Goal: Task Accomplishment & Management: Manage account settings

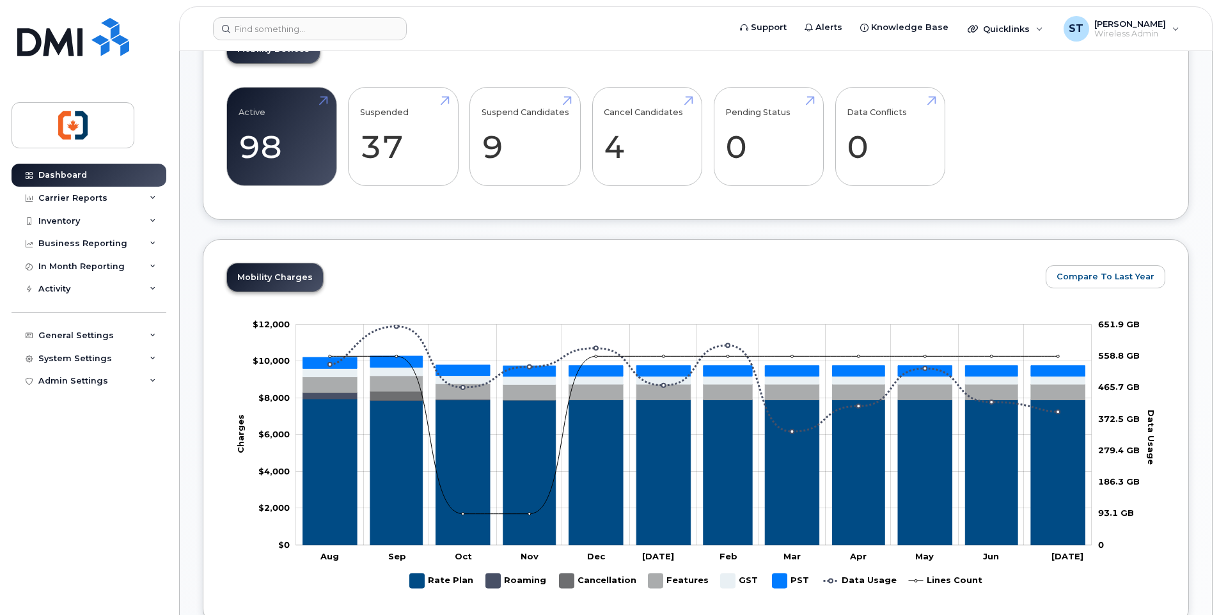
scroll to position [448, 0]
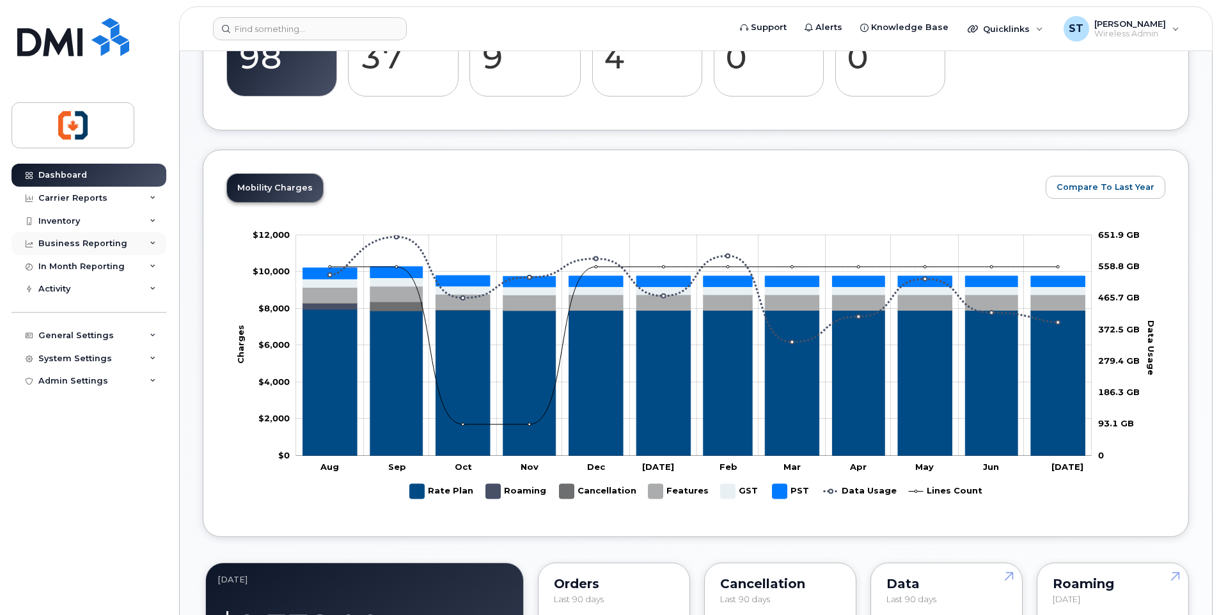
click at [80, 241] on div "Business Reporting" at bounding box center [82, 243] width 89 height 10
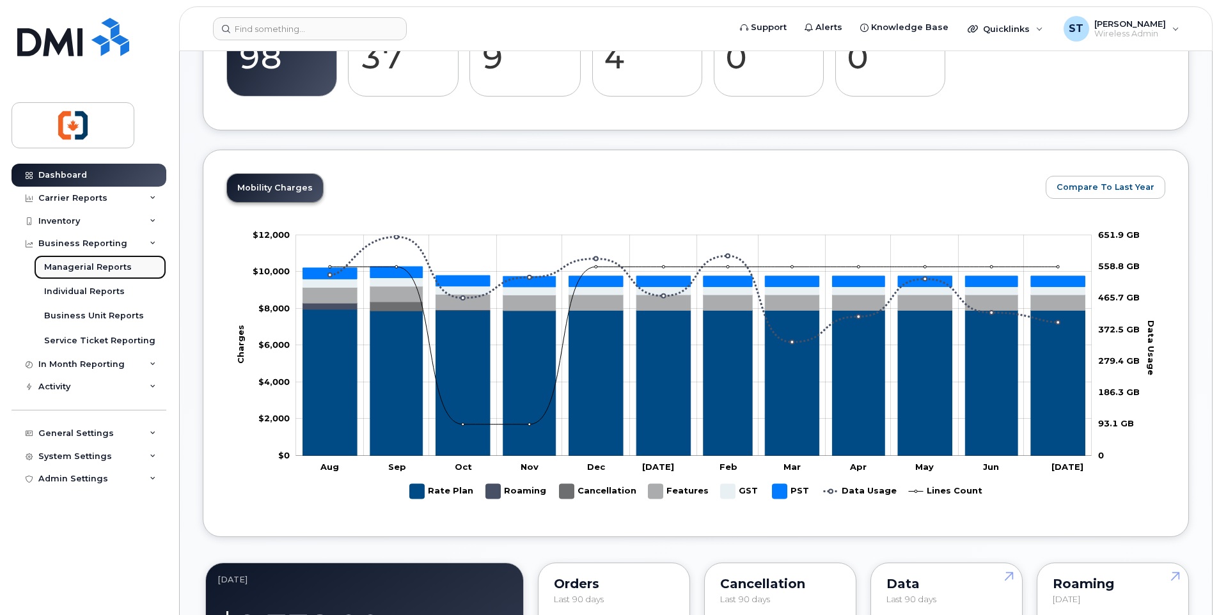
click at [89, 267] on div "Managerial Reports" at bounding box center [88, 268] width 88 height 12
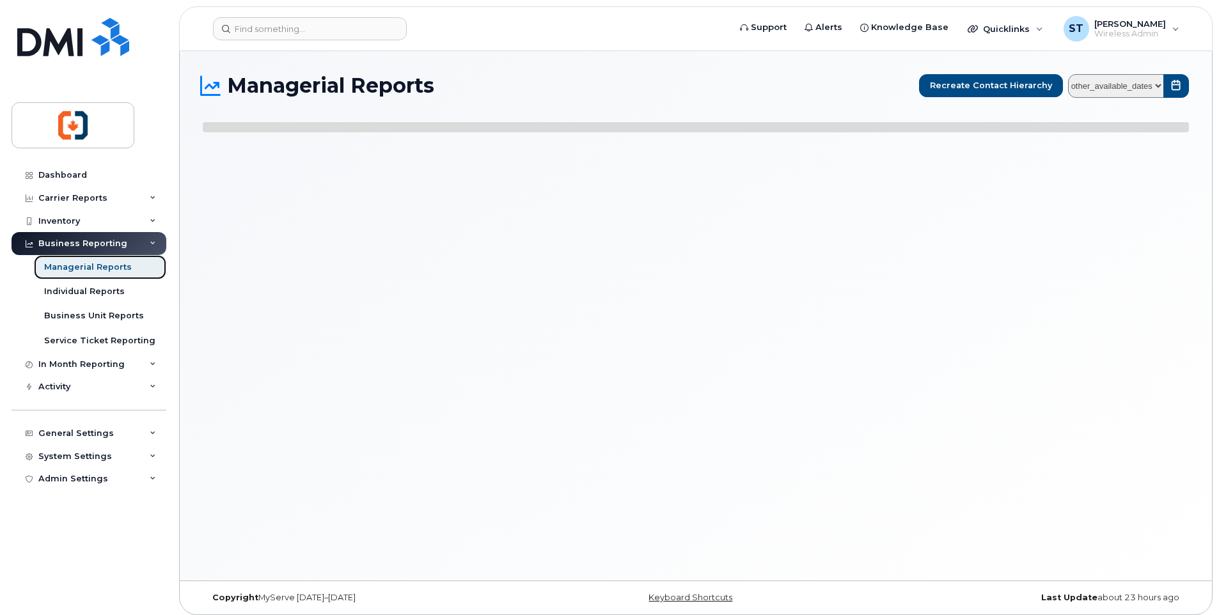
select select
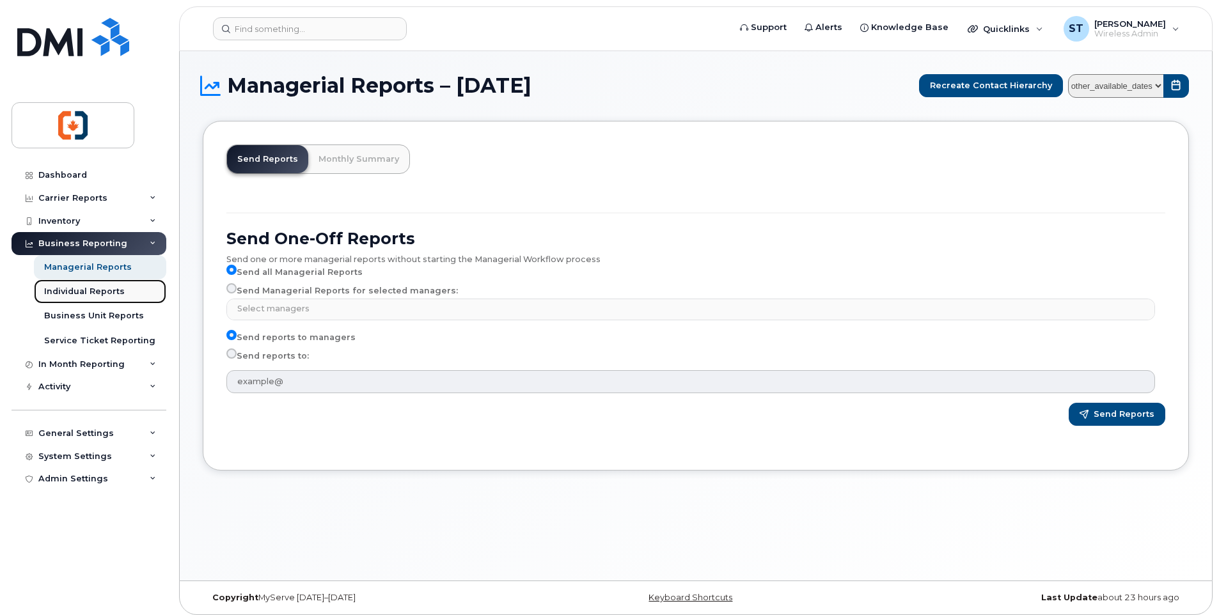
click at [79, 290] on div "Individual Reports" at bounding box center [84, 292] width 81 height 12
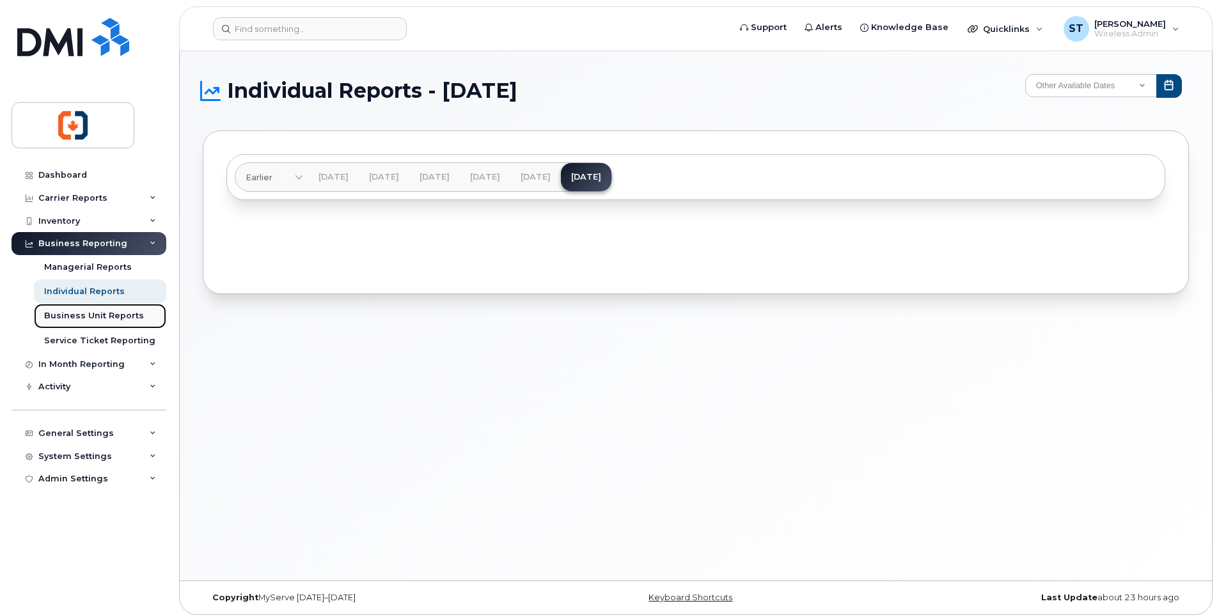
click at [70, 314] on div "Business Unit Reports" at bounding box center [94, 316] width 100 height 12
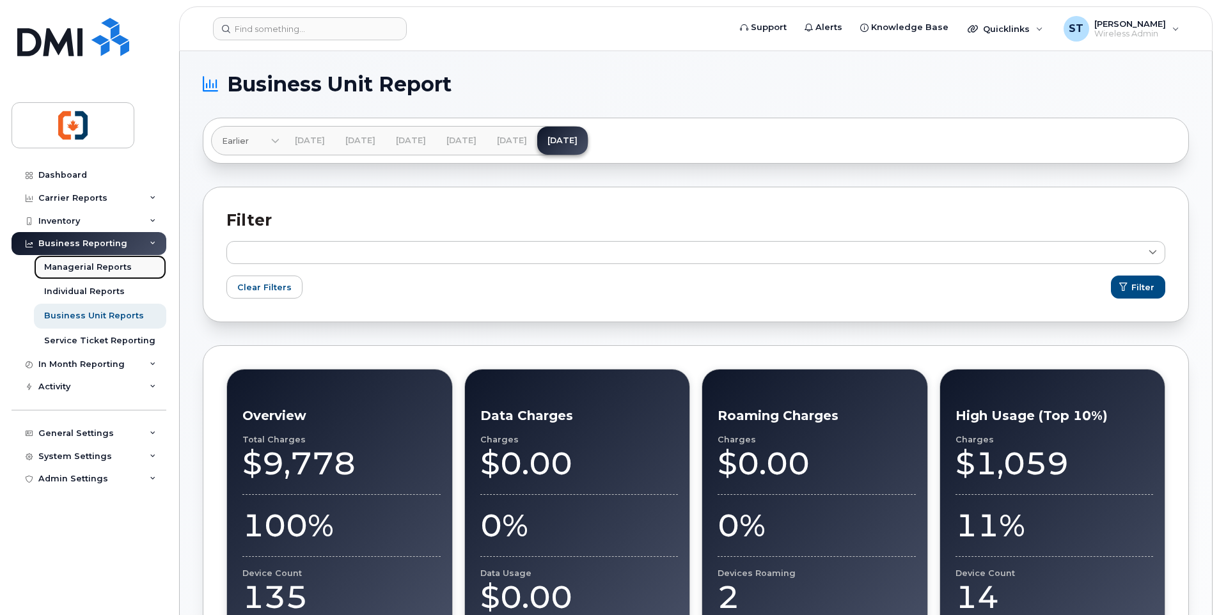
click at [108, 270] on div "Managerial Reports" at bounding box center [88, 268] width 88 height 12
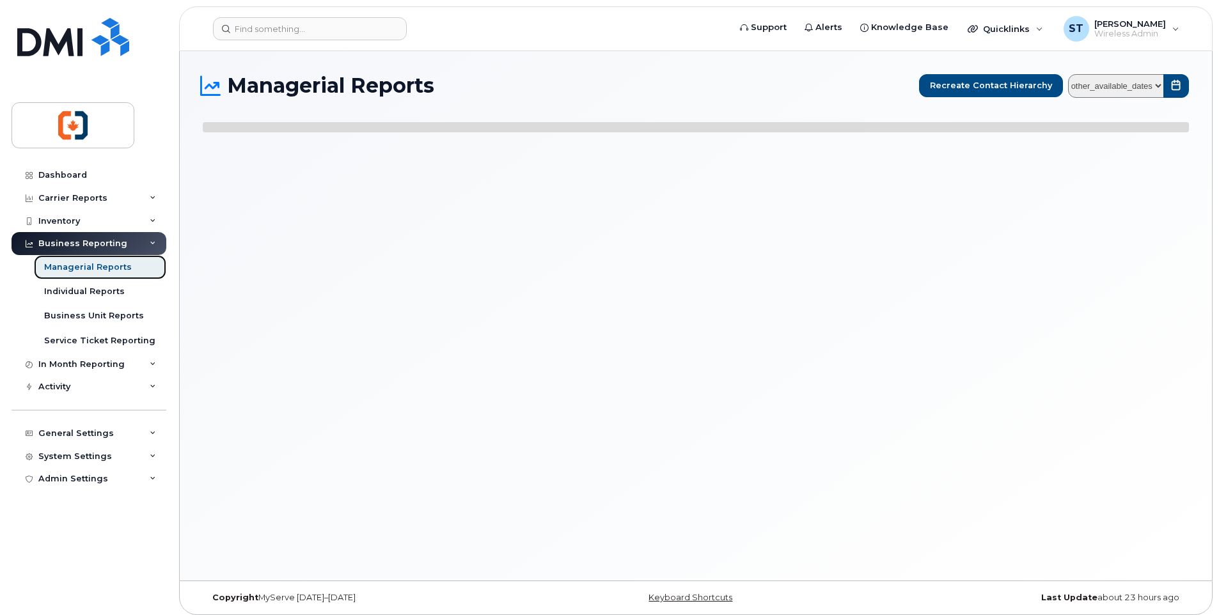
select select
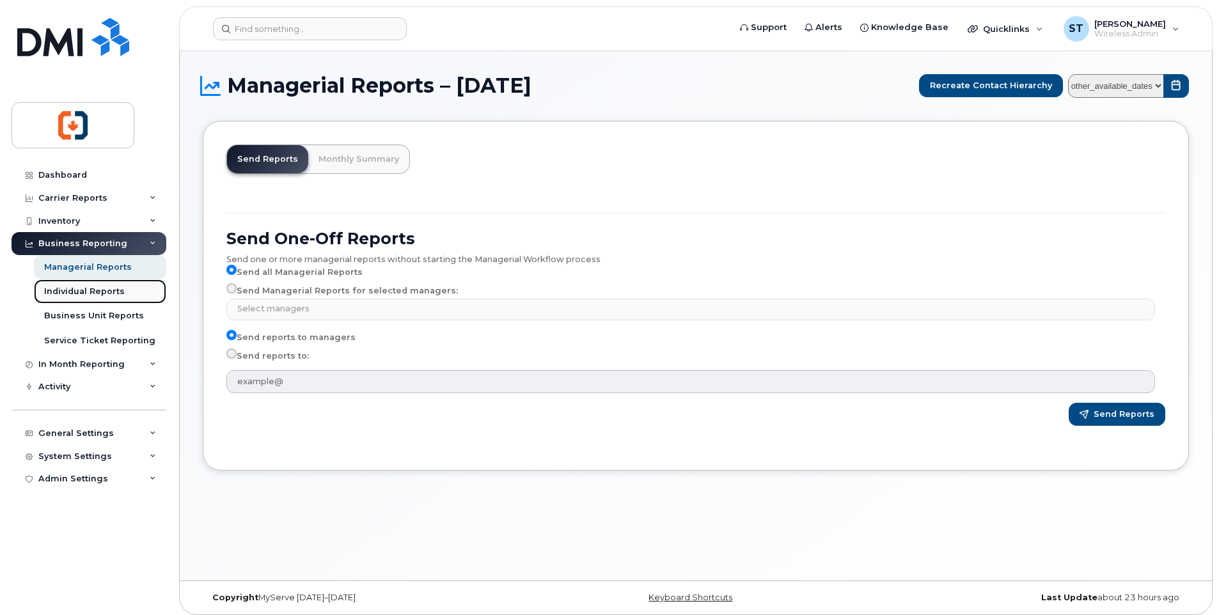
click at [72, 293] on div "Individual Reports" at bounding box center [84, 292] width 81 height 12
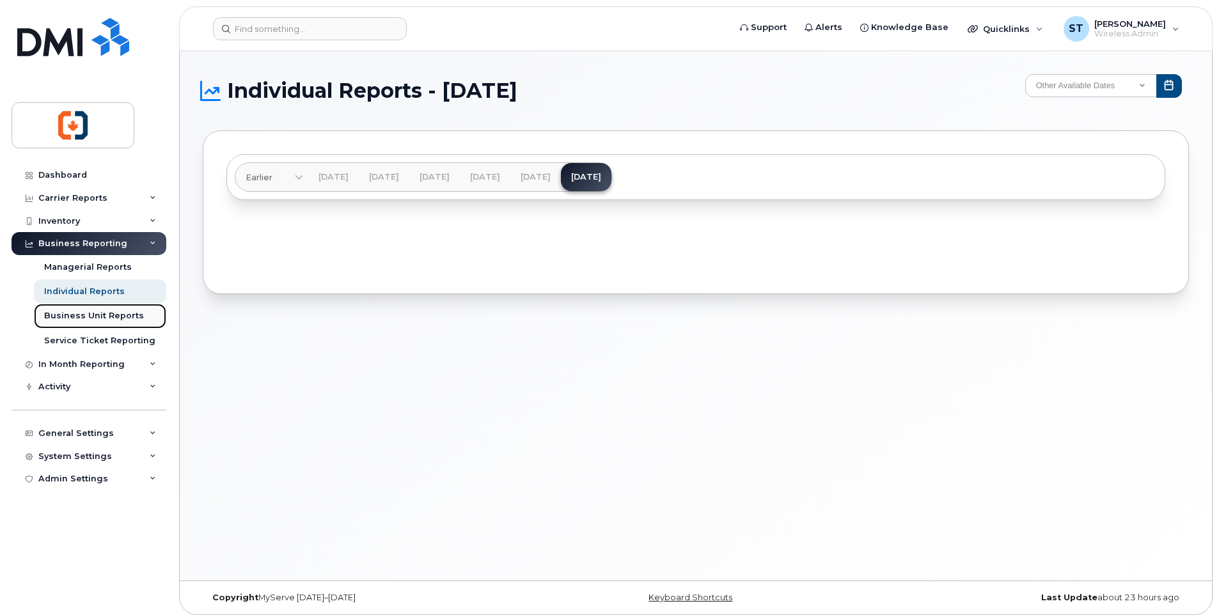
click at [85, 315] on div "Business Unit Reports" at bounding box center [94, 316] width 100 height 12
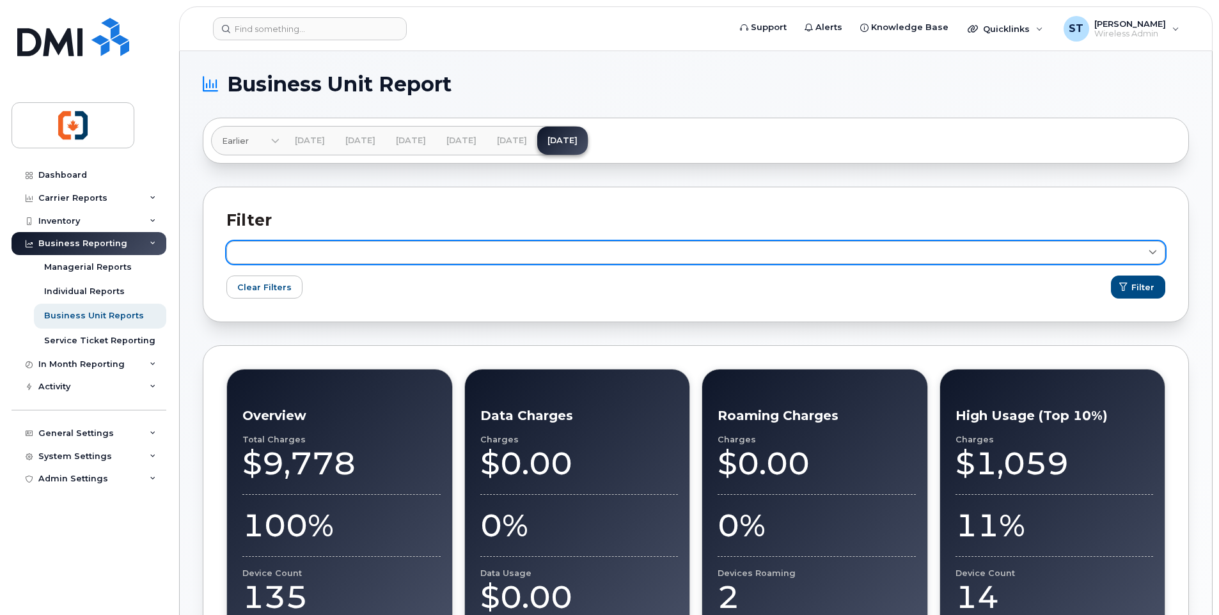
click at [352, 256] on link at bounding box center [695, 252] width 939 height 23
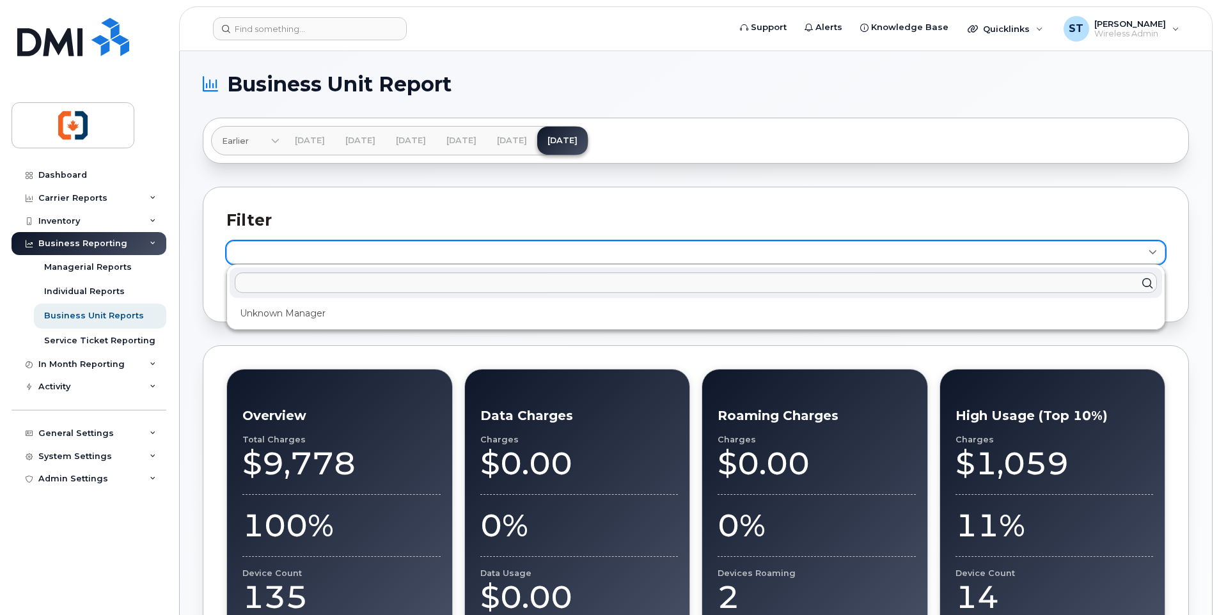
click at [352, 256] on link at bounding box center [695, 252] width 939 height 23
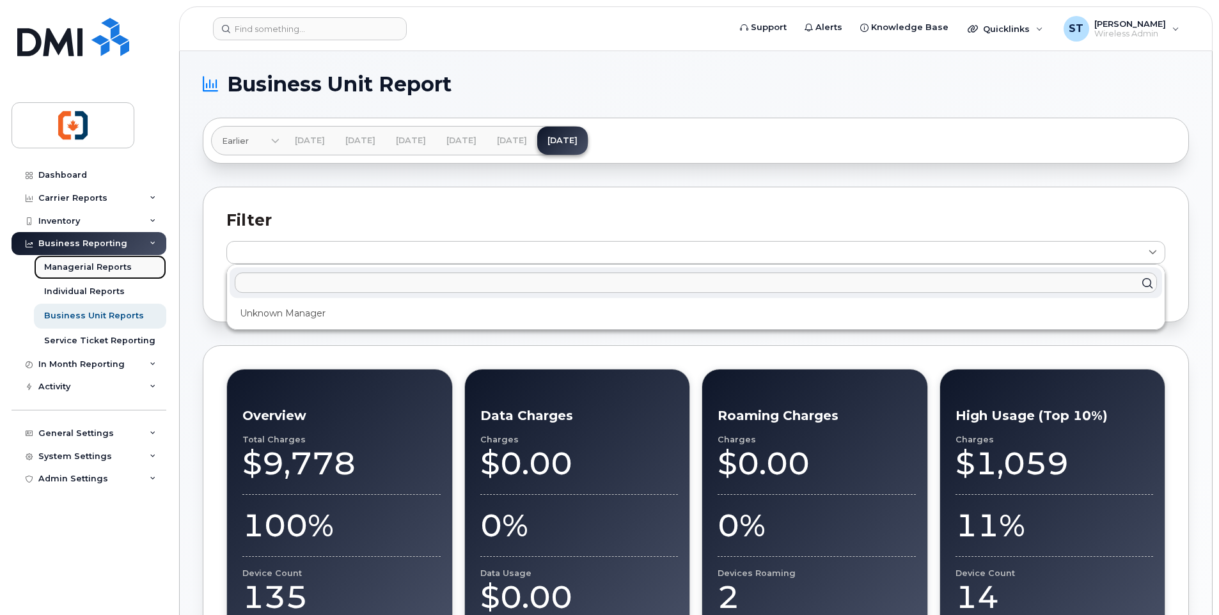
click at [89, 270] on div "Managerial Reports" at bounding box center [88, 268] width 88 height 12
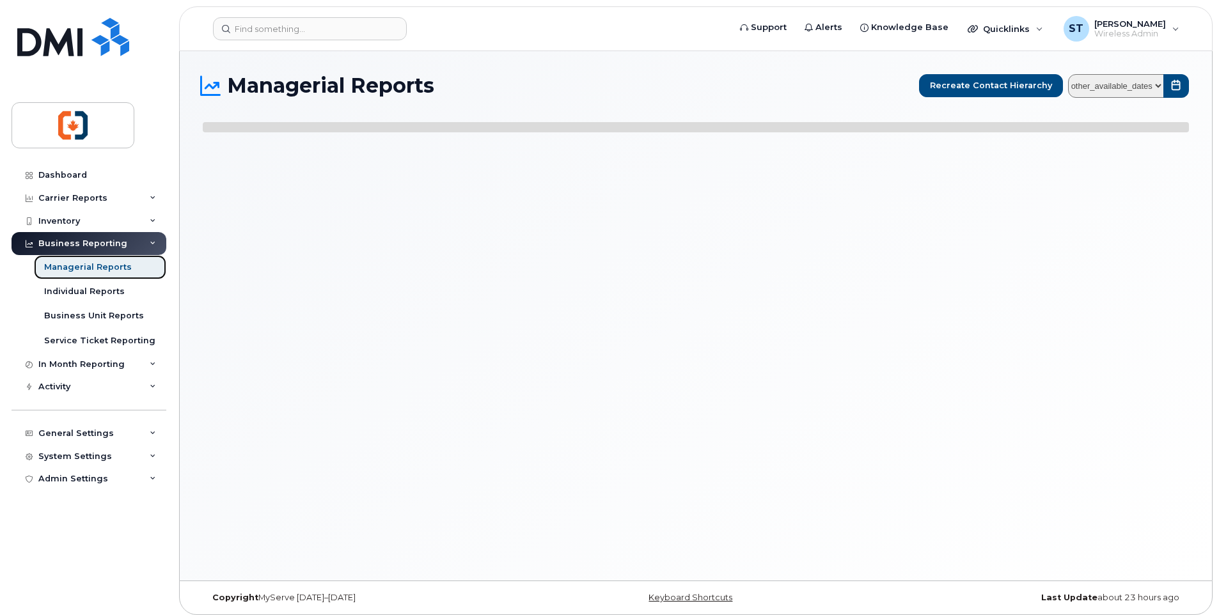
select select
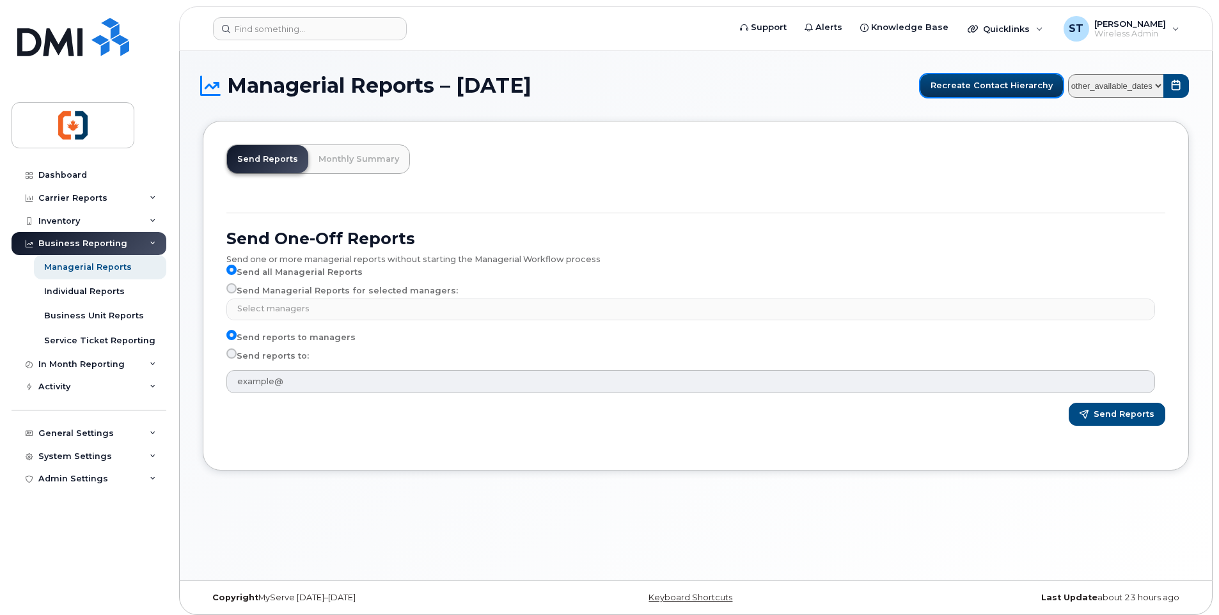
click at [967, 88] on span "Recreate Contact Hierarchy" at bounding box center [991, 85] width 122 height 12
click at [1147, 88] on select "other_available_dates July June May April March February January December Novem…" at bounding box center [1116, 86] width 96 height 24
click at [565, 159] on div "Send Reports Monthly Summary Send One-Off Reports Send one or more managerial r…" at bounding box center [696, 296] width 986 height 350
click at [357, 165] on link "Monthly Summary" at bounding box center [358, 159] width 101 height 28
click at [92, 366] on div "In Month Reporting" at bounding box center [81, 364] width 86 height 10
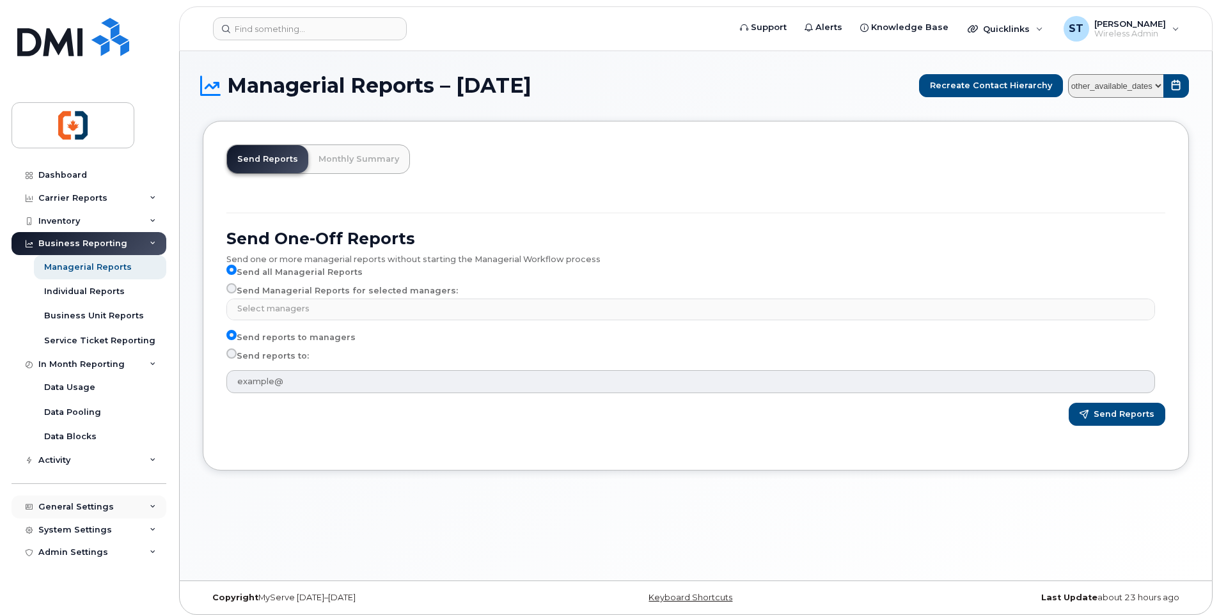
click at [73, 504] on div "General Settings" at bounding box center [75, 507] width 75 height 10
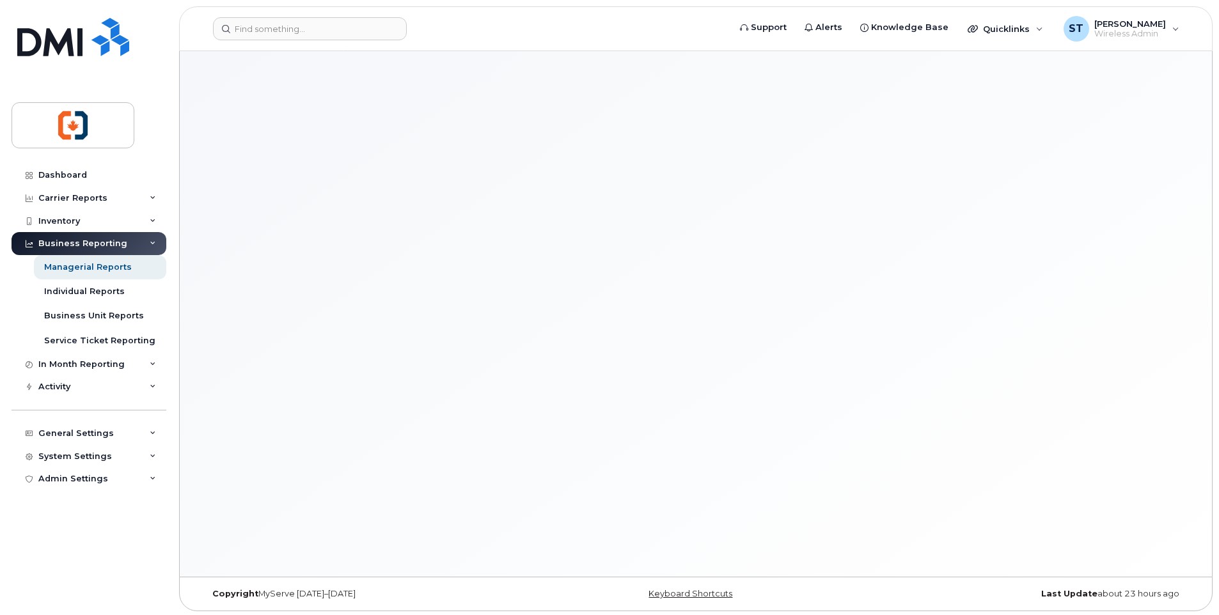
scroll to position [3, 0]
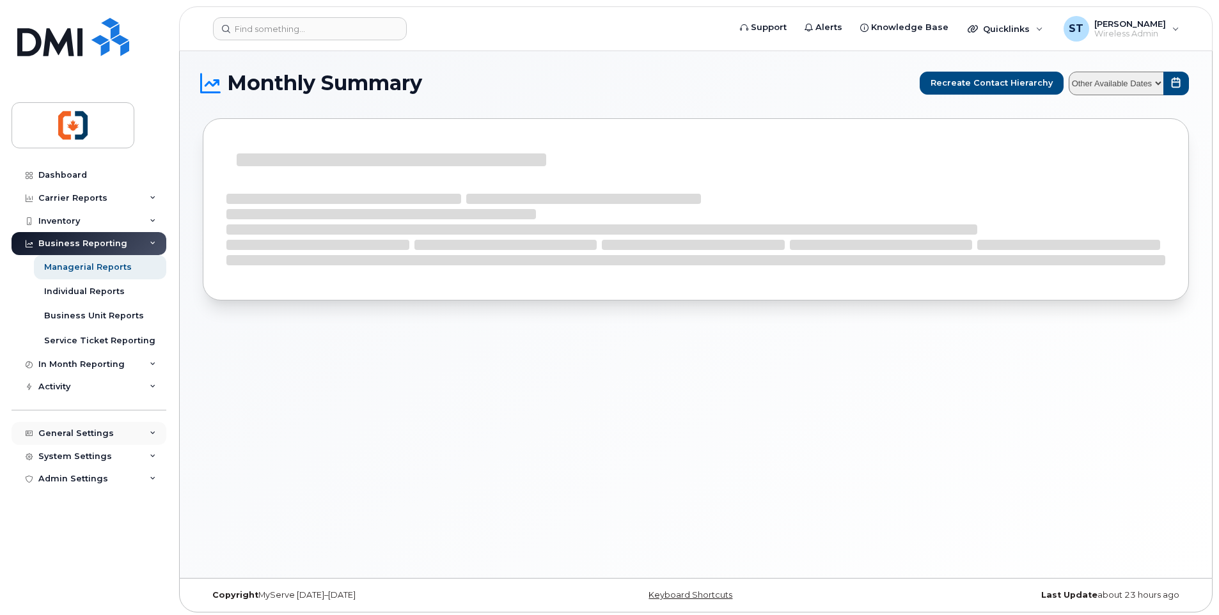
click at [80, 434] on div "General Settings" at bounding box center [75, 433] width 75 height 10
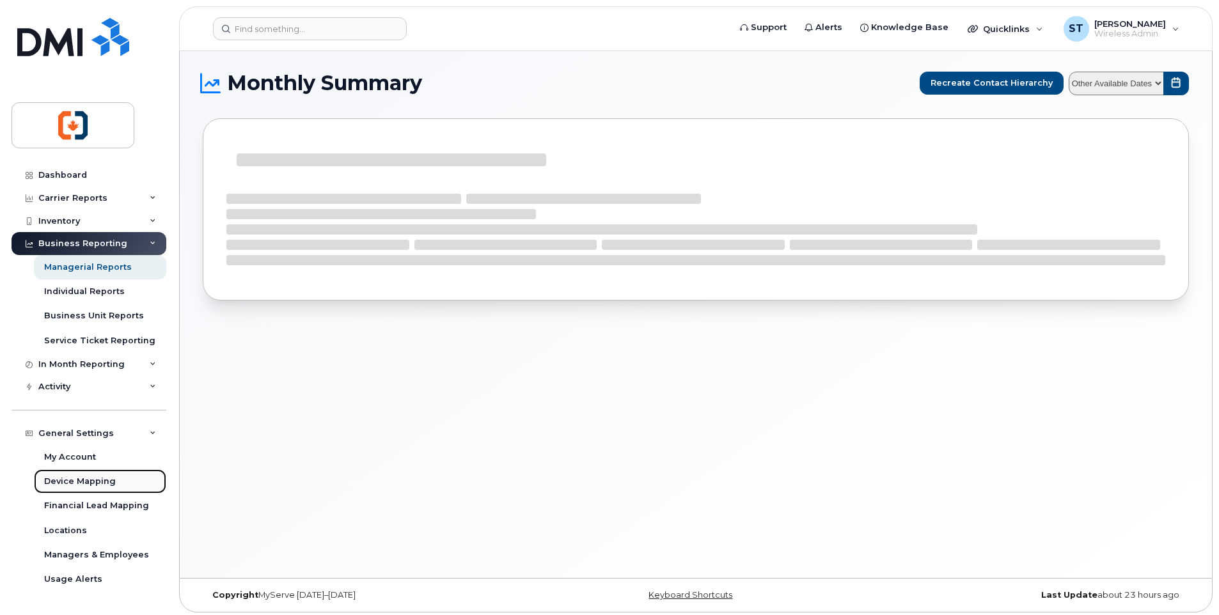
click at [65, 483] on div "Device Mapping" at bounding box center [80, 482] width 72 height 12
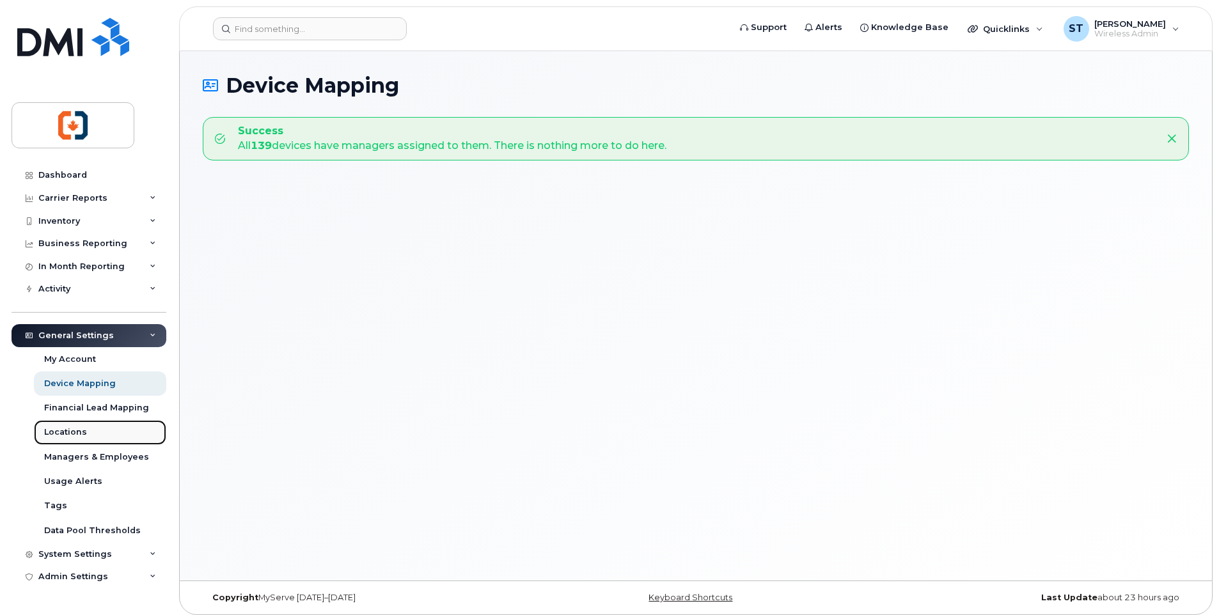
click at [62, 433] on div "Locations" at bounding box center [65, 432] width 43 height 12
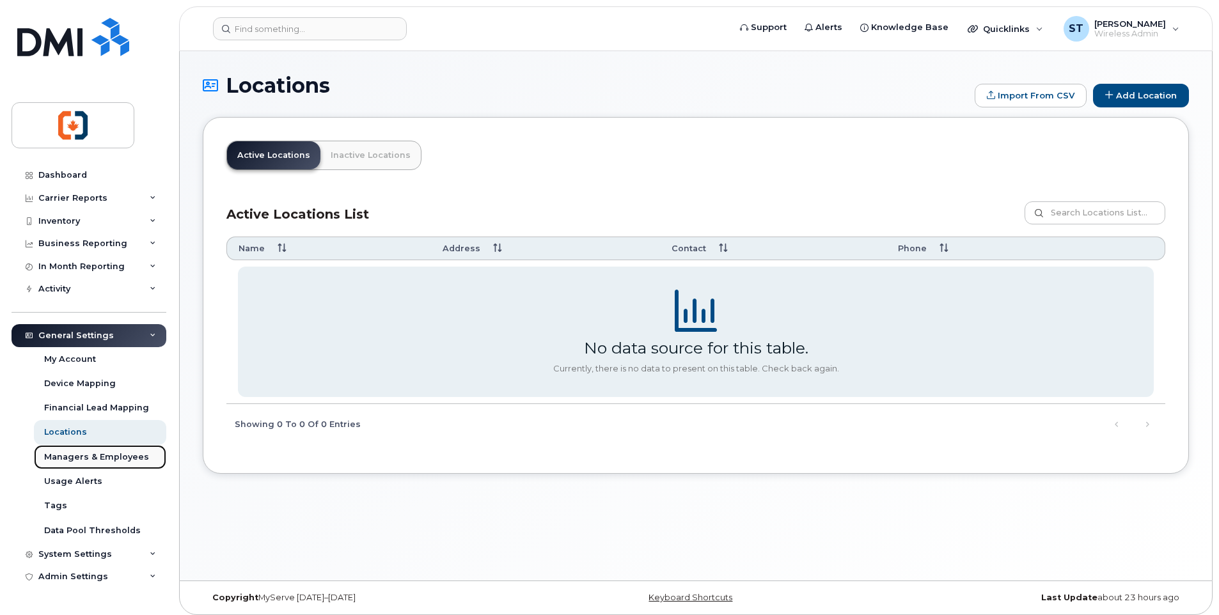
click at [116, 460] on div "Managers & Employees" at bounding box center [96, 457] width 105 height 12
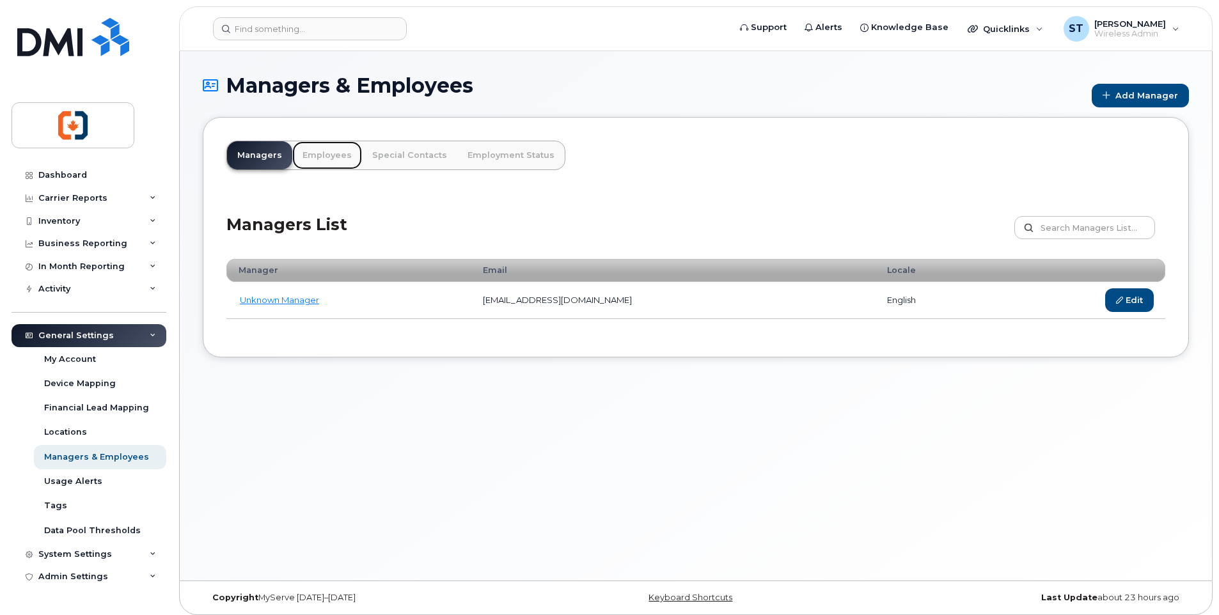
click at [331, 155] on link "Employees" at bounding box center [327, 155] width 70 height 28
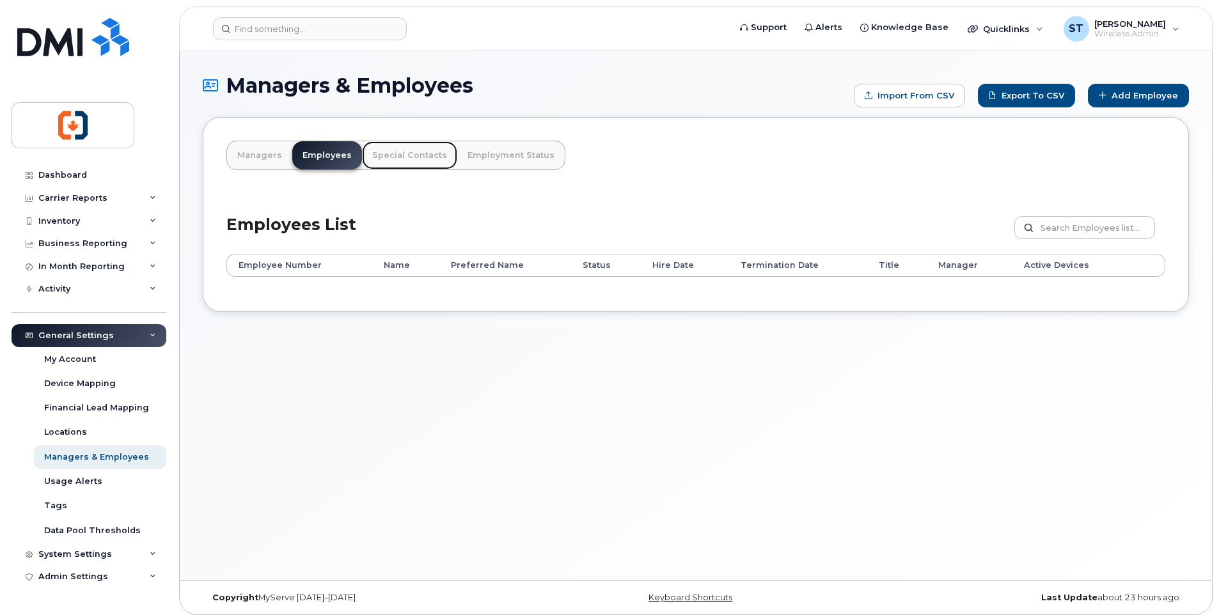
click at [402, 155] on link "Special Contacts" at bounding box center [409, 155] width 95 height 28
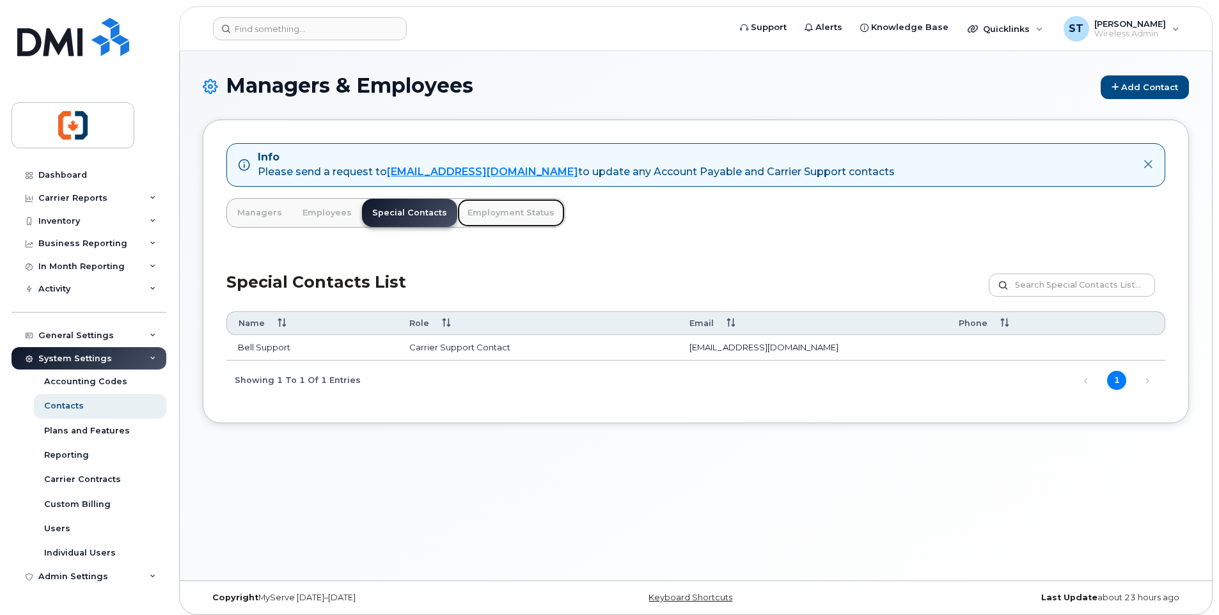
click at [494, 215] on link "Employment Status" at bounding box center [510, 213] width 107 height 28
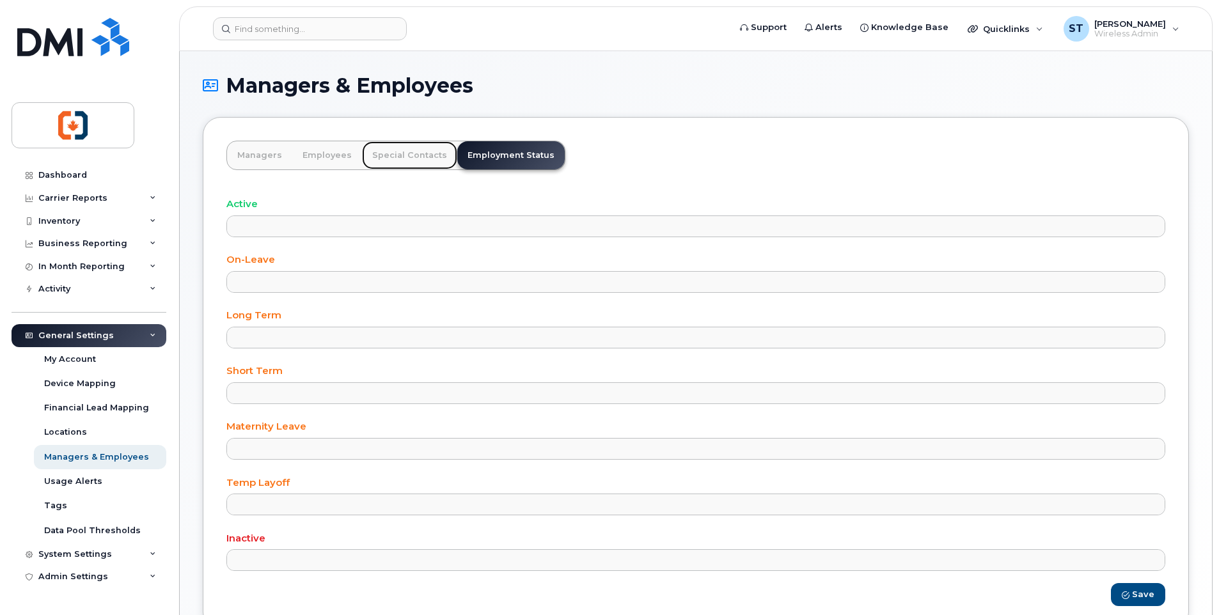
click at [412, 159] on link "Special Contacts" at bounding box center [409, 155] width 95 height 28
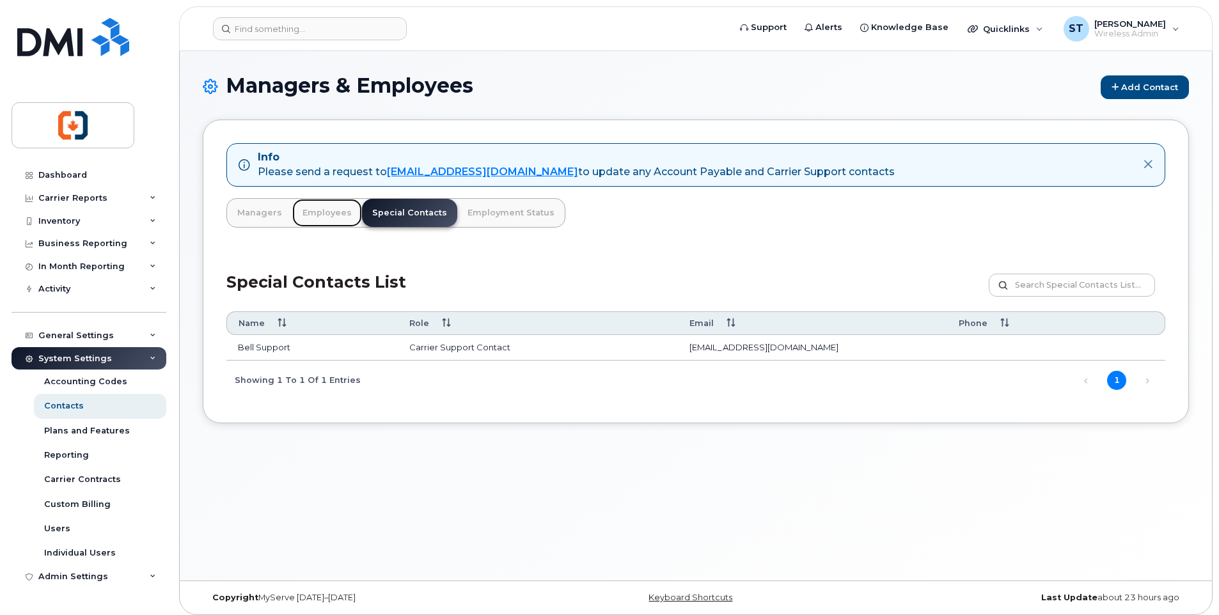
click at [324, 210] on link "Employees" at bounding box center [327, 213] width 70 height 28
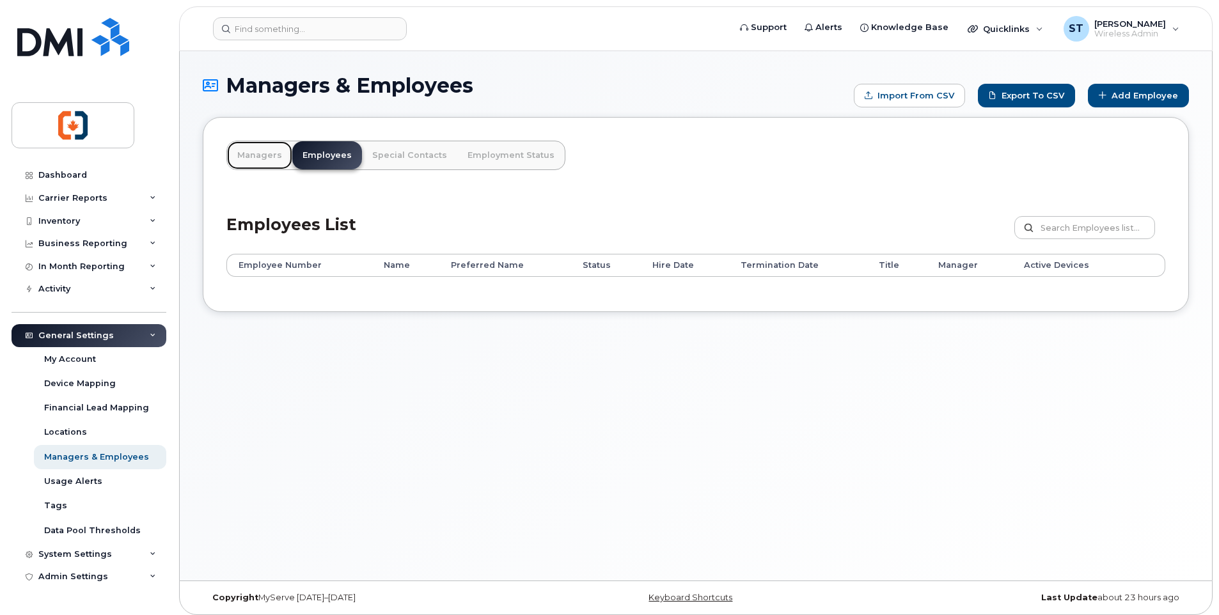
click at [264, 160] on link "Managers" at bounding box center [259, 155] width 65 height 28
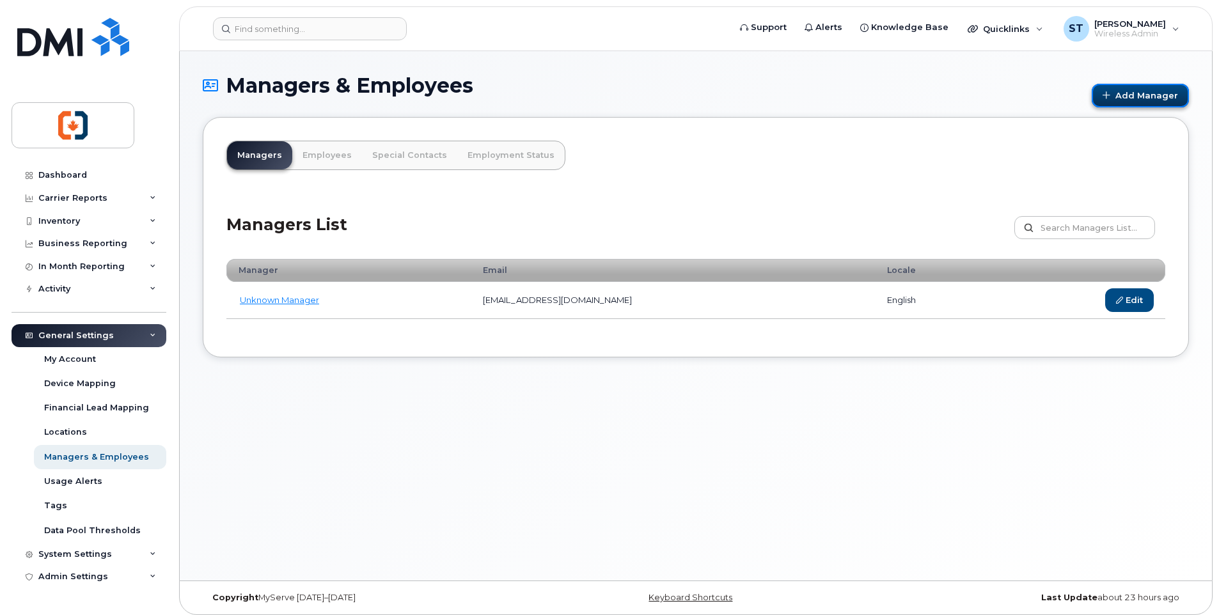
click at [1127, 97] on link "Add Manager" at bounding box center [1139, 96] width 97 height 24
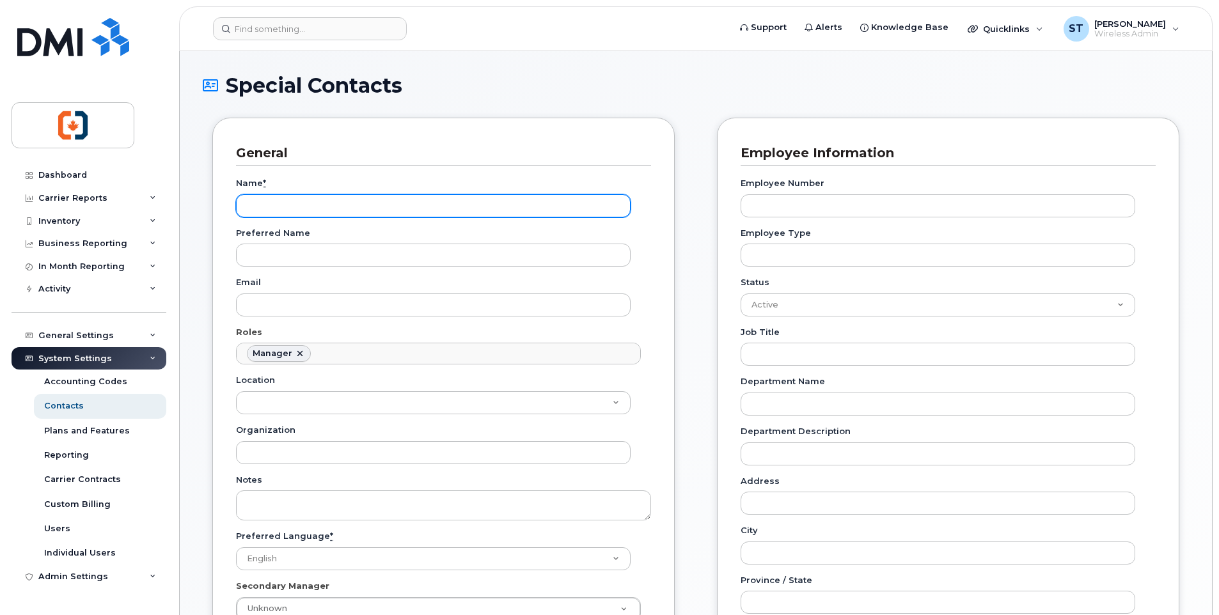
click at [292, 201] on input "Name *" at bounding box center [433, 205] width 395 height 23
type input "[PERSON_NAME]"
type input "Canada"
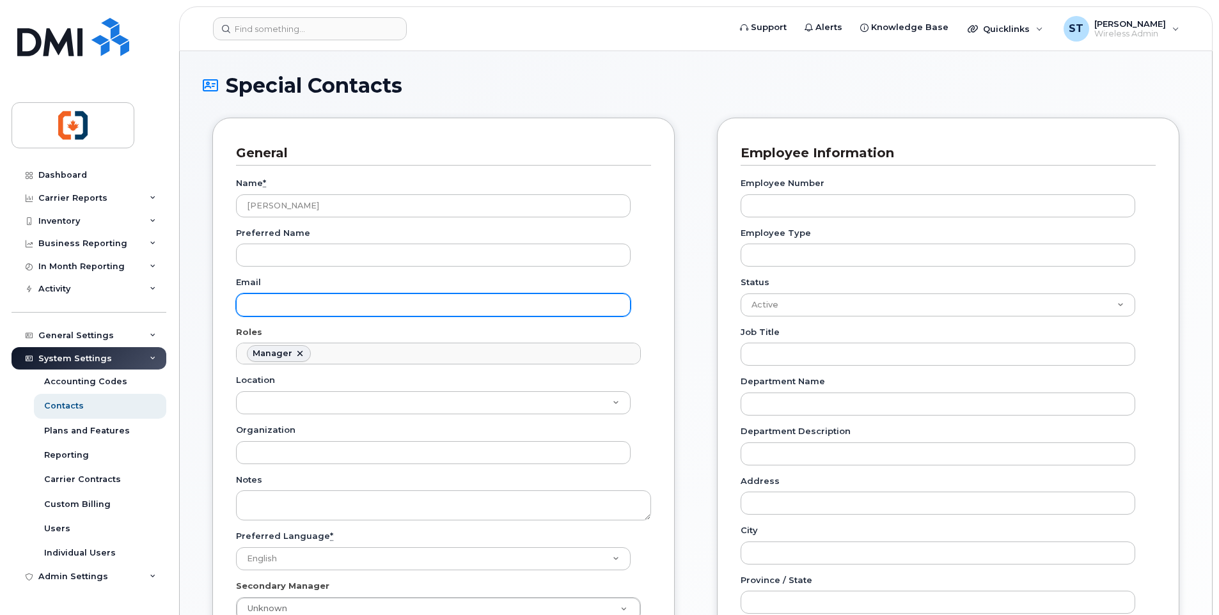
click at [300, 306] on input "Email" at bounding box center [433, 304] width 395 height 23
paste input "John Bennett <john.bennett@cviy.ca>"
drag, startPoint x: 310, startPoint y: 306, endPoint x: 213, endPoint y: 307, distance: 97.2
click at [213, 307] on div "General Name * JOHN BENNETT Preferred Name Email John Bennett <john.bennett@cvi…" at bounding box center [443, 392] width 462 height 548
click at [351, 307] on input "john.bennett@cviy.ca>" at bounding box center [433, 304] width 395 height 23
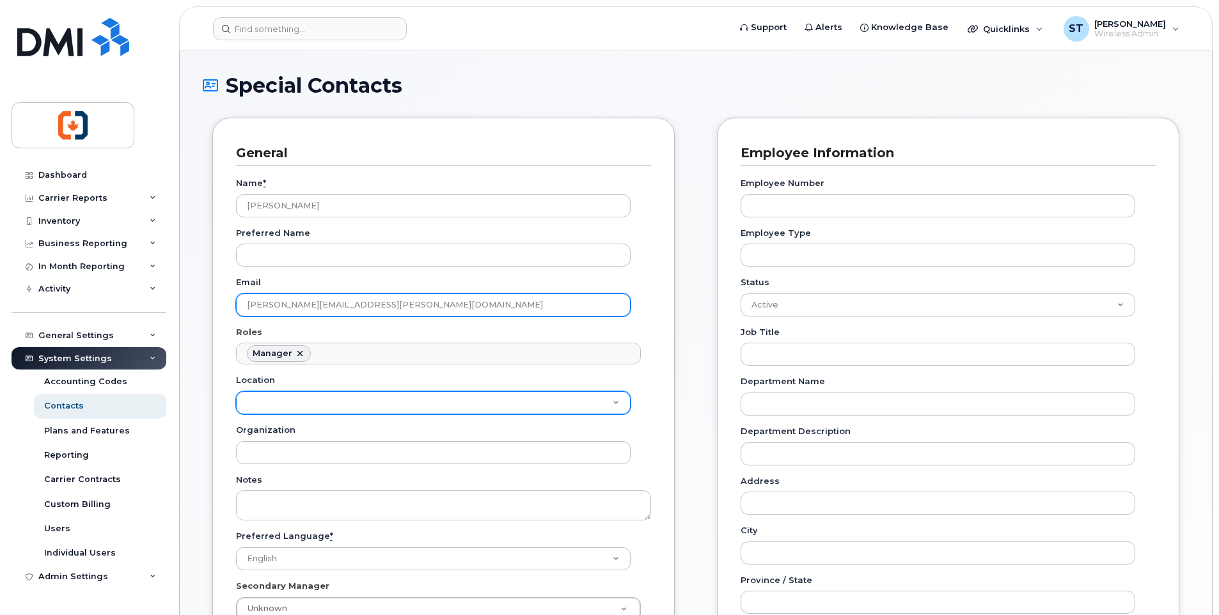
type input "john.bennett@cviy.ca"
click at [288, 403] on select "Location" at bounding box center [433, 402] width 395 height 23
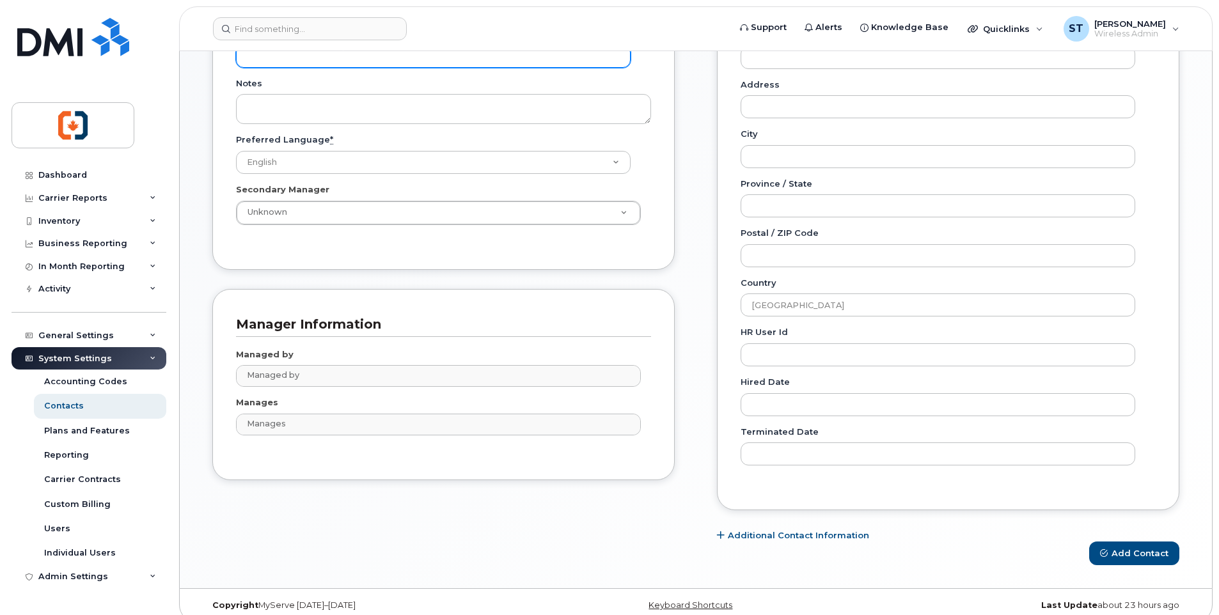
scroll to position [410, 0]
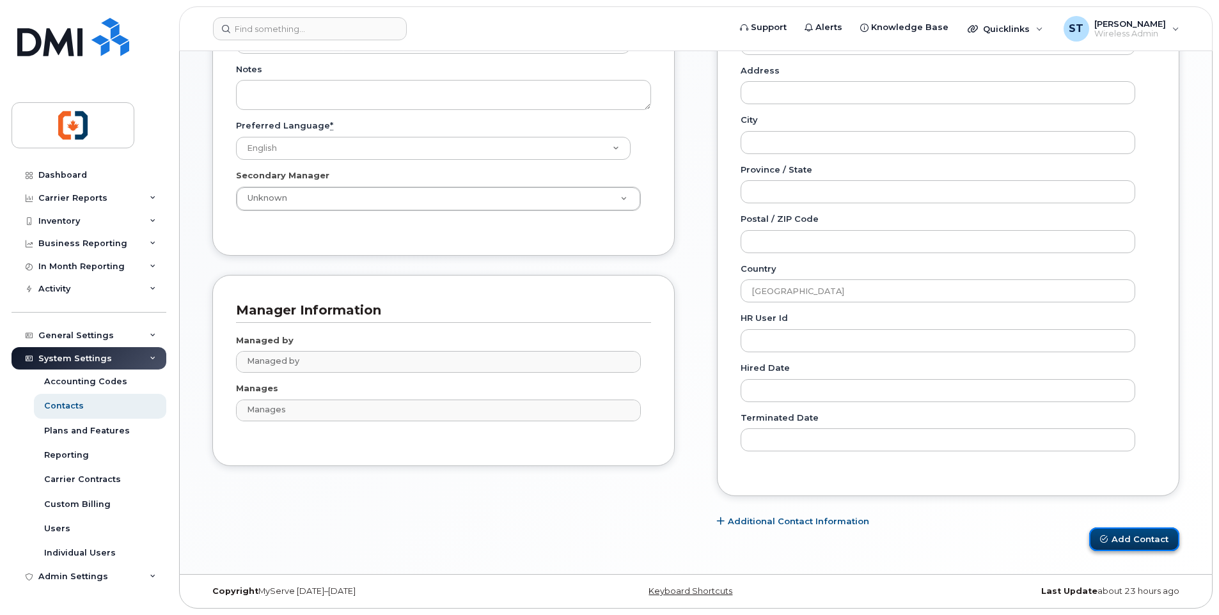
click at [1127, 537] on button "Add Contact" at bounding box center [1134, 539] width 90 height 24
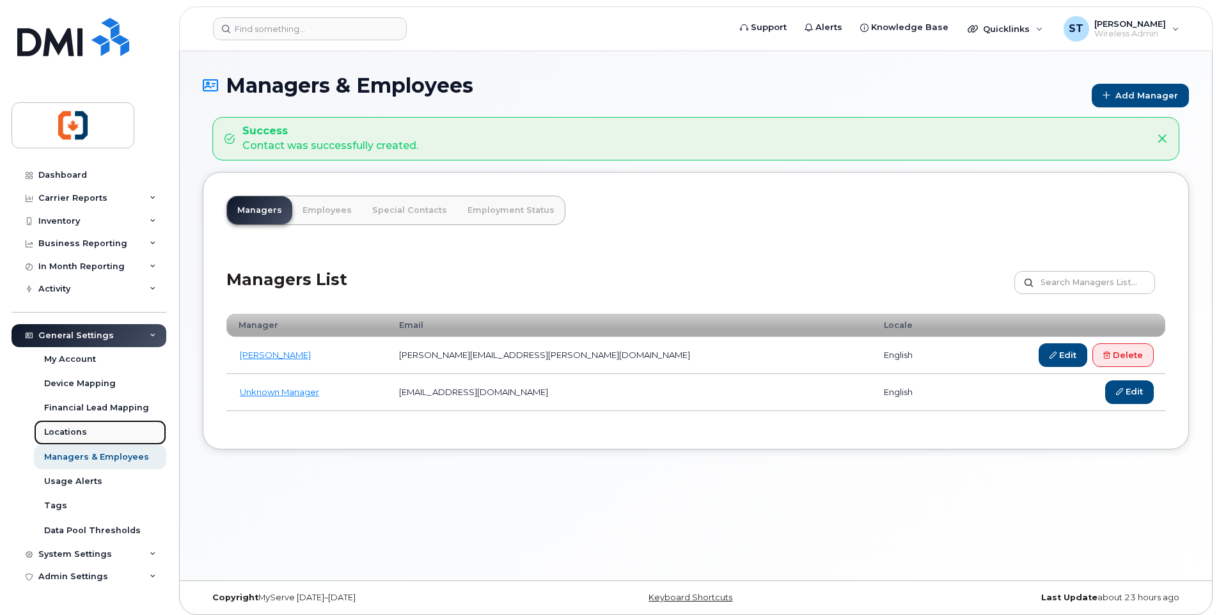
click at [77, 435] on div "Locations" at bounding box center [65, 432] width 43 height 12
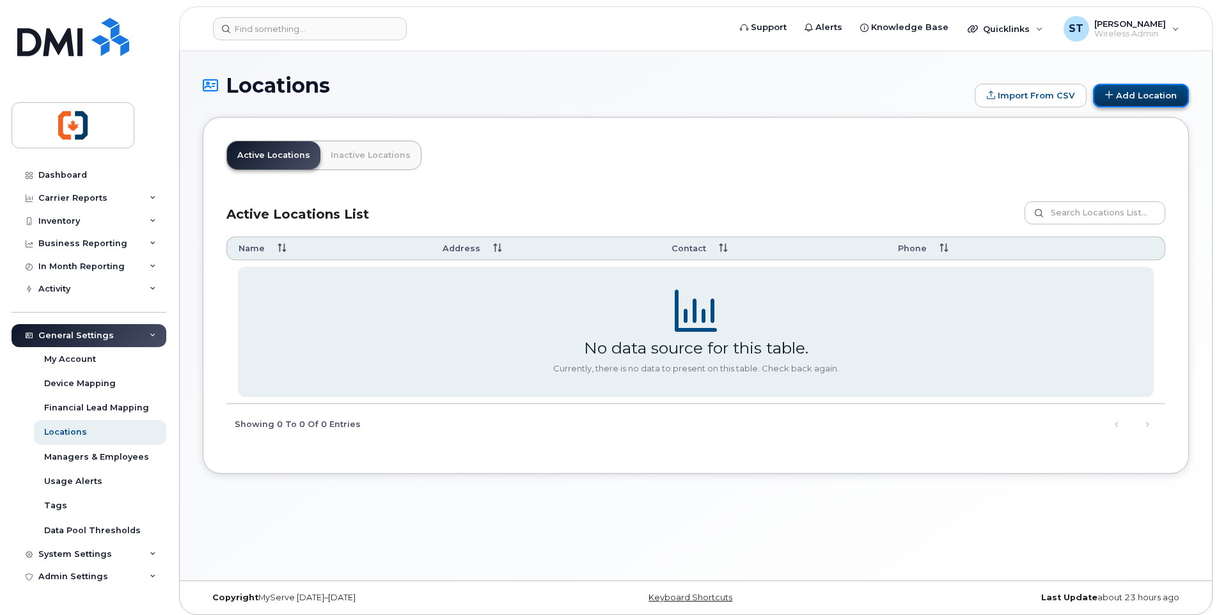
click at [1149, 102] on link "Add Location" at bounding box center [1141, 96] width 96 height 24
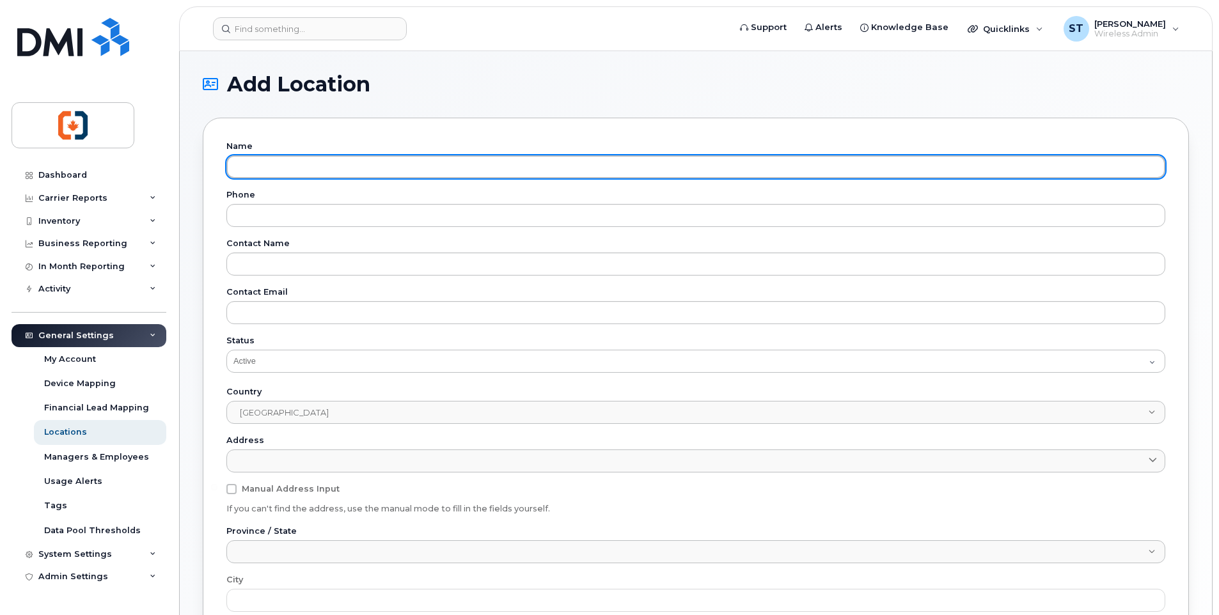
click at [305, 168] on input "text" at bounding box center [695, 166] width 939 height 23
paste input "Victoria"
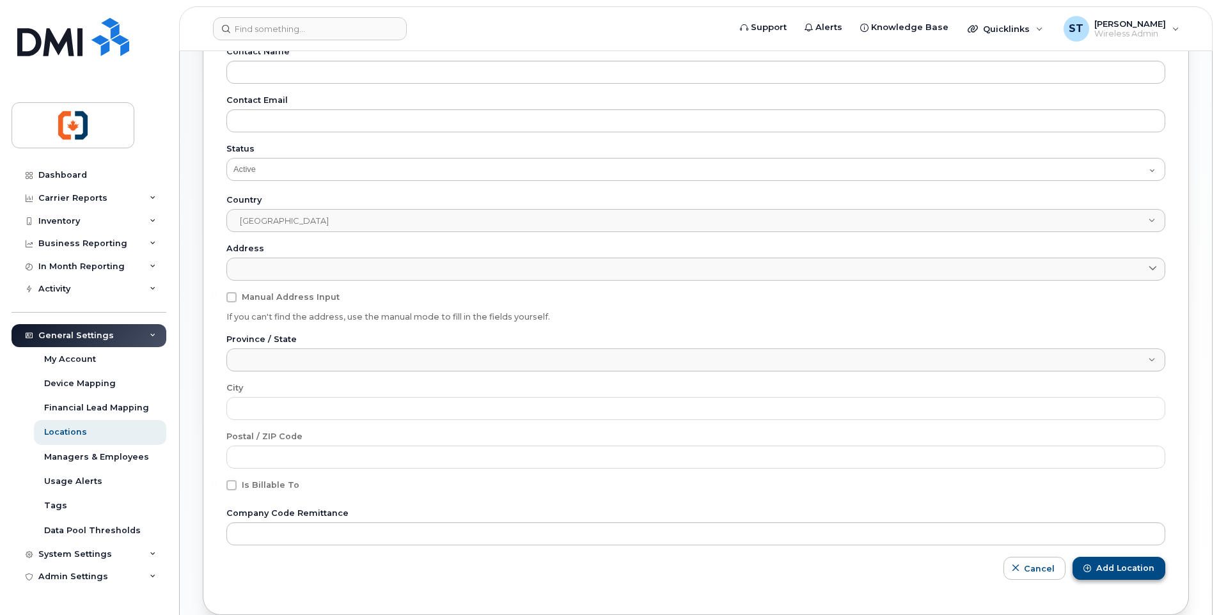
type input "Victoria"
click at [1133, 568] on span "Add Location" at bounding box center [1125, 569] width 58 height 12
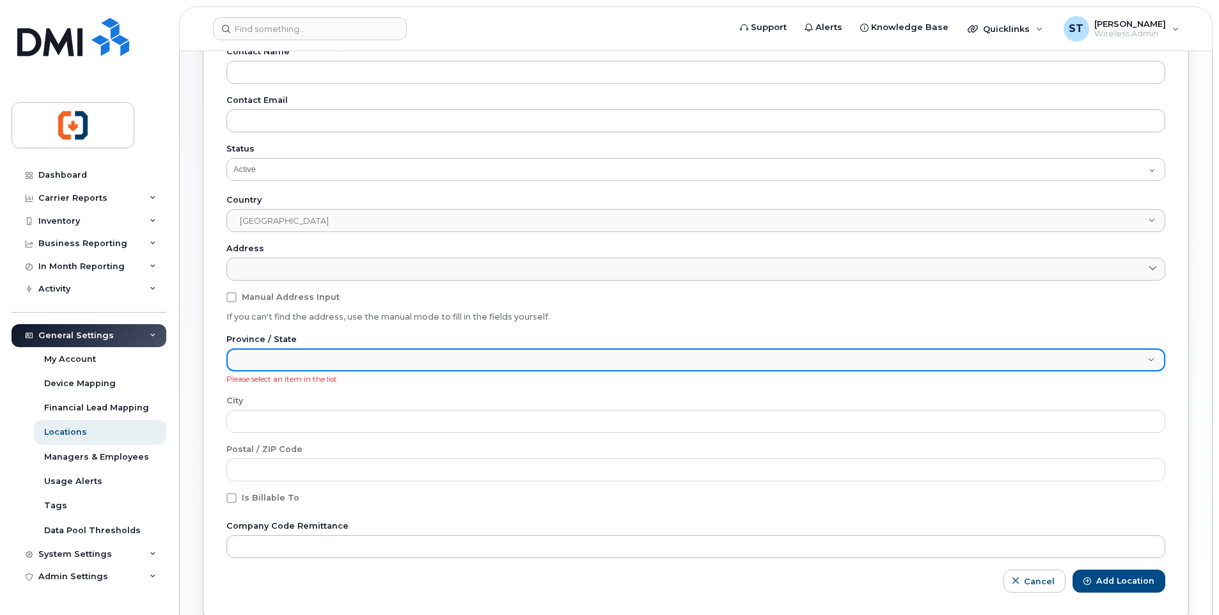
click at [348, 358] on span at bounding box center [688, 361] width 920 height 23
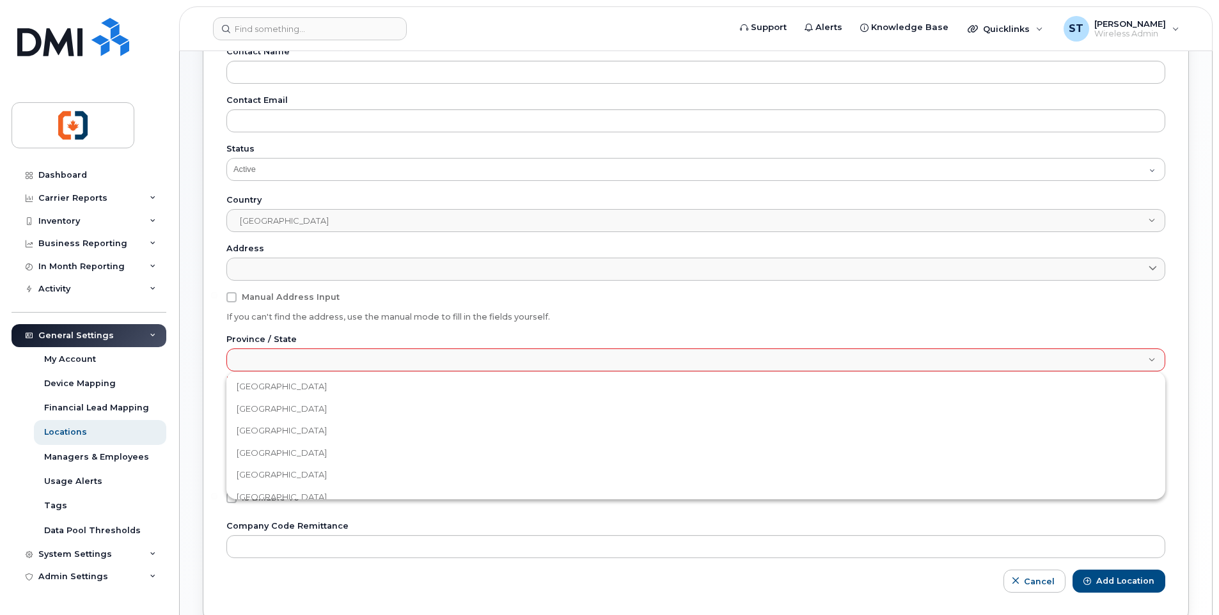
click at [308, 414] on li "[GEOGRAPHIC_DATA]" at bounding box center [695, 409] width 939 height 22
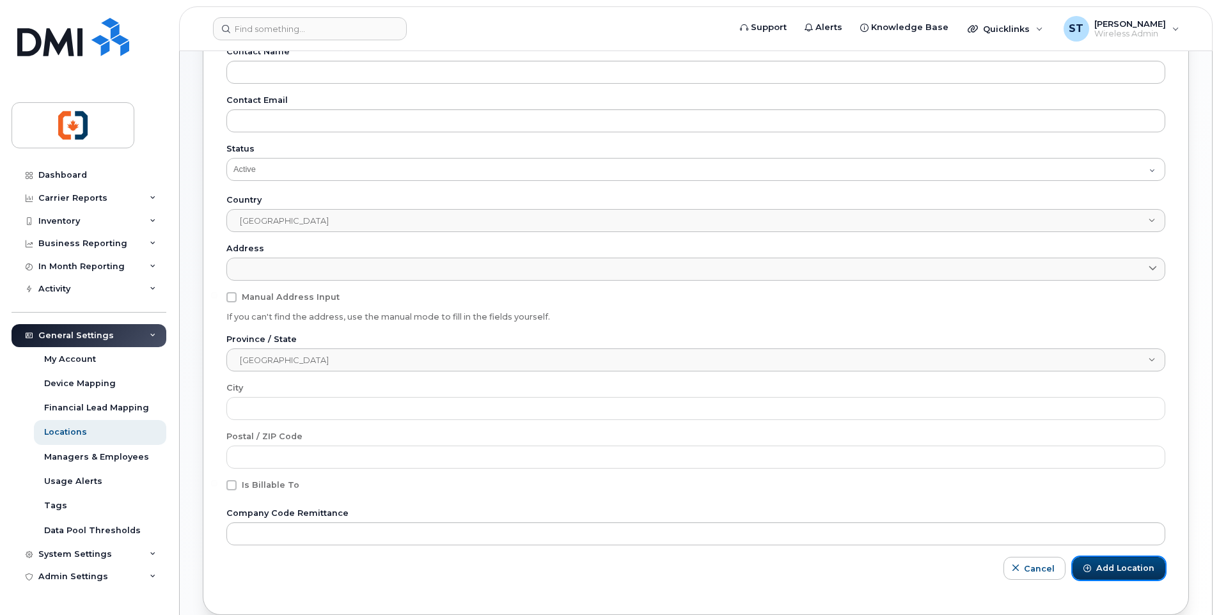
click at [1122, 570] on span "Add Location" at bounding box center [1125, 569] width 58 height 12
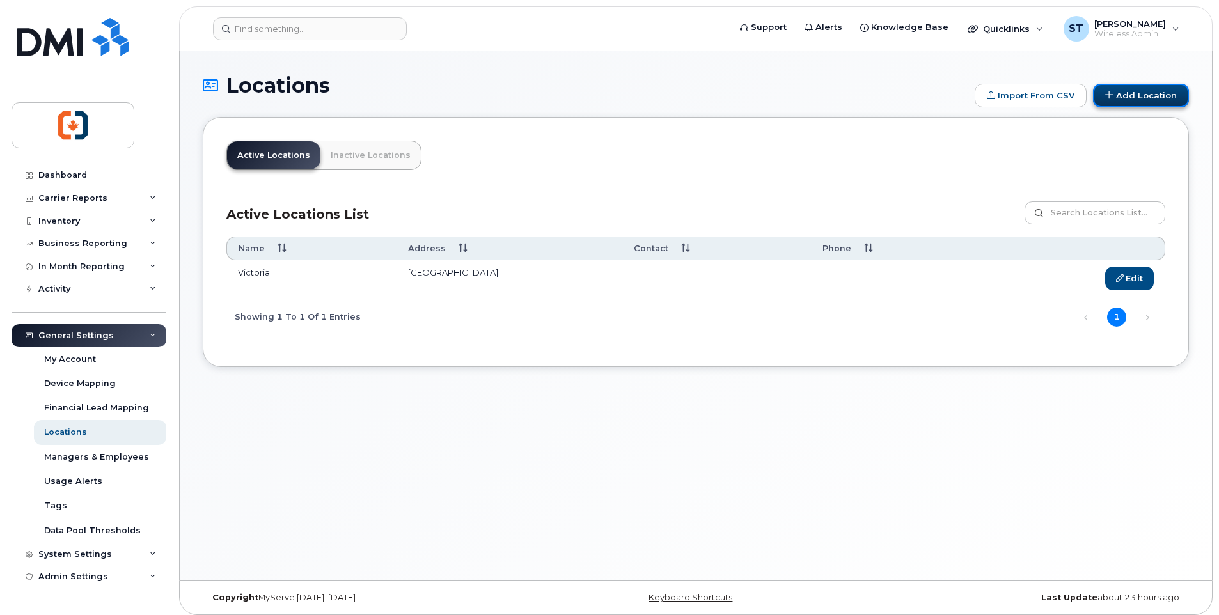
click at [1125, 97] on link "Add Location" at bounding box center [1141, 96] width 96 height 24
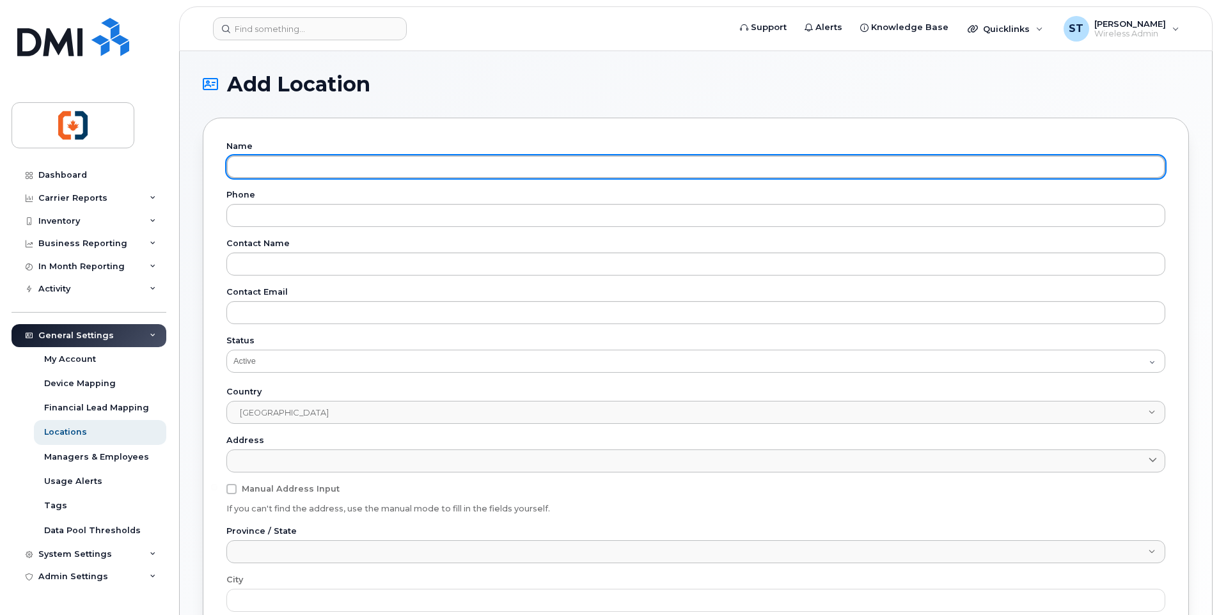
click at [293, 159] on input "text" at bounding box center [695, 166] width 939 height 23
paste input "Nanaimo"
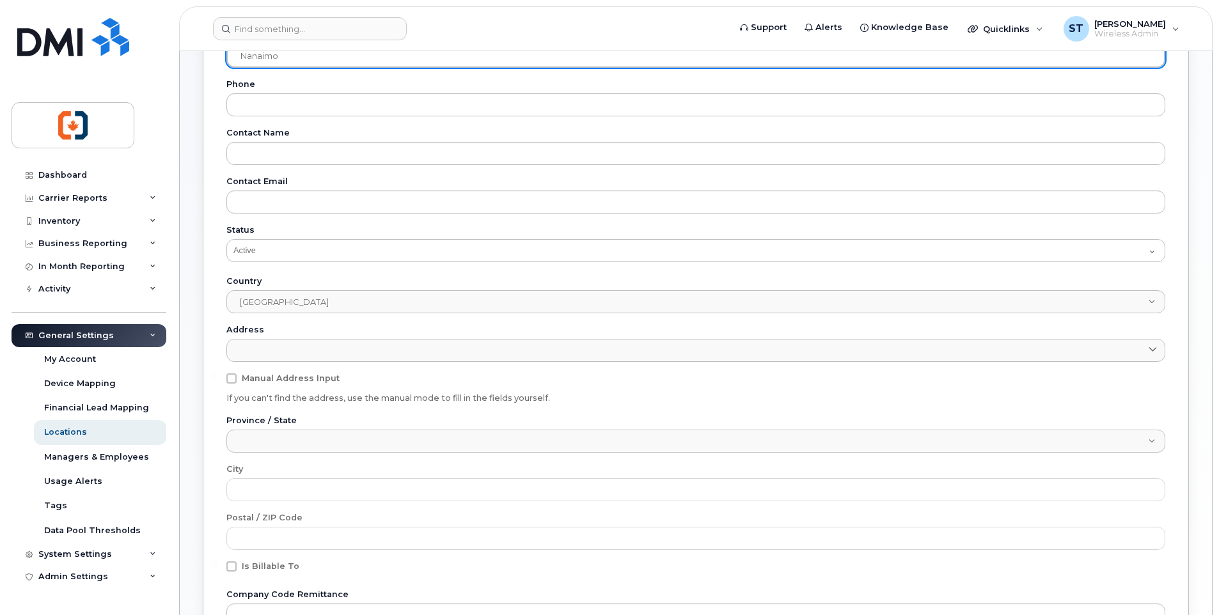
scroll to position [128, 0]
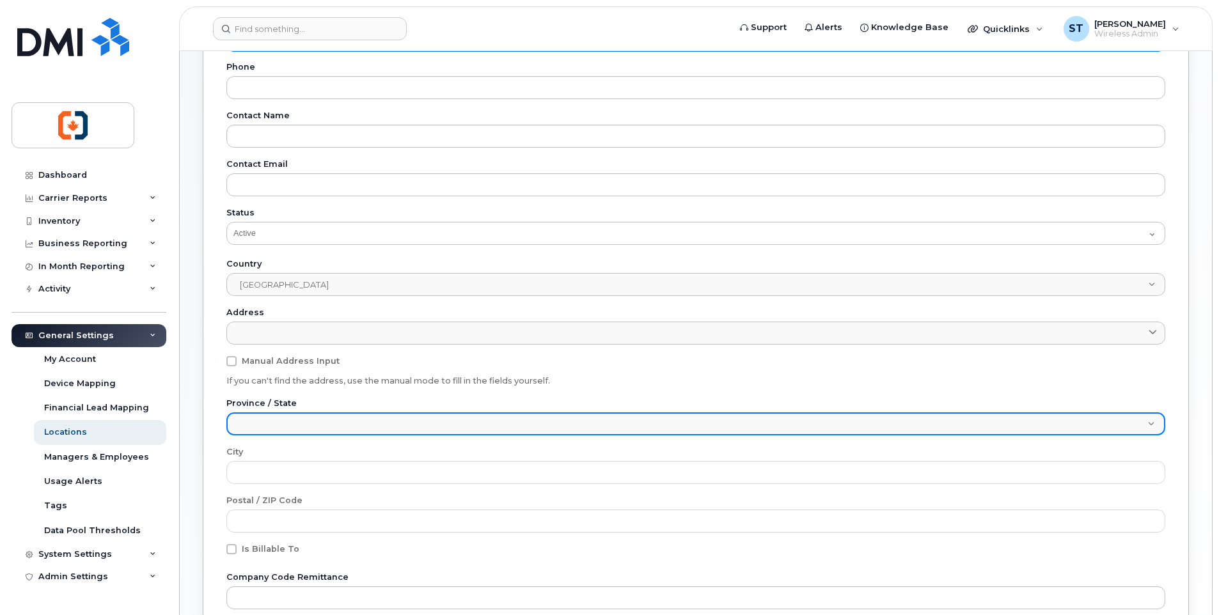
type input "Nanaimo"
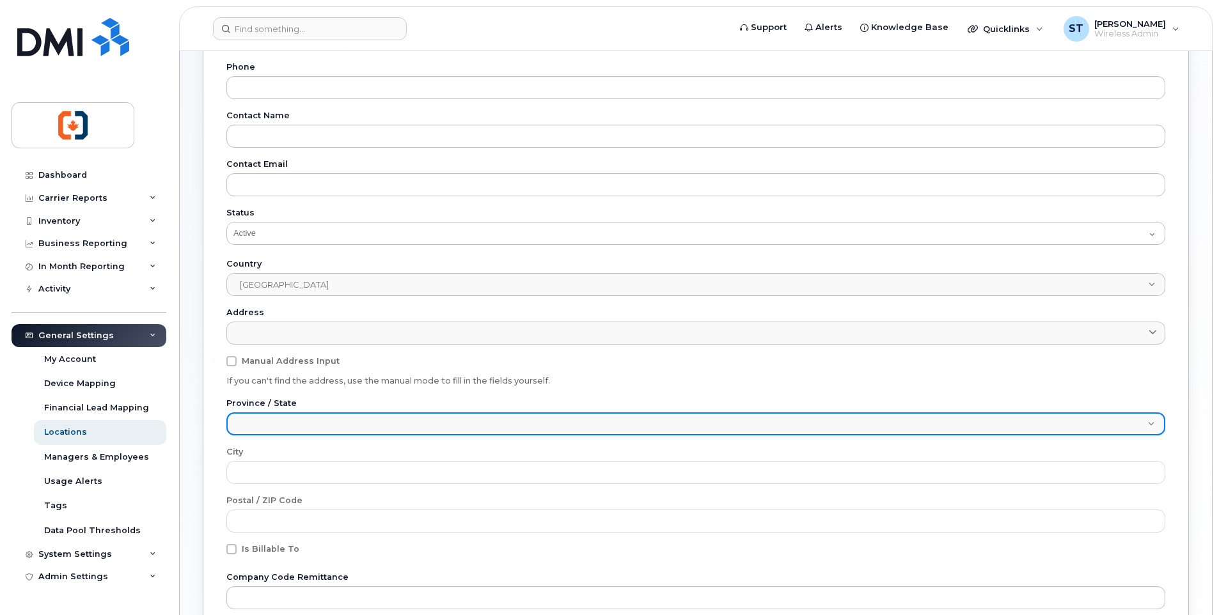
click at [305, 430] on span at bounding box center [688, 425] width 920 height 23
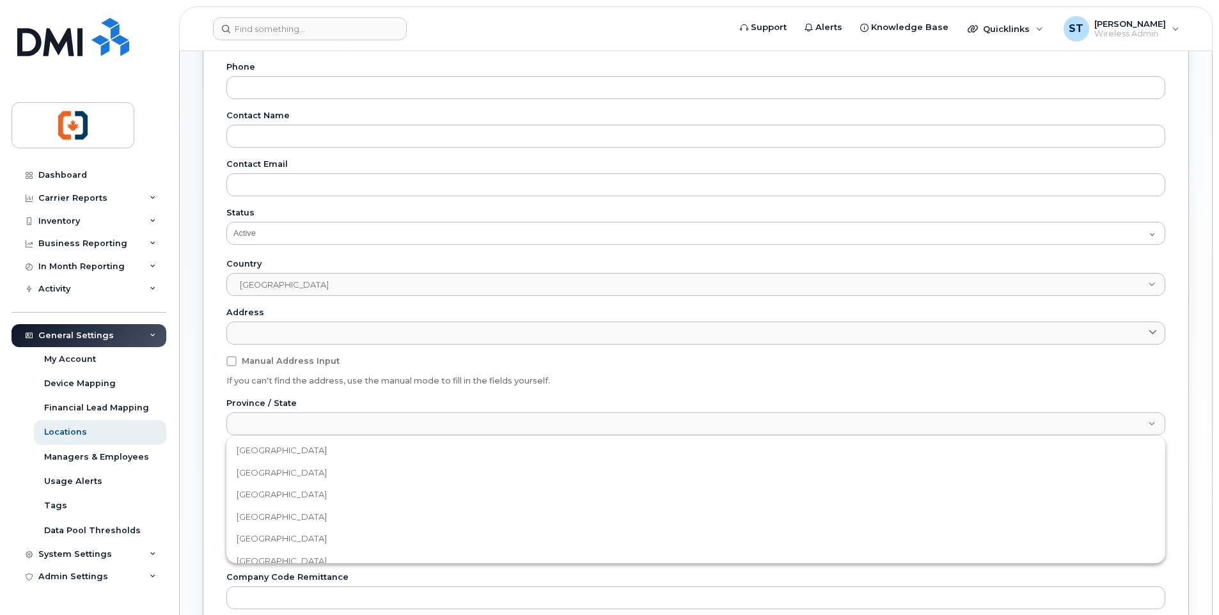
click at [293, 474] on span "[GEOGRAPHIC_DATA]" at bounding box center [282, 473] width 90 height 12
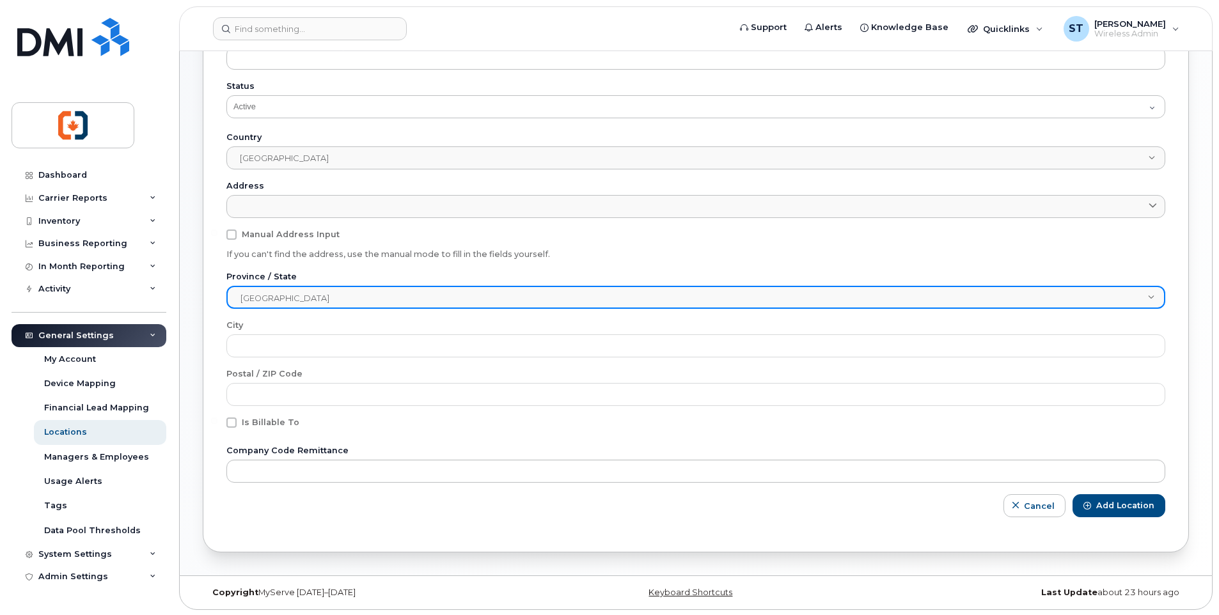
scroll to position [256, 0]
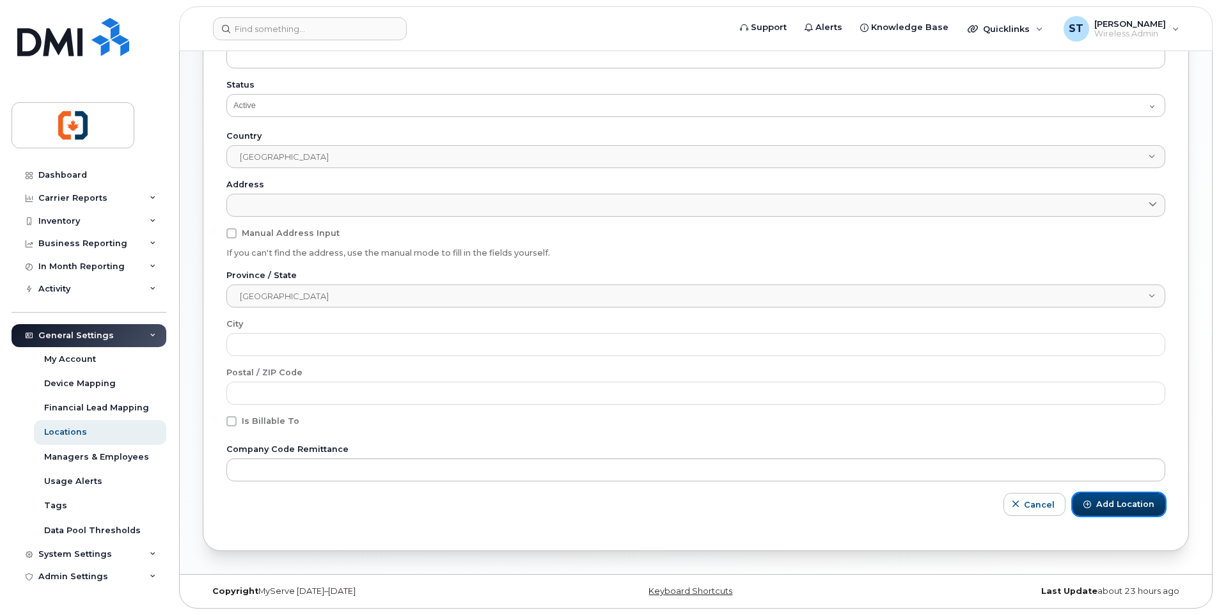
click at [1120, 508] on span "Add Location" at bounding box center [1125, 505] width 58 height 12
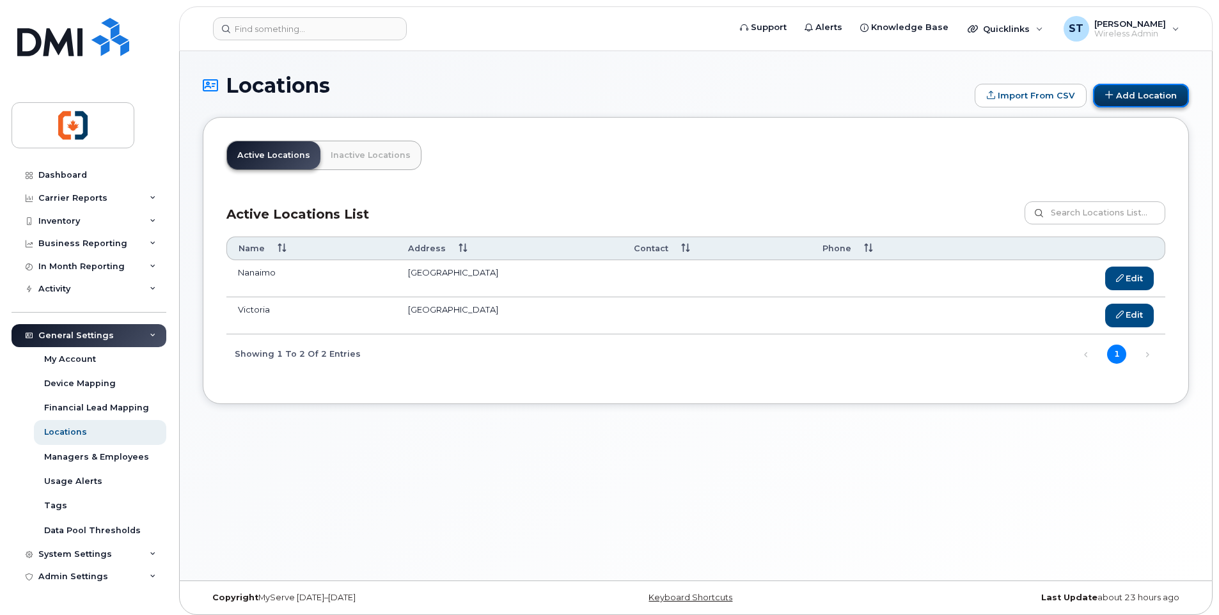
click at [1133, 100] on link "Add Location" at bounding box center [1141, 96] width 96 height 24
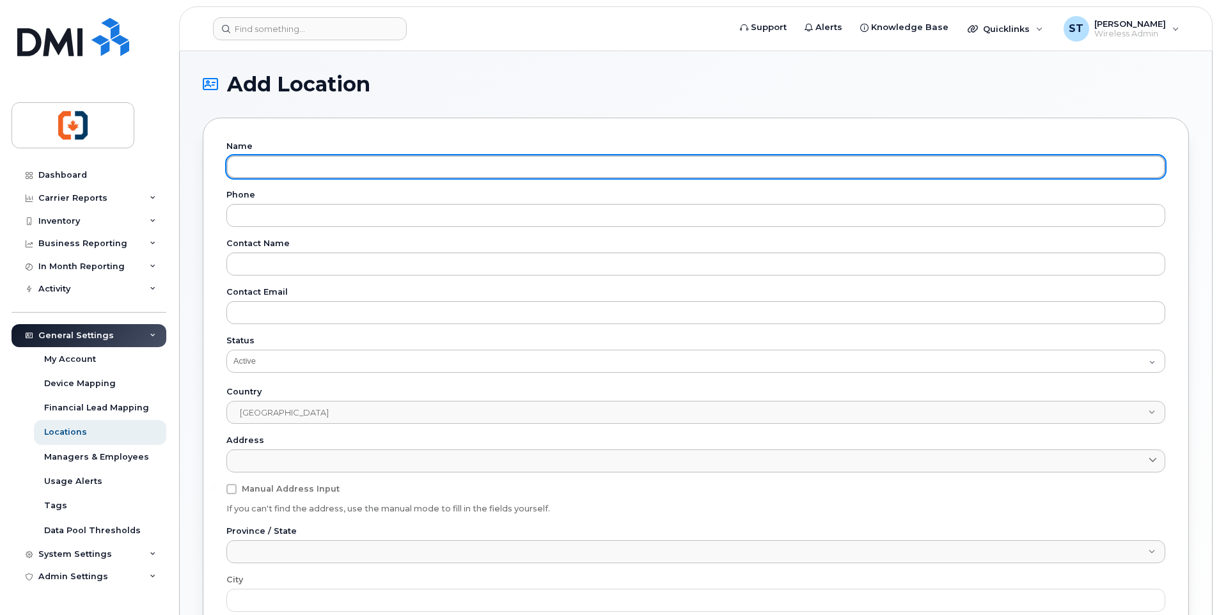
click at [290, 174] on input "text" at bounding box center [695, 166] width 939 height 23
paste input "[PERSON_NAME]"
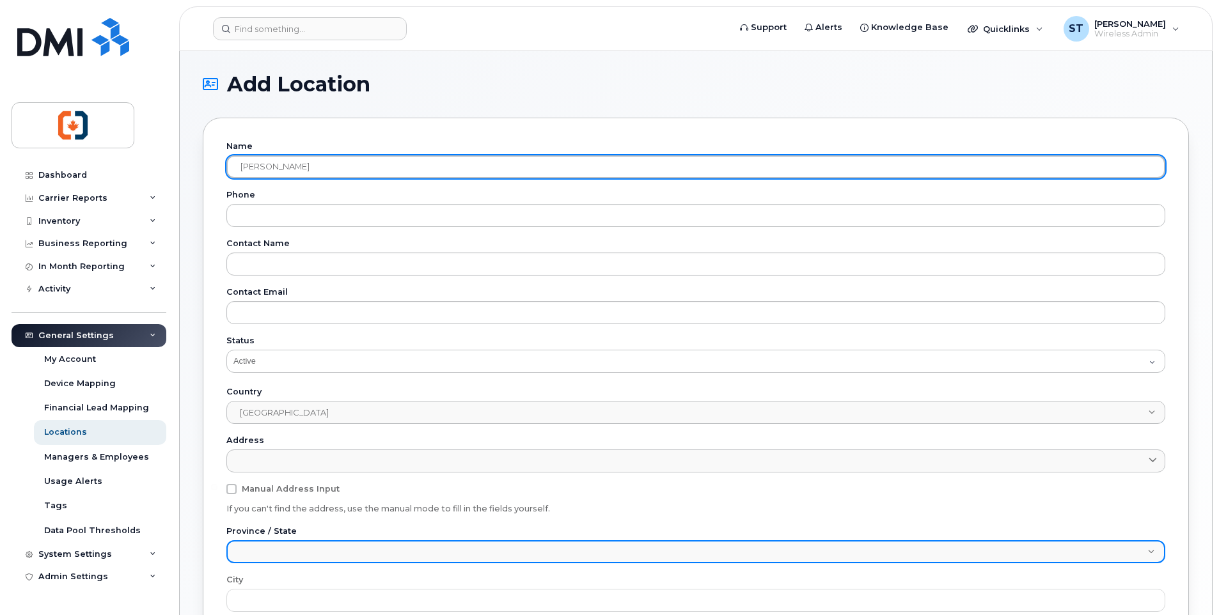
type input "[PERSON_NAME]"
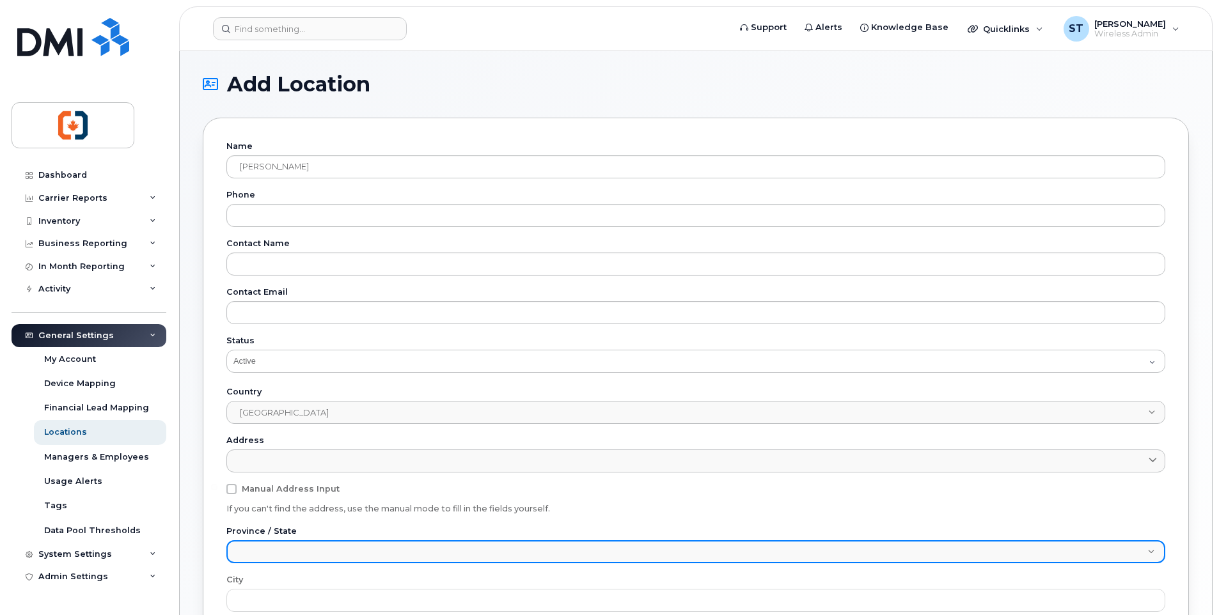
click at [323, 561] on span at bounding box center [688, 553] width 920 height 23
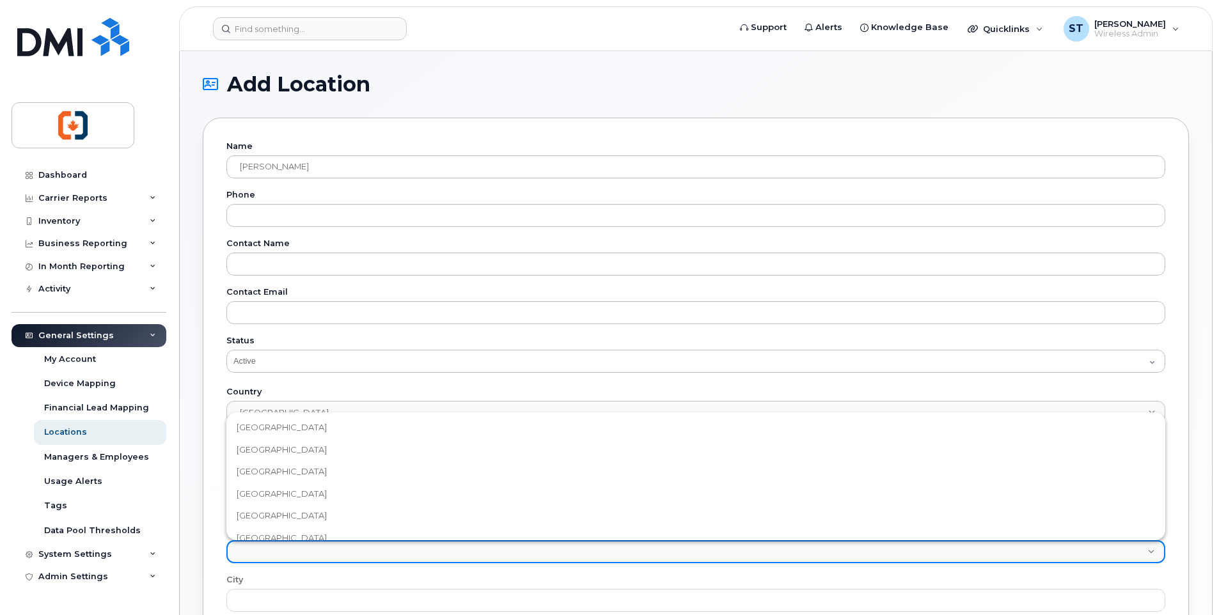
scroll to position [8, 0]
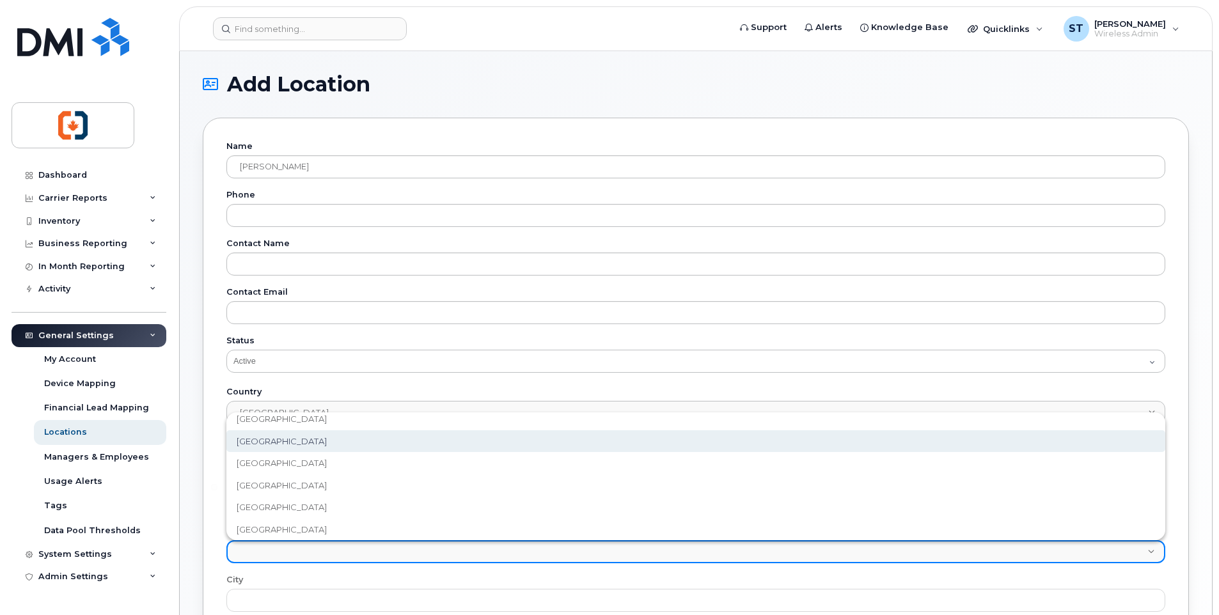
click at [308, 446] on li "[GEOGRAPHIC_DATA]" at bounding box center [695, 441] width 939 height 22
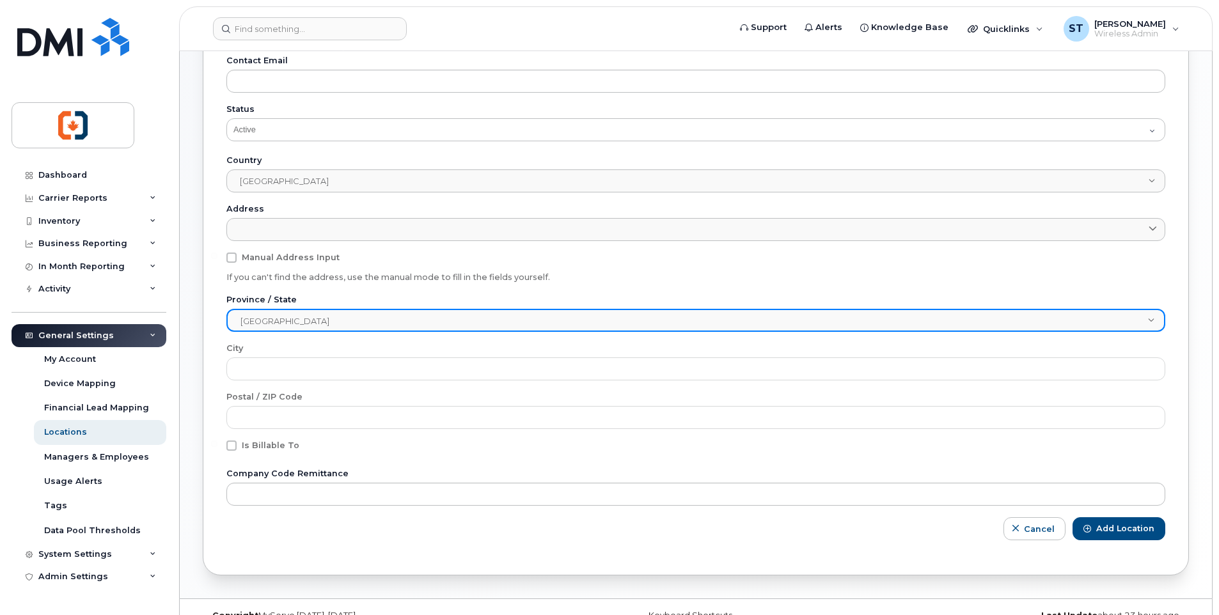
scroll to position [256, 0]
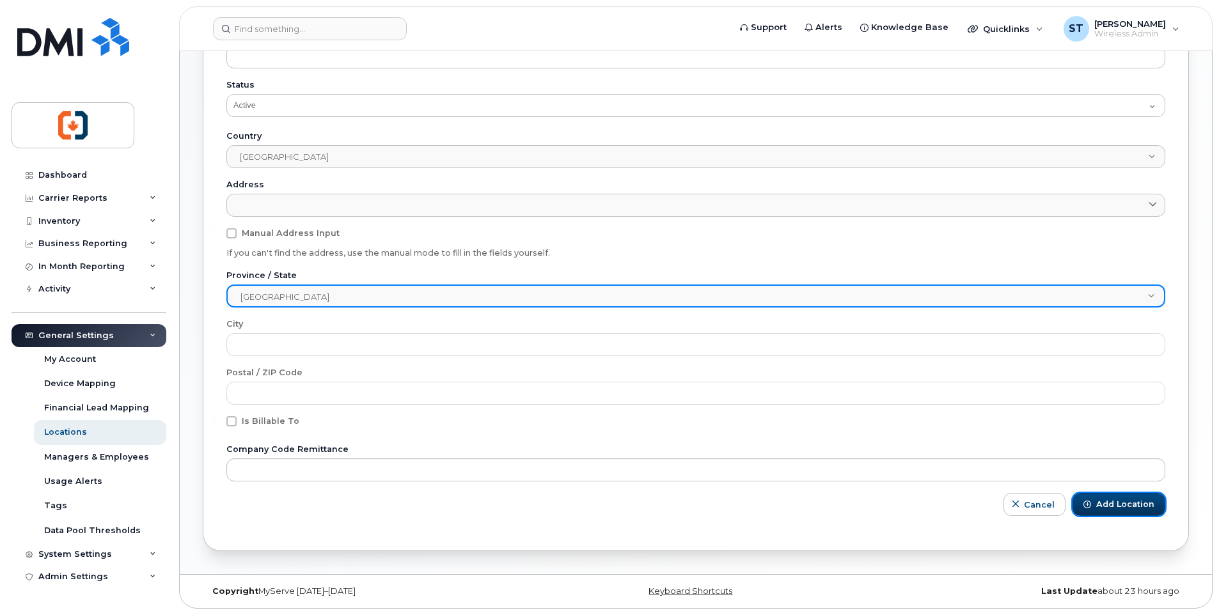
click at [1137, 504] on span "Add Location" at bounding box center [1125, 505] width 58 height 12
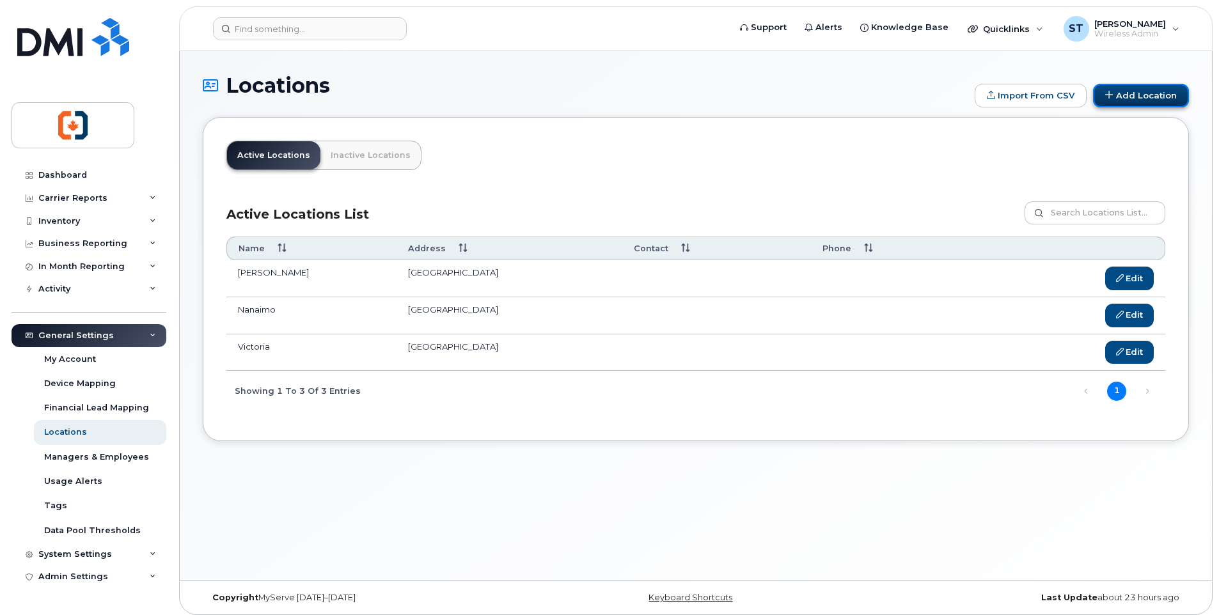
click at [1152, 99] on link "Add Location" at bounding box center [1141, 96] width 96 height 24
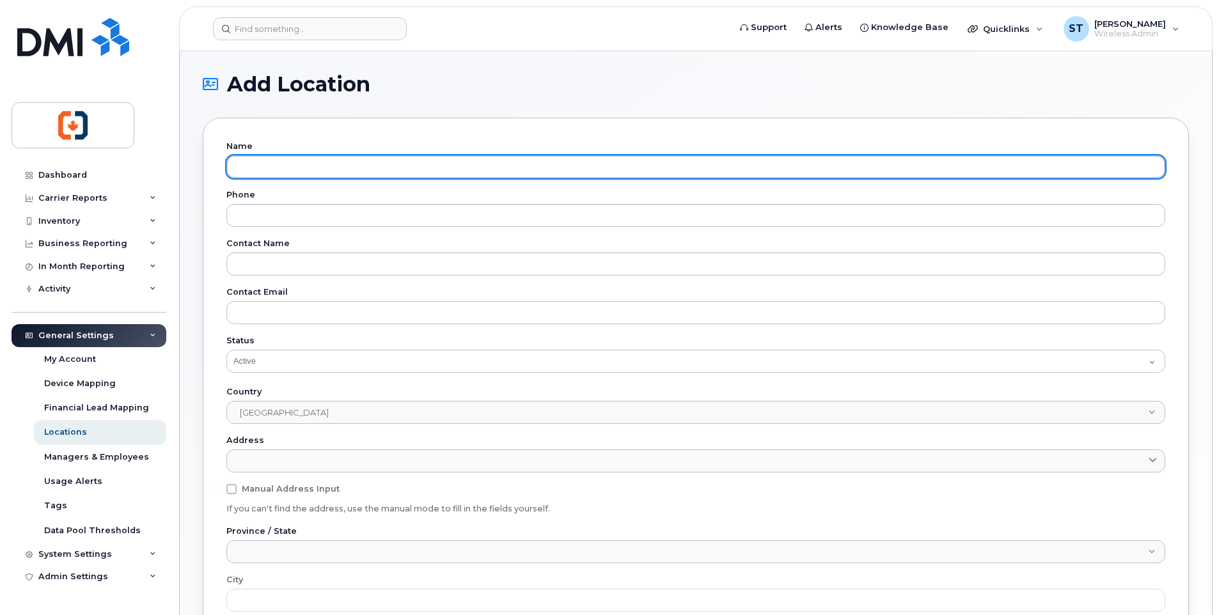
click at [318, 166] on input "text" at bounding box center [695, 166] width 939 height 23
paste input "Courtenay"
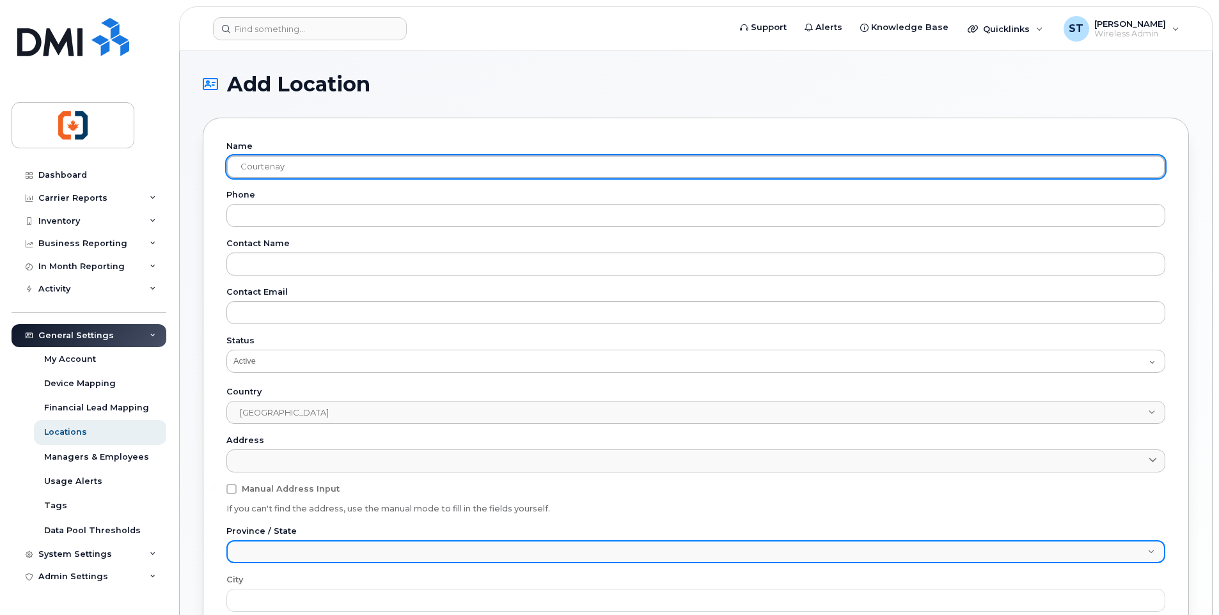
type input "Courtenay"
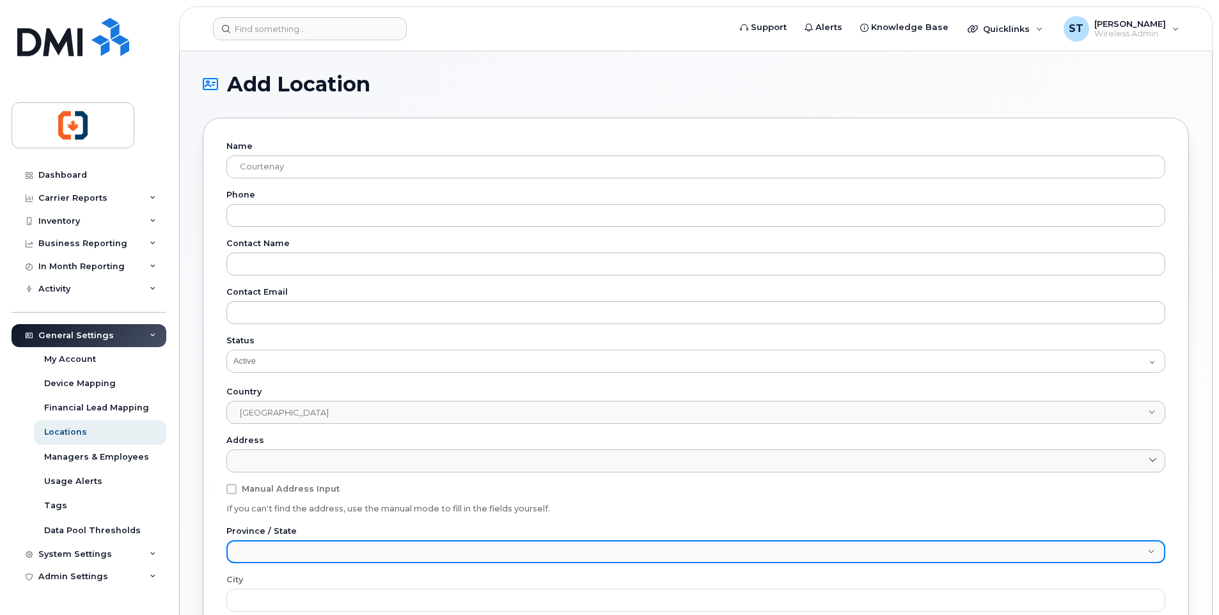
click at [288, 548] on span at bounding box center [688, 553] width 920 height 23
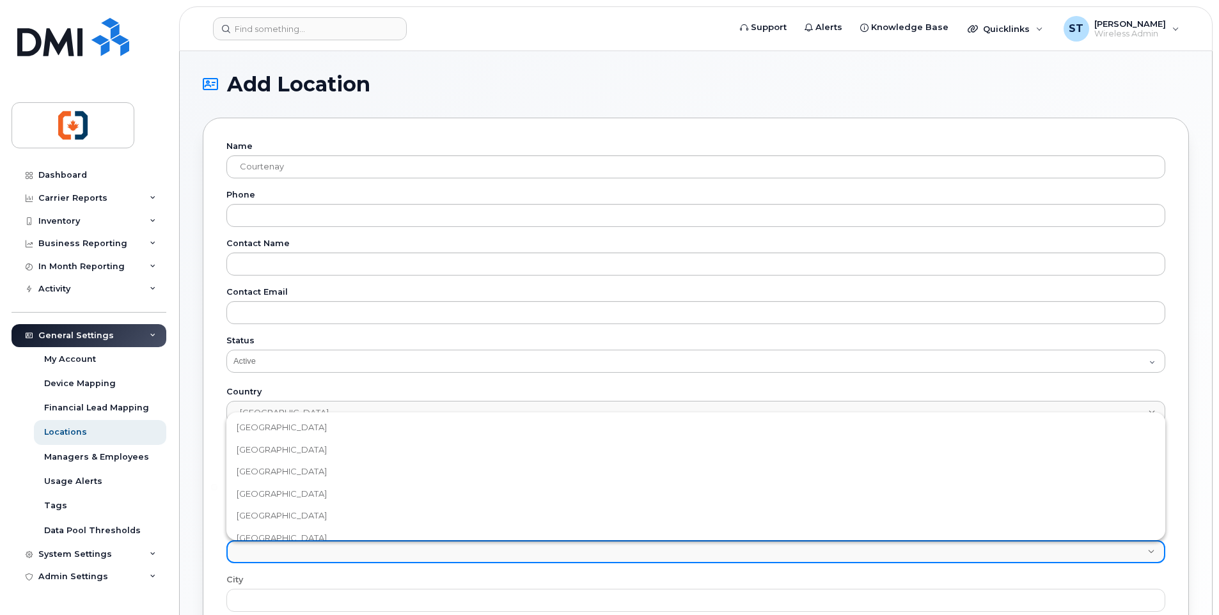
scroll to position [8, 0]
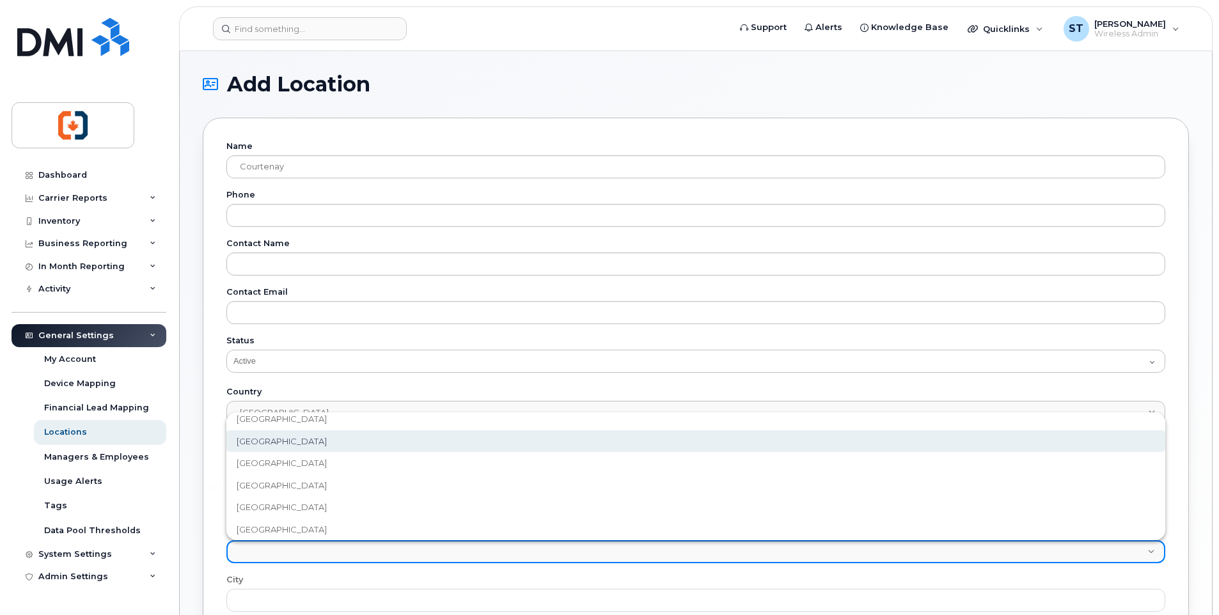
click at [294, 442] on span "[GEOGRAPHIC_DATA]" at bounding box center [282, 441] width 90 height 12
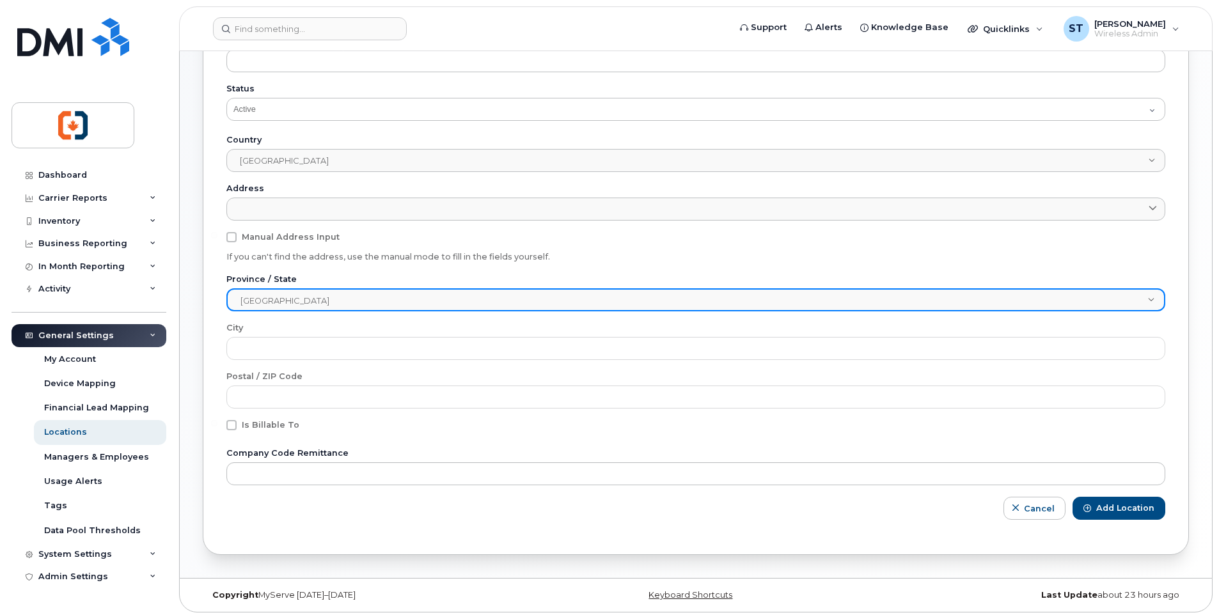
scroll to position [256, 0]
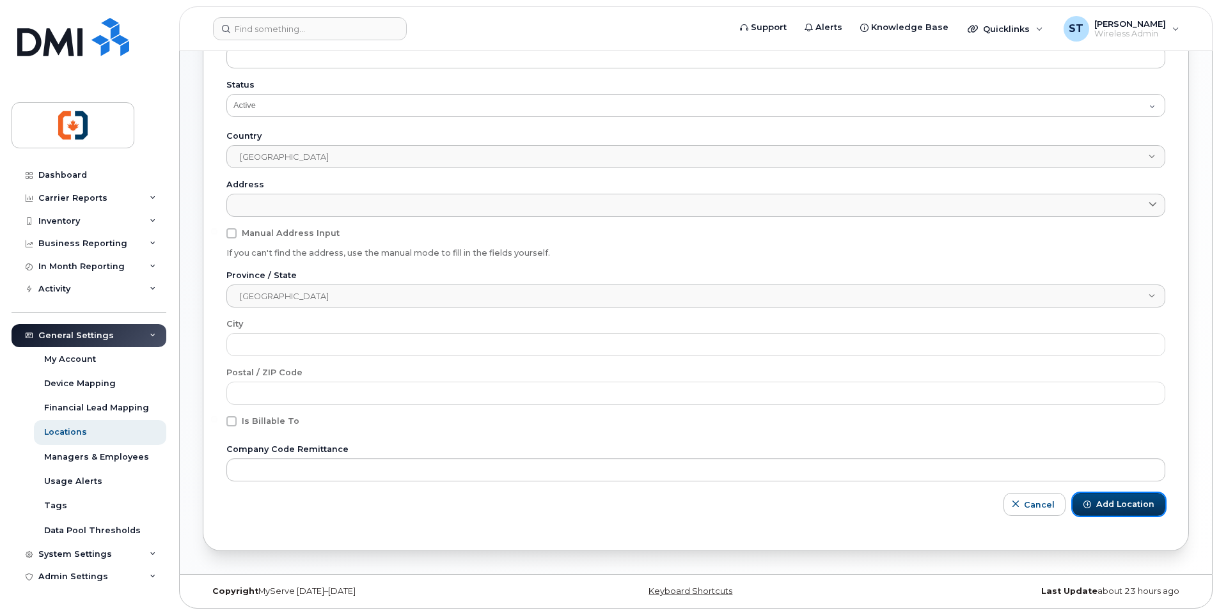
click at [1111, 507] on span "Add Location" at bounding box center [1125, 505] width 58 height 12
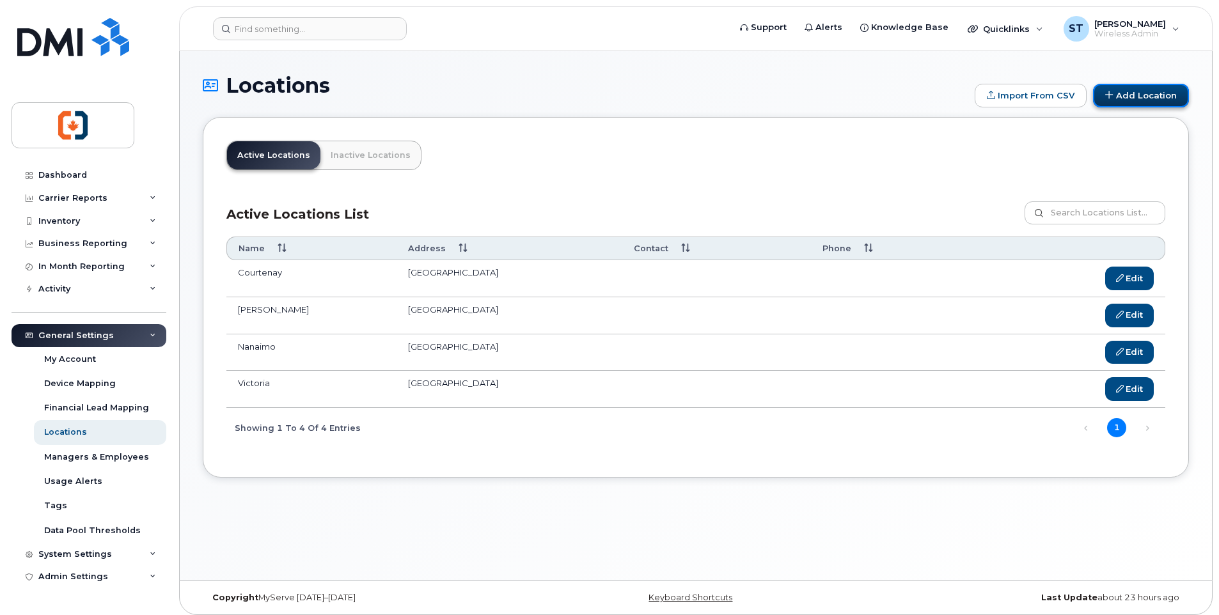
click at [1127, 102] on link "Add Location" at bounding box center [1141, 96] width 96 height 24
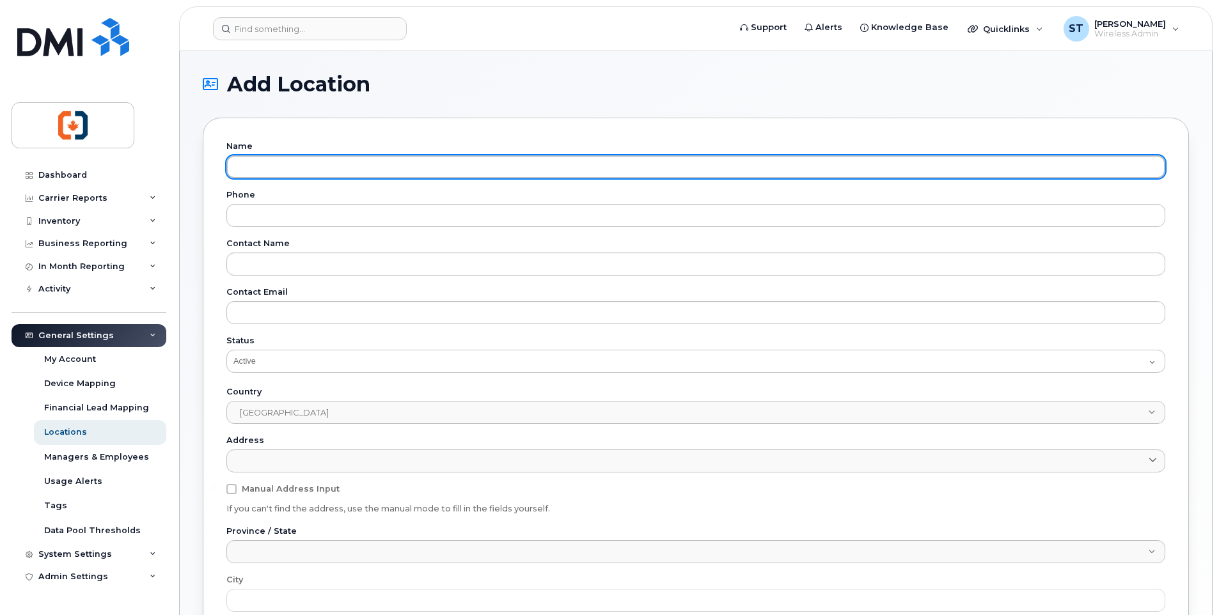
click at [400, 166] on input "text" at bounding box center [695, 166] width 939 height 23
paste input "Port Alberni"
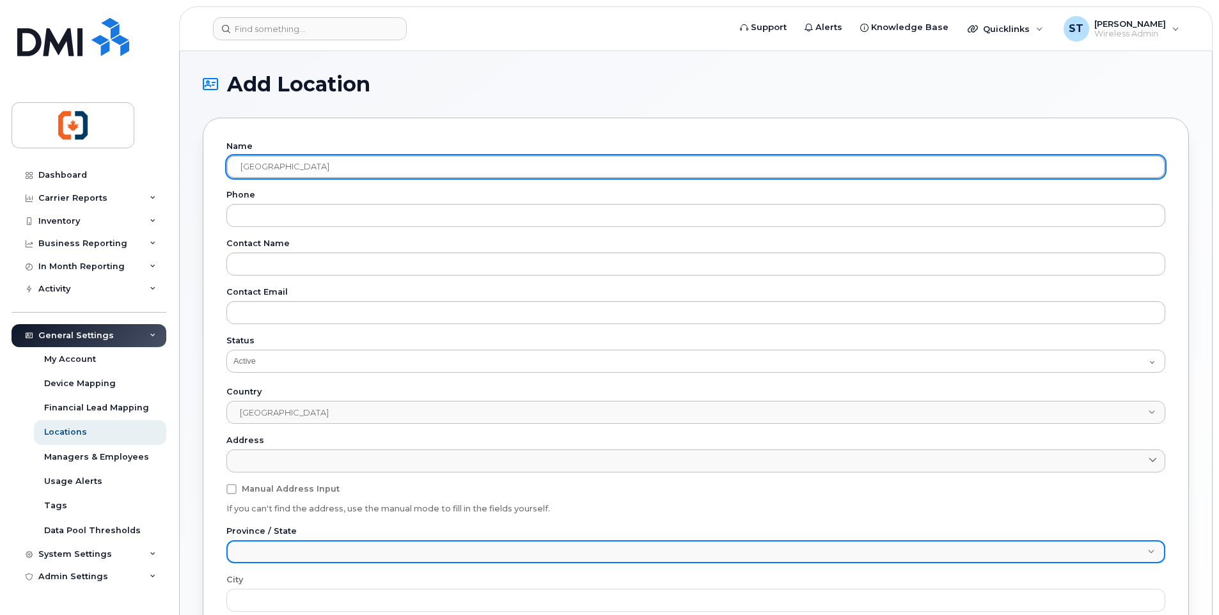
type input "Port Alberni"
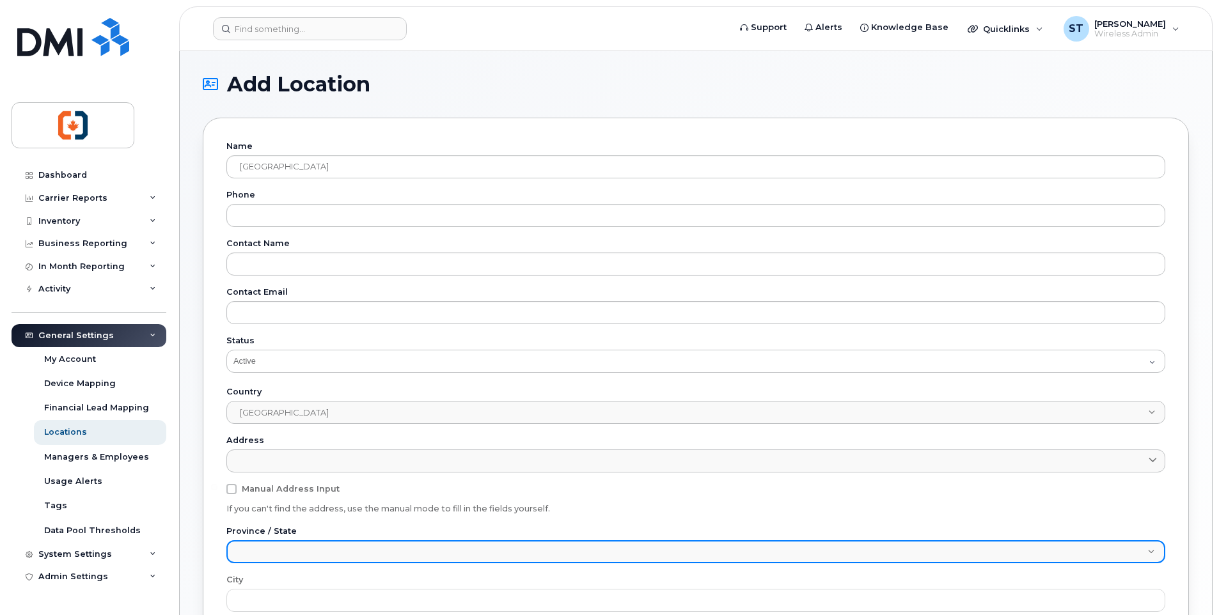
click at [308, 552] on span at bounding box center [688, 553] width 920 height 23
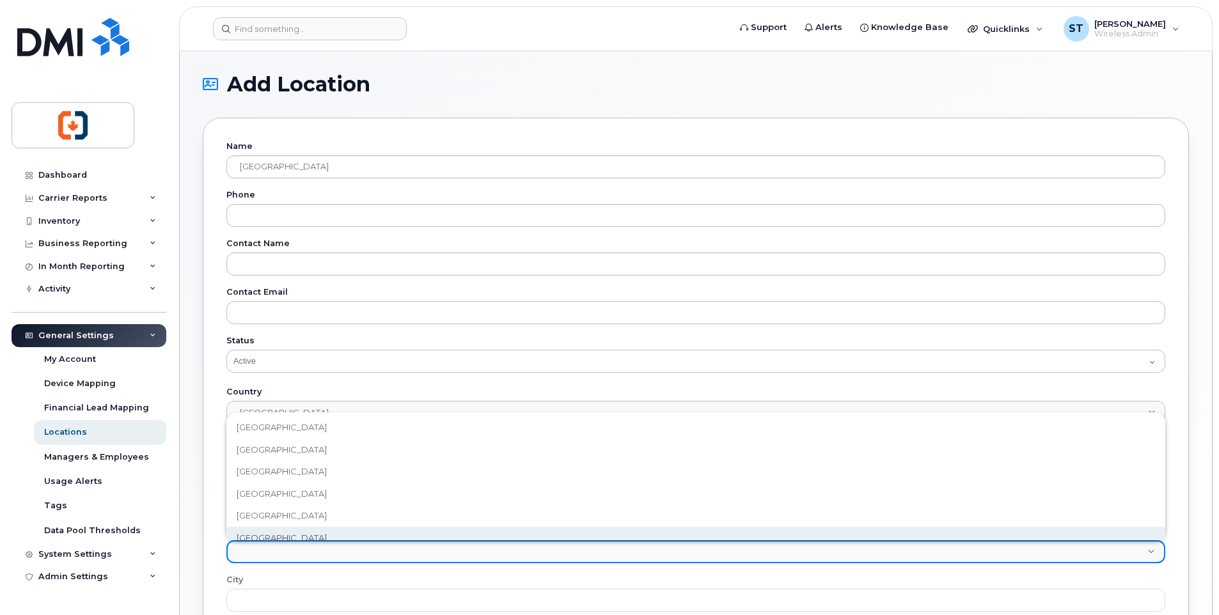
scroll to position [8, 0]
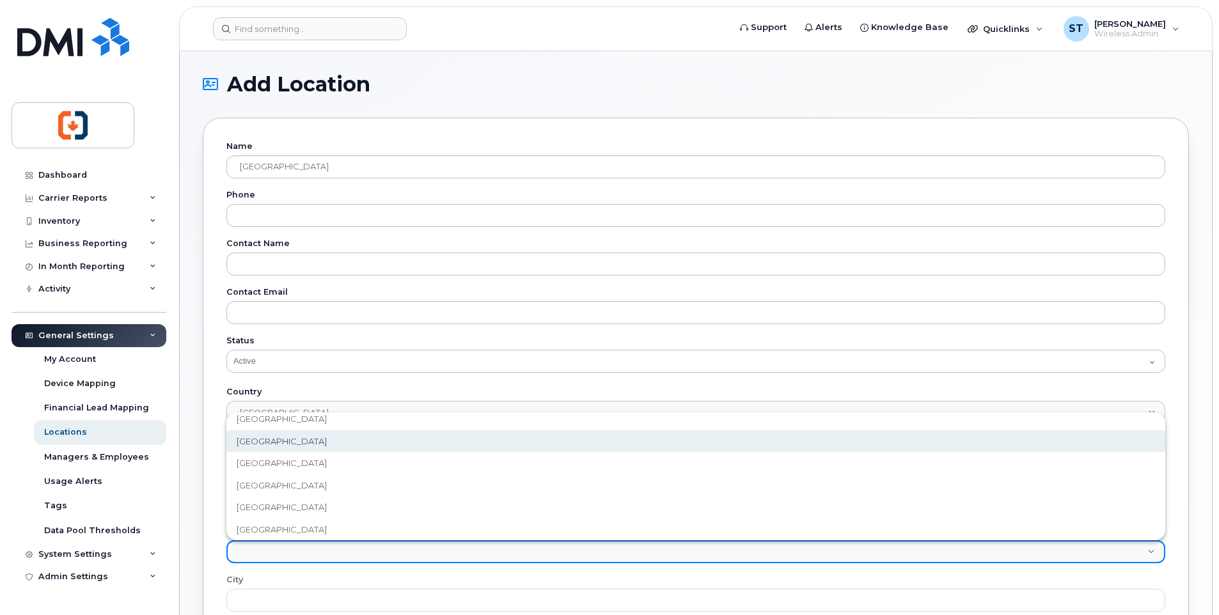
click at [303, 442] on span "British Columbia" at bounding box center [282, 441] width 90 height 12
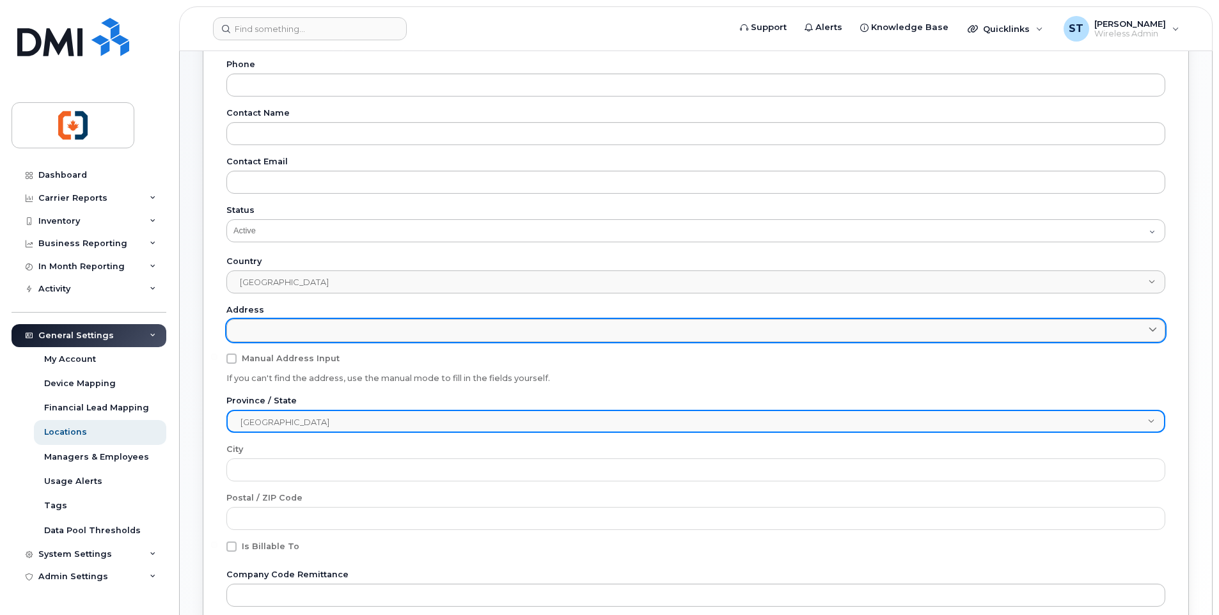
scroll to position [256, 0]
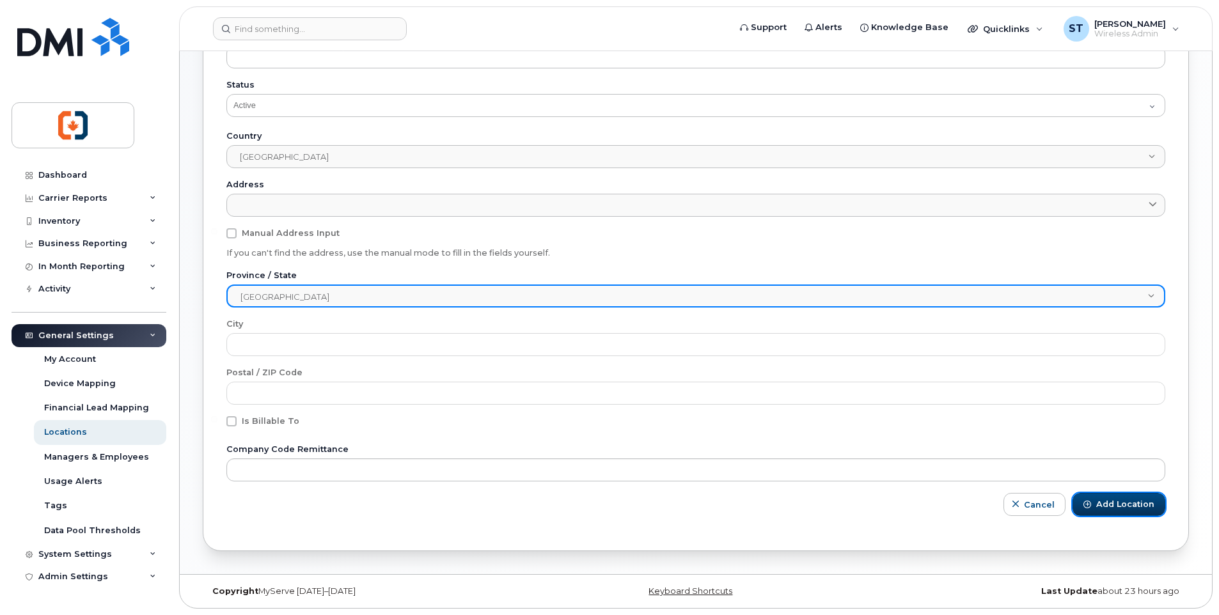
click at [1130, 508] on span "Add Location" at bounding box center [1125, 505] width 58 height 12
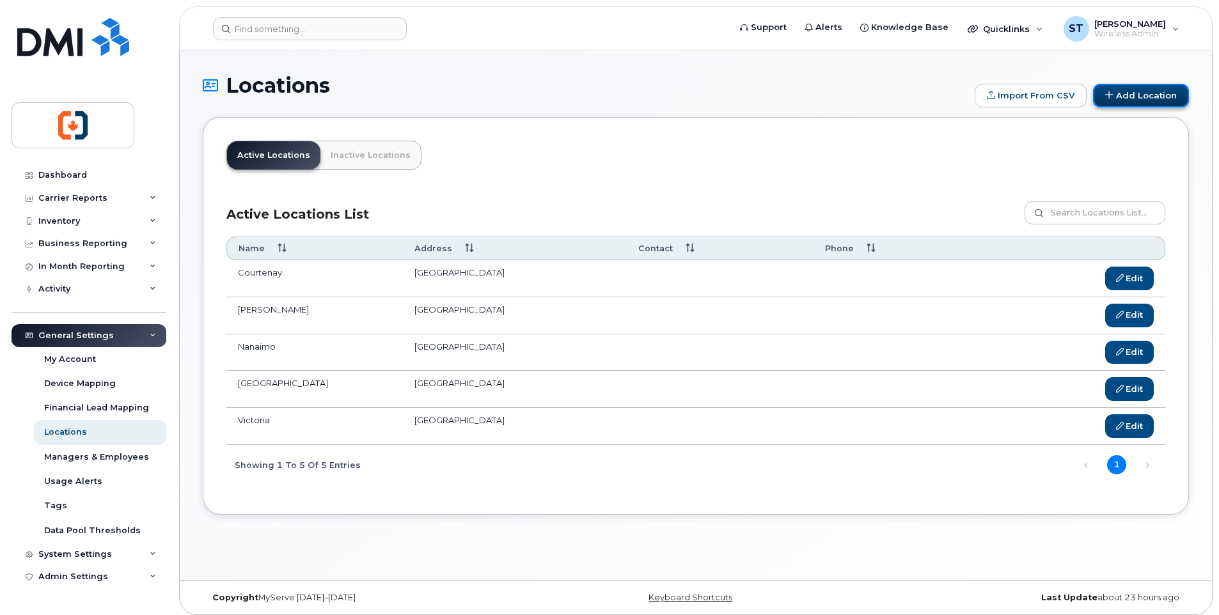
click at [1133, 102] on link "Add Location" at bounding box center [1141, 96] width 96 height 24
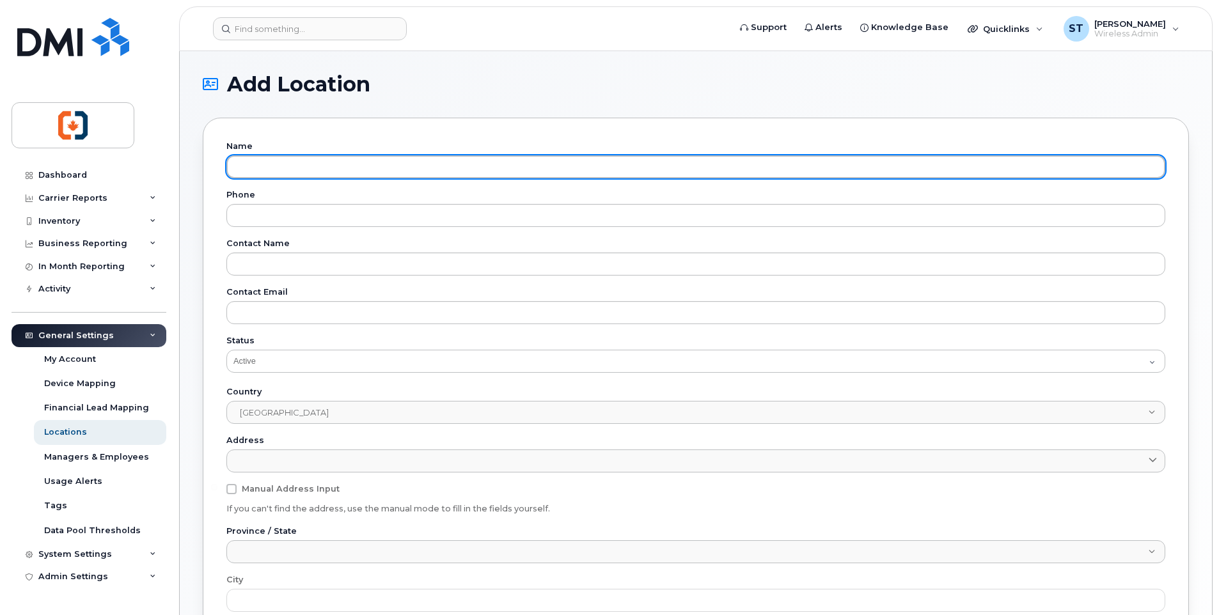
click at [358, 169] on input "text" at bounding box center [695, 166] width 939 height 23
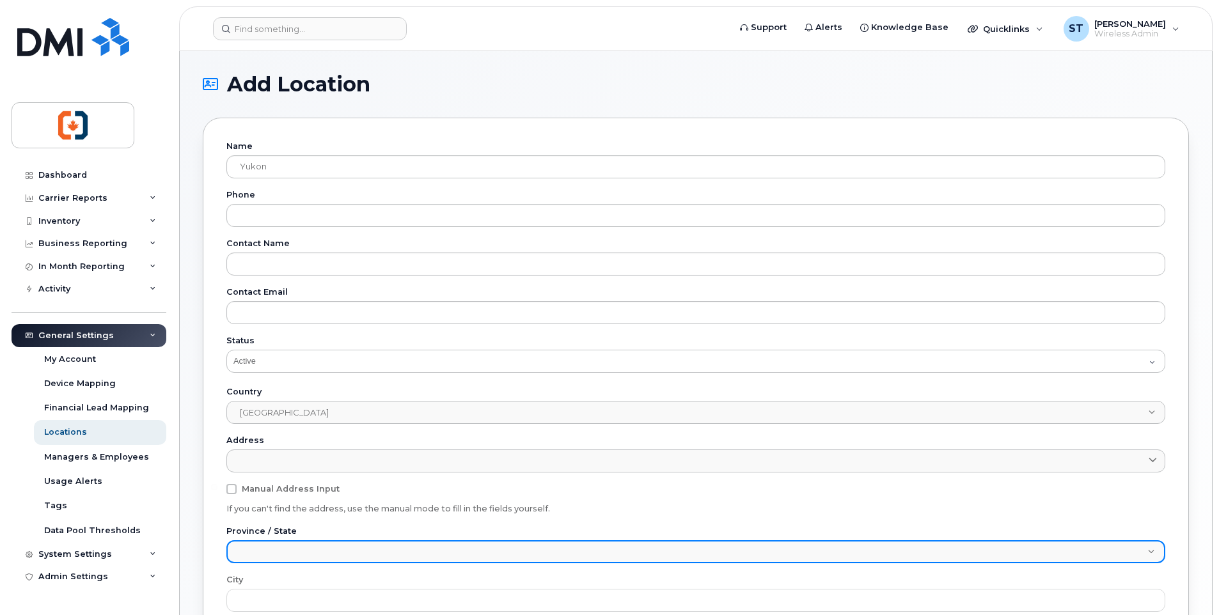
click at [282, 553] on span at bounding box center [688, 553] width 920 height 23
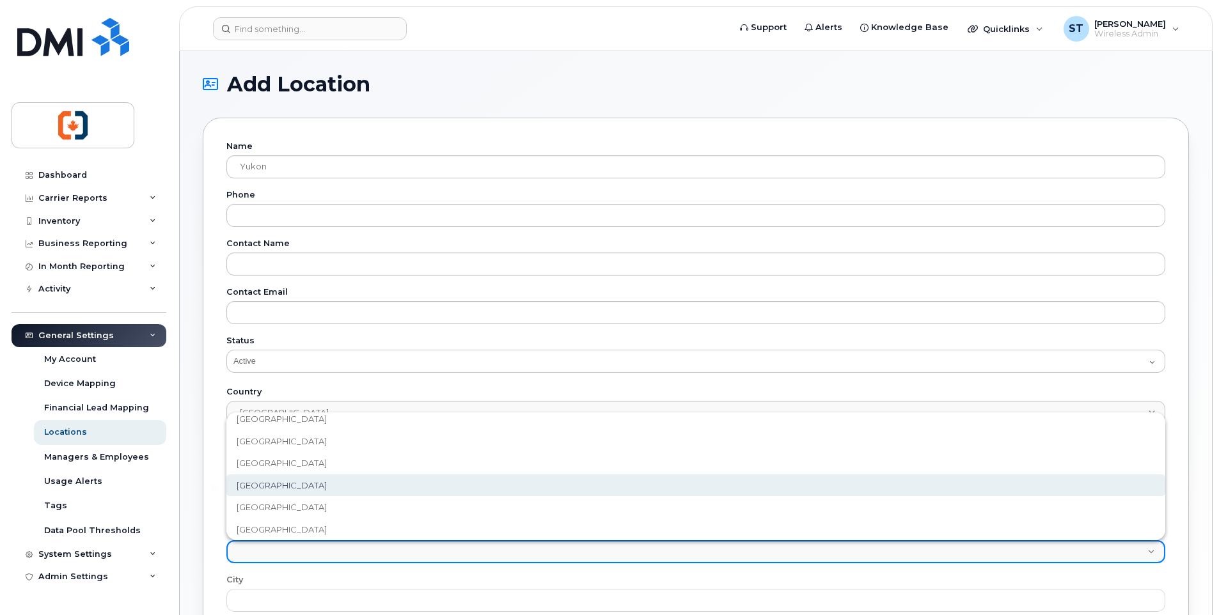
scroll to position [167, 0]
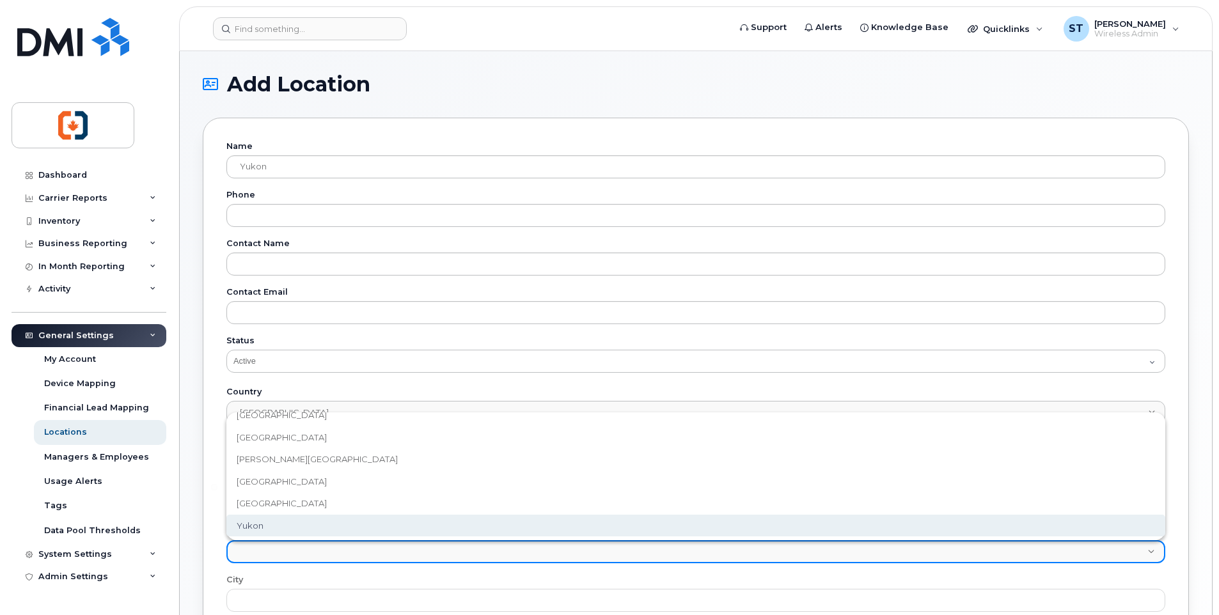
click at [269, 527] on li "Yukon" at bounding box center [695, 526] width 939 height 22
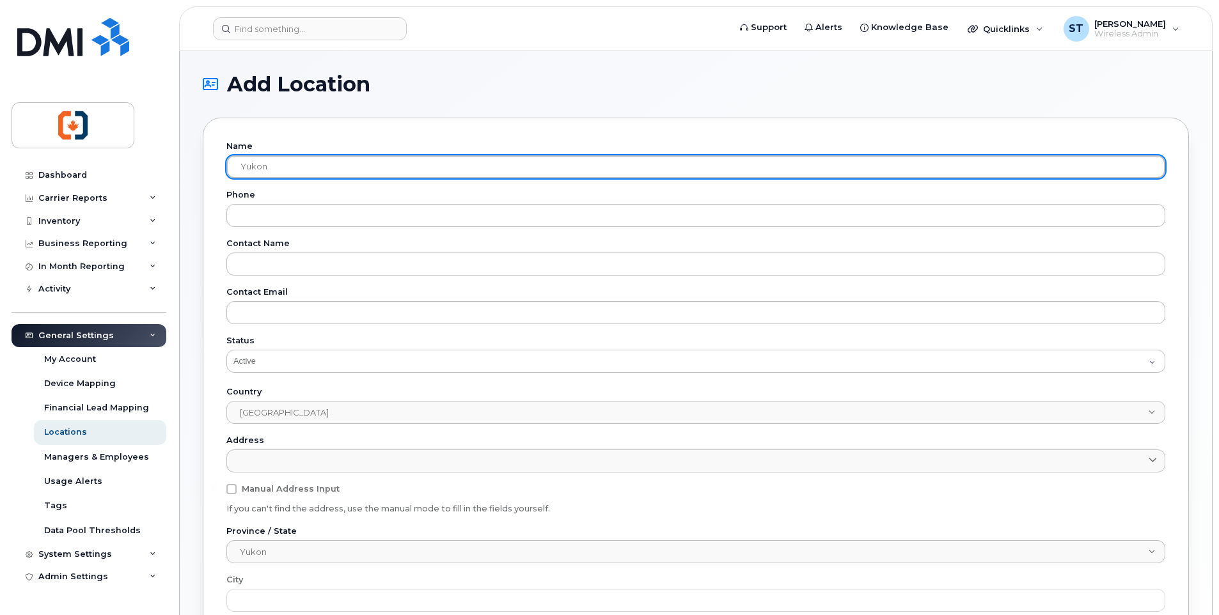
drag, startPoint x: 283, startPoint y: 166, endPoint x: 194, endPoint y: 166, distance: 88.2
click at [194, 166] on div "Add Location Name Yukon Phone Contact Name Contact Email Status Active Inactive…" at bounding box center [696, 440] width 1032 height 779
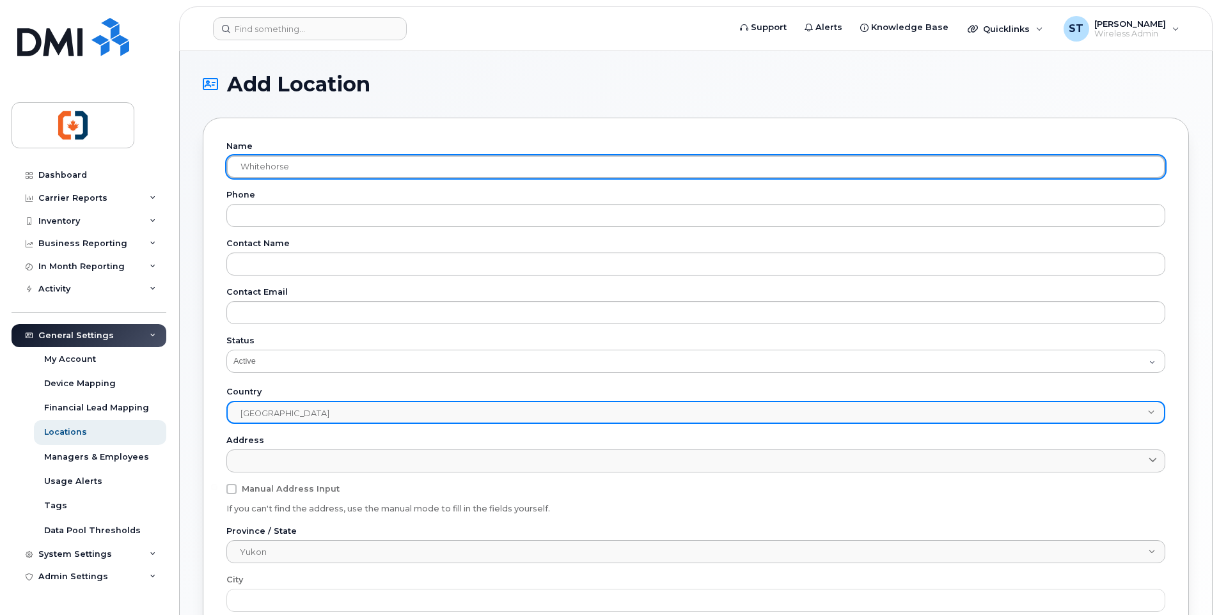
scroll to position [256, 0]
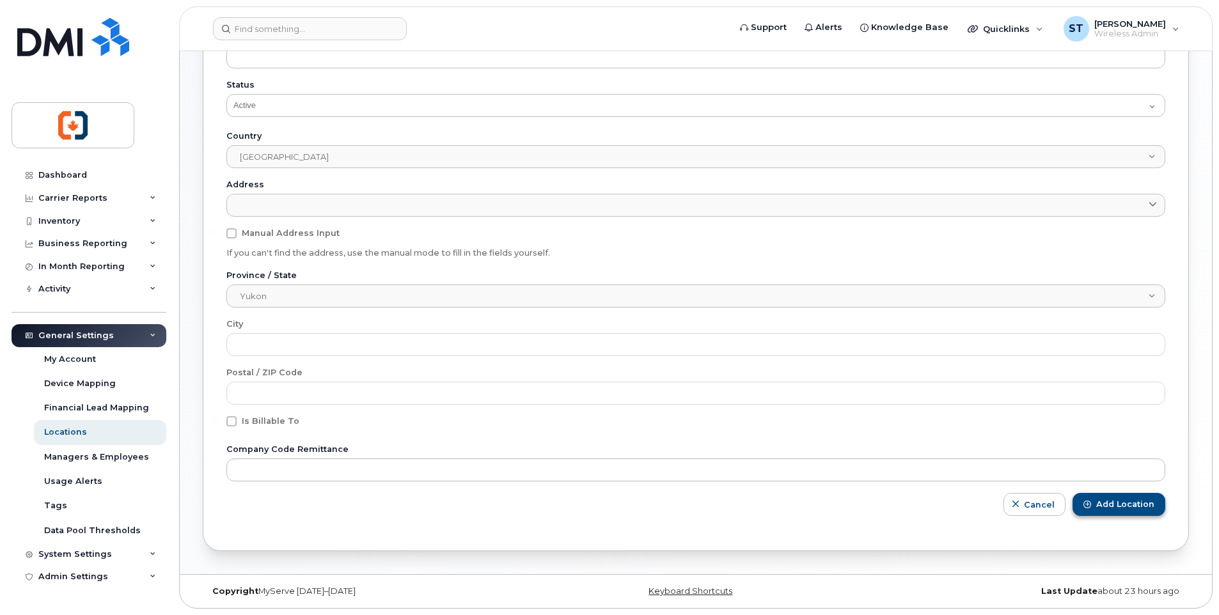
type input "Whitehorse"
click at [1112, 510] on span "Add Location" at bounding box center [1125, 505] width 58 height 12
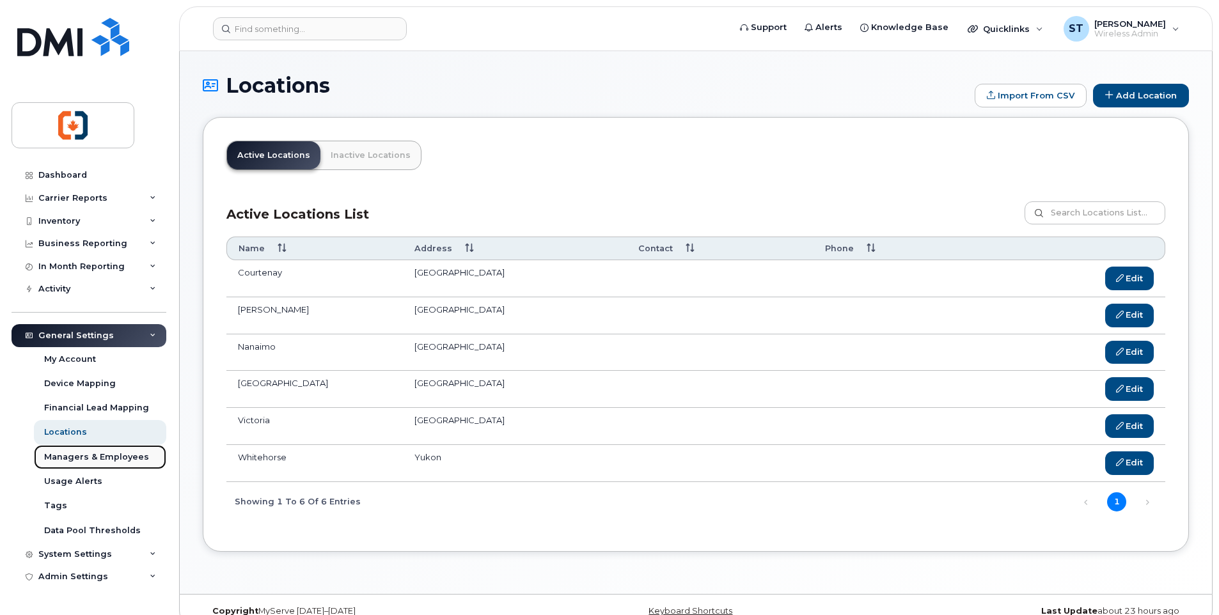
click at [108, 455] on div "Managers & Employees" at bounding box center [96, 457] width 105 height 12
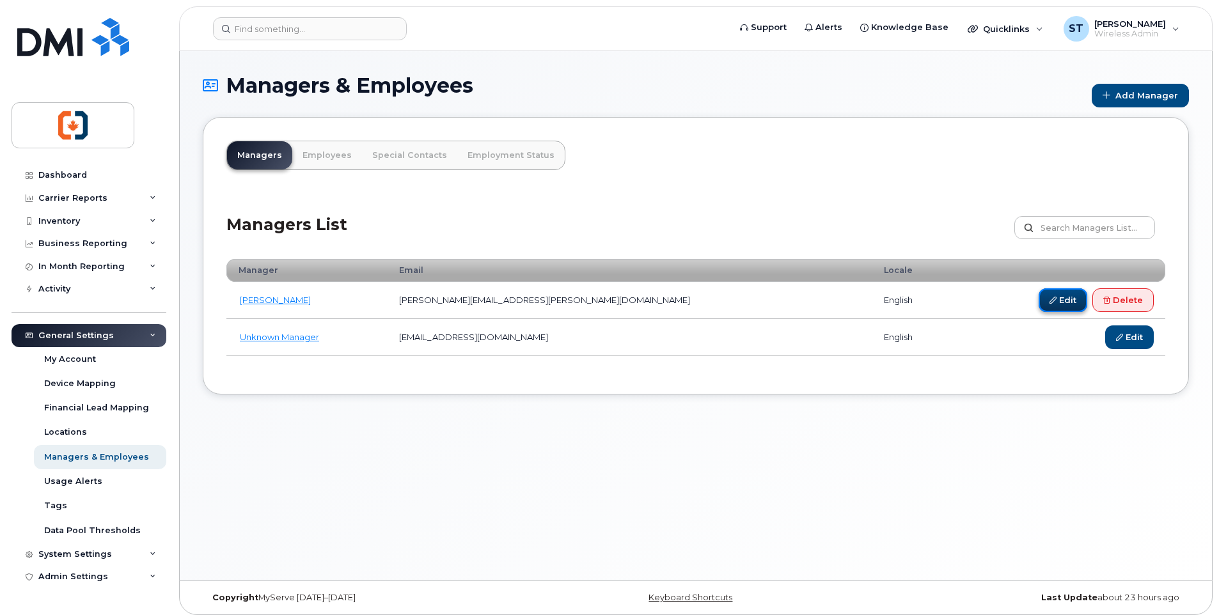
click at [1058, 299] on link "Edit" at bounding box center [1062, 300] width 49 height 24
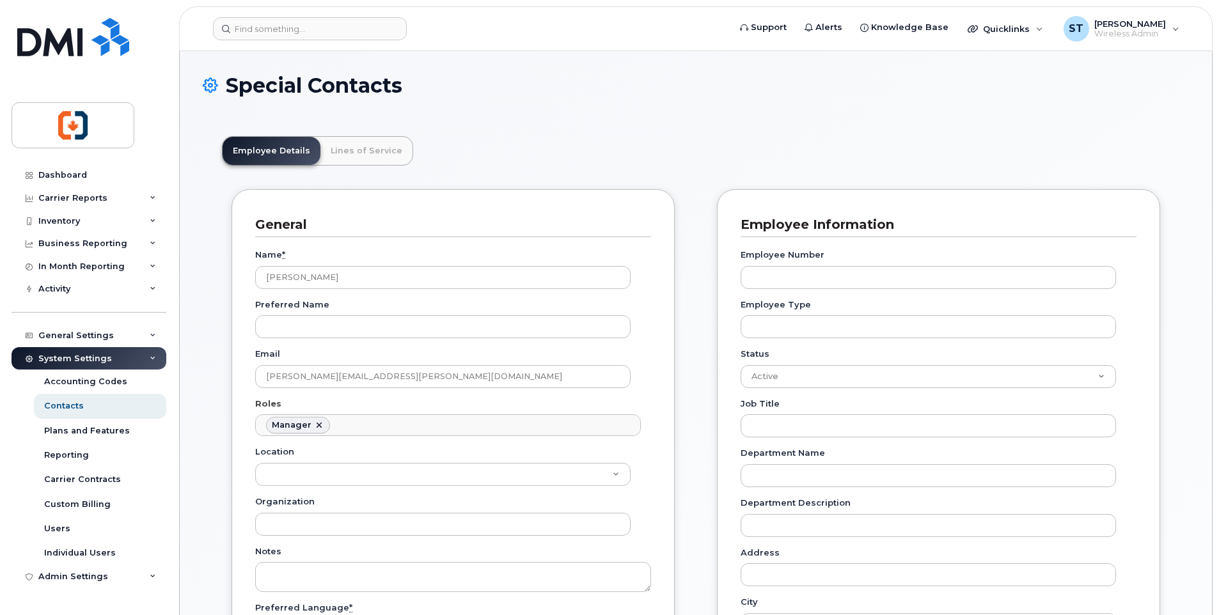
scroll to position [99, 0]
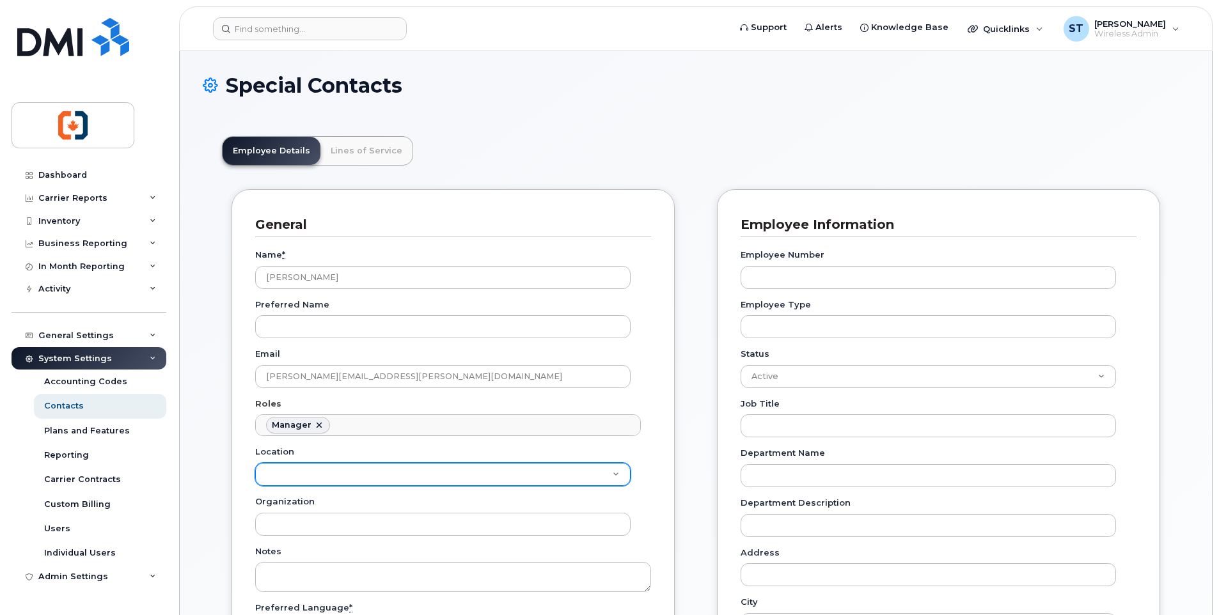
click at [372, 474] on select "Courtenay Duncan Nanaimo Port Alberni Victoria Whitehorse" at bounding box center [442, 474] width 375 height 23
click at [255, 463] on select "Courtenay Duncan Nanaimo Port Alberni Victoria Whitehorse" at bounding box center [442, 474] width 375 height 23
click at [441, 475] on select "Courtenay Duncan Nanaimo Port Alberni Victoria Whitehorse" at bounding box center [442, 474] width 375 height 23
select select "5412"
click at [255, 463] on select "Courtenay Duncan Nanaimo Port Alberni Victoria Whitehorse" at bounding box center [442, 474] width 375 height 23
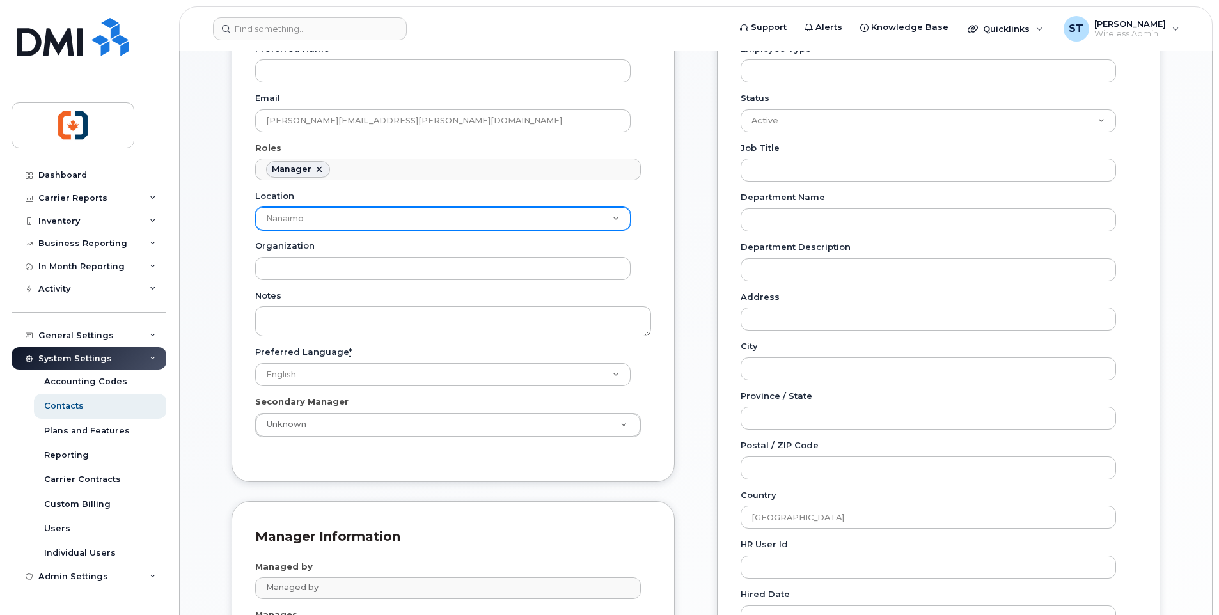
scroll to position [64, 0]
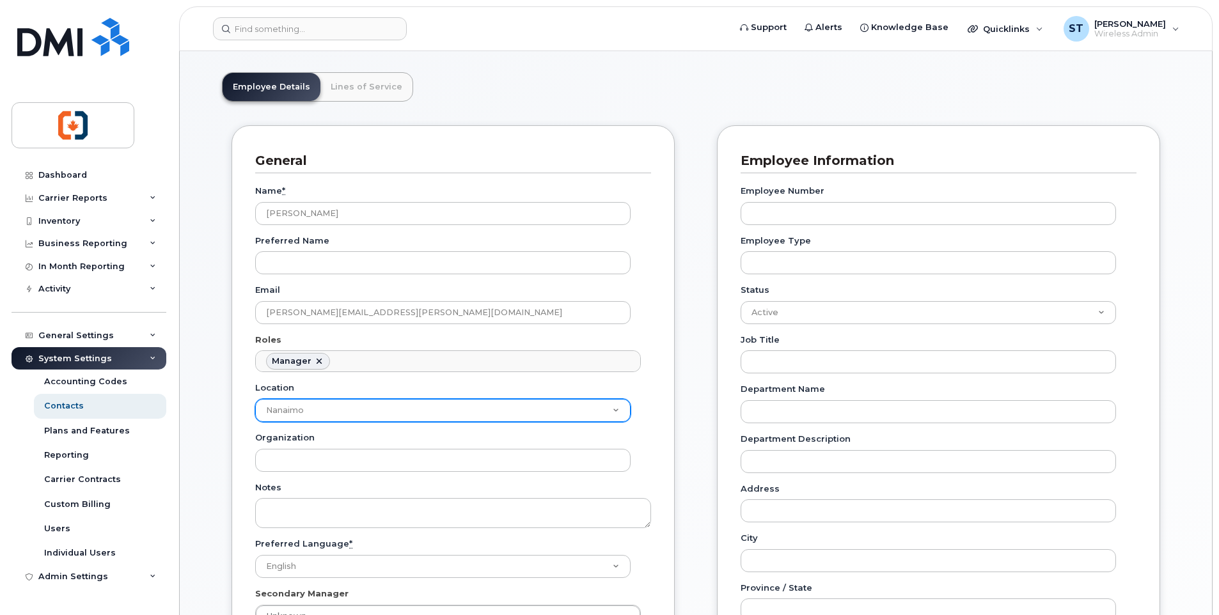
click at [377, 414] on select "Courtenay Duncan Nanaimo Port Alberni Victoria Whitehorse" at bounding box center [442, 410] width 375 height 23
select select
click at [255, 399] on select "Courtenay Duncan Nanaimo Port Alberni Victoria Whitehorse" at bounding box center [442, 410] width 375 height 23
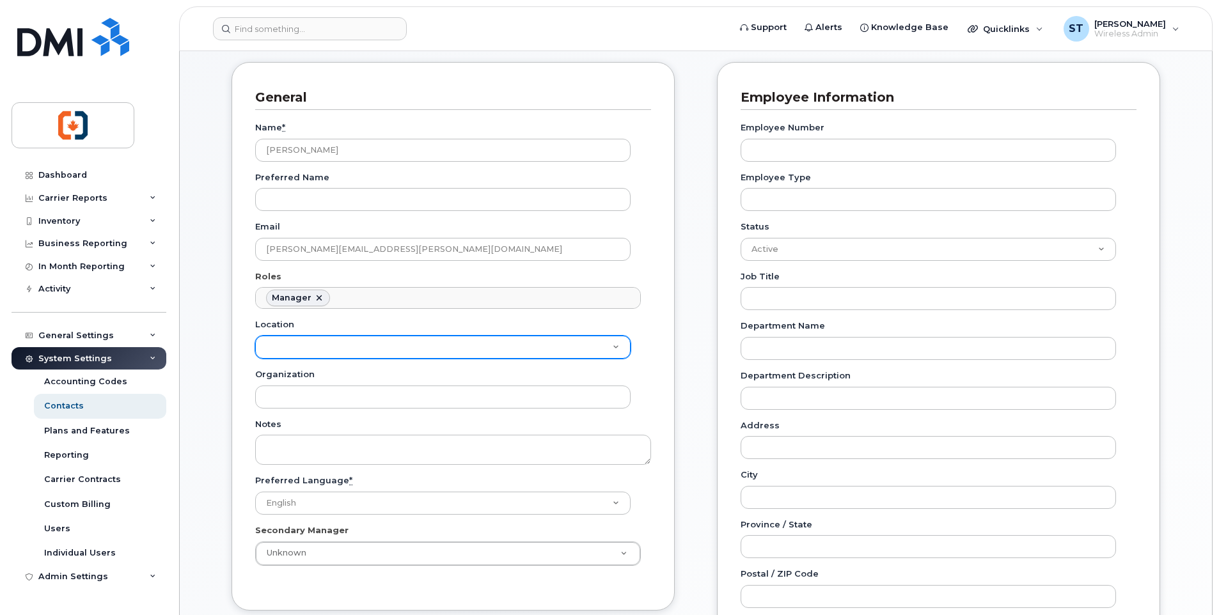
scroll to position [256, 0]
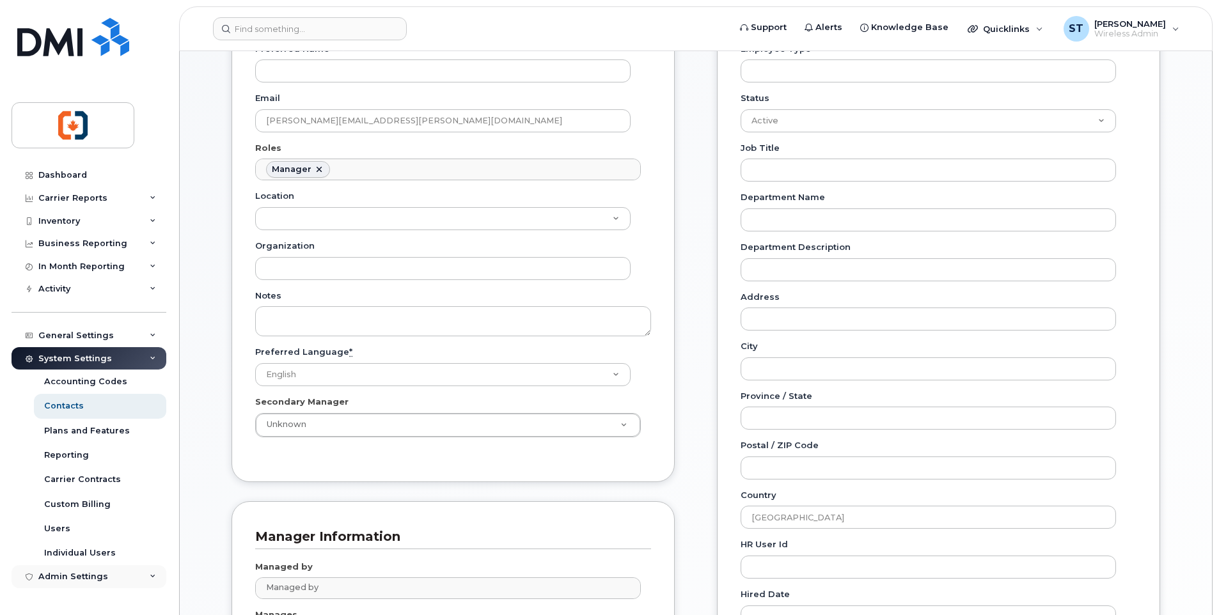
click at [83, 574] on div "Admin Settings" at bounding box center [73, 577] width 70 height 10
click at [81, 576] on div "Admin Settings" at bounding box center [73, 577] width 70 height 10
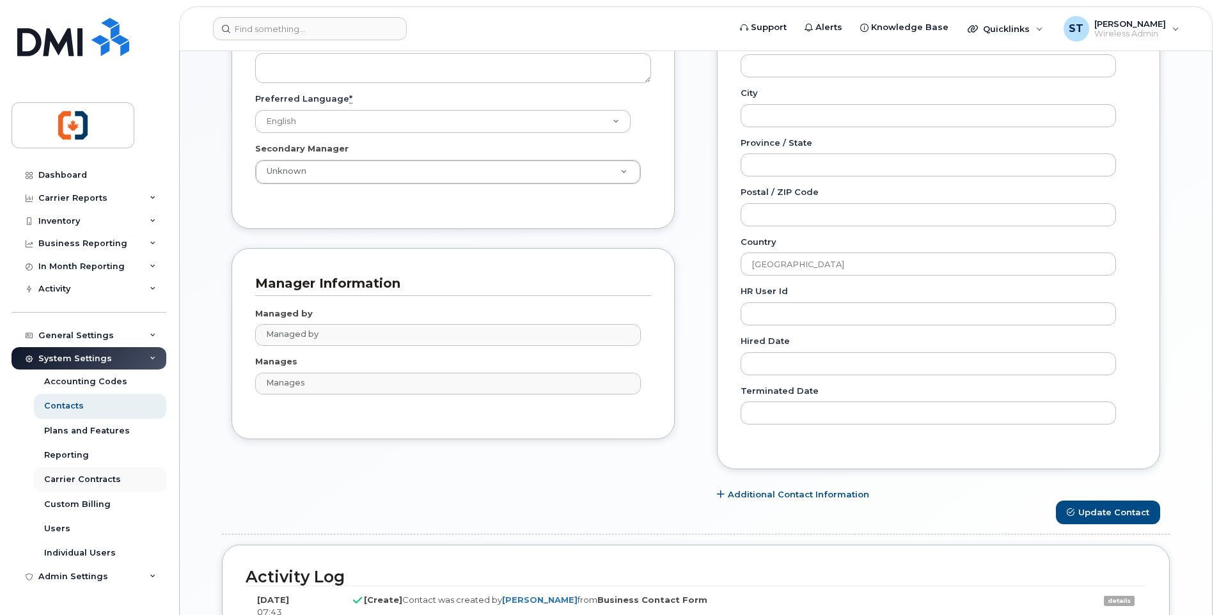
scroll to position [512, 0]
click at [79, 576] on div "Admin Settings" at bounding box center [73, 577] width 70 height 10
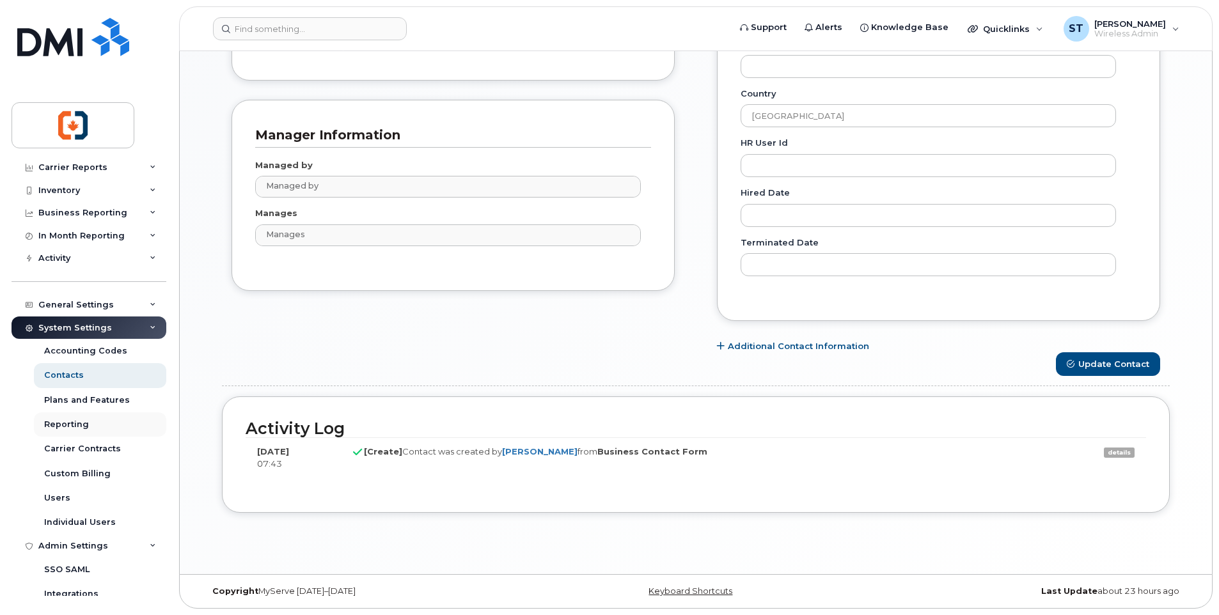
scroll to position [0, 0]
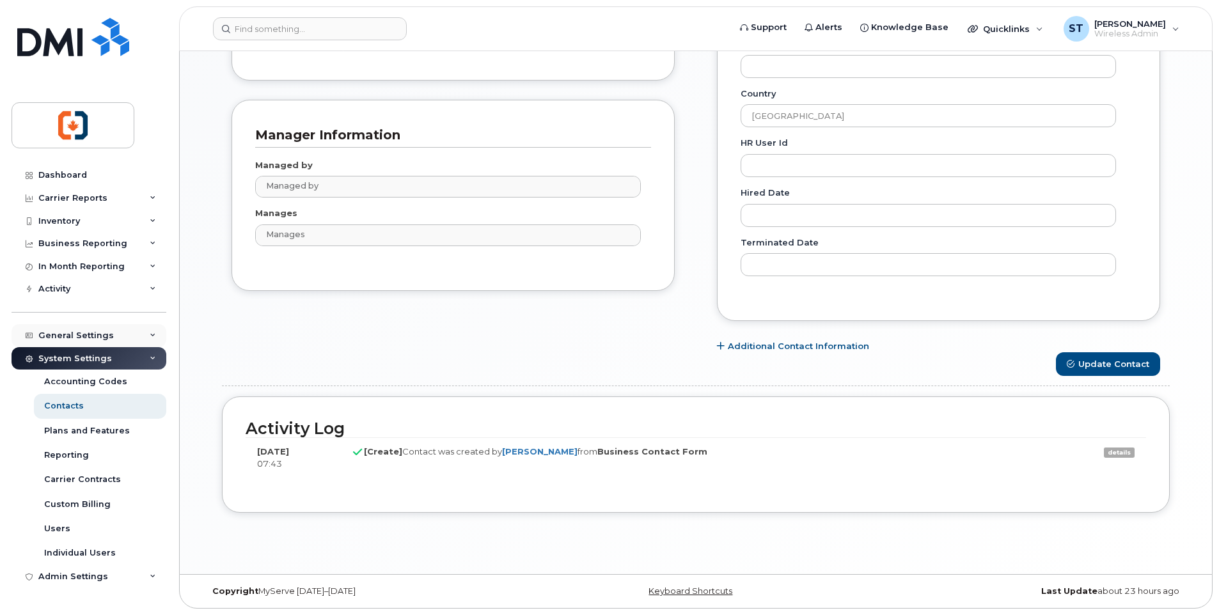
click at [82, 338] on div "General Settings" at bounding box center [75, 336] width 75 height 10
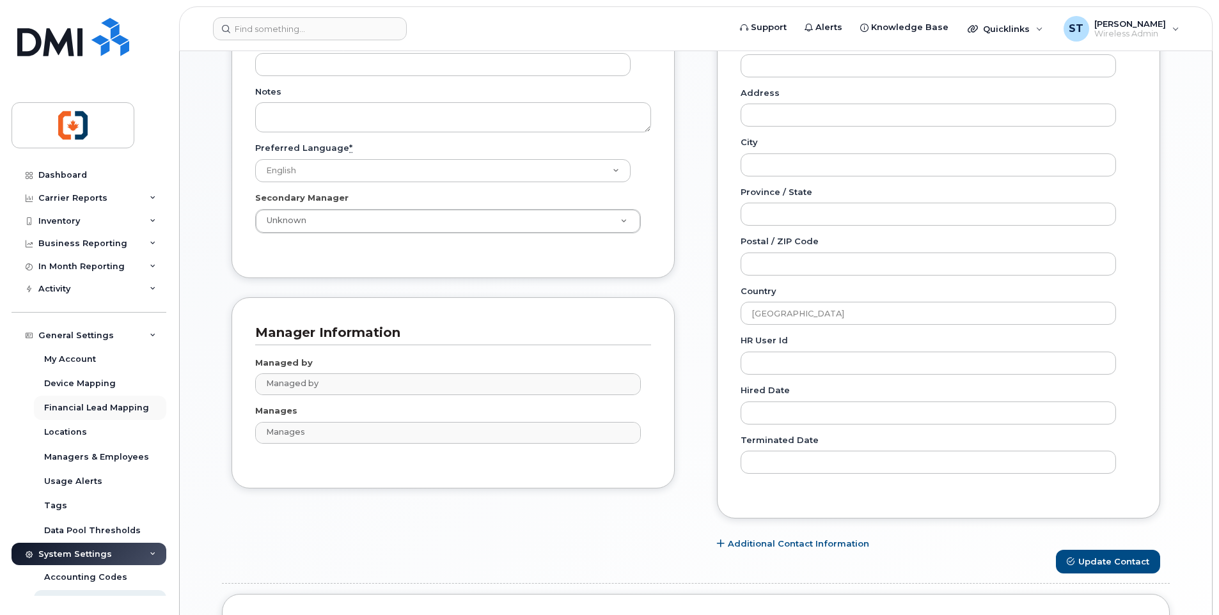
scroll to position [402, 0]
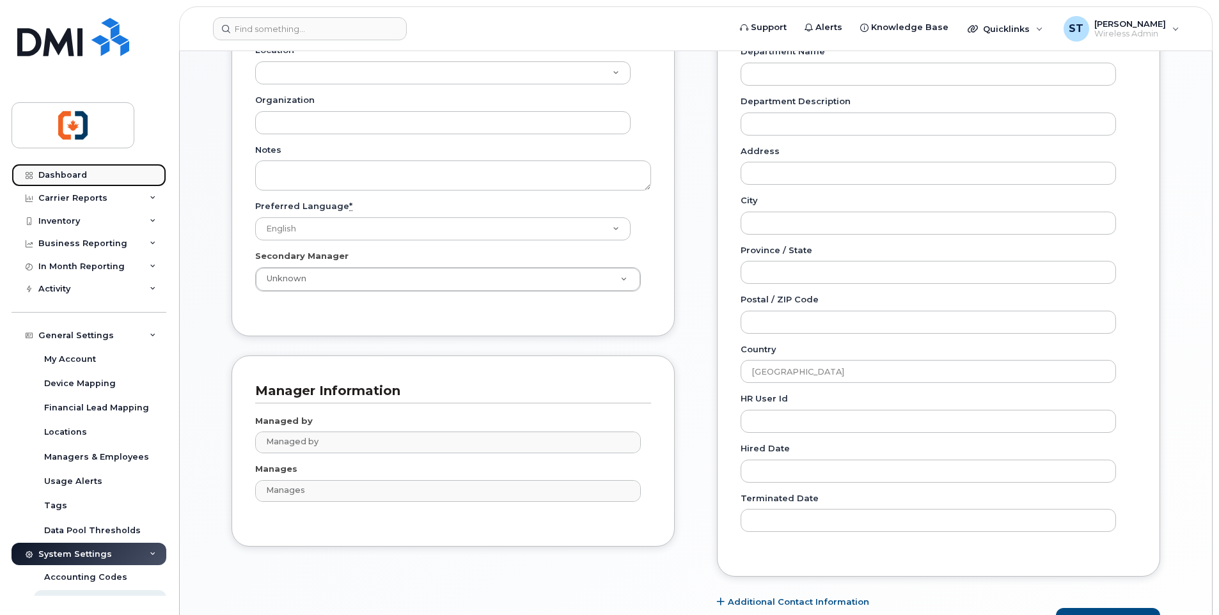
click at [70, 173] on div "Dashboard" at bounding box center [62, 175] width 49 height 10
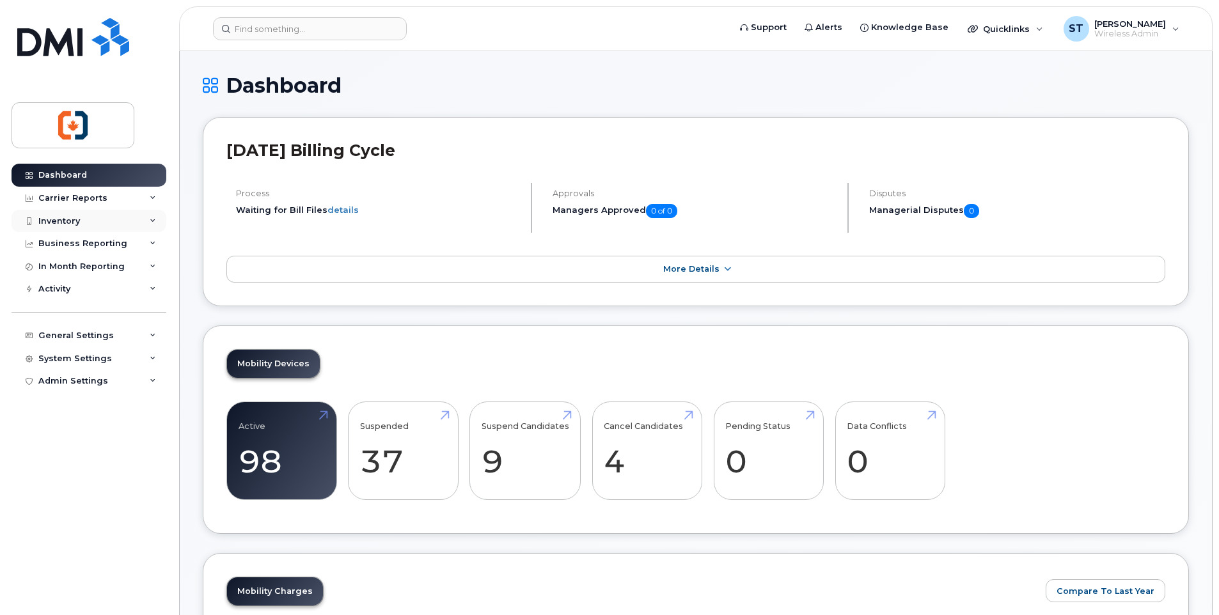
click at [68, 223] on div "Inventory" at bounding box center [59, 221] width 42 height 10
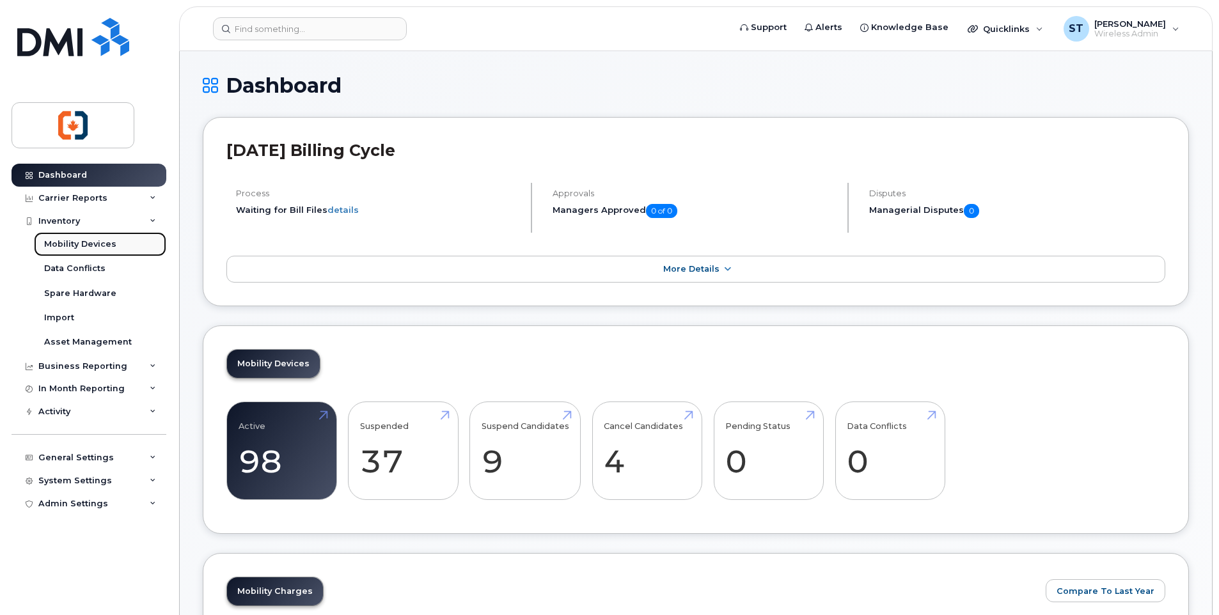
click at [74, 246] on div "Mobility Devices" at bounding box center [80, 244] width 72 height 12
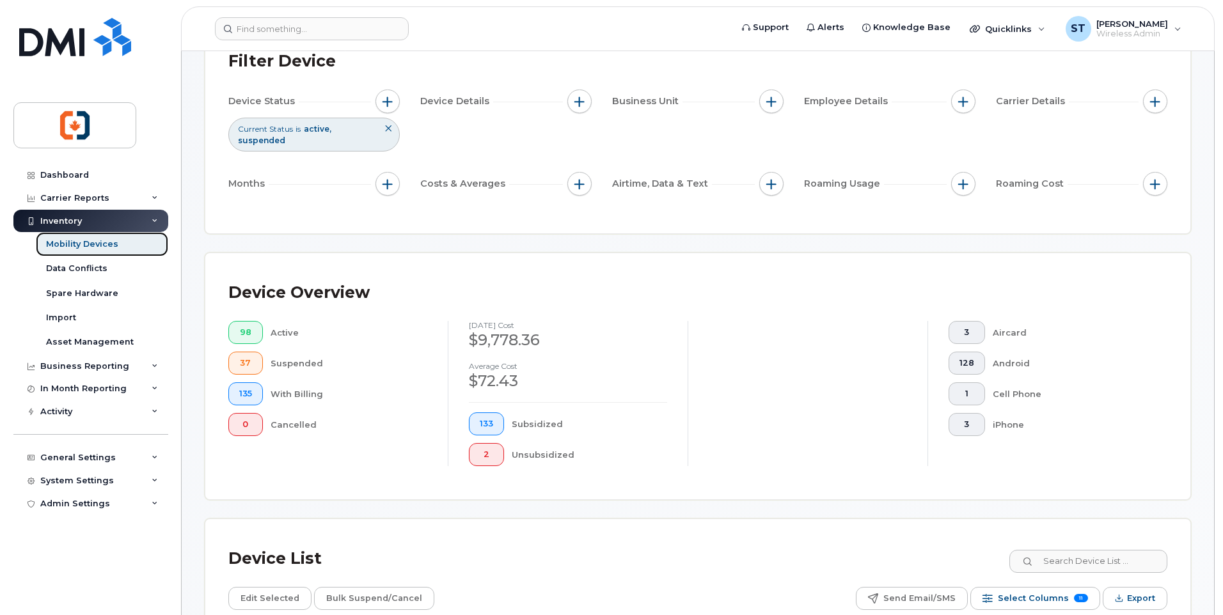
scroll to position [320, 0]
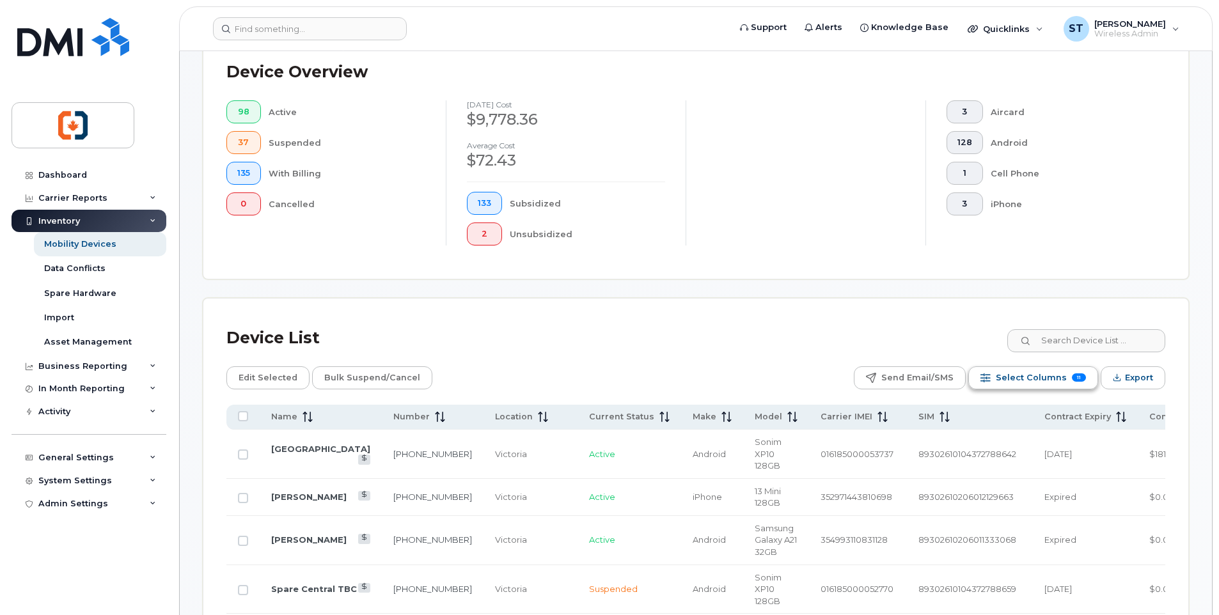
click at [1030, 379] on span "Select Columns" at bounding box center [1031, 377] width 71 height 19
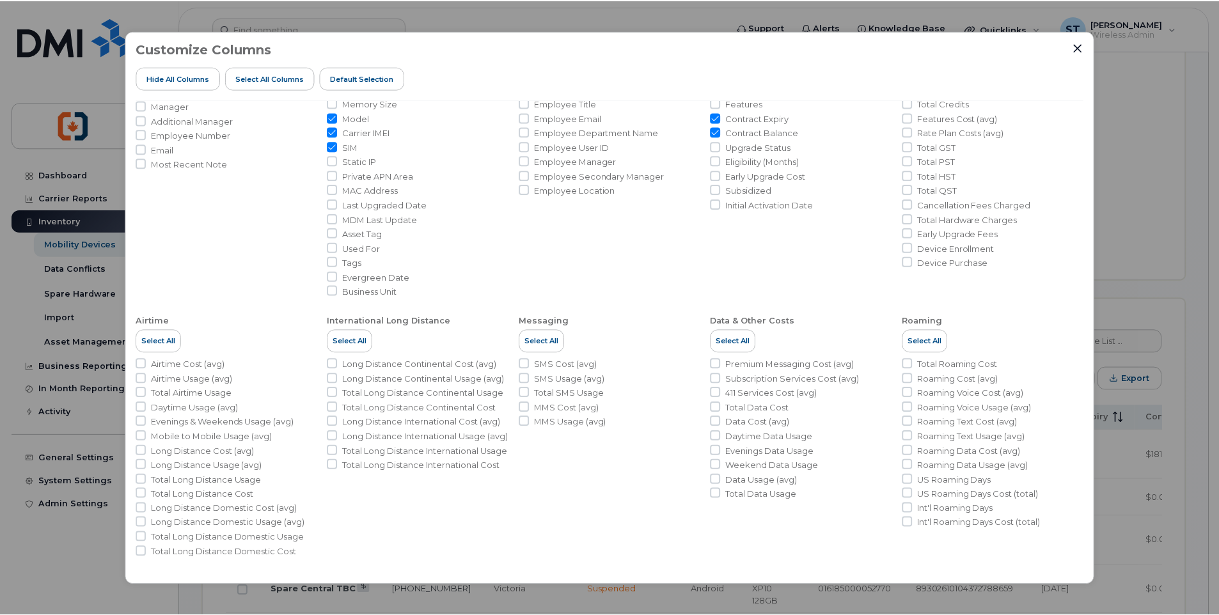
scroll to position [0, 0]
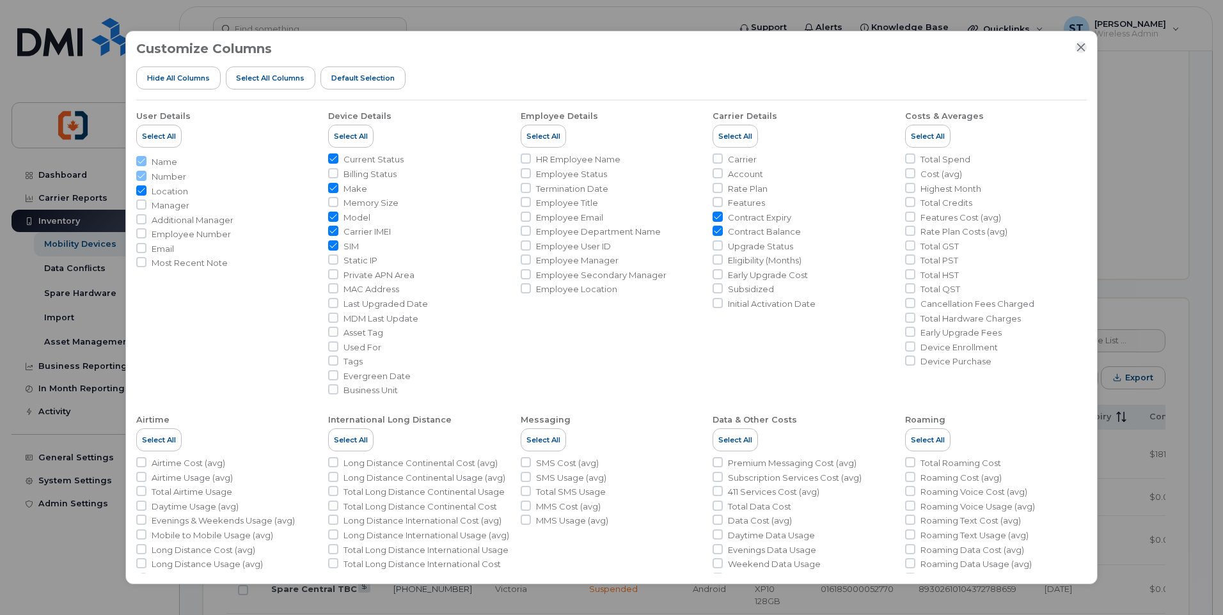
click at [1083, 49] on icon "Close" at bounding box center [1080, 47] width 10 height 10
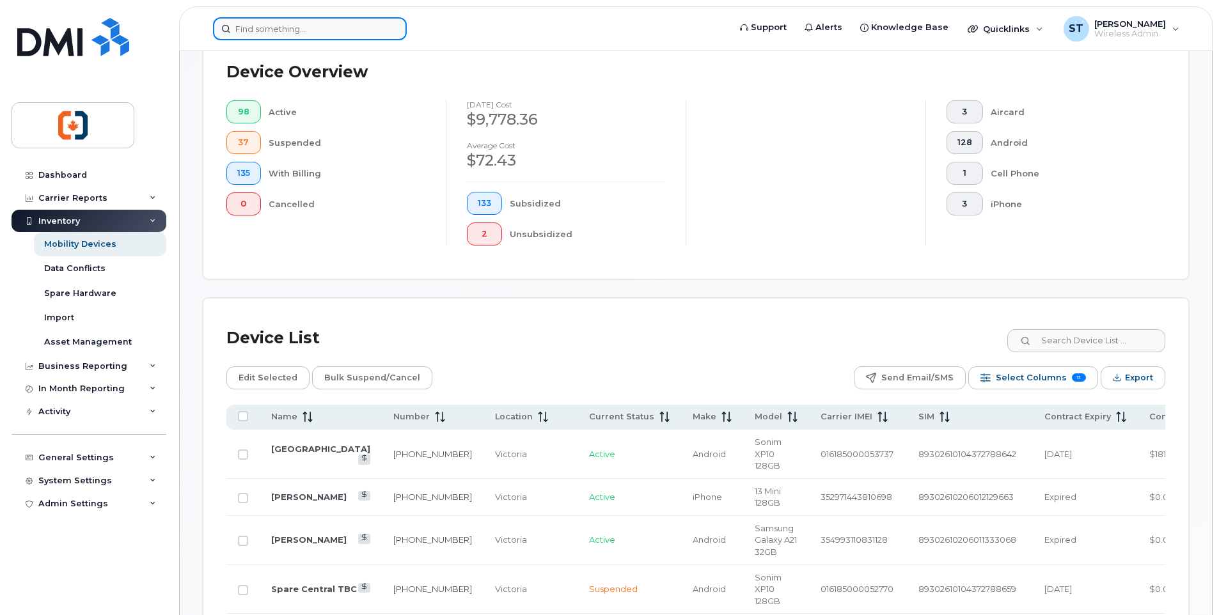
click at [281, 27] on input at bounding box center [310, 28] width 194 height 23
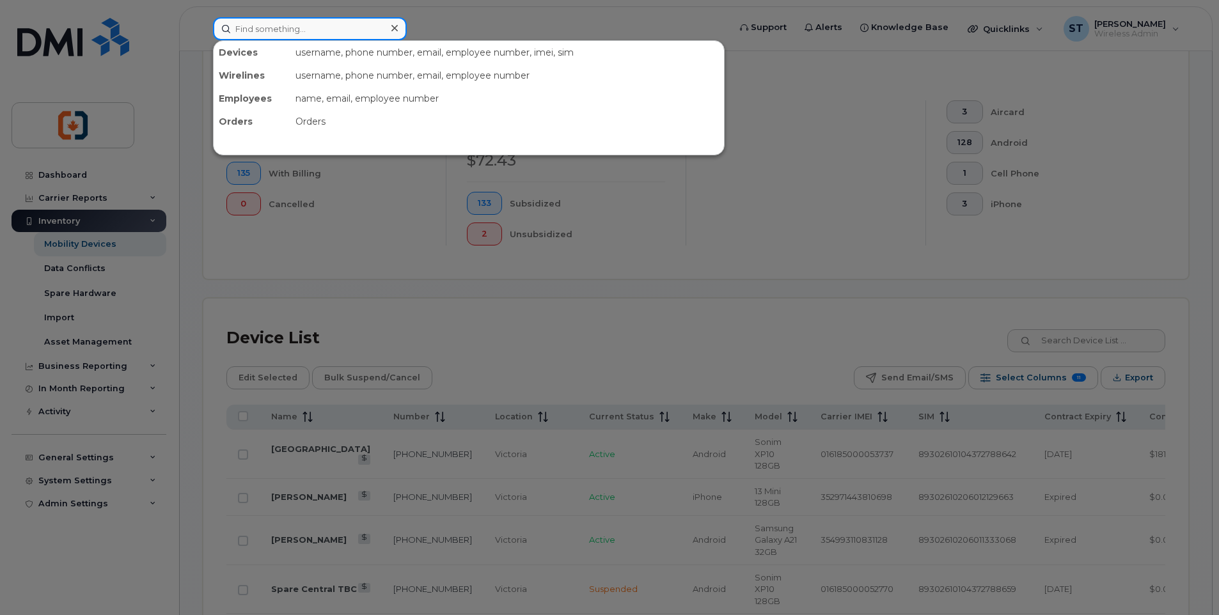
paste input "250-732-5099"
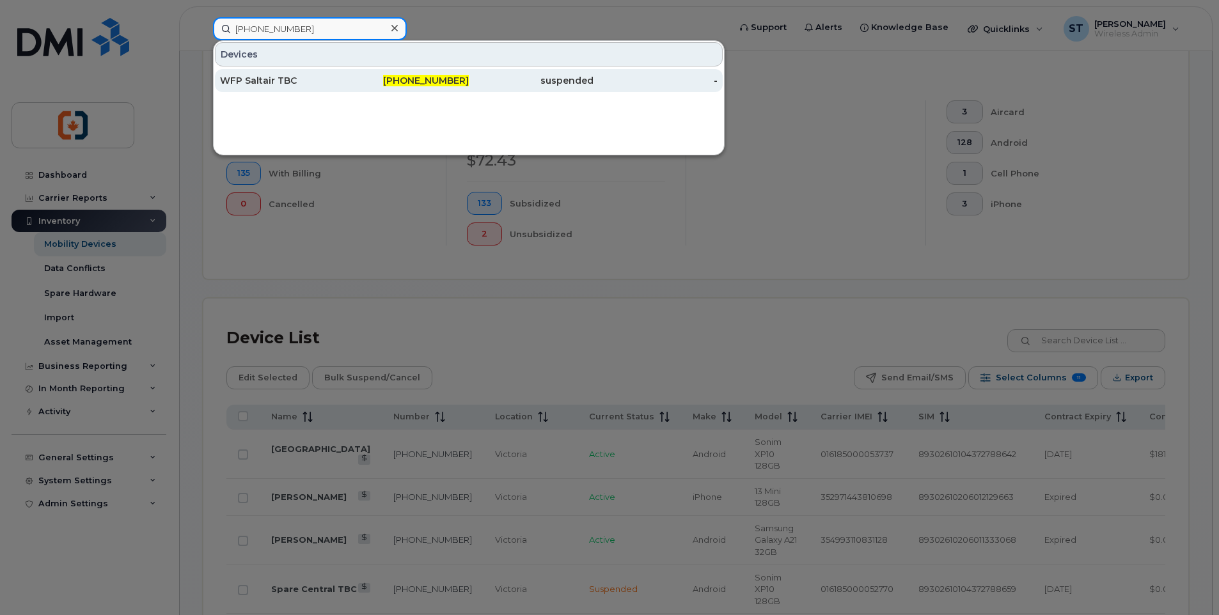
type input "250-732-5099"
click at [358, 84] on div "250-732-5099" at bounding box center [407, 80] width 125 height 13
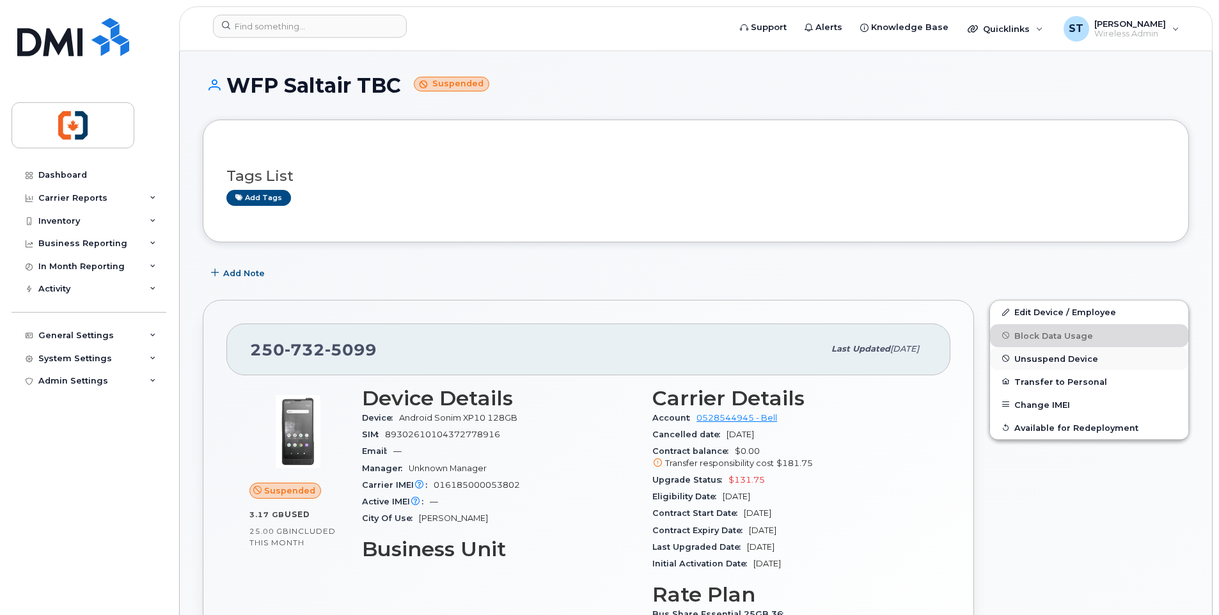
click at [1042, 362] on span "Unsuspend Device" at bounding box center [1056, 359] width 84 height 10
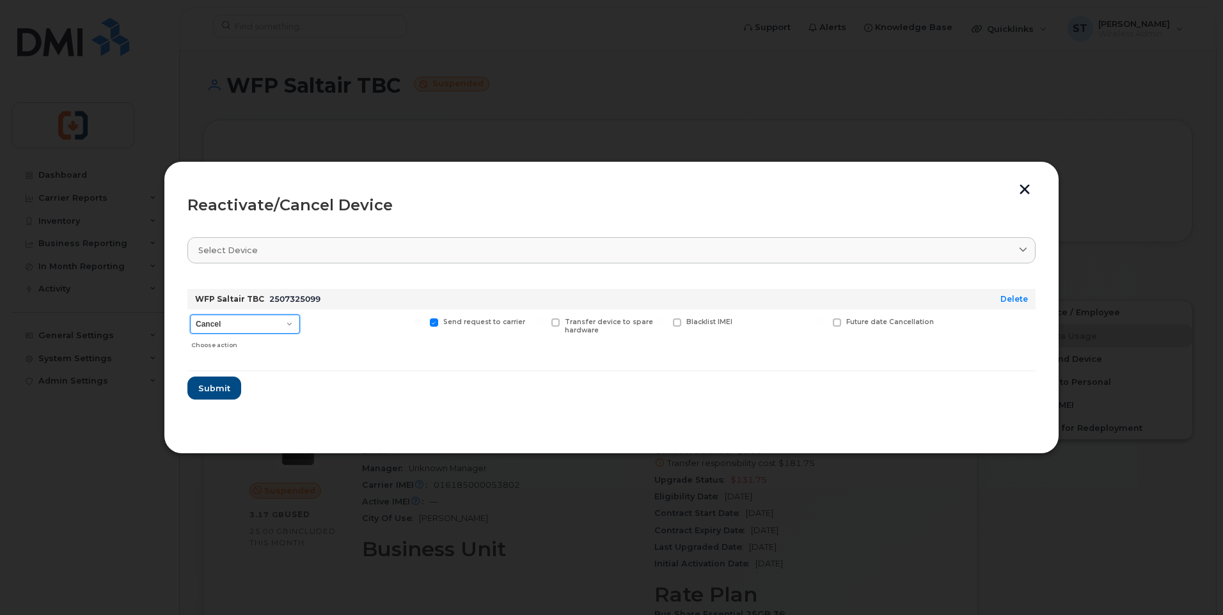
click at [238, 331] on select "Cancel Suspend - Extend Suspension Reactivate" at bounding box center [245, 324] width 110 height 19
select select "[object Object]"
click at [190, 315] on select "Cancel Suspend - Extend Suspension Reactivate" at bounding box center [245, 324] width 110 height 19
click at [215, 387] on span "Submit" at bounding box center [214, 388] width 32 height 12
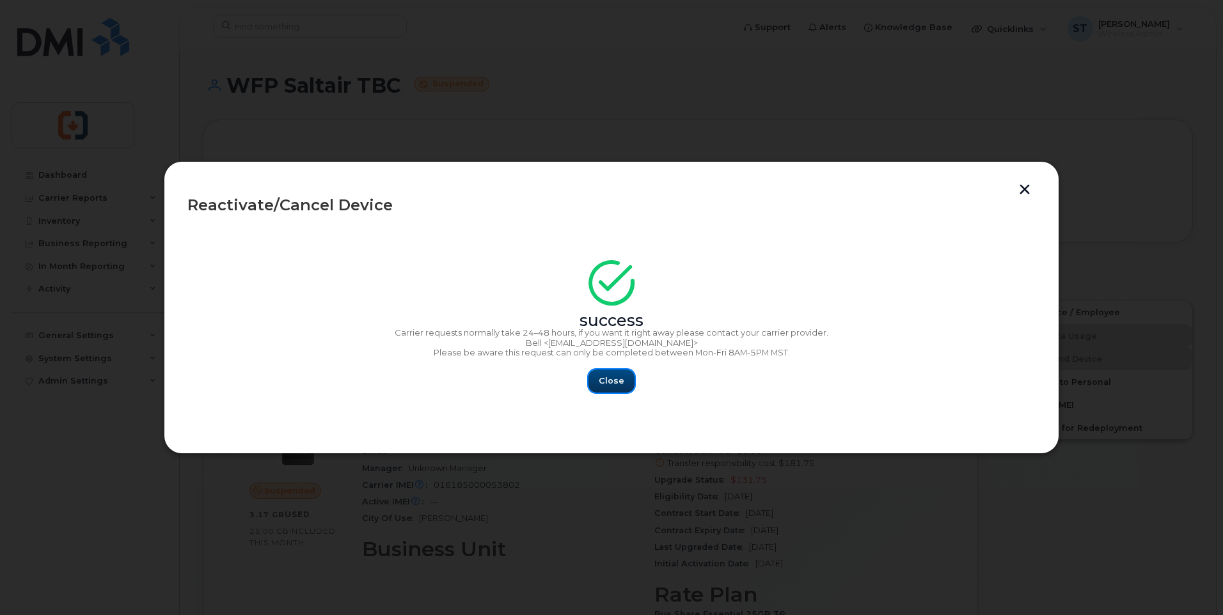
click at [615, 381] on span "Close" at bounding box center [611, 381] width 26 height 12
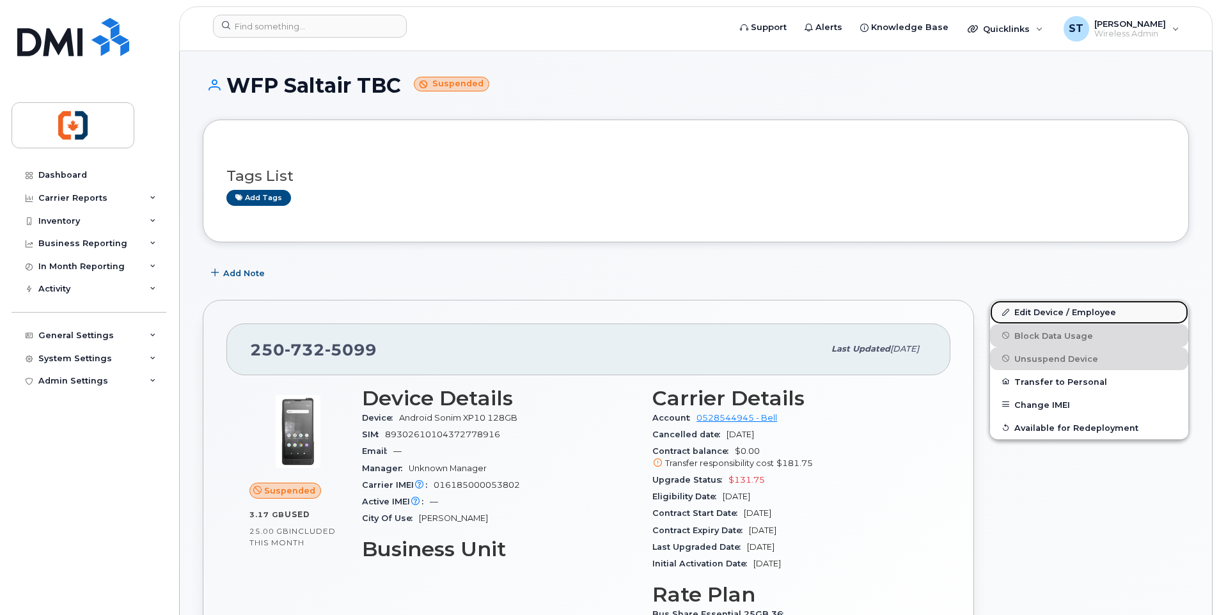
click at [1040, 311] on link "Edit Device / Employee" at bounding box center [1089, 312] width 198 height 23
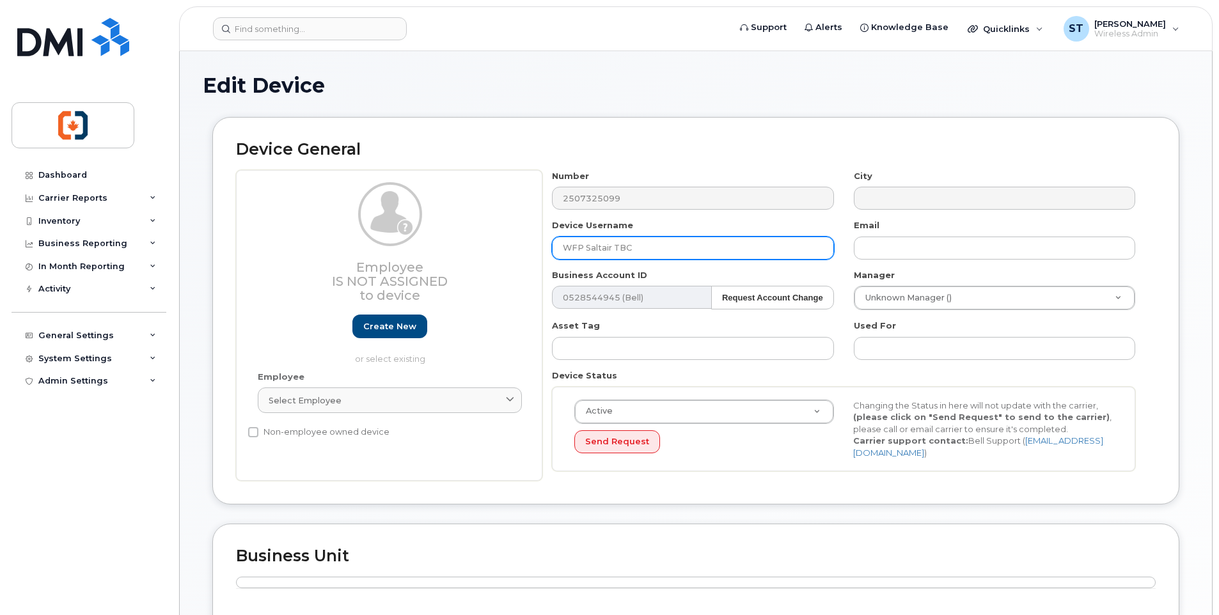
click at [657, 243] on input "WFP Saltair TBC" at bounding box center [692, 248] width 281 height 23
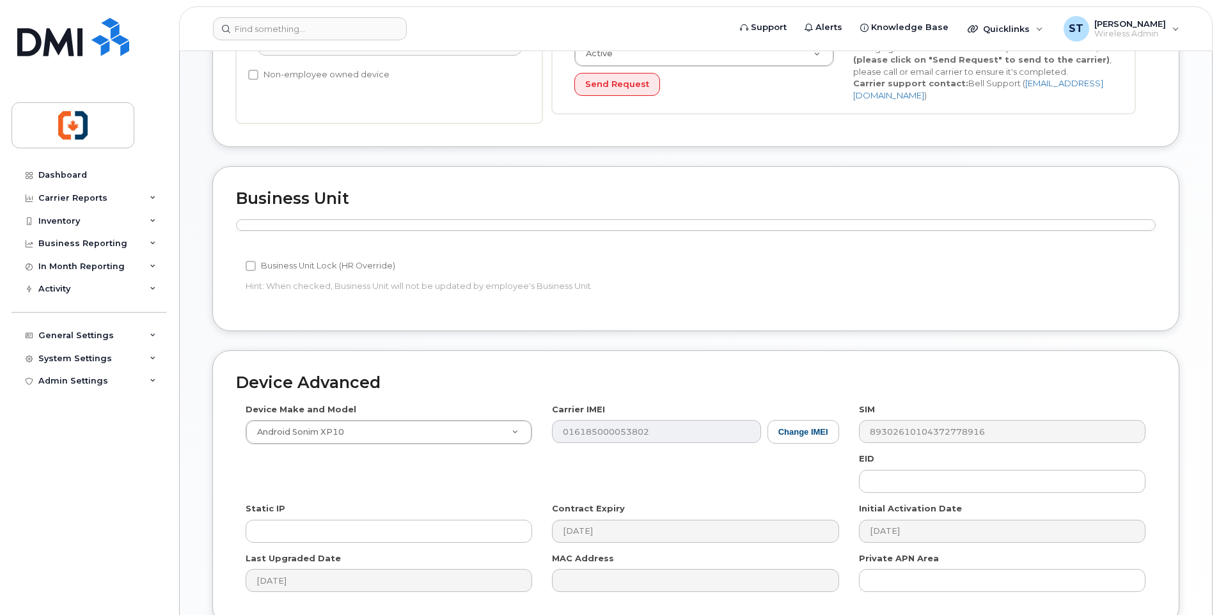
scroll to position [474, 0]
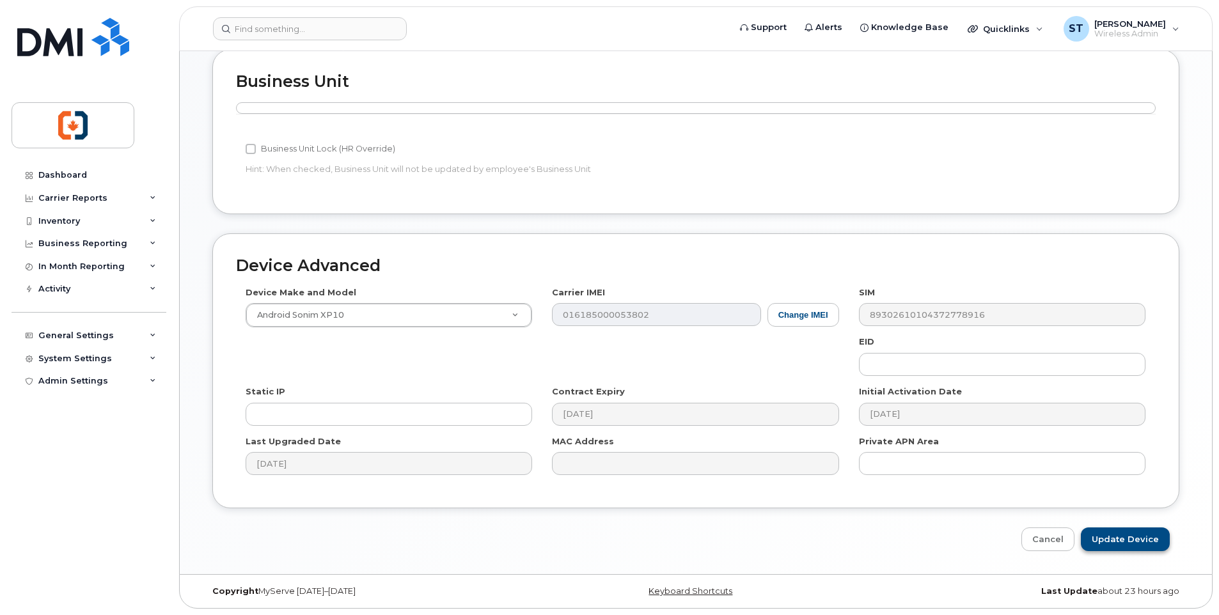
type input "WFP Saltair"
click at [1116, 540] on input "Update Device" at bounding box center [1125, 539] width 89 height 24
type input "Saving..."
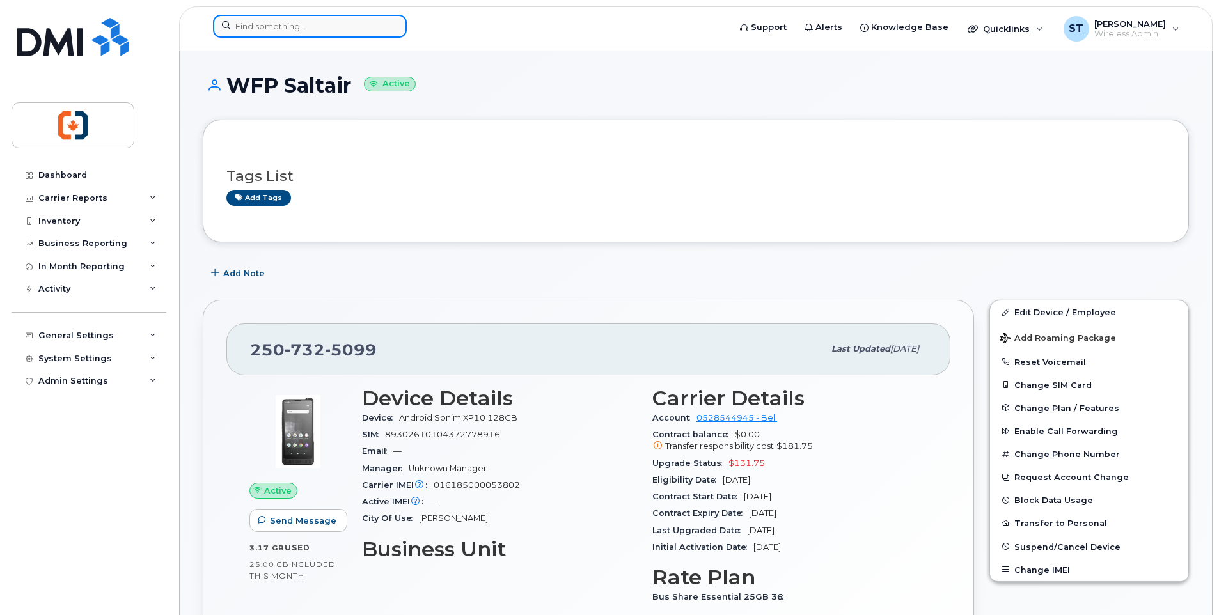
click at [304, 29] on input at bounding box center [310, 26] width 194 height 23
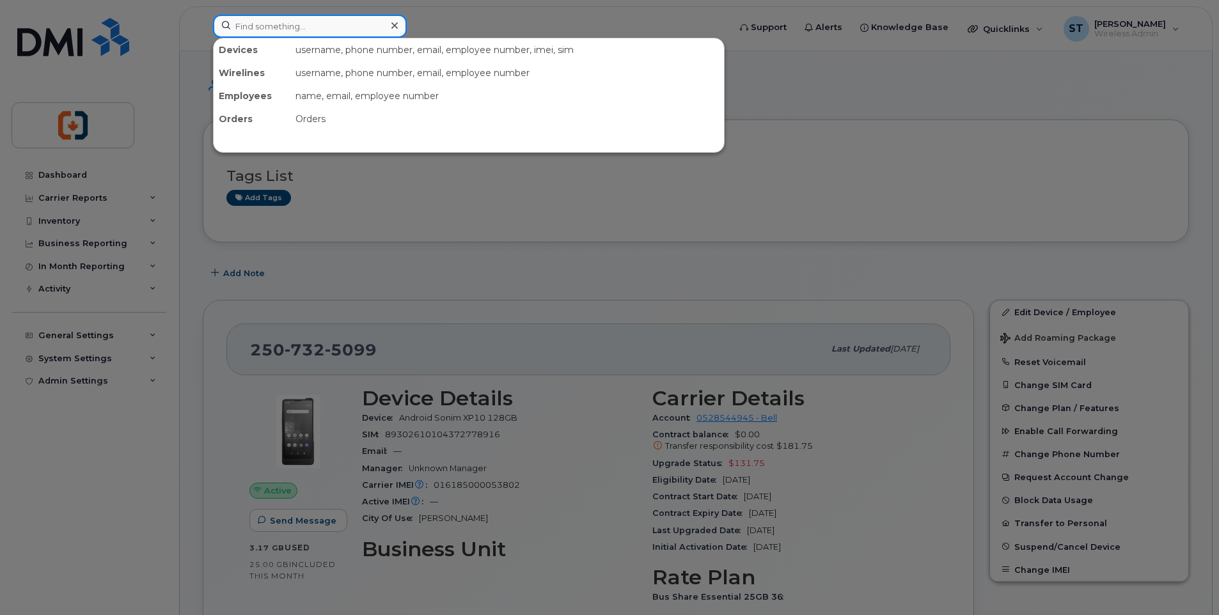
paste input "2507407950"
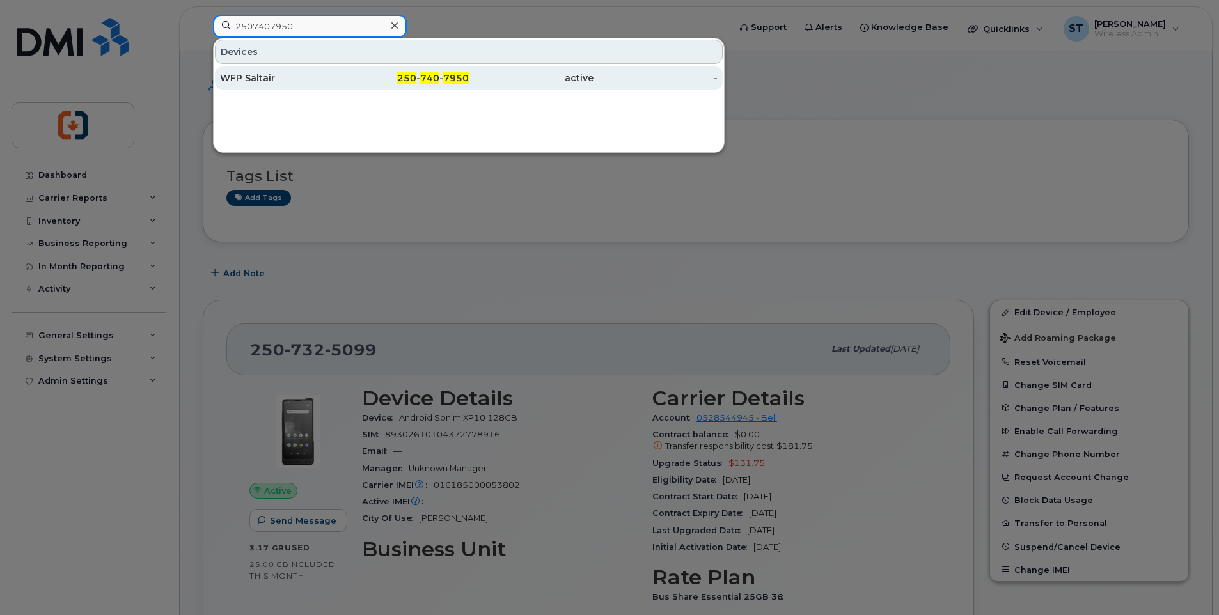
type input "2507407950"
click at [330, 79] on div "WFP Saltair" at bounding box center [282, 78] width 125 height 13
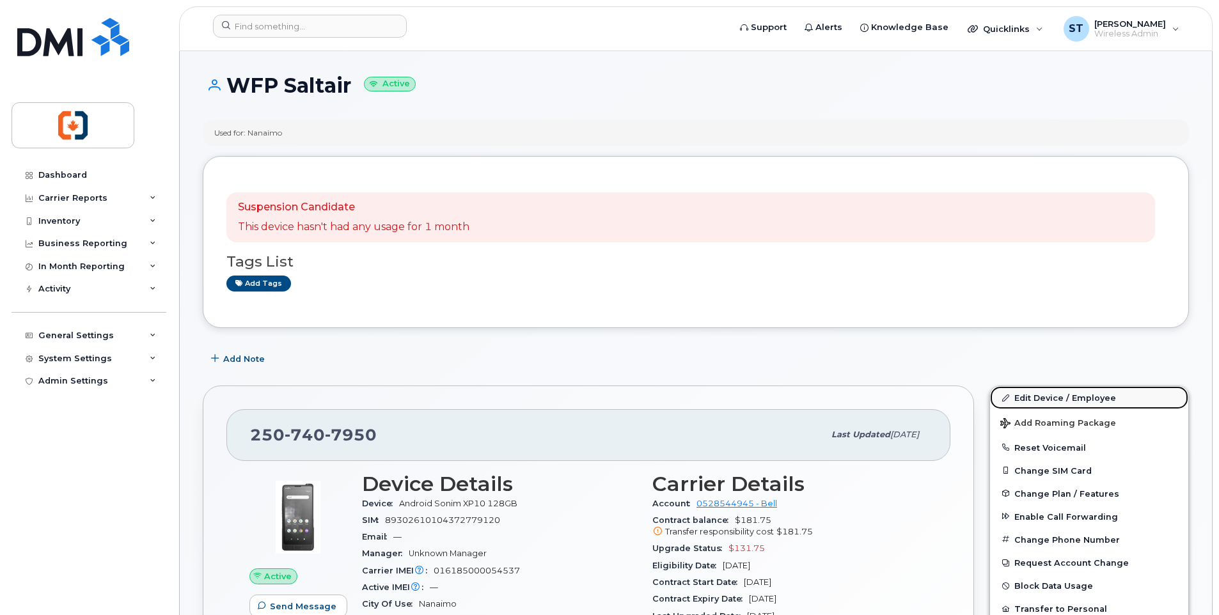
click at [1054, 399] on link "Edit Device / Employee" at bounding box center [1089, 397] width 198 height 23
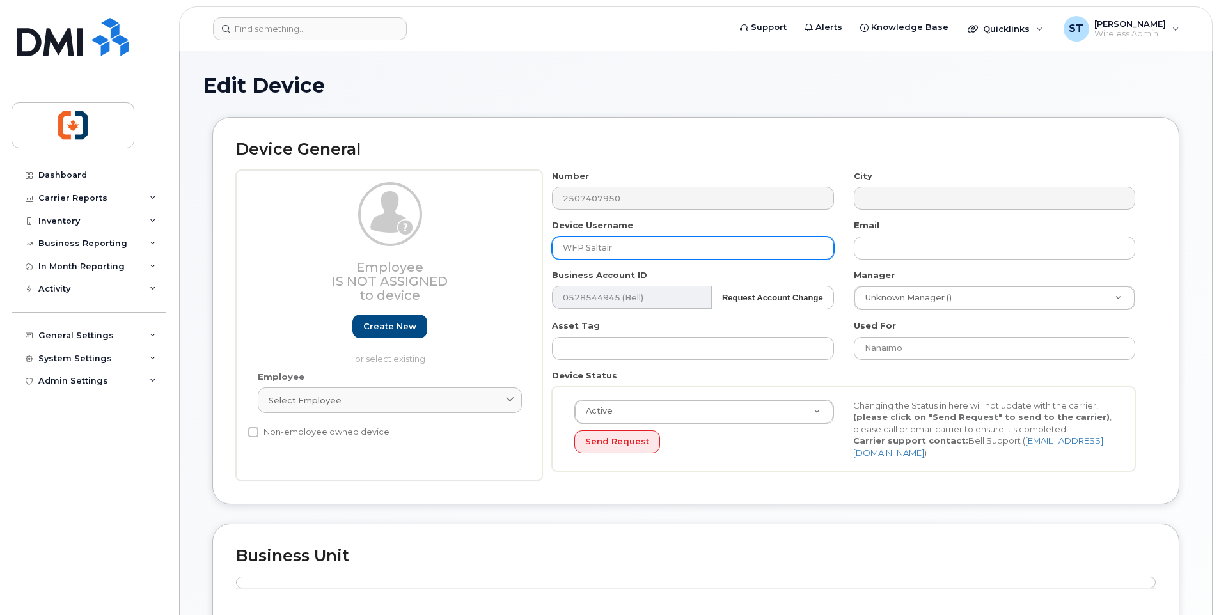
drag, startPoint x: 628, startPoint y: 244, endPoint x: 524, endPoint y: 246, distance: 104.2
click at [524, 246] on div "Employee Is not assigned to device Create new or select existing Employee Selec…" at bounding box center [695, 325] width 919 height 311
paste input "ON HOLD TBC"
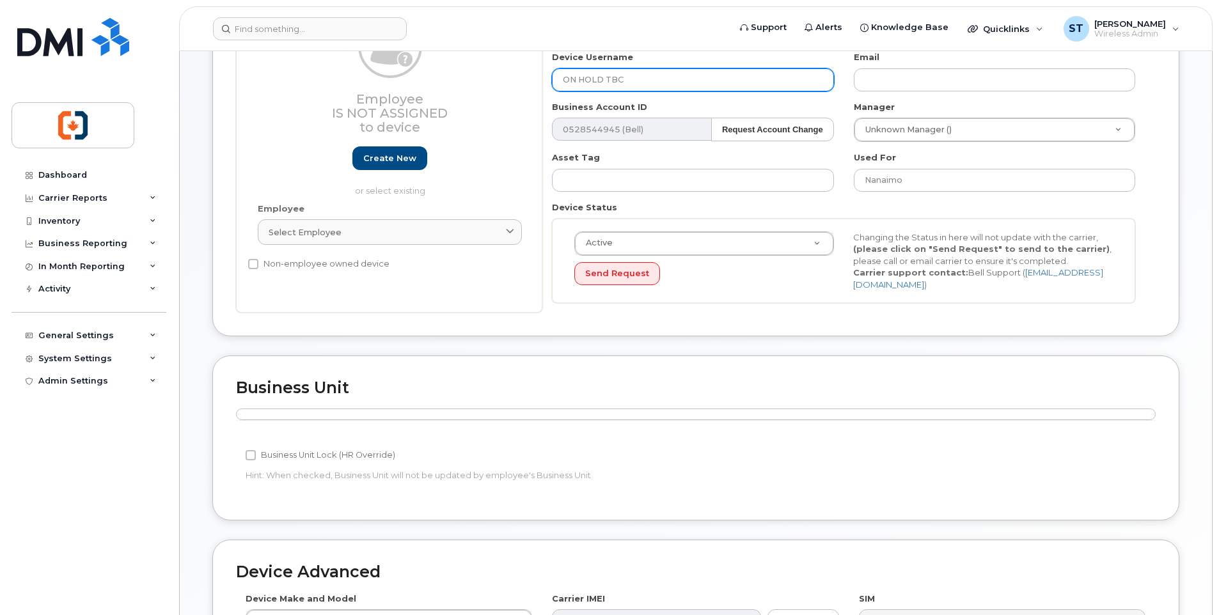
scroll to position [64, 0]
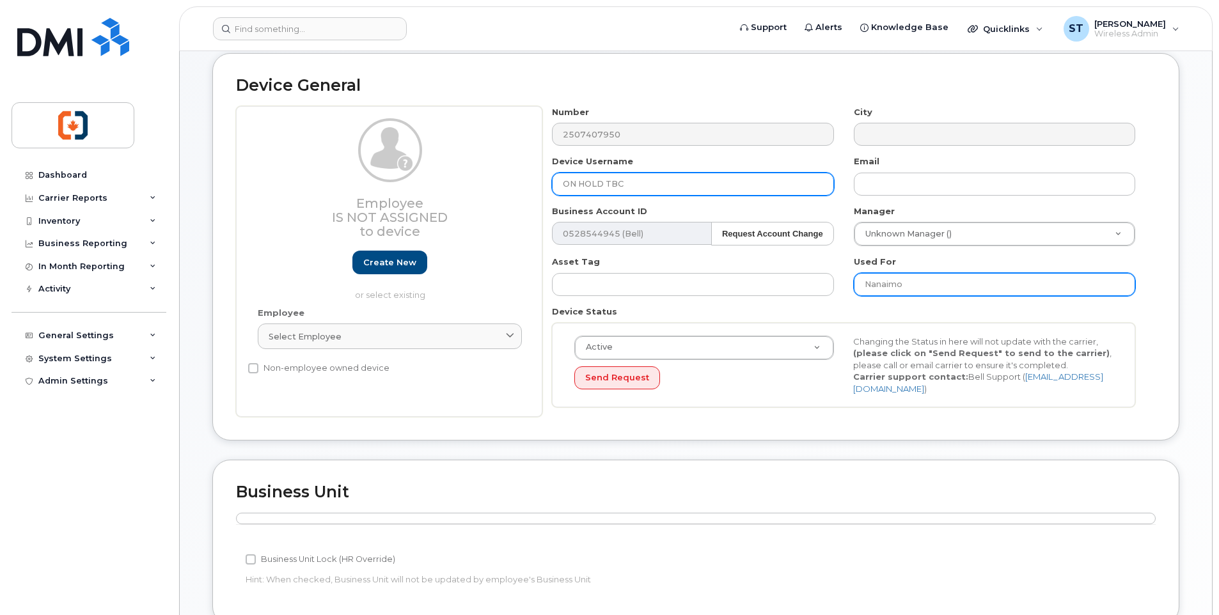
type input "ON HOLD TBC"
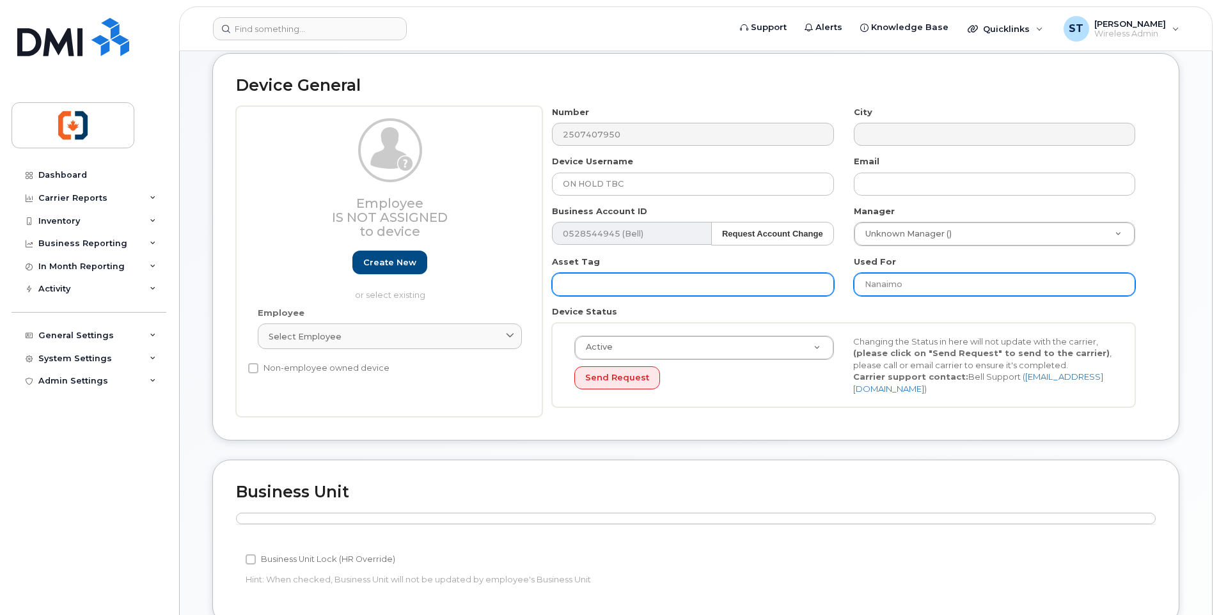
drag, startPoint x: 922, startPoint y: 283, endPoint x: 817, endPoint y: 279, distance: 104.9
click at [817, 279] on div "Number 2507407950 City Device Username ON HOLD TBC Email Business Account ID 05…" at bounding box center [843, 261] width 603 height 311
click at [817, 279] on input "text" at bounding box center [692, 284] width 281 height 23
drag, startPoint x: 945, startPoint y: 286, endPoint x: 833, endPoint y: 286, distance: 111.9
click at [833, 286] on div "Number 2507407950 City Device Username ON HOLD TBC Email Business Account ID 05…" at bounding box center [843, 261] width 603 height 311
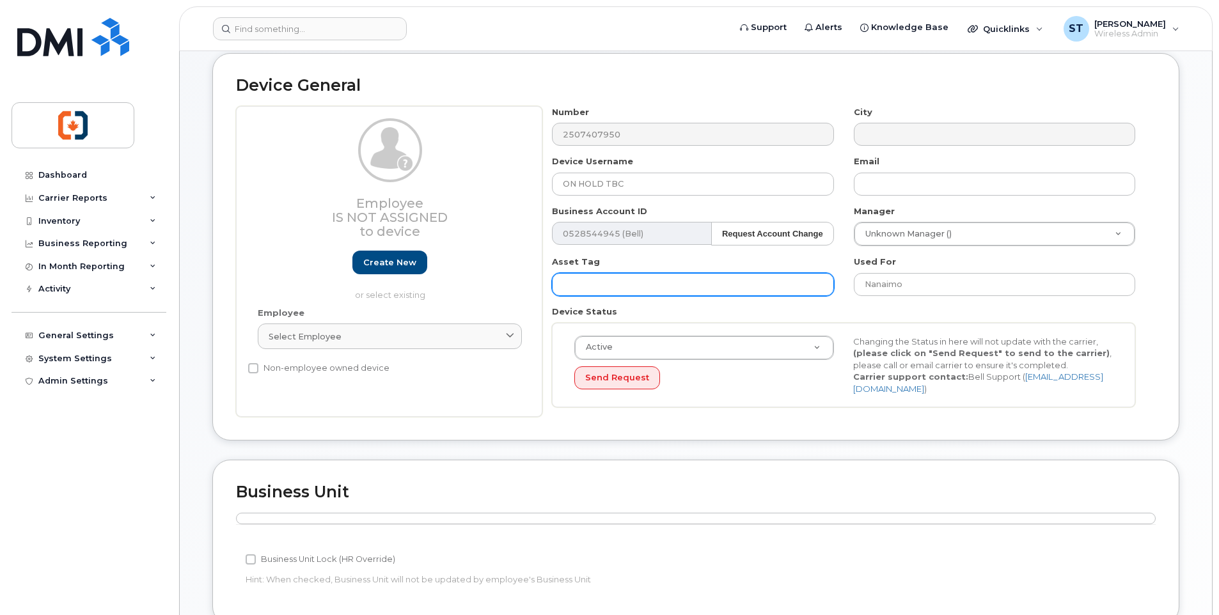
click at [833, 286] on input "text" at bounding box center [692, 284] width 281 height 23
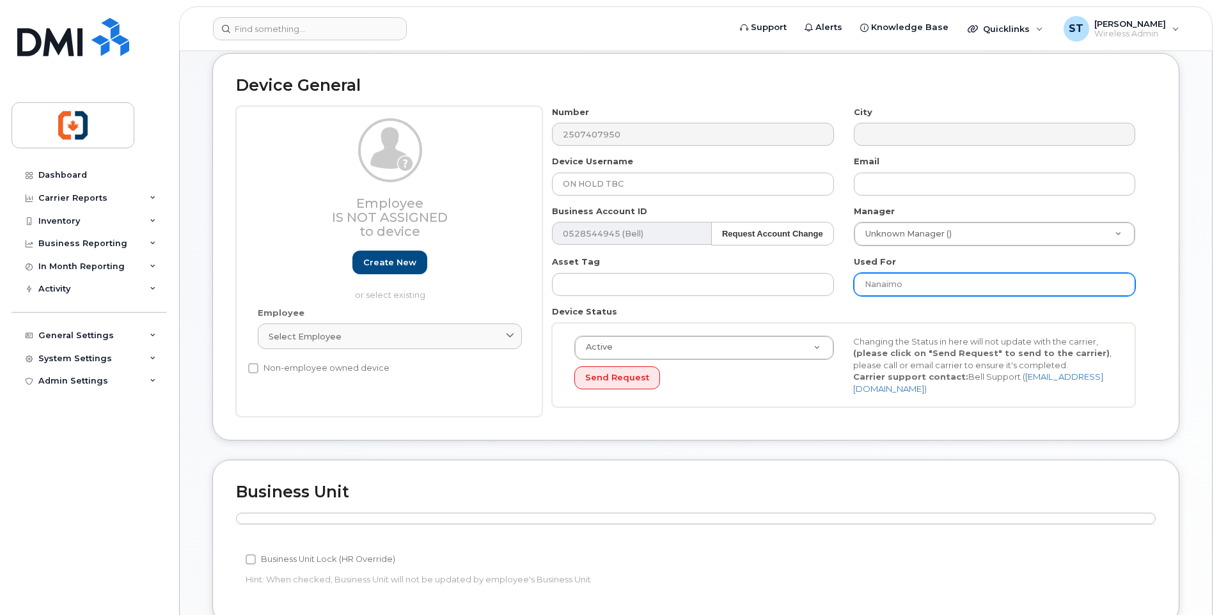
drag, startPoint x: 935, startPoint y: 284, endPoint x: 864, endPoint y: 283, distance: 71.0
click at [864, 283] on input "Nanaimo" at bounding box center [994, 284] width 281 height 23
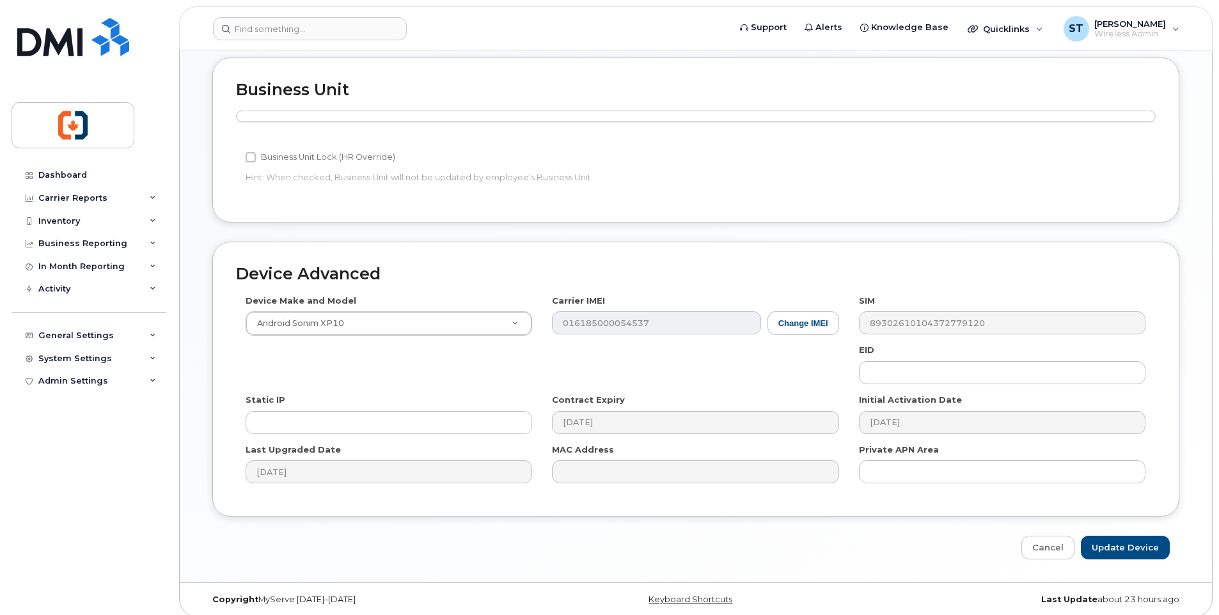
scroll to position [474, 0]
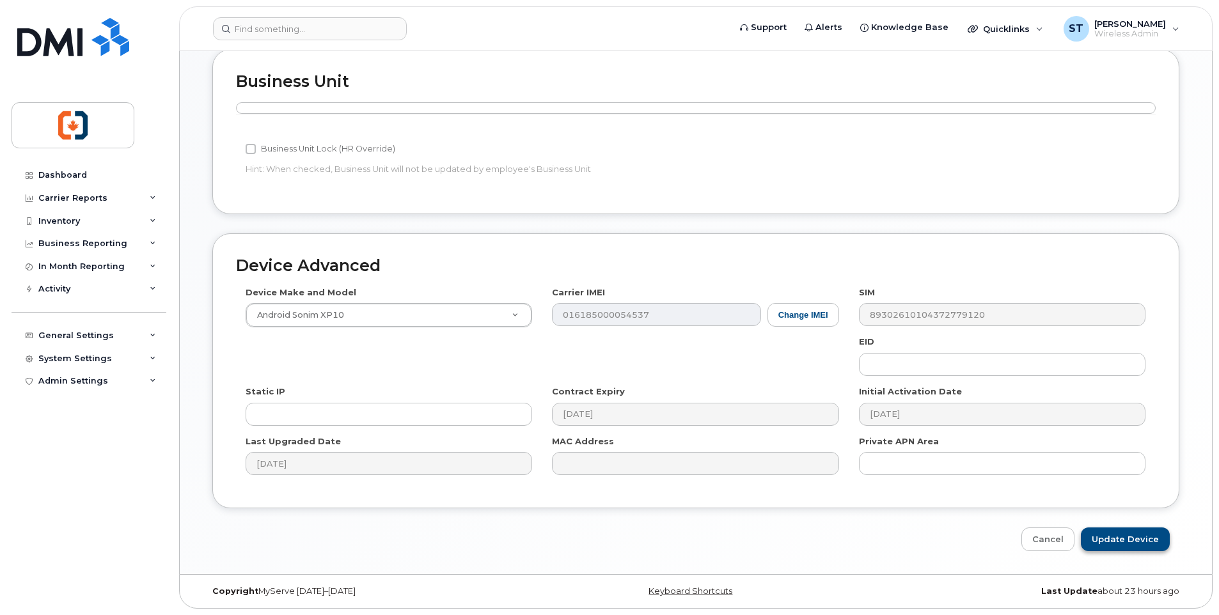
type input "Unknown"
click at [1109, 539] on input "Update Device" at bounding box center [1125, 539] width 89 height 24
type input "Saving..."
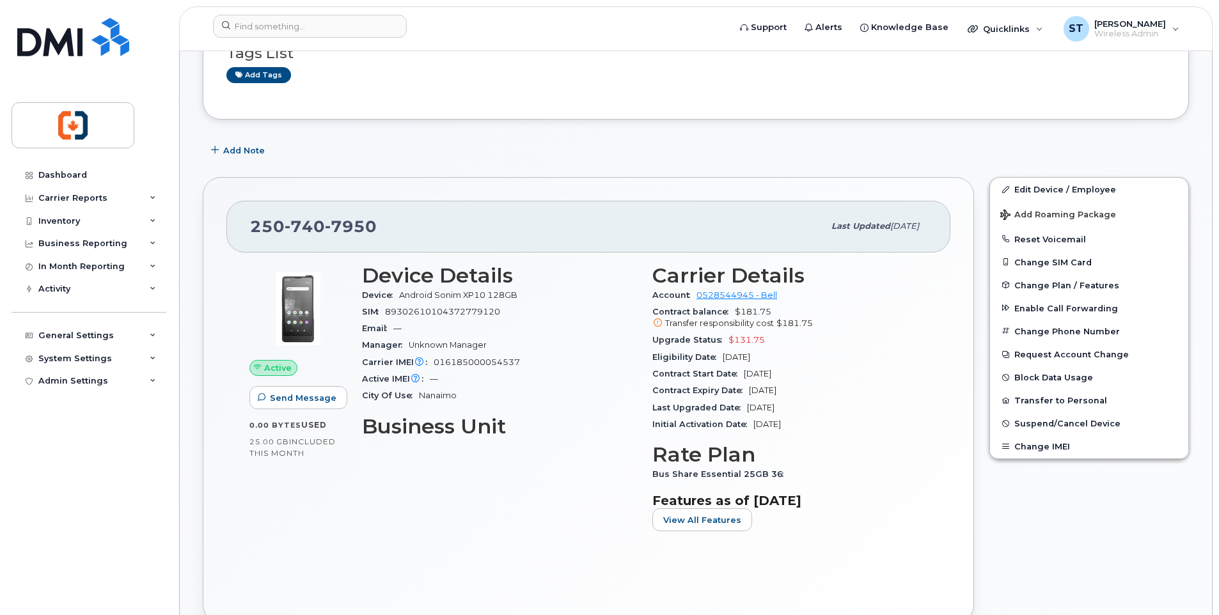
scroll to position [256, 0]
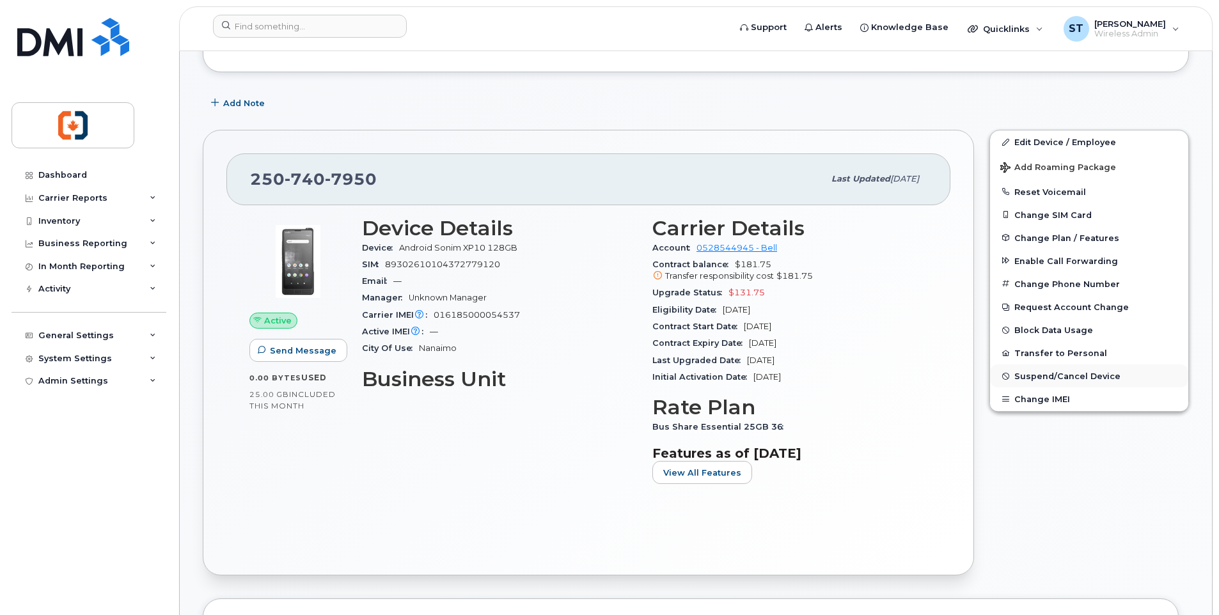
click at [1036, 377] on span "Suspend/Cancel Device" at bounding box center [1067, 376] width 106 height 10
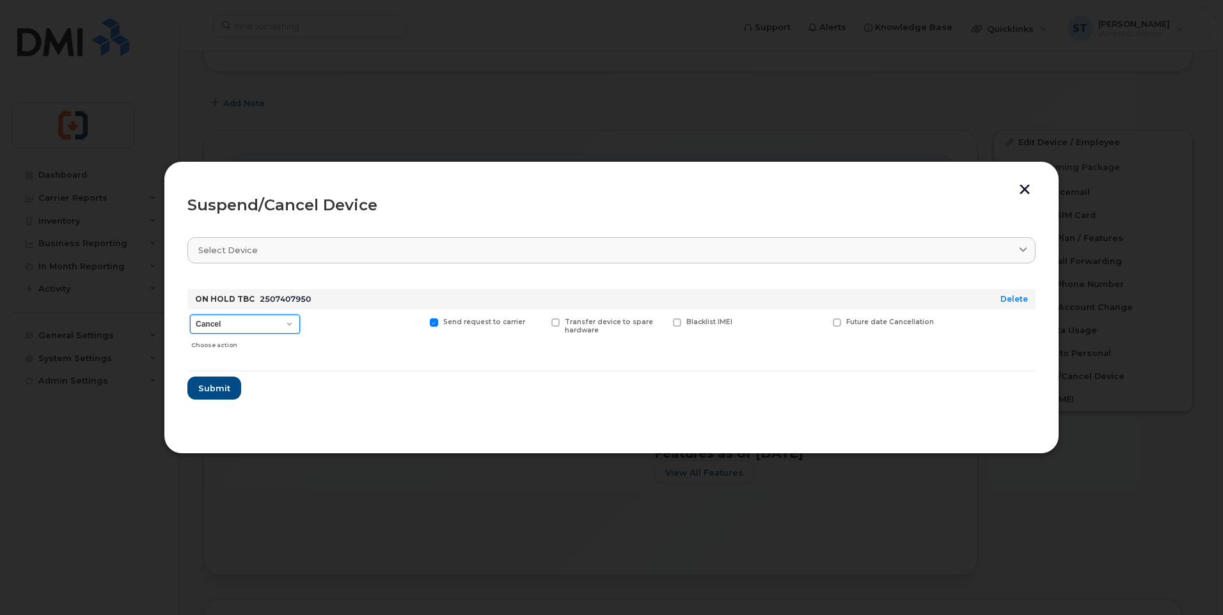
click at [219, 325] on select "Cancel Suspend - Extend Suspension Suspend - Reduced Rate Suspend - Full Rate S…" at bounding box center [245, 324] width 110 height 19
select select "[object Object]"
click at [190, 315] on select "Cancel Suspend - Extend Suspension Suspend - Reduced Rate Suspend - Full Rate S…" at bounding box center [245, 324] width 110 height 19
click at [209, 390] on span "Submit" at bounding box center [214, 388] width 32 height 12
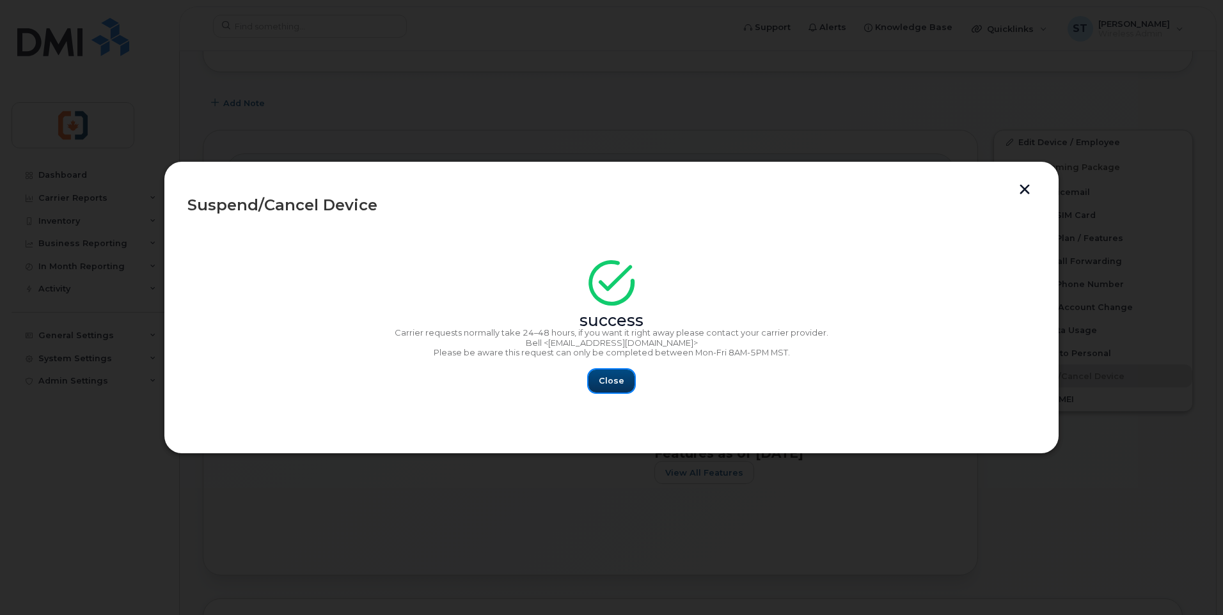
click at [613, 383] on span "Close" at bounding box center [611, 381] width 26 height 12
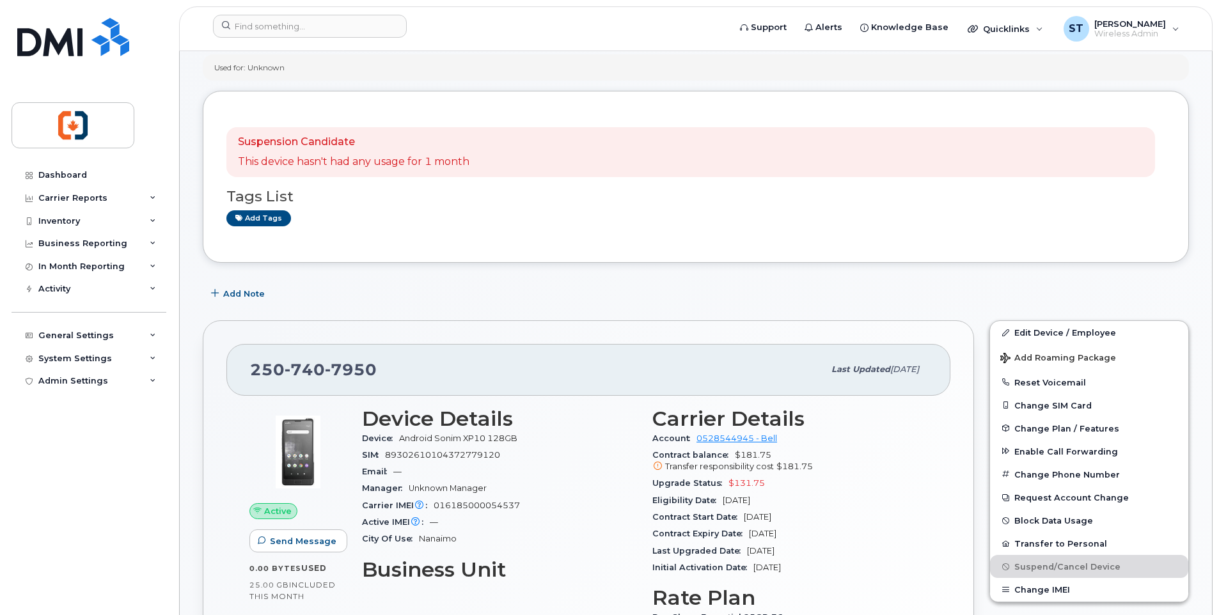
scroll to position [0, 0]
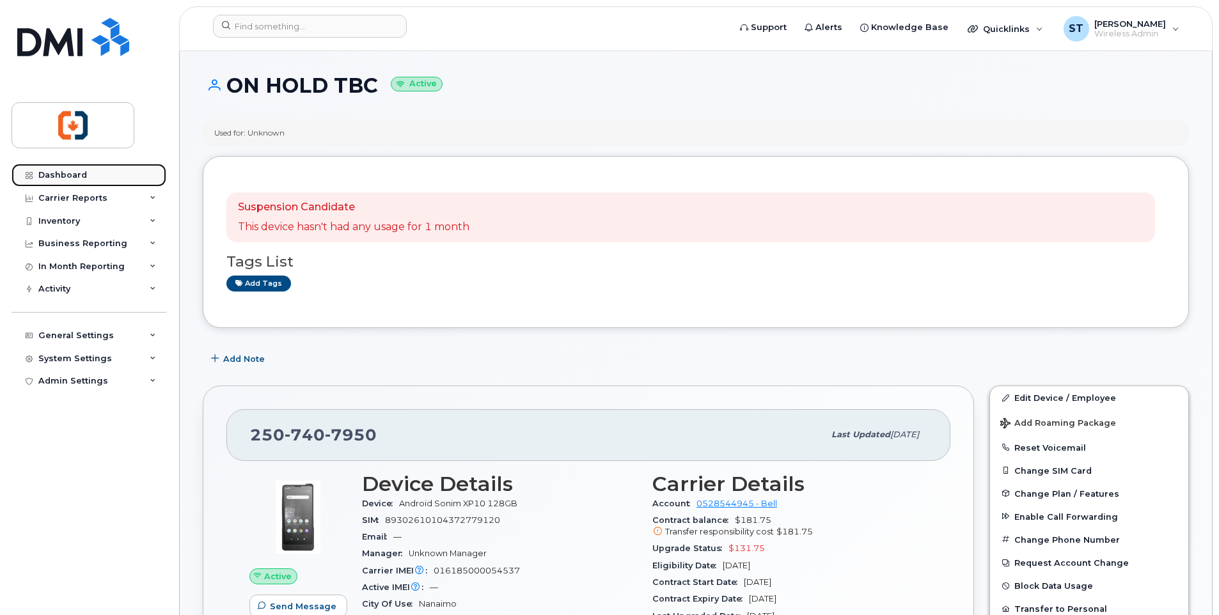
click at [75, 180] on div "Dashboard" at bounding box center [62, 175] width 49 height 10
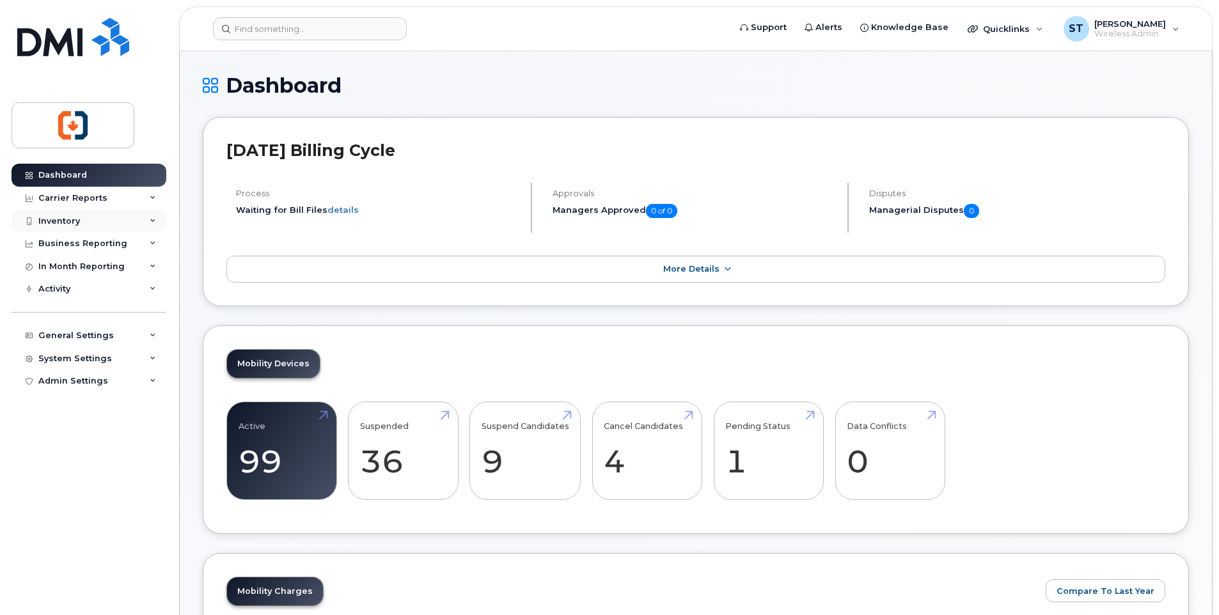
click at [54, 219] on div "Inventory" at bounding box center [59, 221] width 42 height 10
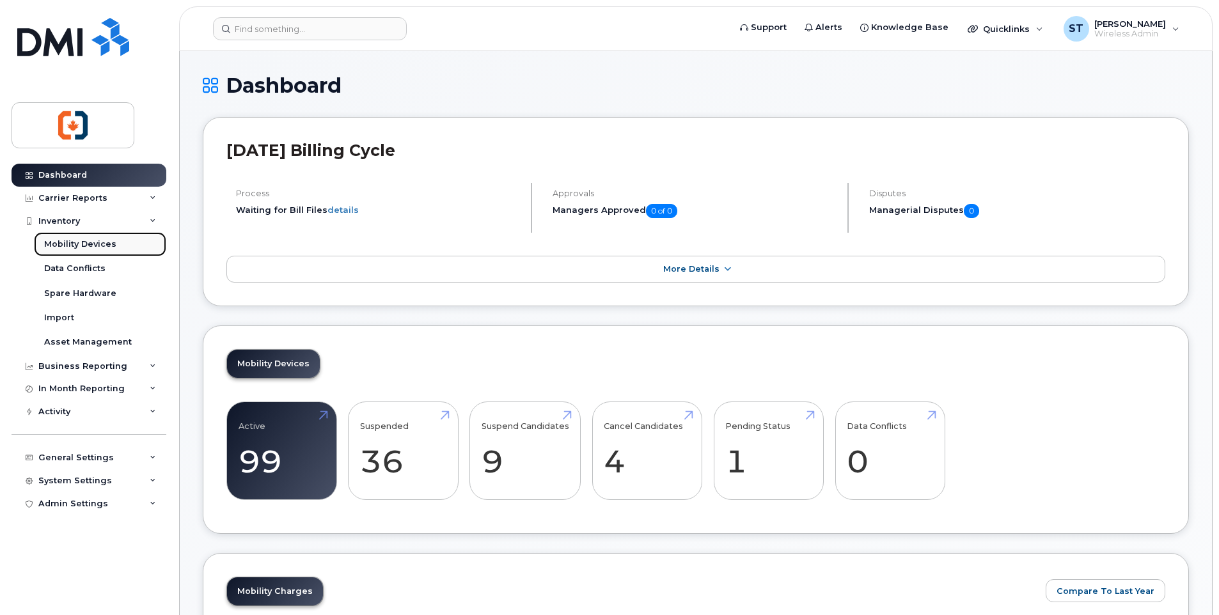
click at [65, 246] on div "Mobility Devices" at bounding box center [80, 244] width 72 height 12
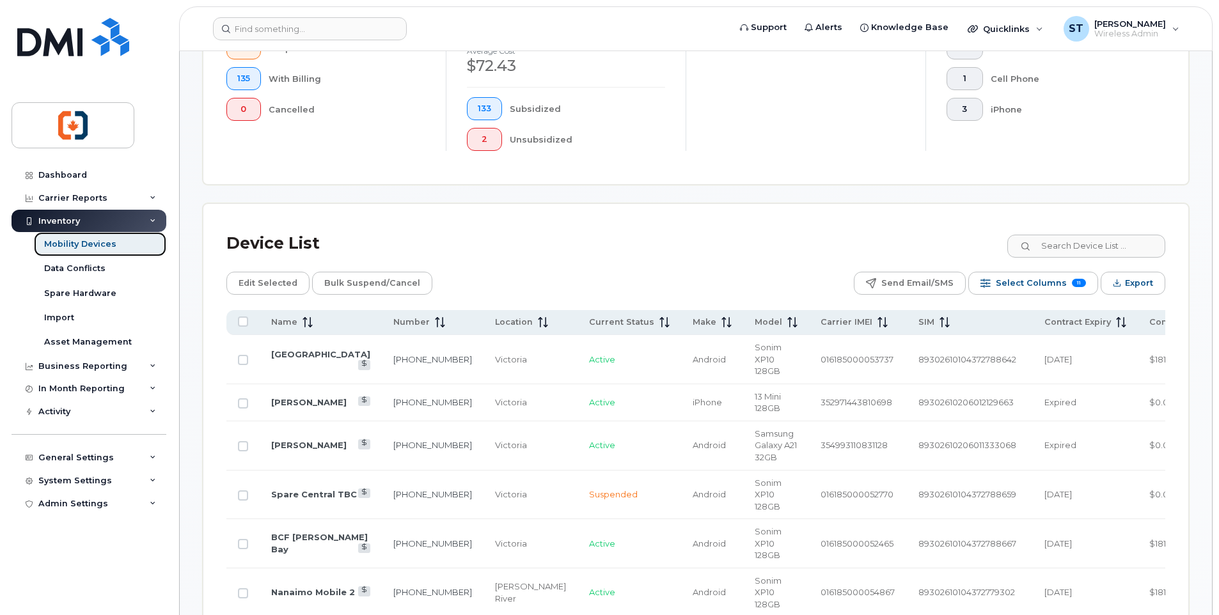
scroll to position [448, 0]
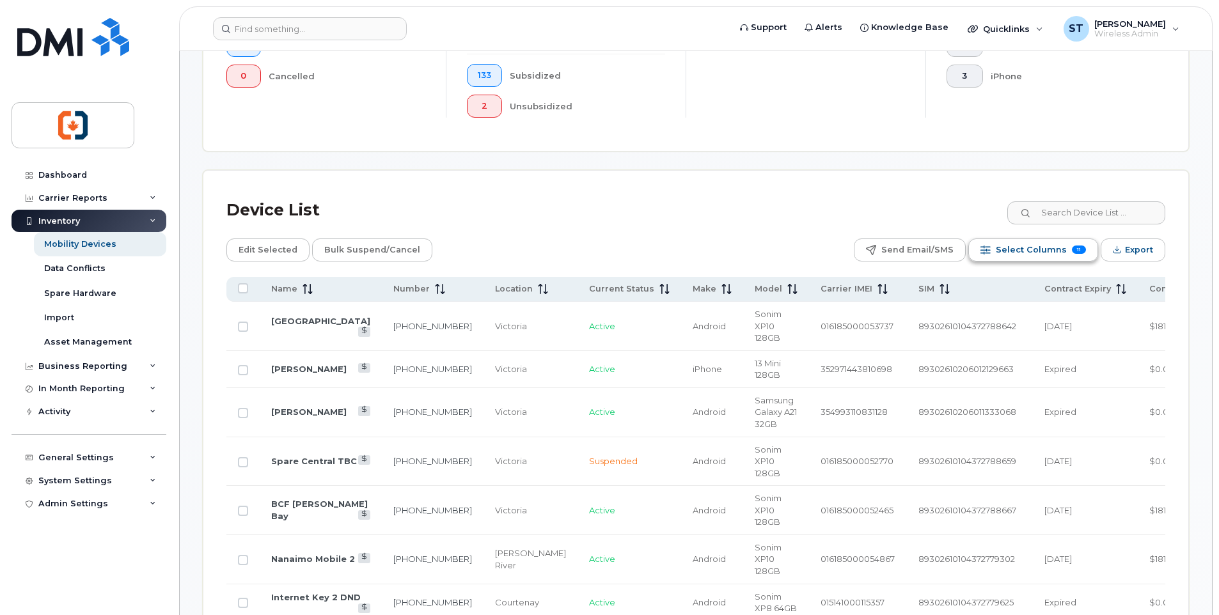
click at [1019, 247] on span "Select Columns" at bounding box center [1031, 249] width 71 height 19
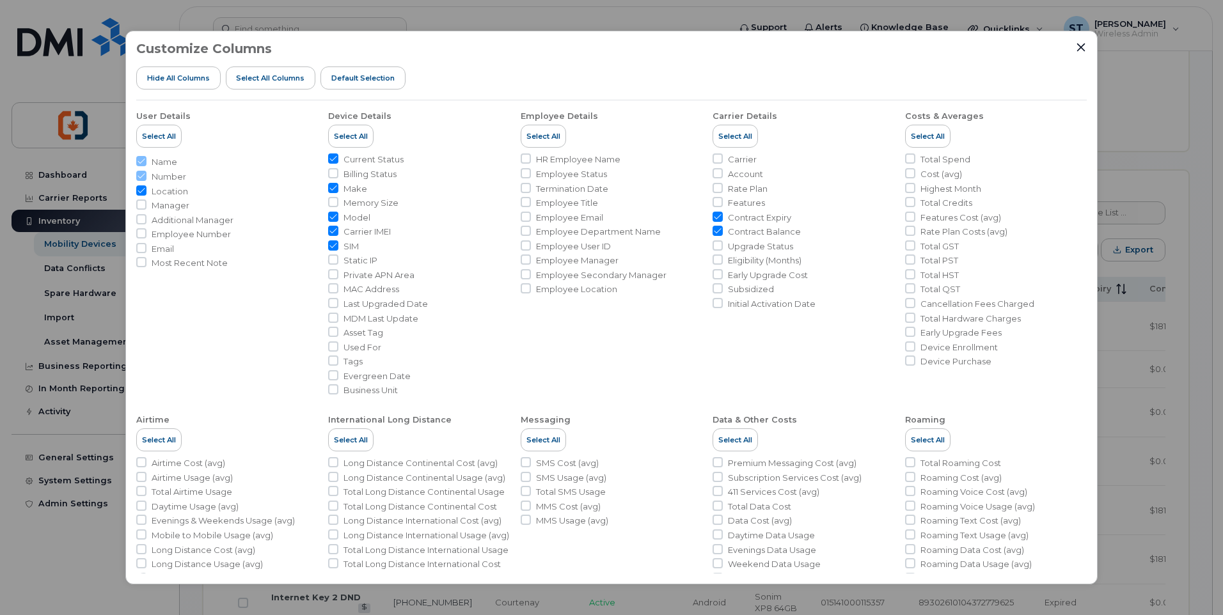
click at [331, 233] on input "Carrier IMEI" at bounding box center [333, 231] width 10 height 10
checkbox input "false"
click at [331, 246] on input "SIM" at bounding box center [333, 245] width 10 height 10
checkbox input "false"
click at [1077, 49] on icon "Close" at bounding box center [1080, 47] width 10 height 10
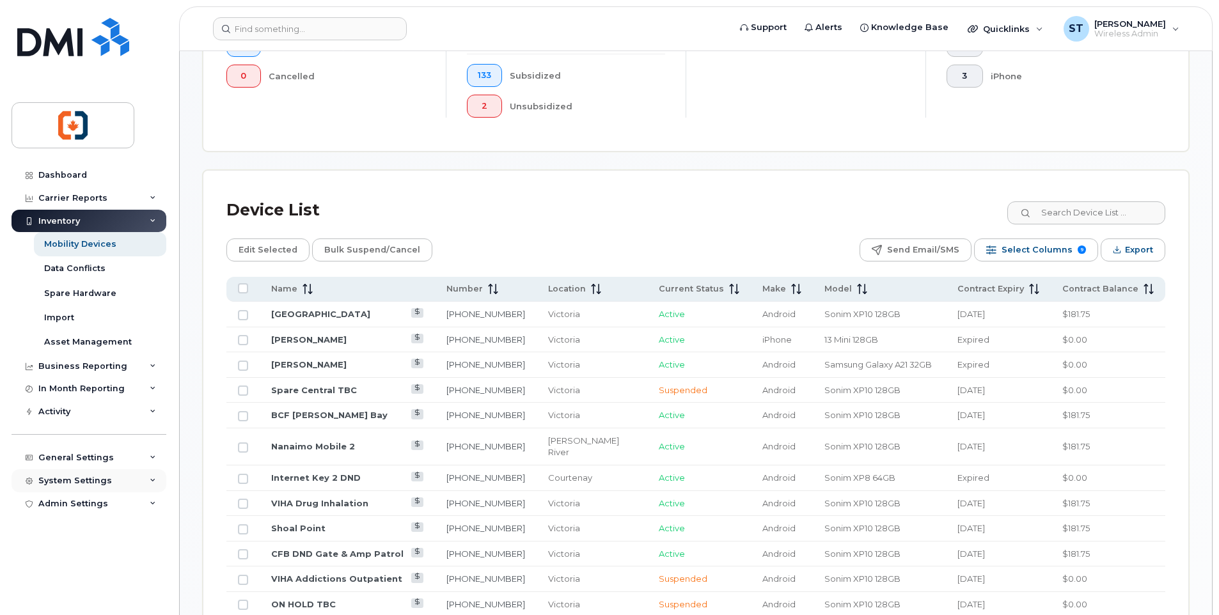
click at [61, 481] on div "System Settings" at bounding box center [75, 481] width 74 height 10
click at [62, 458] on div "General Settings" at bounding box center [75, 458] width 75 height 10
click at [59, 581] on div "Managers & Employees" at bounding box center [96, 580] width 105 height 12
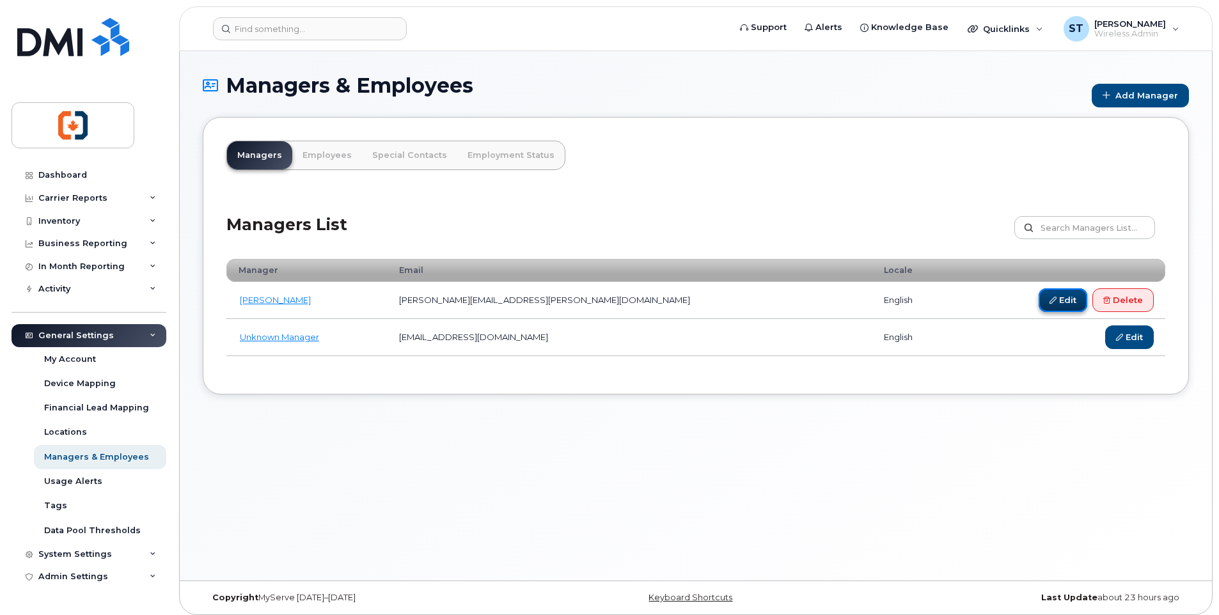
click at [1053, 300] on icon at bounding box center [1052, 300] width 7 height 7
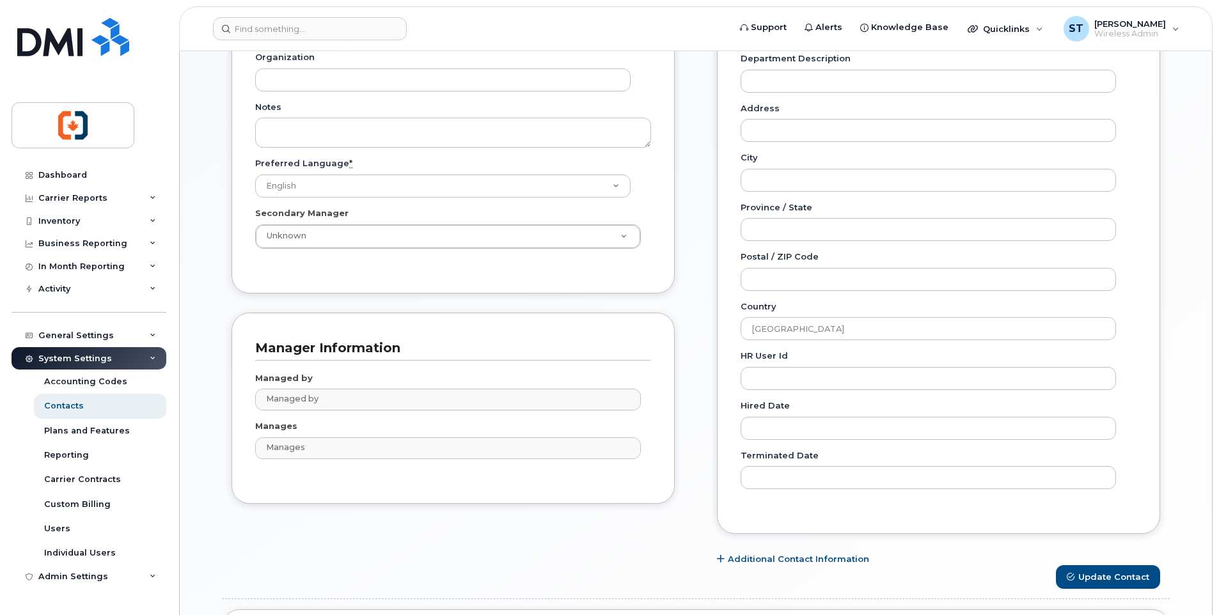
scroll to position [448, 0]
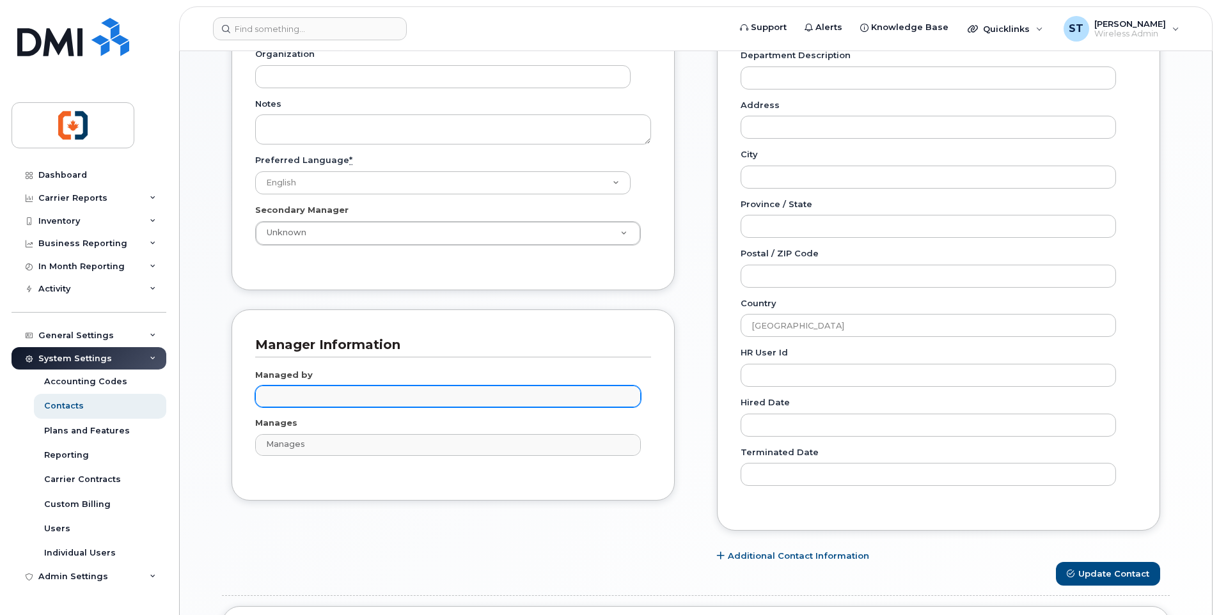
click at [343, 401] on input "text" at bounding box center [450, 396] width 374 height 18
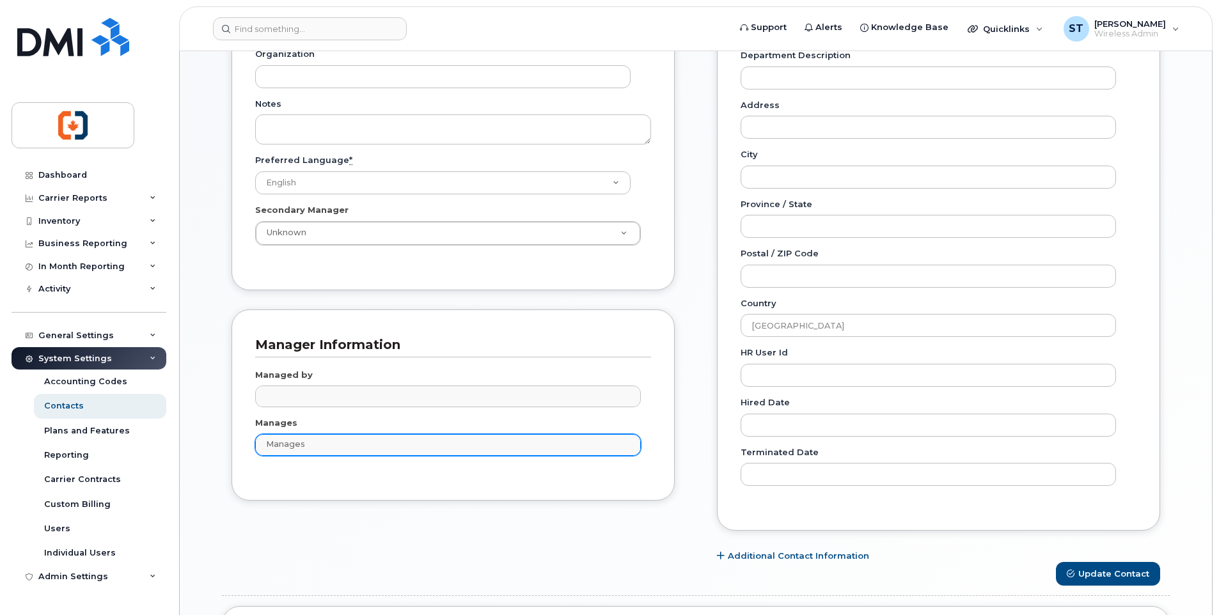
type input "Managed by"
click at [319, 448] on input "text" at bounding box center [450, 444] width 374 height 18
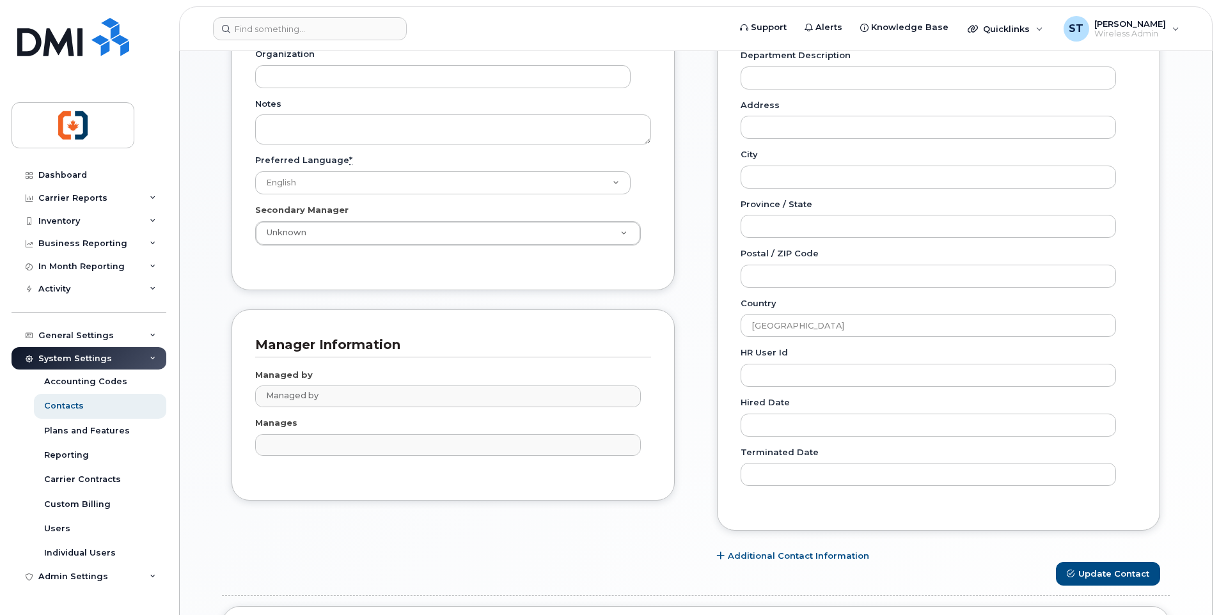
type input "Manages"
click at [409, 423] on div "Manages Manages" at bounding box center [453, 436] width 396 height 39
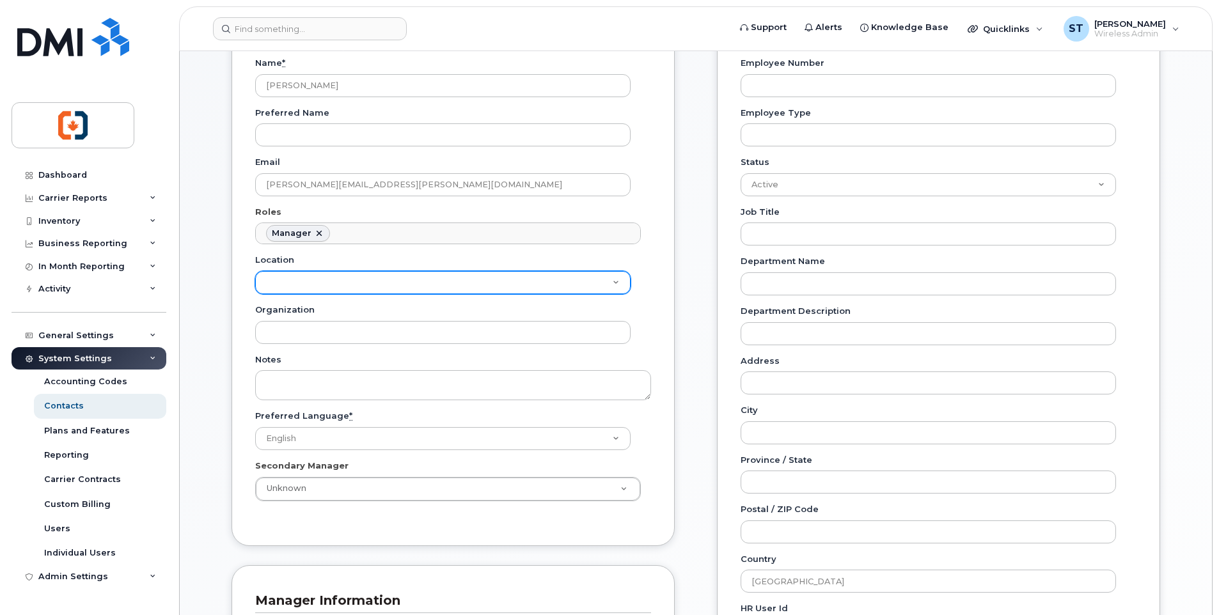
click at [361, 283] on select "Courtenay Duncan Nanaimo Port Alberni Victoria Whitehorse" at bounding box center [442, 282] width 375 height 23
select select "5413"
click at [255, 271] on select "Courtenay Duncan Nanaimo Port Alberni Victoria Whitehorse" at bounding box center [442, 282] width 375 height 23
click at [378, 285] on select "Courtenay Duncan Nanaimo Port Alberni Victoria Whitehorse" at bounding box center [442, 282] width 375 height 23
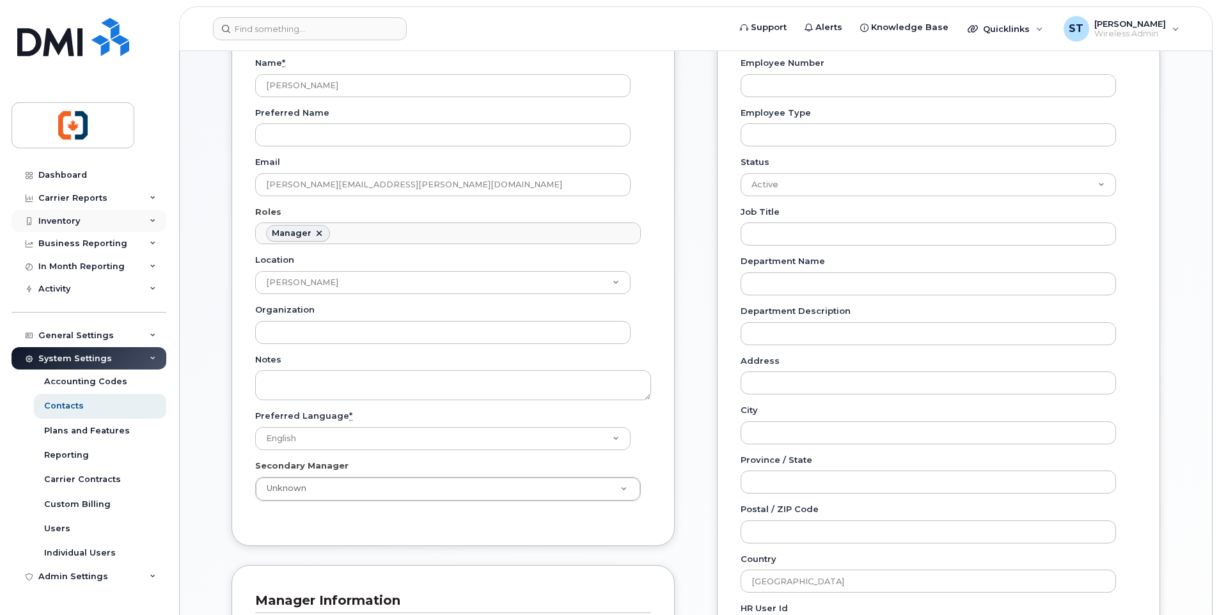
click at [70, 223] on div "Inventory" at bounding box center [59, 221] width 42 height 10
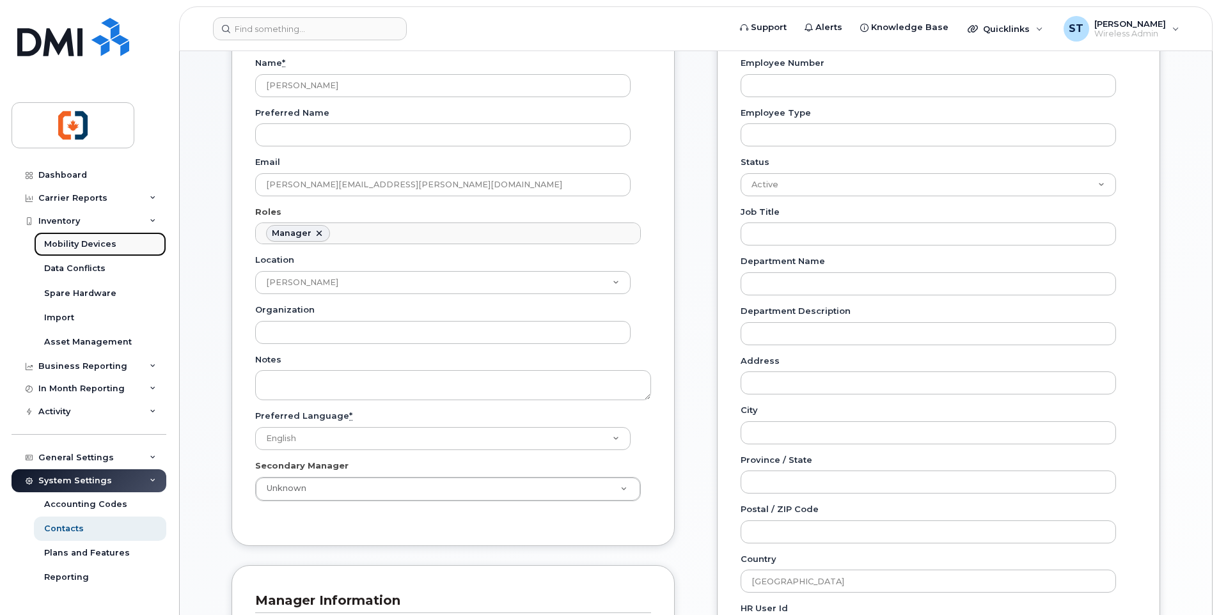
click at [68, 242] on div "Mobility Devices" at bounding box center [80, 244] width 72 height 12
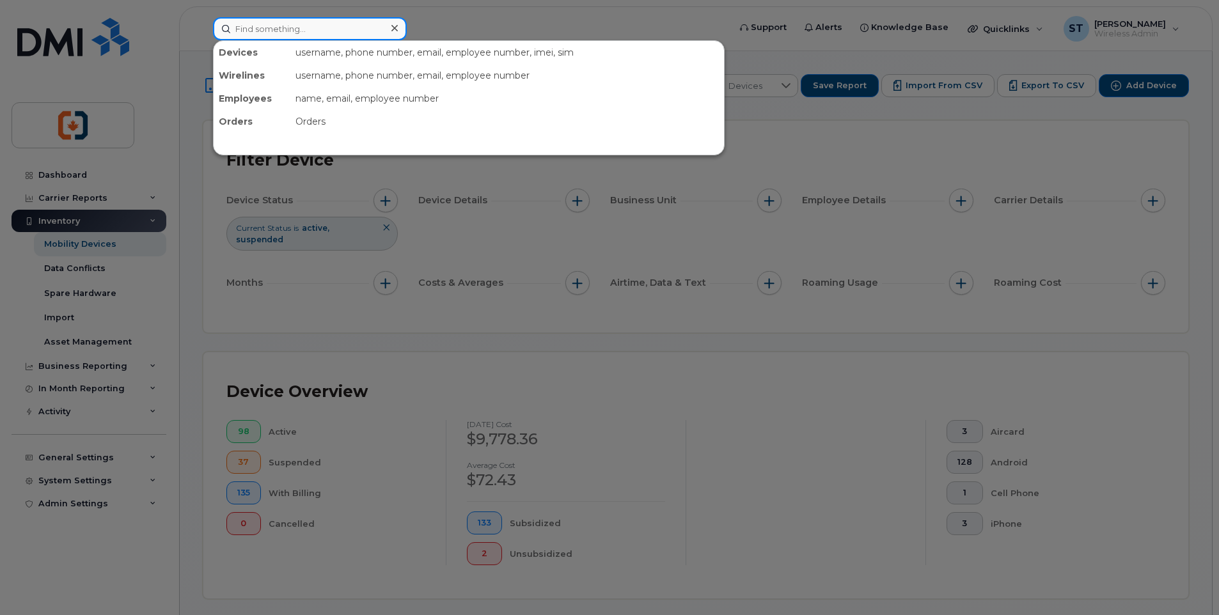
click at [277, 24] on input at bounding box center [310, 28] width 194 height 23
paste input "2507321529"
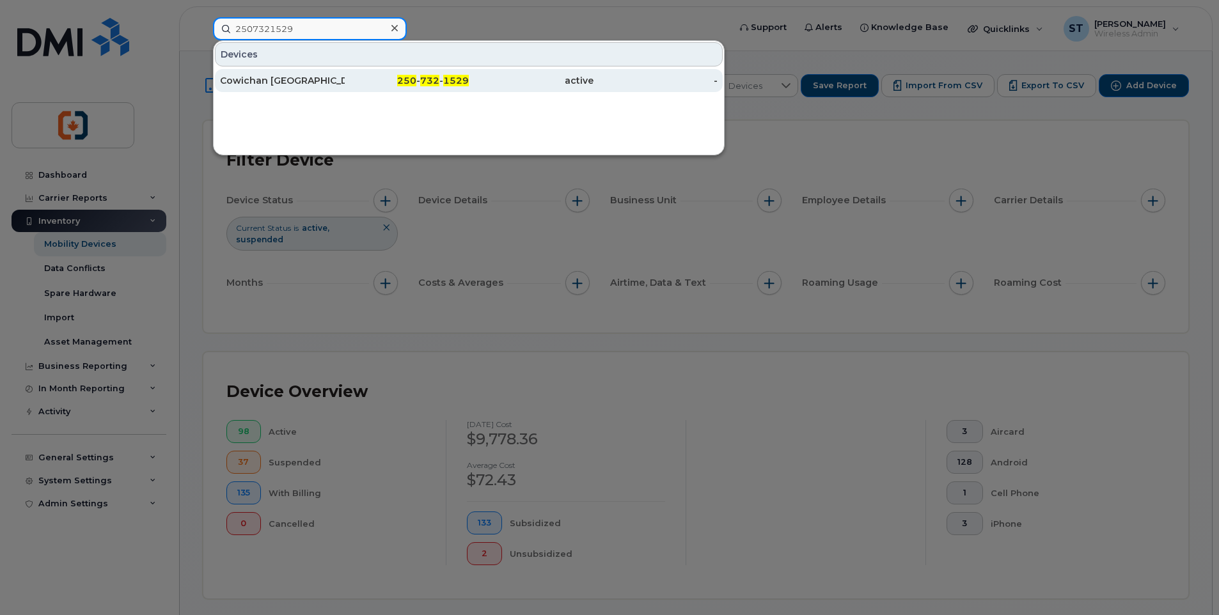
type input "2507321529"
click at [323, 84] on div "Cowichan [GEOGRAPHIC_DATA]" at bounding box center [282, 80] width 125 height 13
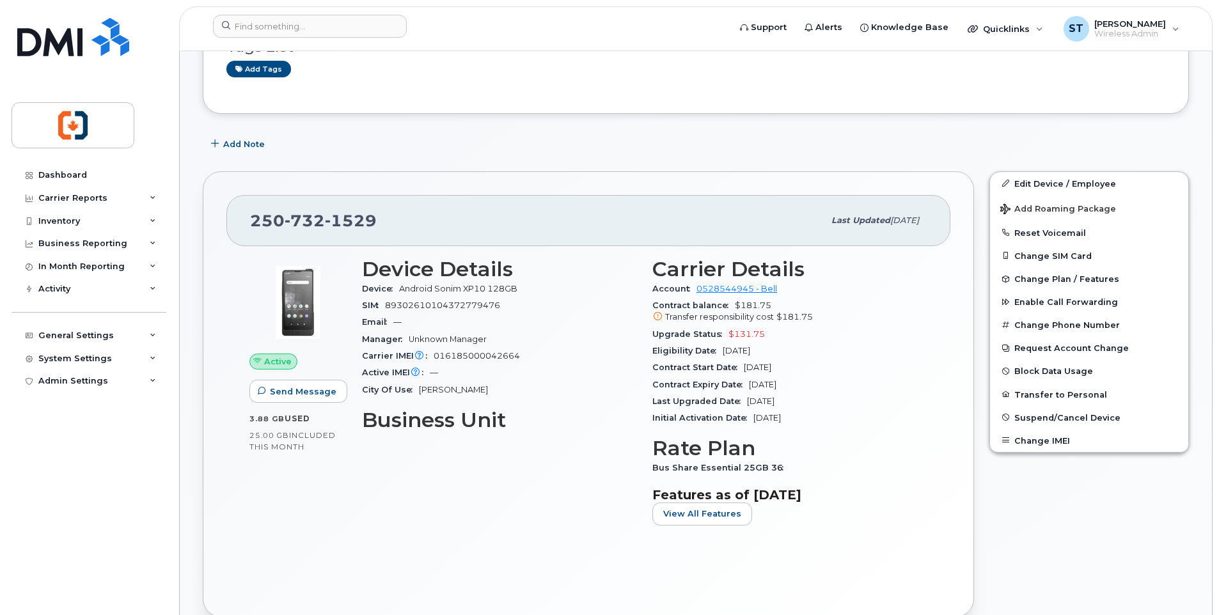
scroll to position [64, 0]
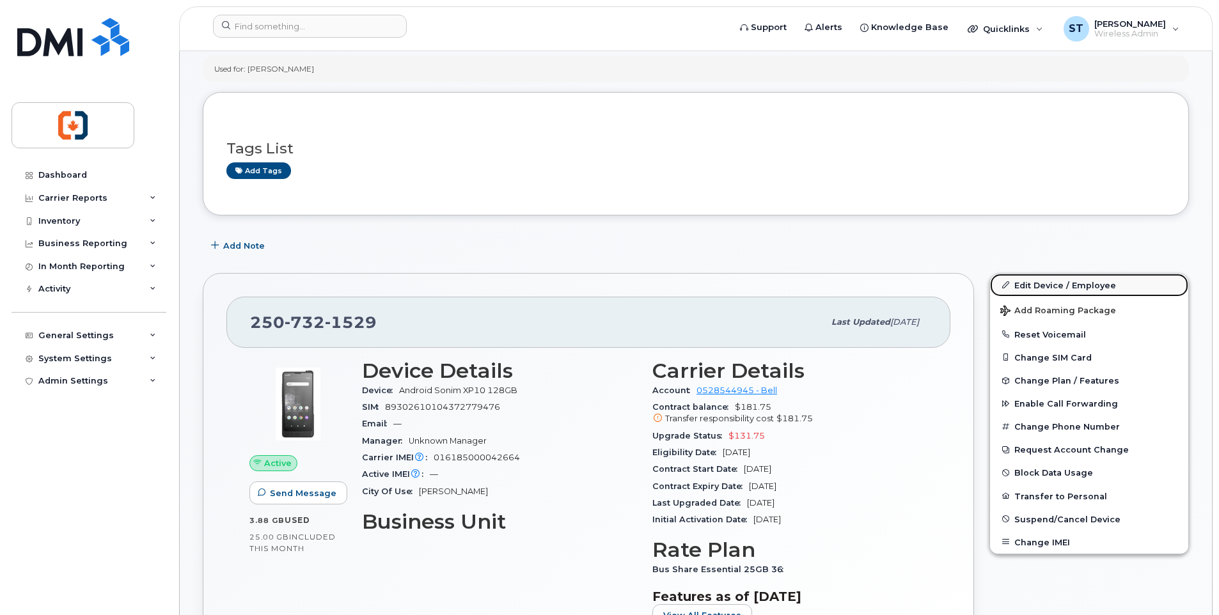
click at [1046, 287] on link "Edit Device / Employee" at bounding box center [1089, 285] width 198 height 23
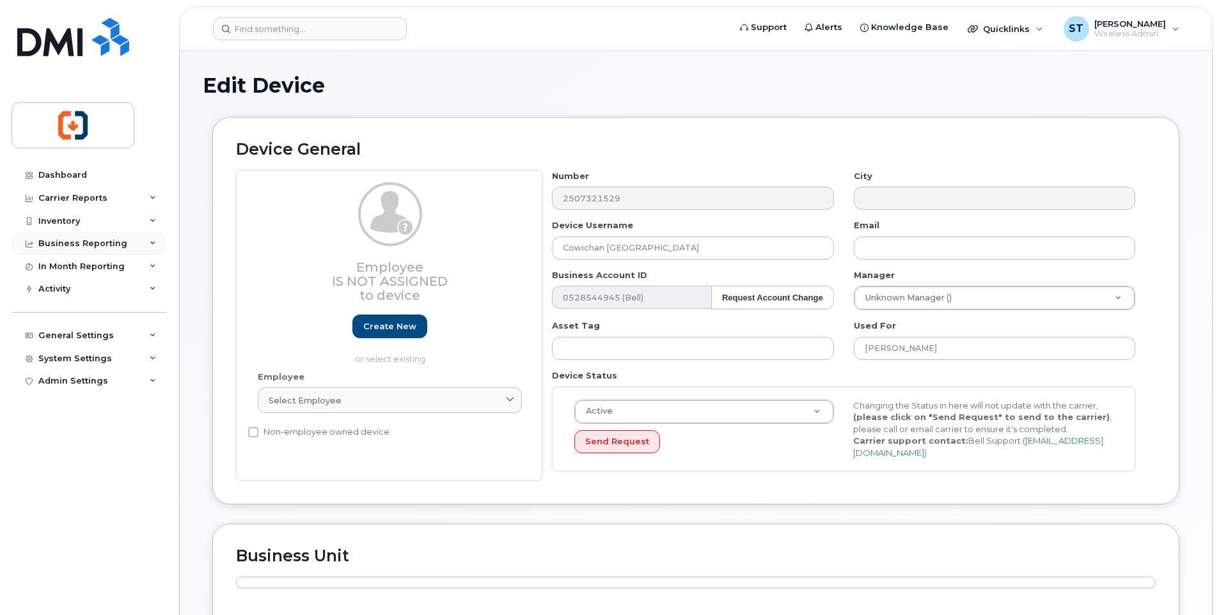
click at [77, 247] on div "Business Reporting" at bounding box center [82, 243] width 89 height 10
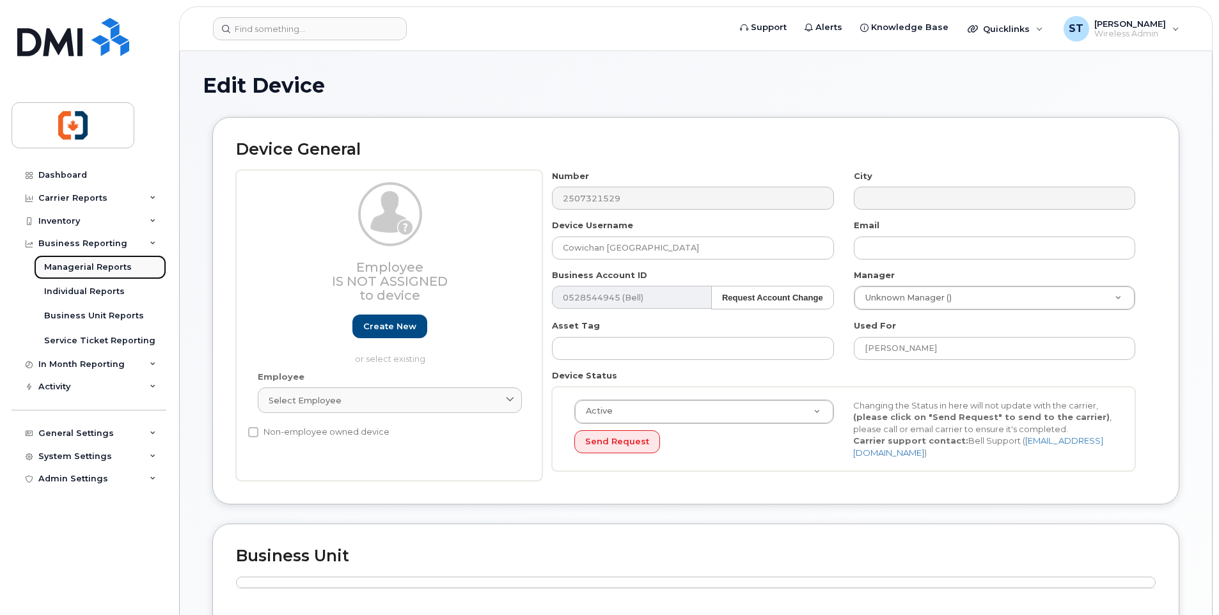
click at [78, 267] on div "Managerial Reports" at bounding box center [88, 268] width 88 height 12
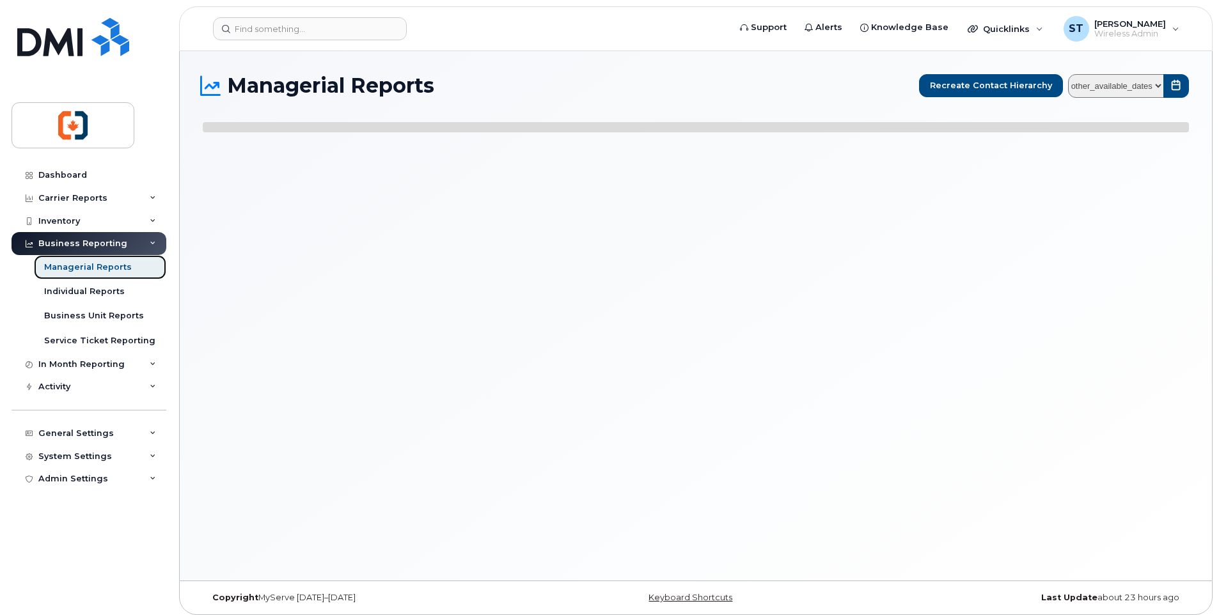
select select
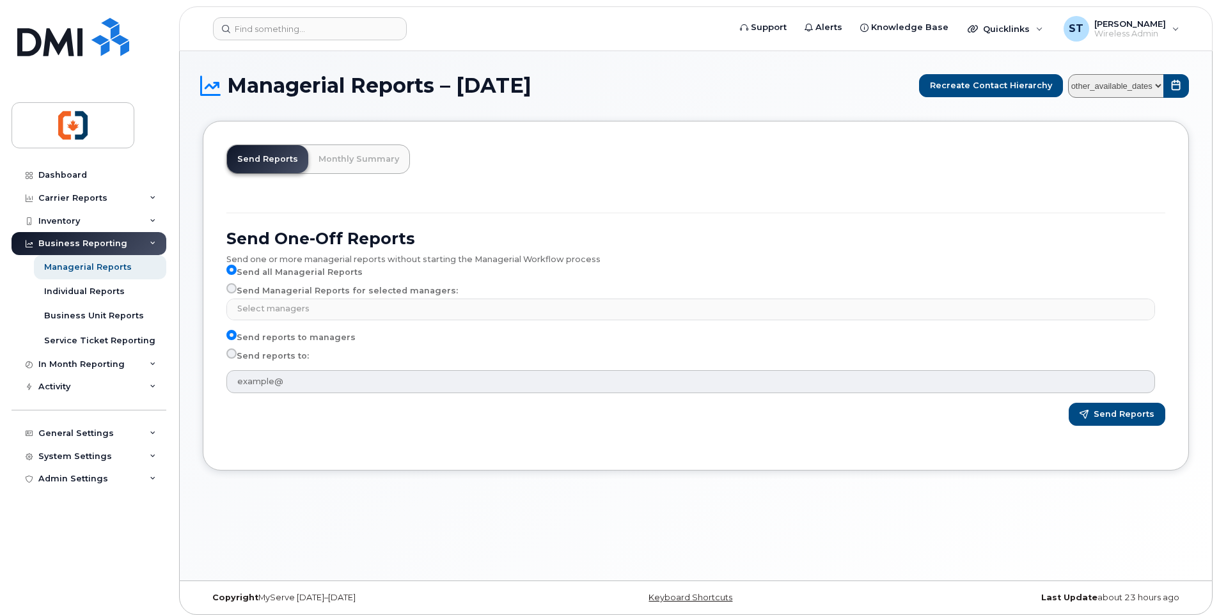
click at [1155, 87] on select "other_available_dates July June May April March February January December Novem…" at bounding box center [1116, 86] width 96 height 24
select select "/customer/69a4bc4f-9897-42be-9159-182867effbf9/reports/e44d92f2-63d4-11f0-9a84-…"
click at [1070, 74] on select "other_available_dates July June May April March February January December Novem…" at bounding box center [1116, 86] width 96 height 24
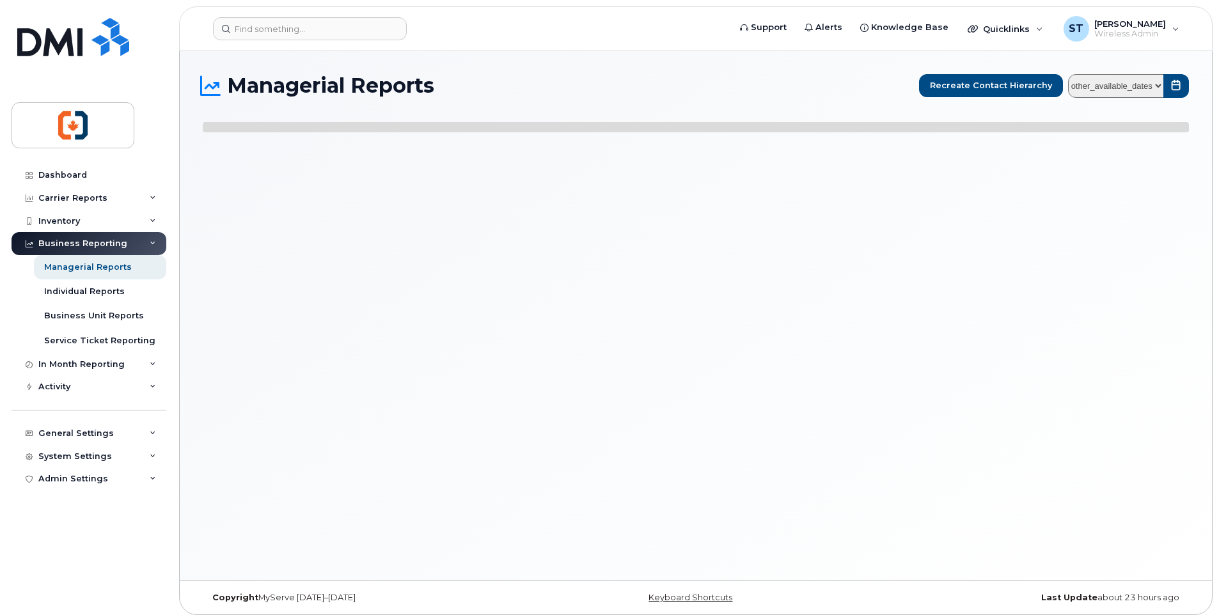
select select
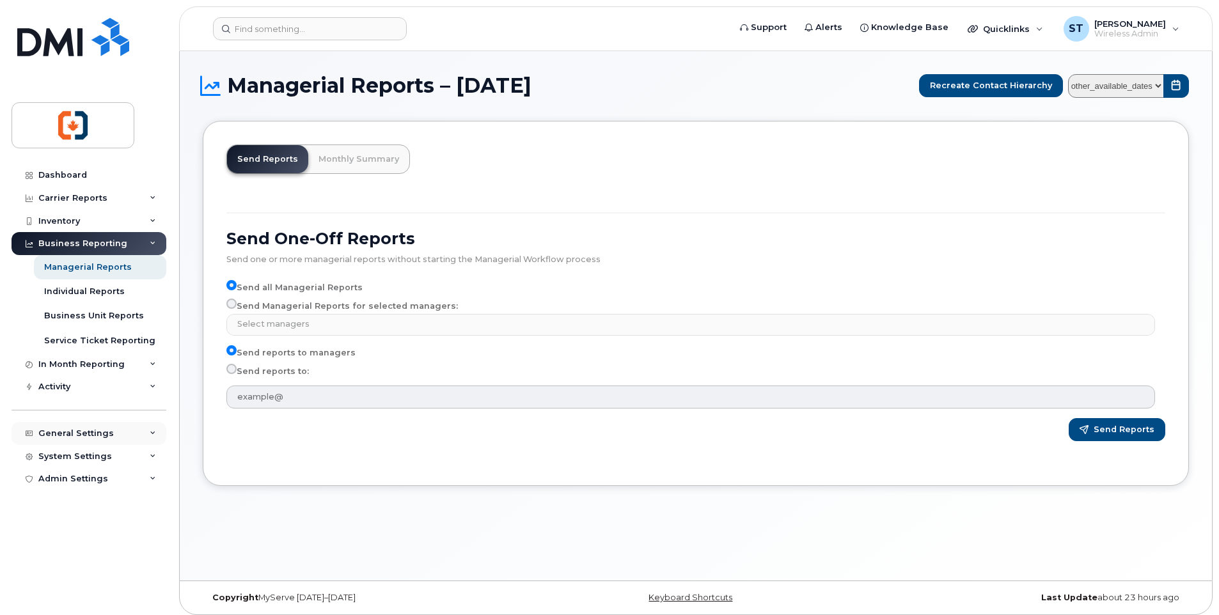
click at [75, 436] on div "General Settings" at bounding box center [75, 433] width 75 height 10
click at [81, 552] on div "Managers & Employees" at bounding box center [96, 555] width 105 height 12
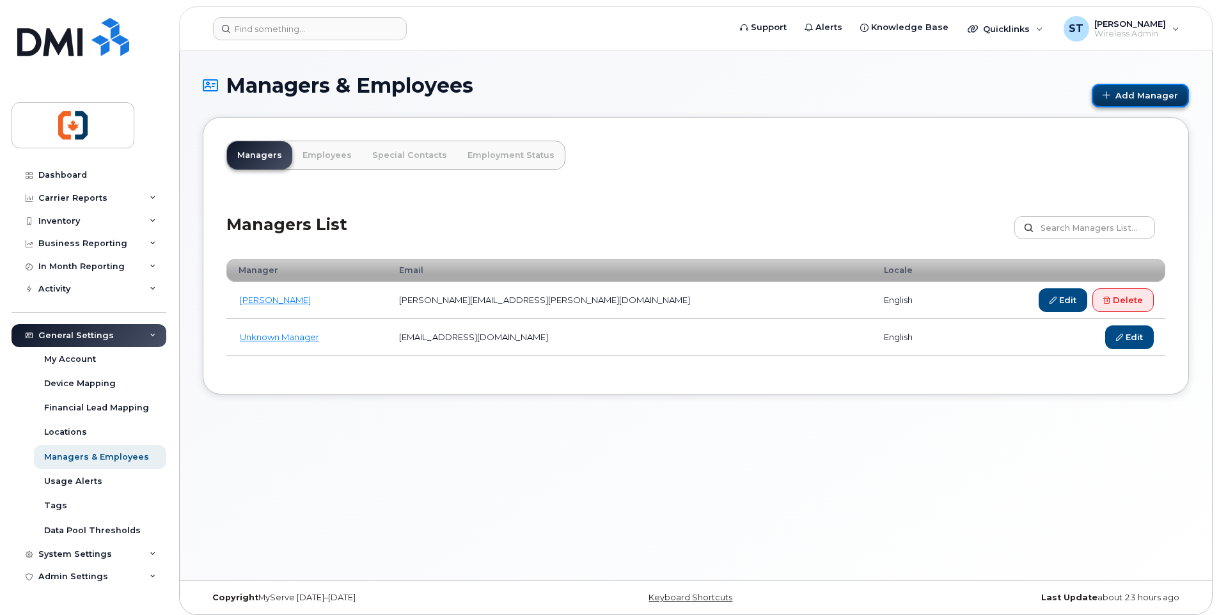
click at [1139, 99] on link "Add Manager" at bounding box center [1139, 96] width 97 height 24
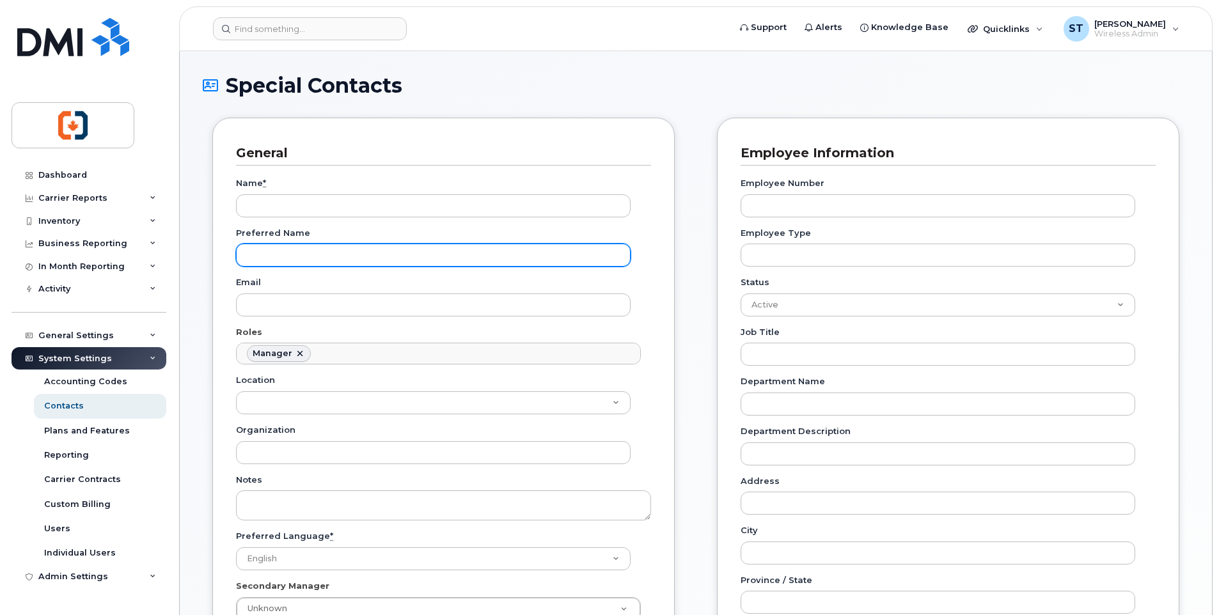
scroll to position [99, 0]
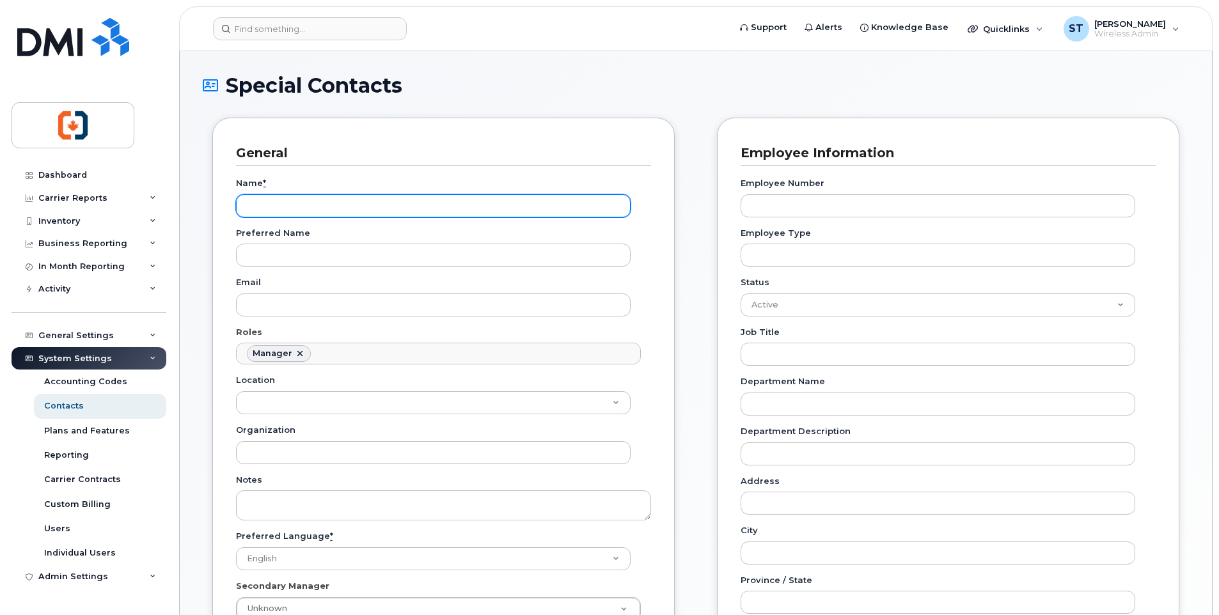
click at [390, 208] on input "Name *" at bounding box center [433, 205] width 395 height 23
type input "[PERSON_NAME]"
type input "svetlana.tourkova@cviy.ca"
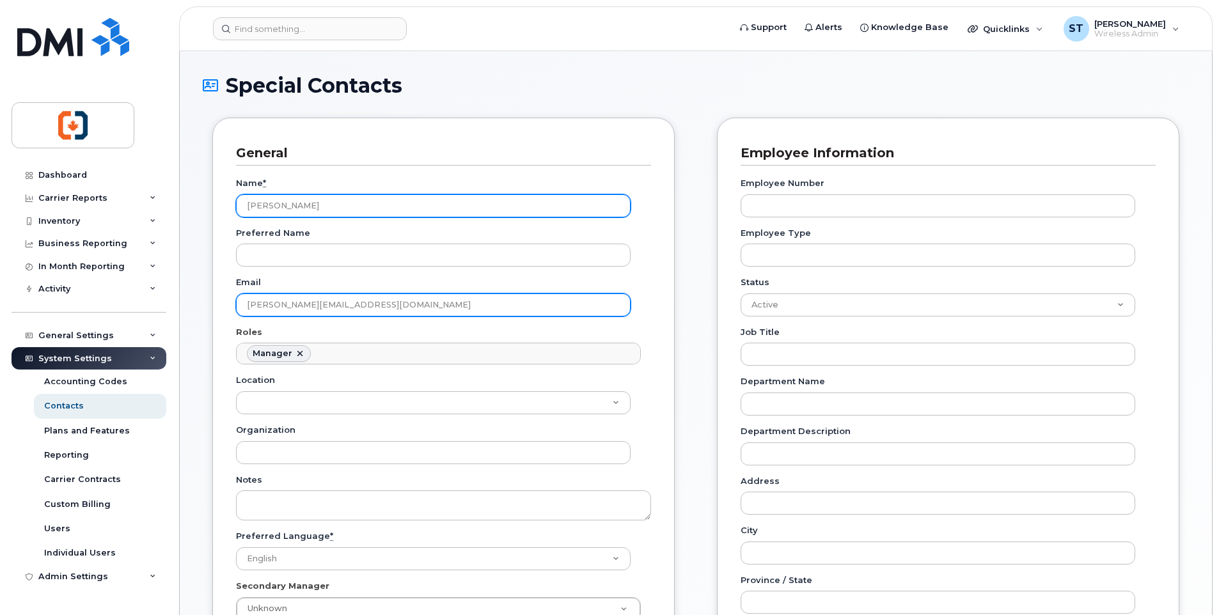
type input "Commissionaires Victoria, the Islands and Yukon"
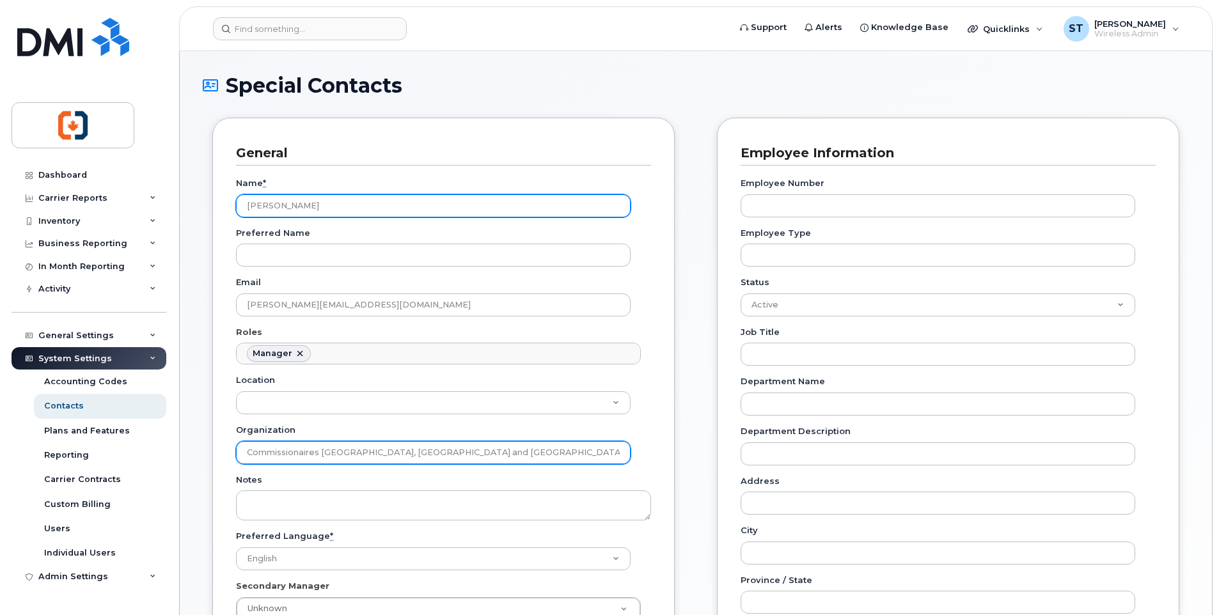
type input "928 Cloverdale Avenue, Victoria, BC V8X 2T3"
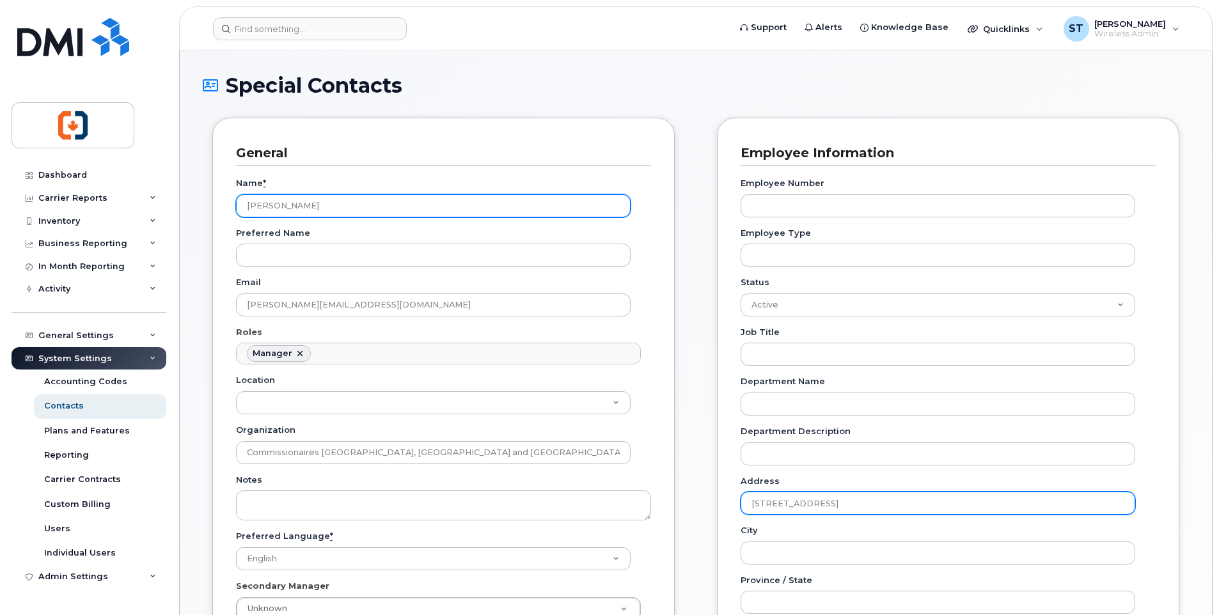
type input "Canada"
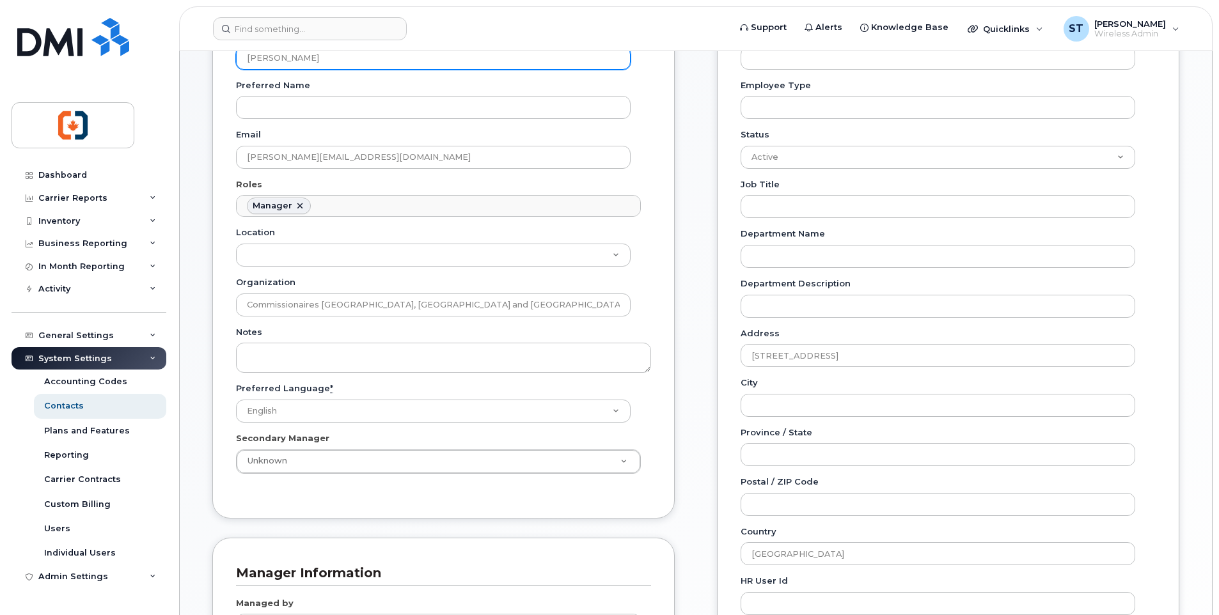
scroll to position [192, 0]
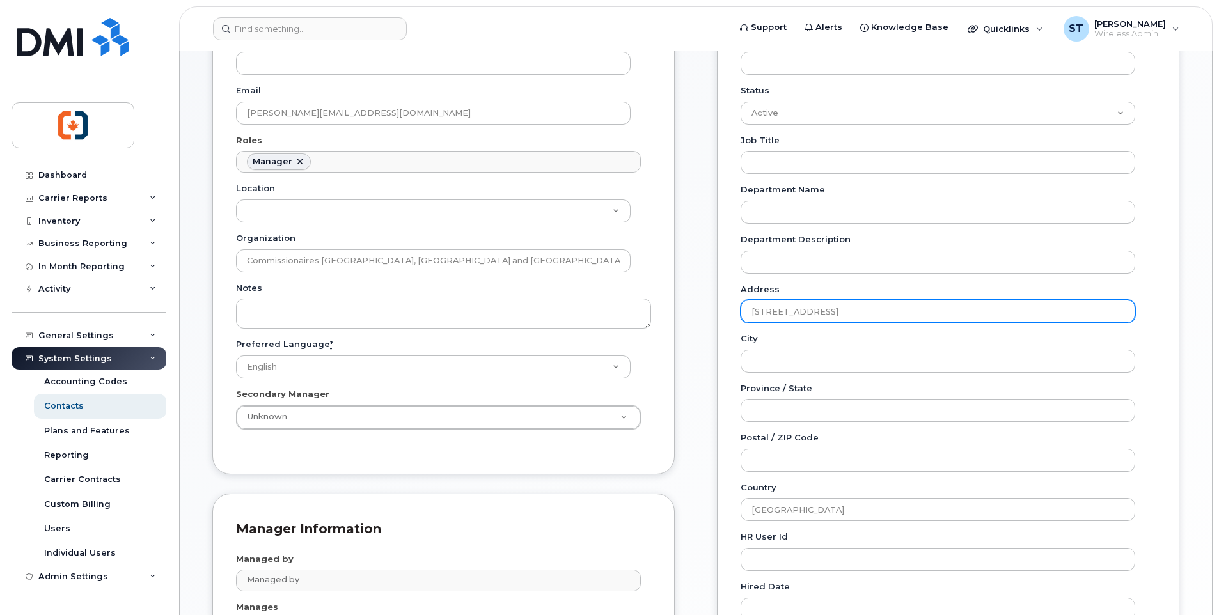
drag, startPoint x: 986, startPoint y: 308, endPoint x: 734, endPoint y: 307, distance: 251.9
click at [734, 307] on div "Employee Information Employee Number Employee Type Status Active On-Leave Long …" at bounding box center [948, 320] width 462 height 789
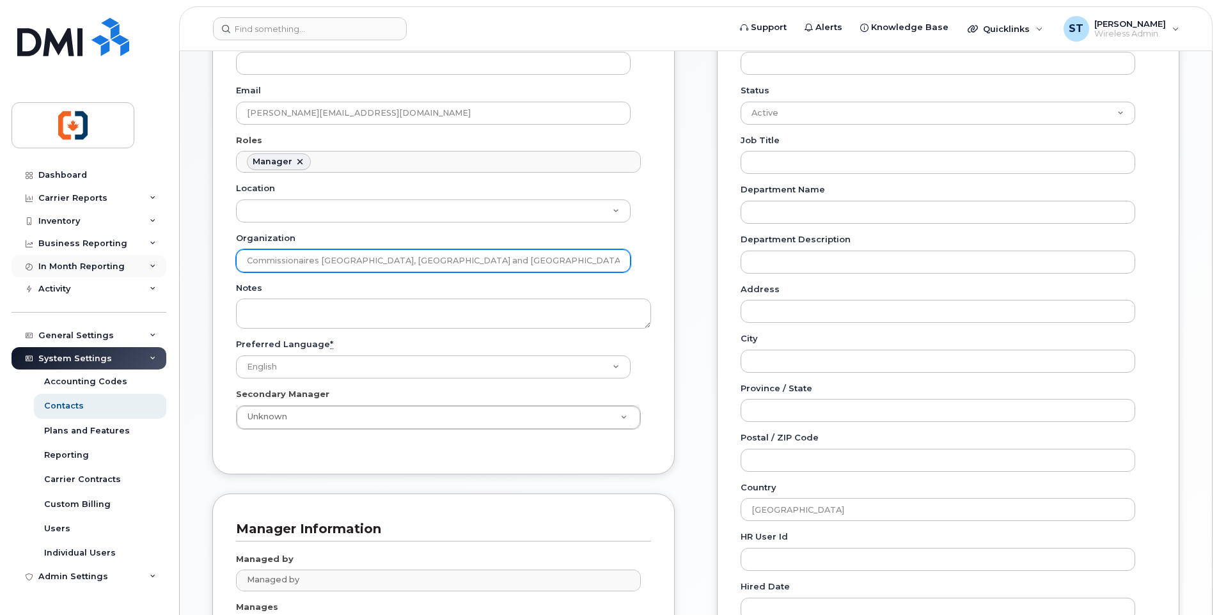
drag, startPoint x: 471, startPoint y: 263, endPoint x: 159, endPoint y: 265, distance: 312.0
click at [179, 265] on div "Support Alerts Knowledge Base Quicklinks Suspend / Cancel Device Change SIM Car…" at bounding box center [695, 326] width 1033 height 934
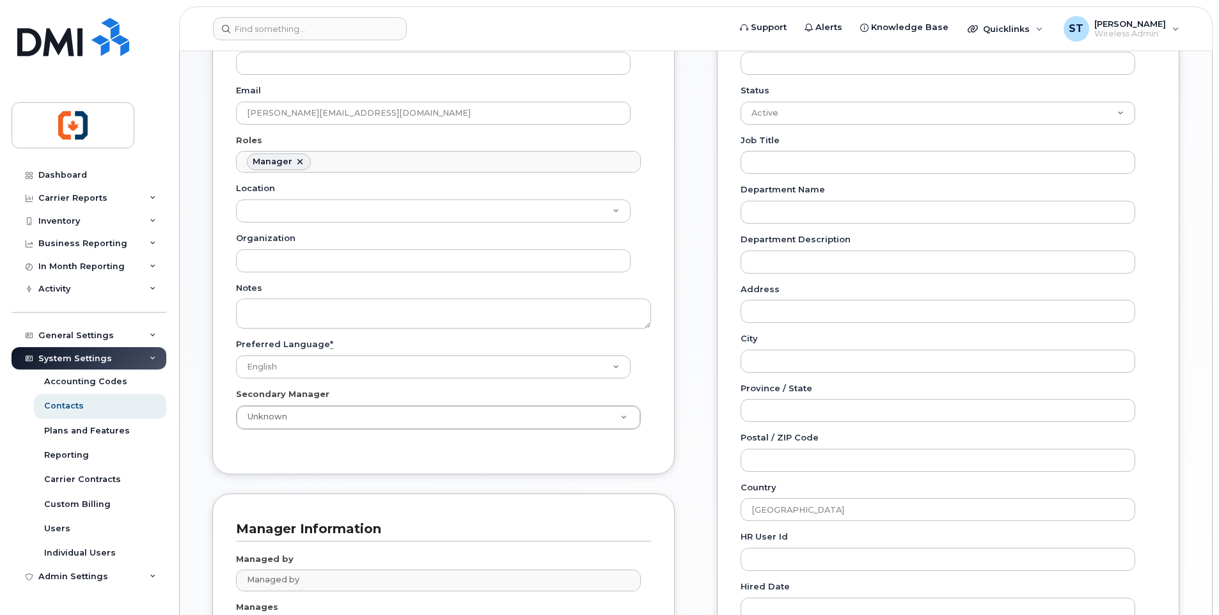
click at [651, 290] on div "General Name * Svetlana Tourkova Preferred Name Email svetlana.tourkova@cviy.ca…" at bounding box center [443, 200] width 462 height 548
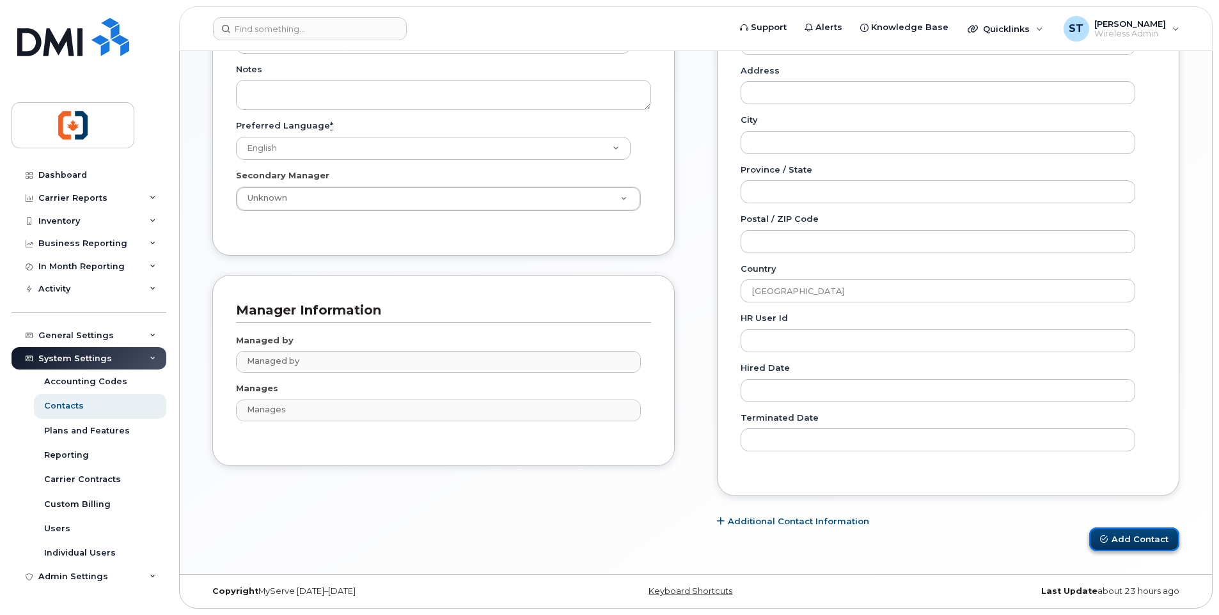
click at [1125, 543] on button "Add Contact" at bounding box center [1134, 539] width 90 height 24
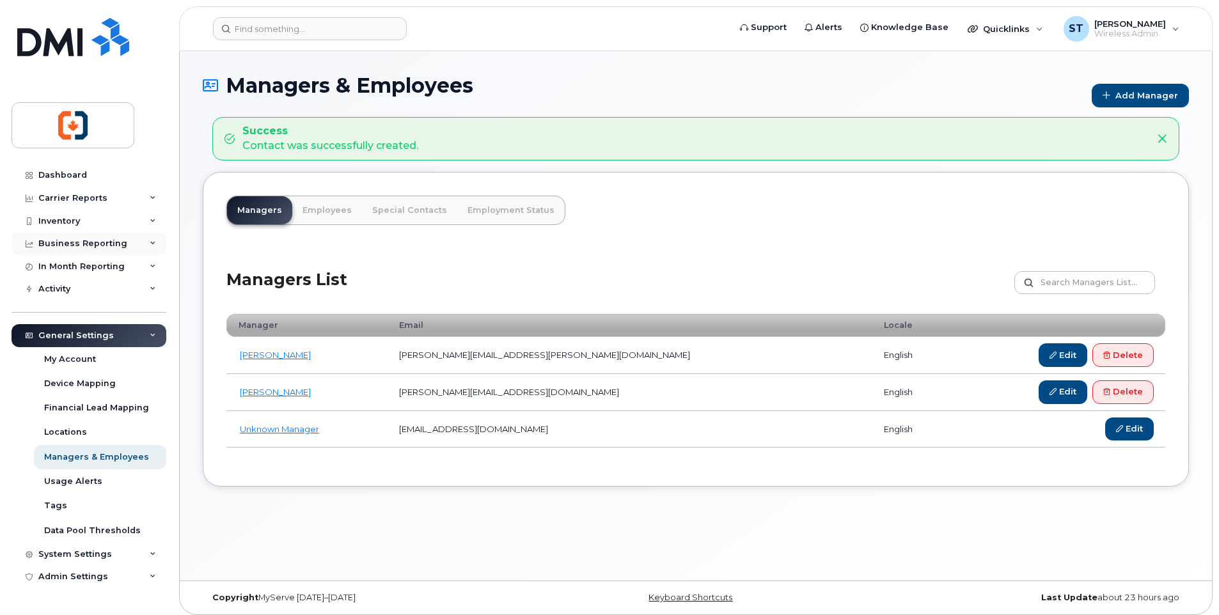
click at [74, 239] on div "Business Reporting" at bounding box center [82, 243] width 89 height 10
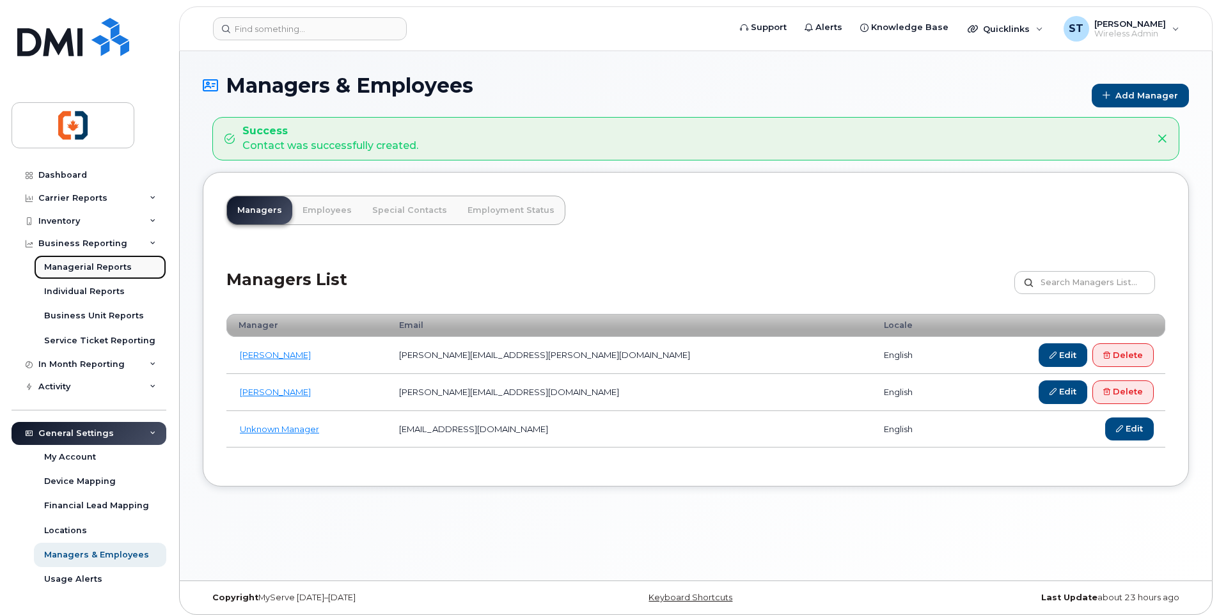
click at [72, 265] on div "Managerial Reports" at bounding box center [88, 268] width 88 height 12
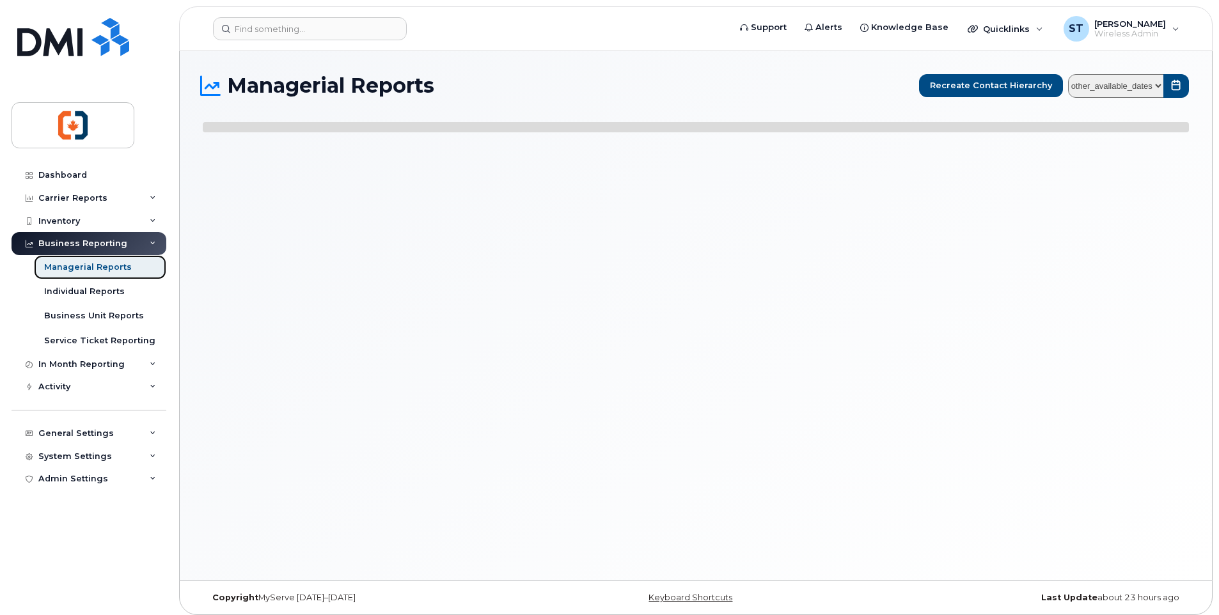
select select
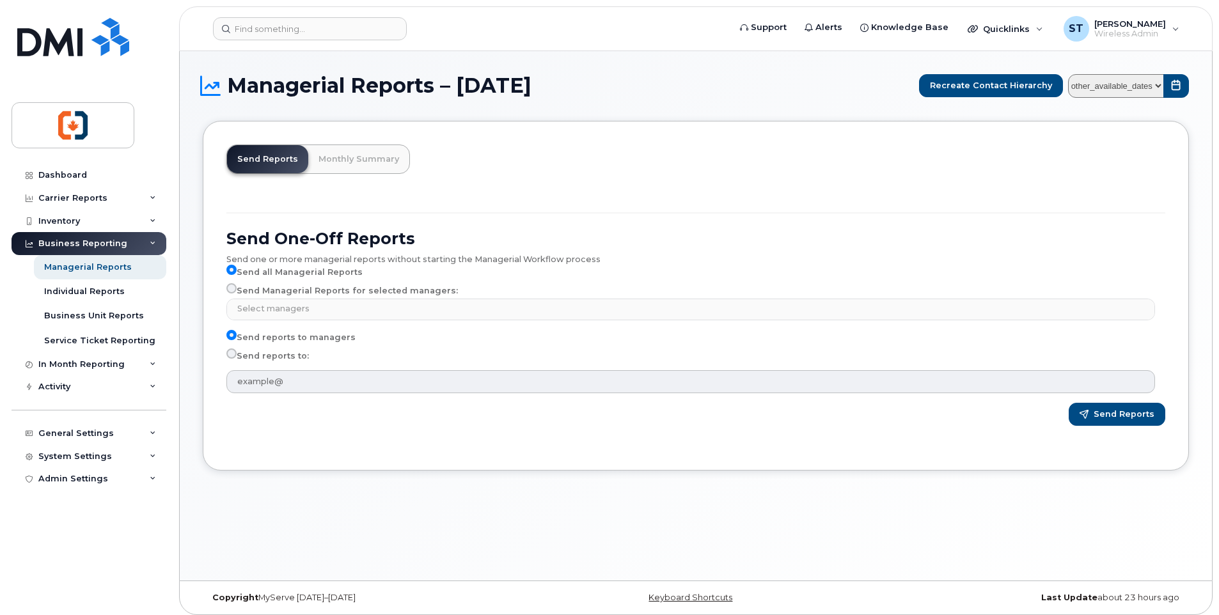
click at [231, 293] on input "Send Managerial Reports for selected managers:" at bounding box center [231, 288] width 10 height 10
radio input "true"
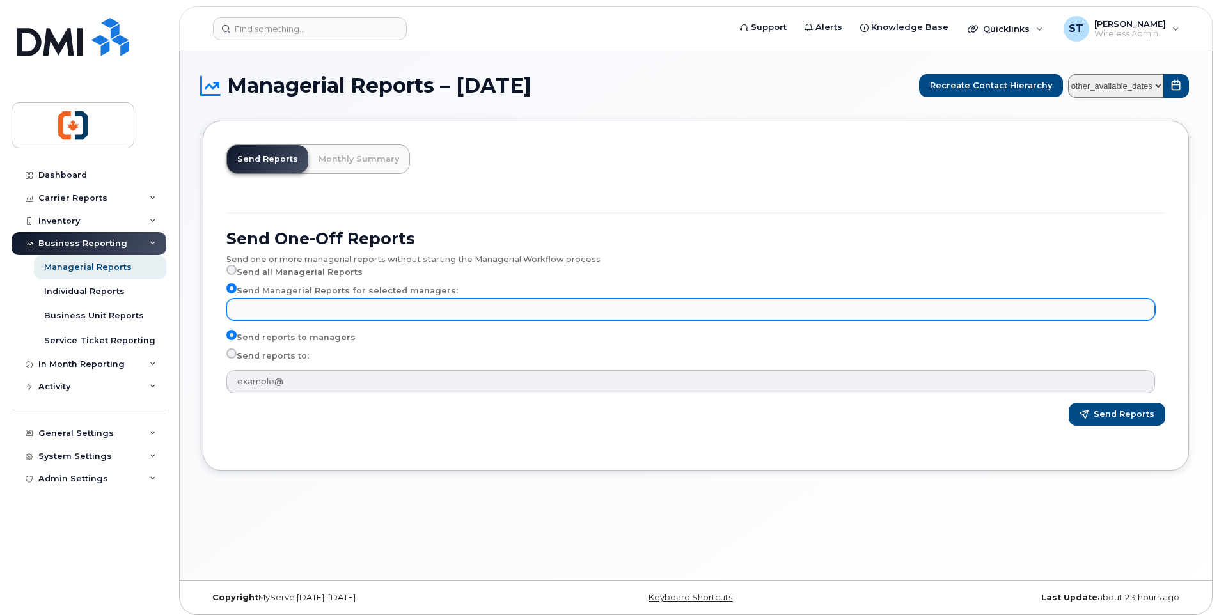
click at [247, 308] on input "text" at bounding box center [692, 309] width 917 height 18
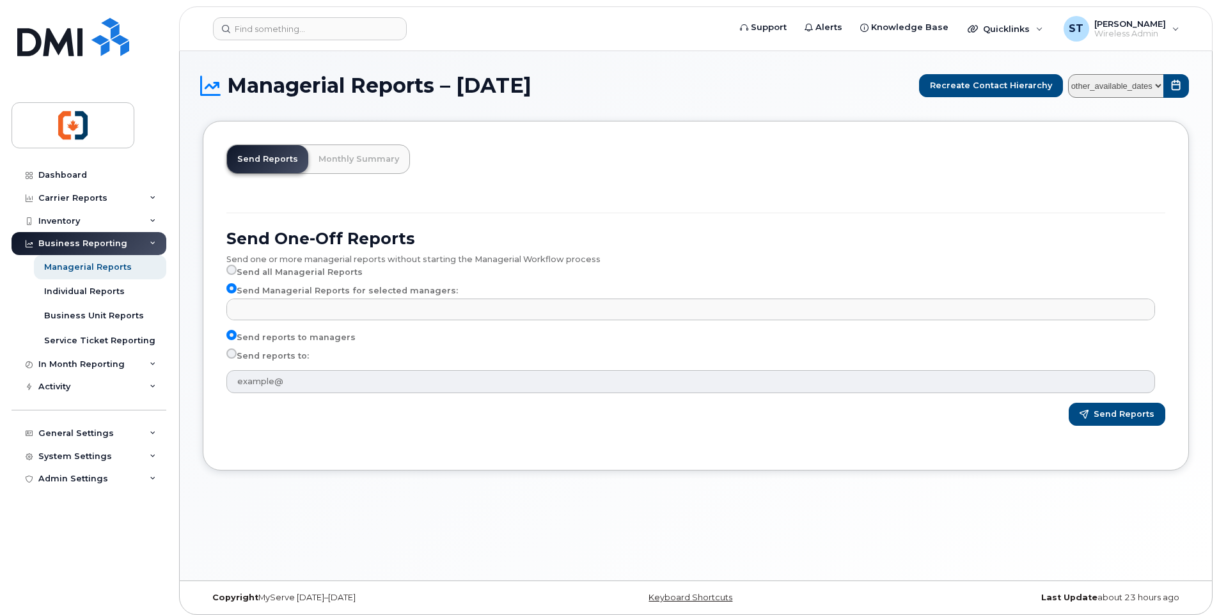
type input "Select managers"
click at [231, 356] on input "Send reports to:" at bounding box center [231, 353] width 10 height 10
radio input "true"
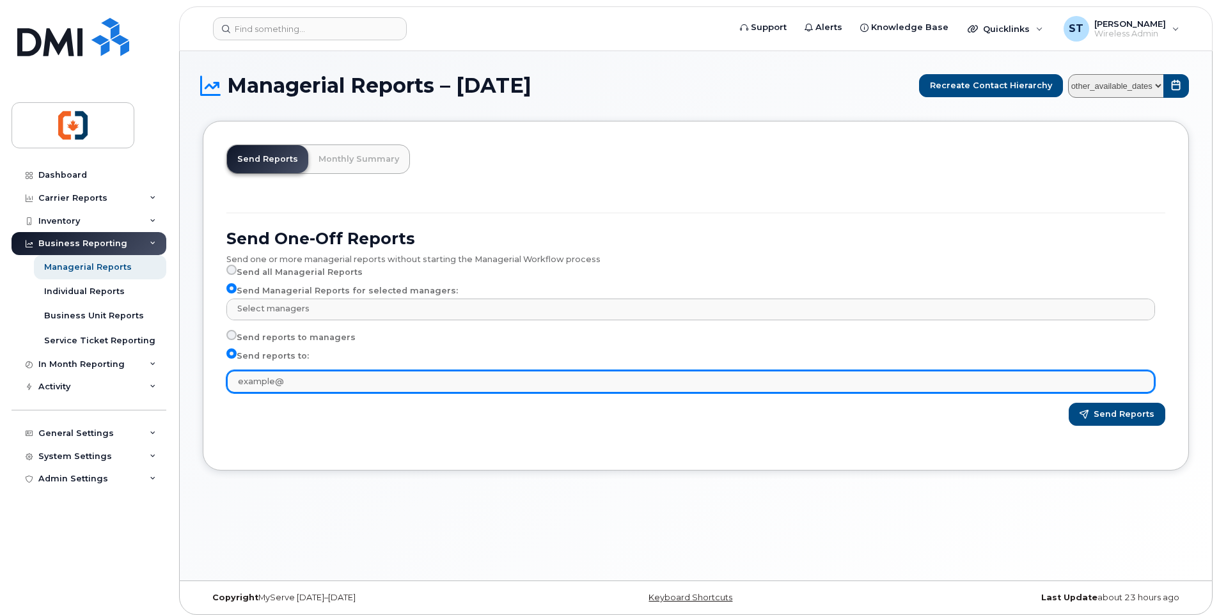
click at [292, 380] on input "text" at bounding box center [690, 381] width 928 height 23
type input "svetlana.tourkova@cviy.ca"
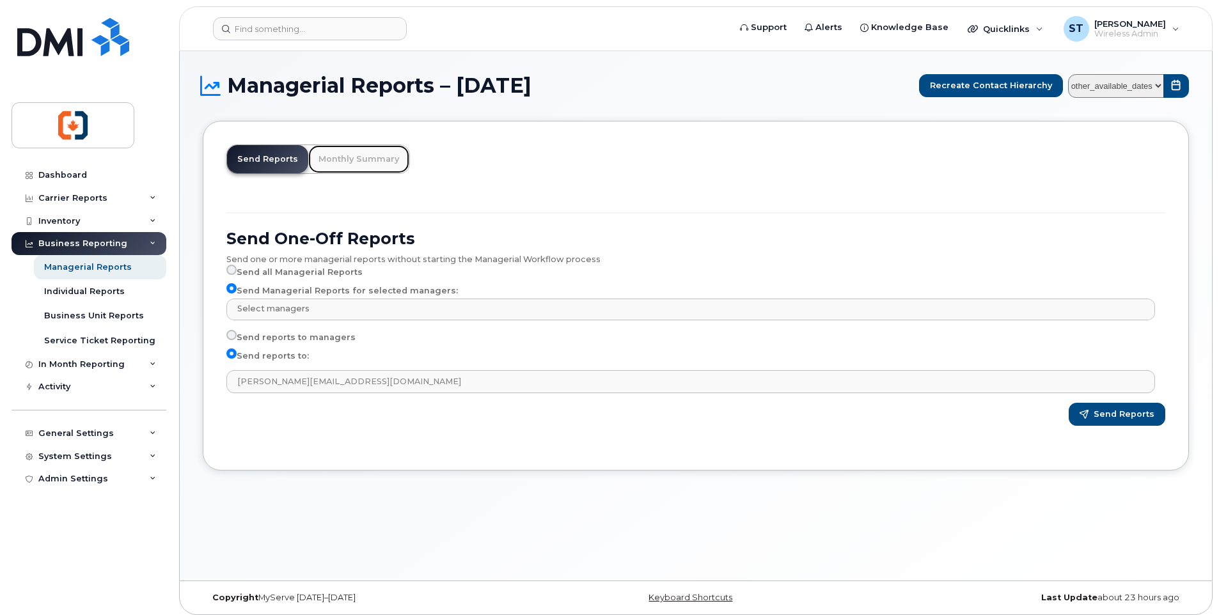
click at [357, 159] on link "Monthly Summary" at bounding box center [358, 159] width 101 height 28
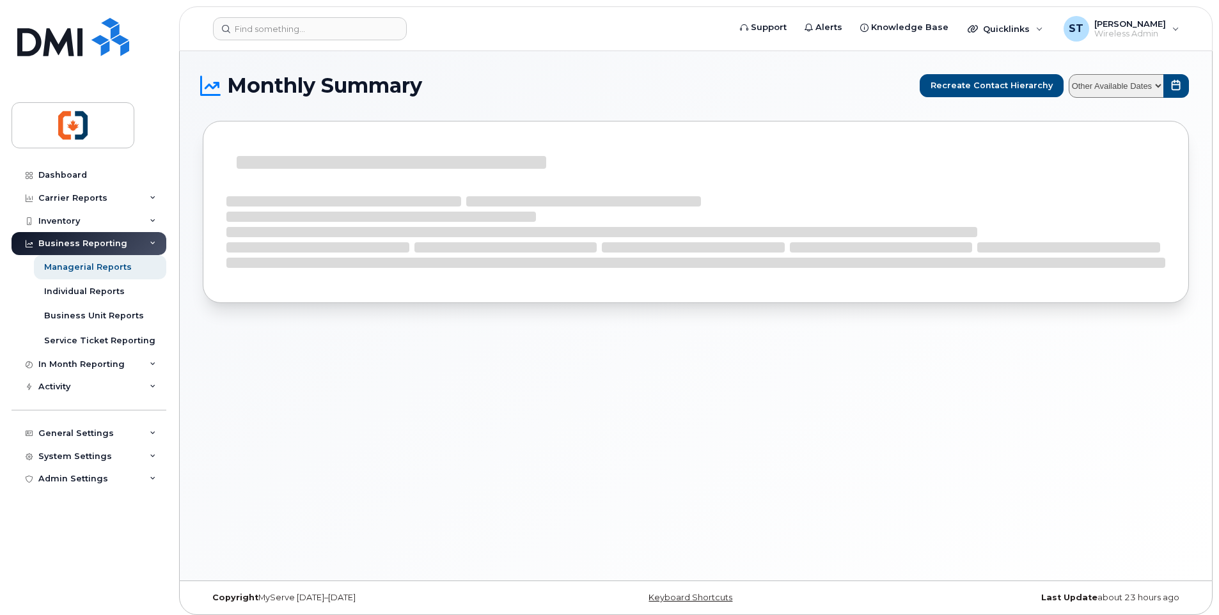
select select
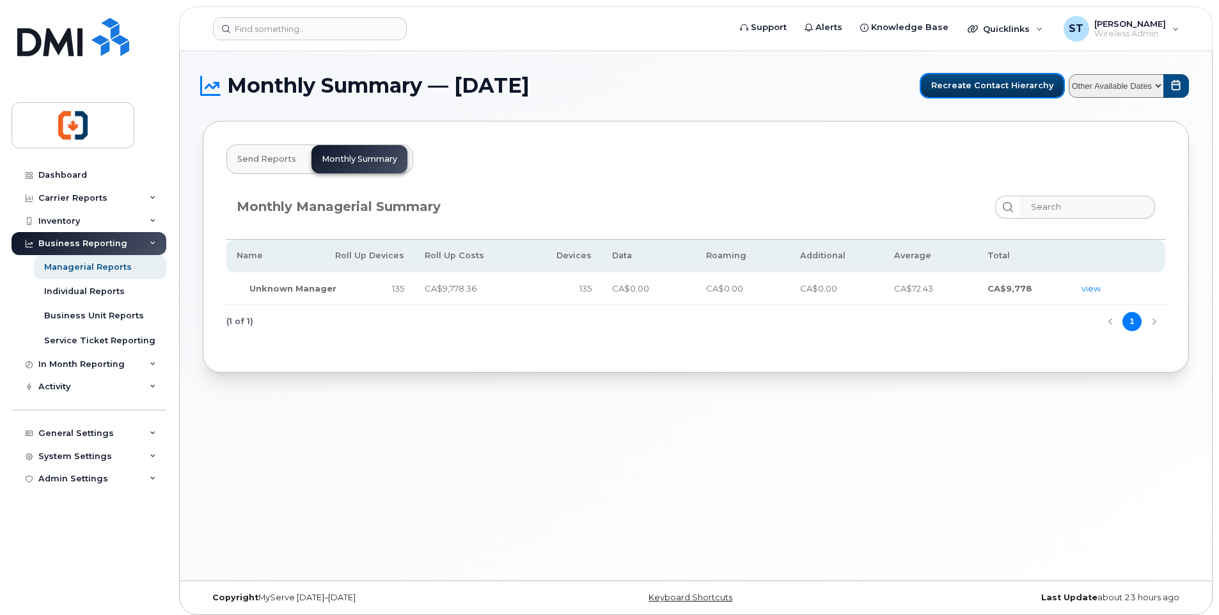
click at [963, 89] on span "Recreate Contact Hierarchy" at bounding box center [992, 85] width 122 height 12
click at [52, 483] on div "Admin Settings" at bounding box center [73, 479] width 70 height 10
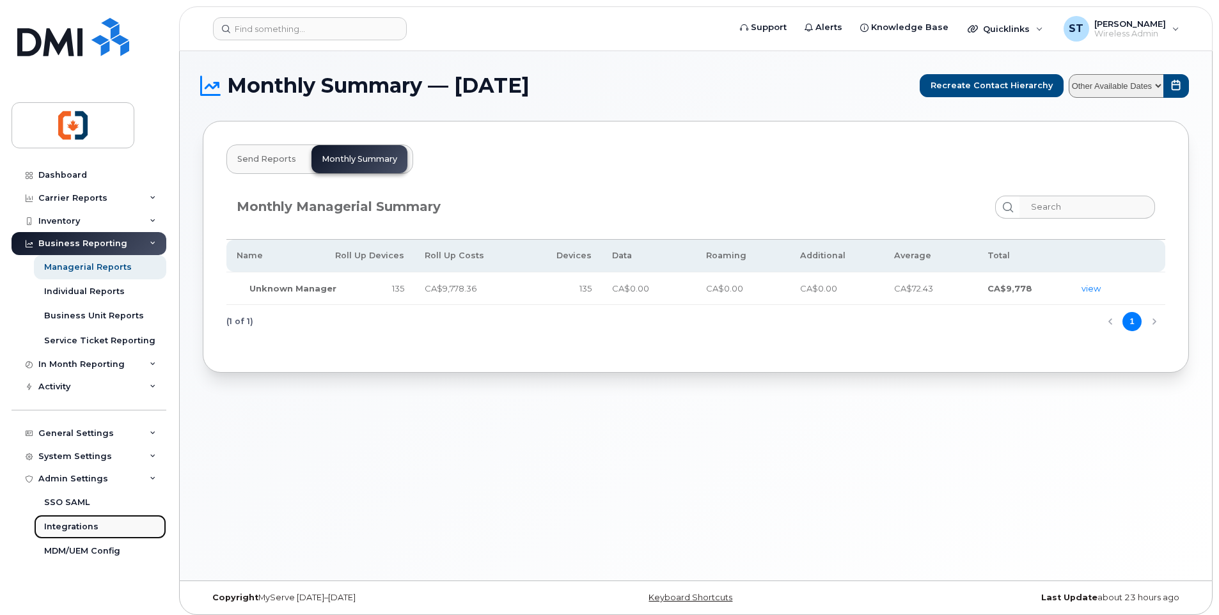
click at [72, 526] on div "Integrations" at bounding box center [71, 527] width 54 height 12
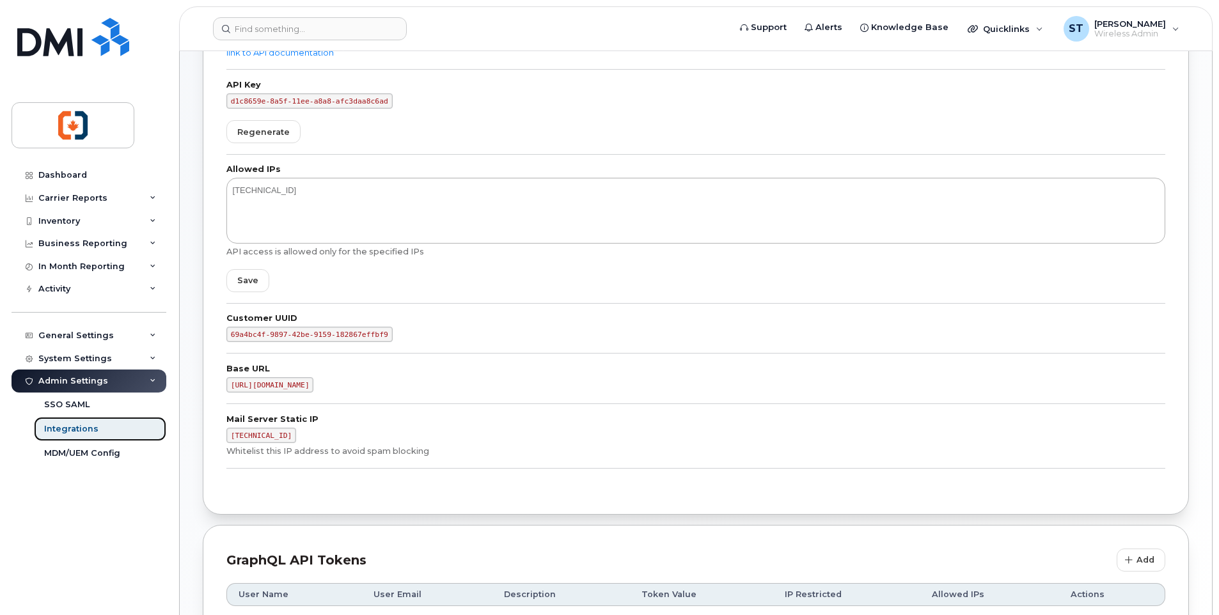
scroll to position [237, 0]
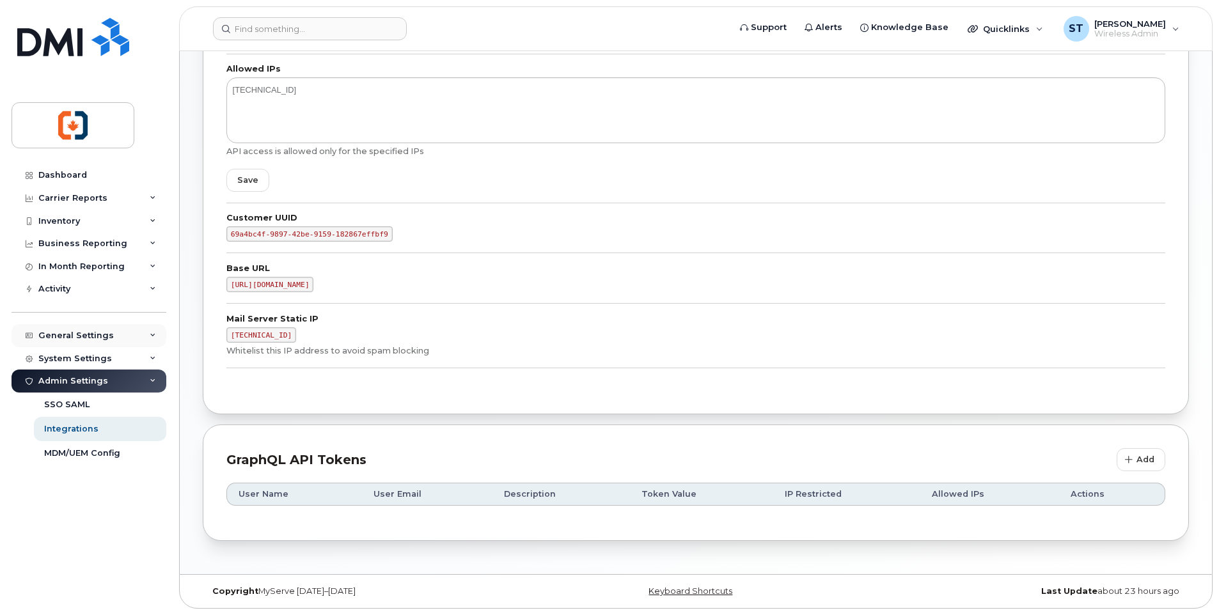
click at [94, 336] on div "General Settings" at bounding box center [75, 336] width 75 height 10
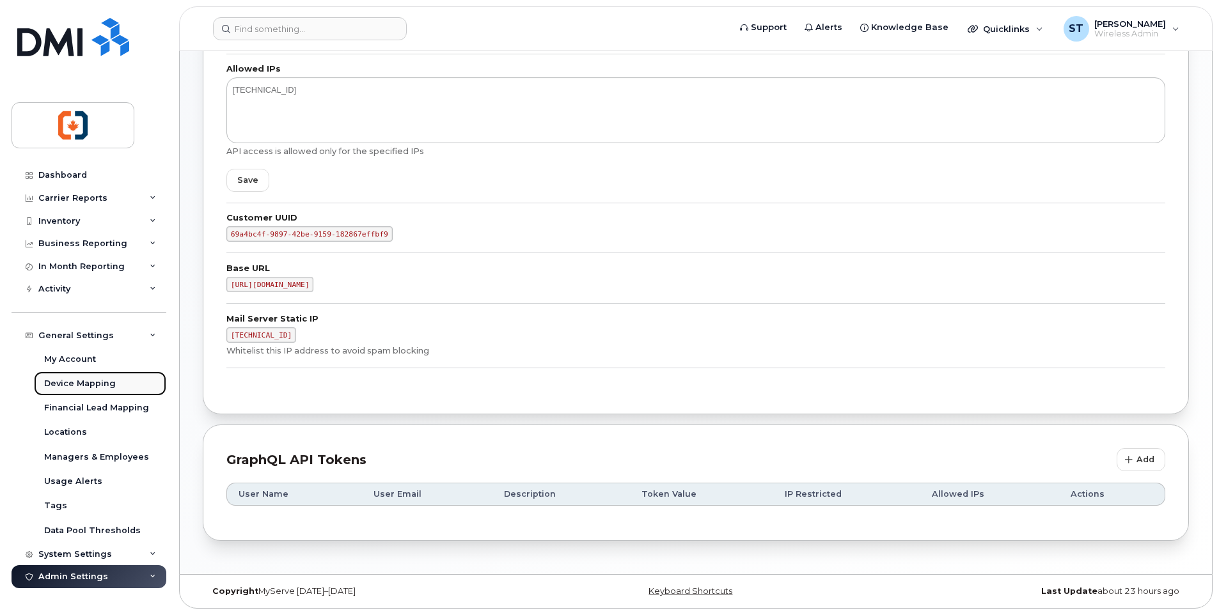
click at [77, 383] on div "Device Mapping" at bounding box center [80, 384] width 72 height 12
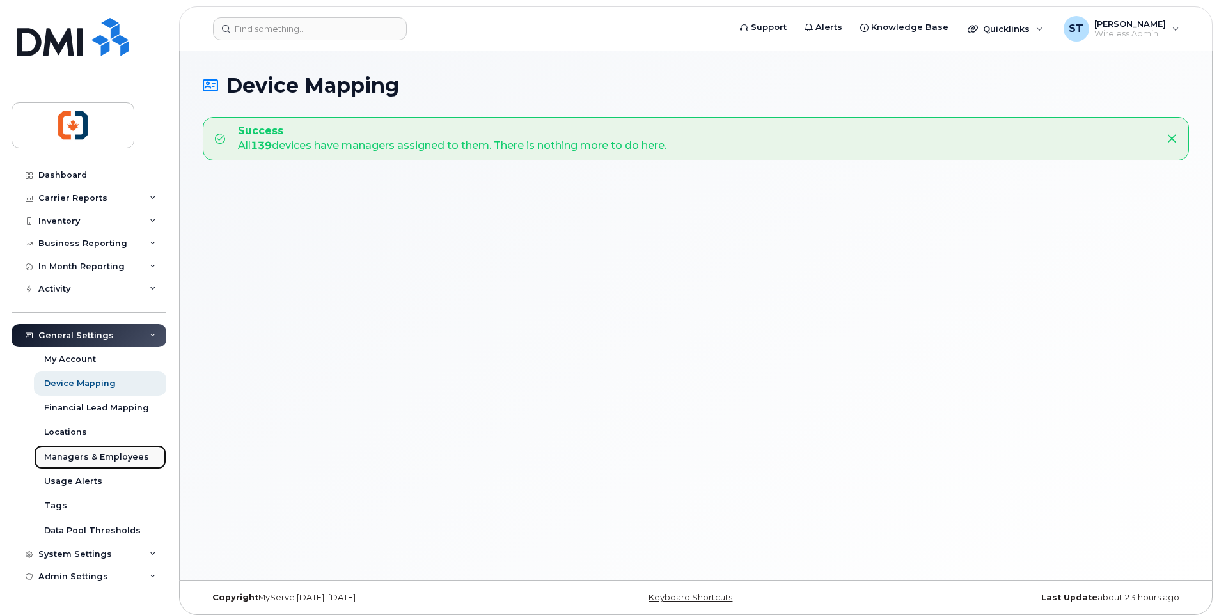
click at [91, 460] on div "Managers & Employees" at bounding box center [96, 457] width 105 height 12
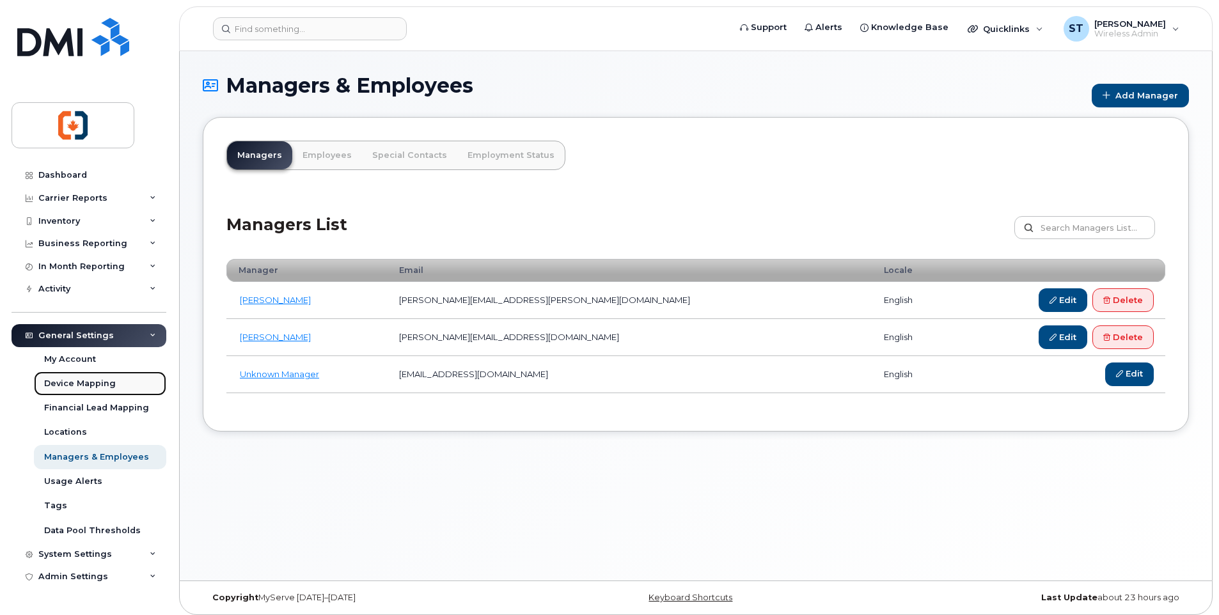
click at [86, 384] on div "Device Mapping" at bounding box center [80, 384] width 72 height 12
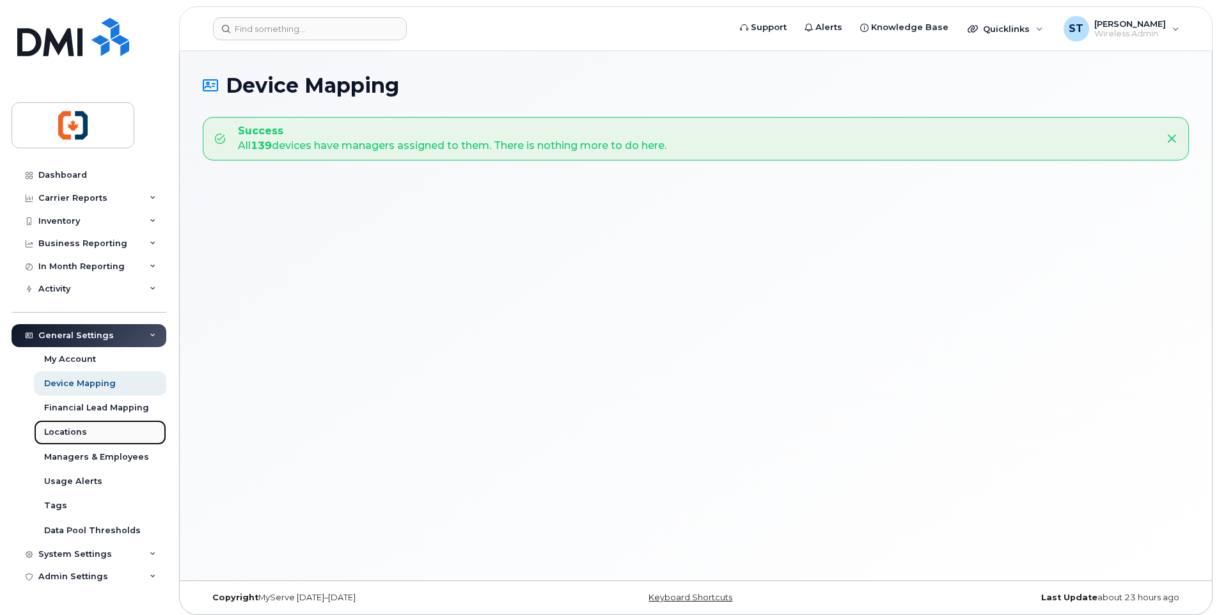
click at [67, 428] on div "Locations" at bounding box center [65, 432] width 43 height 12
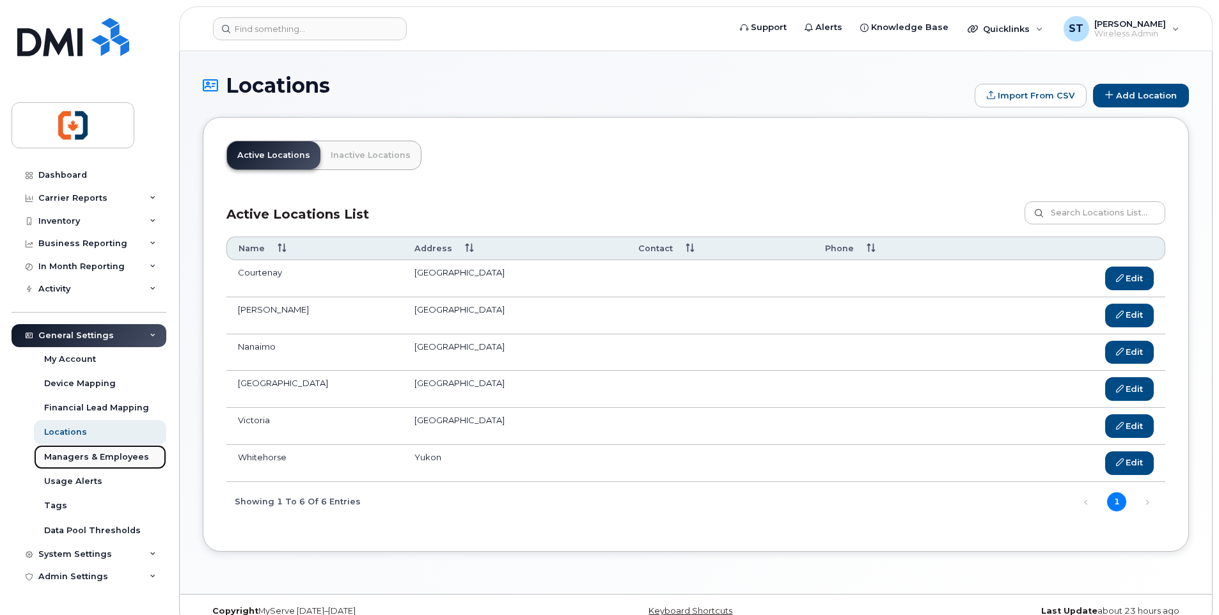
click at [86, 460] on div "Managers & Employees" at bounding box center [96, 457] width 105 height 12
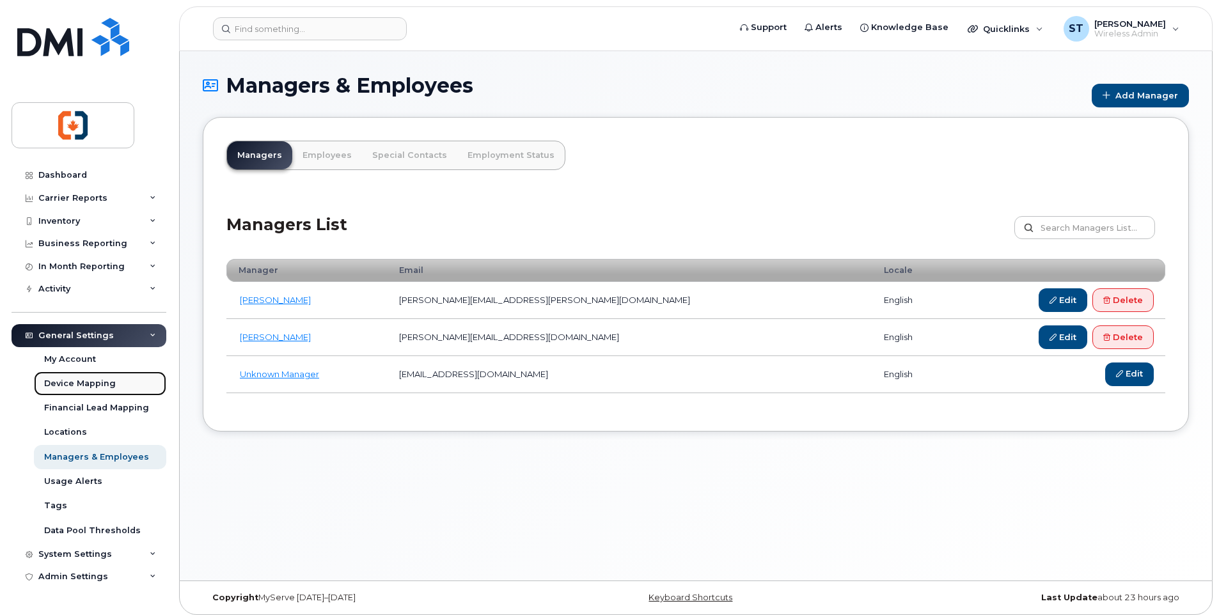
click at [80, 382] on div "Device Mapping" at bounding box center [80, 384] width 72 height 12
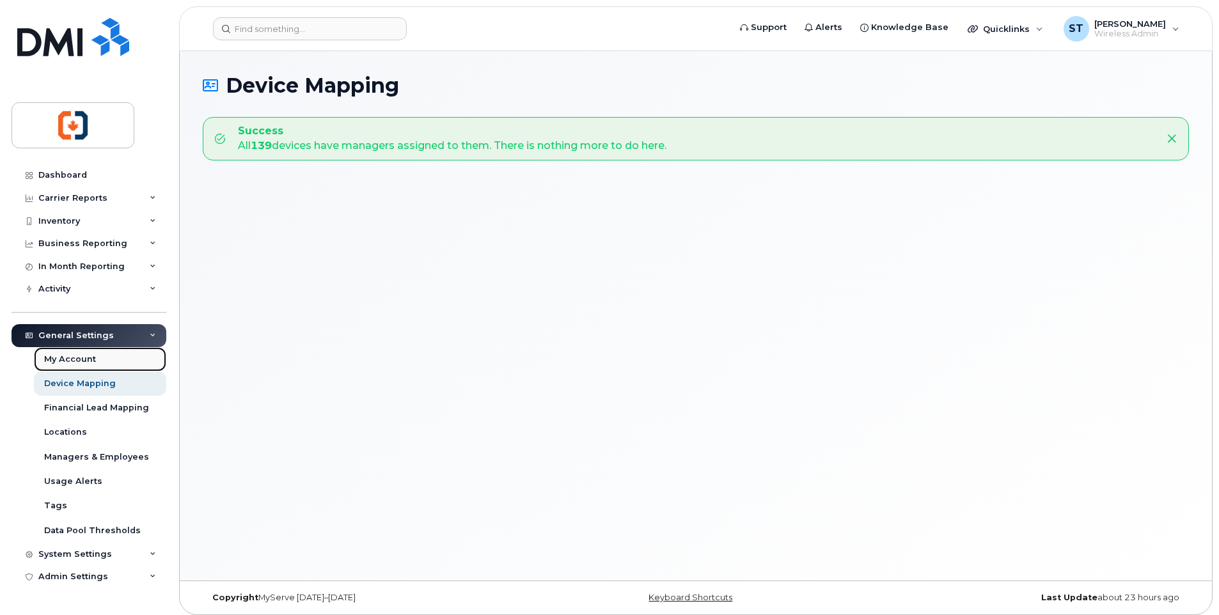
click at [79, 363] on div "My Account" at bounding box center [70, 360] width 52 height 12
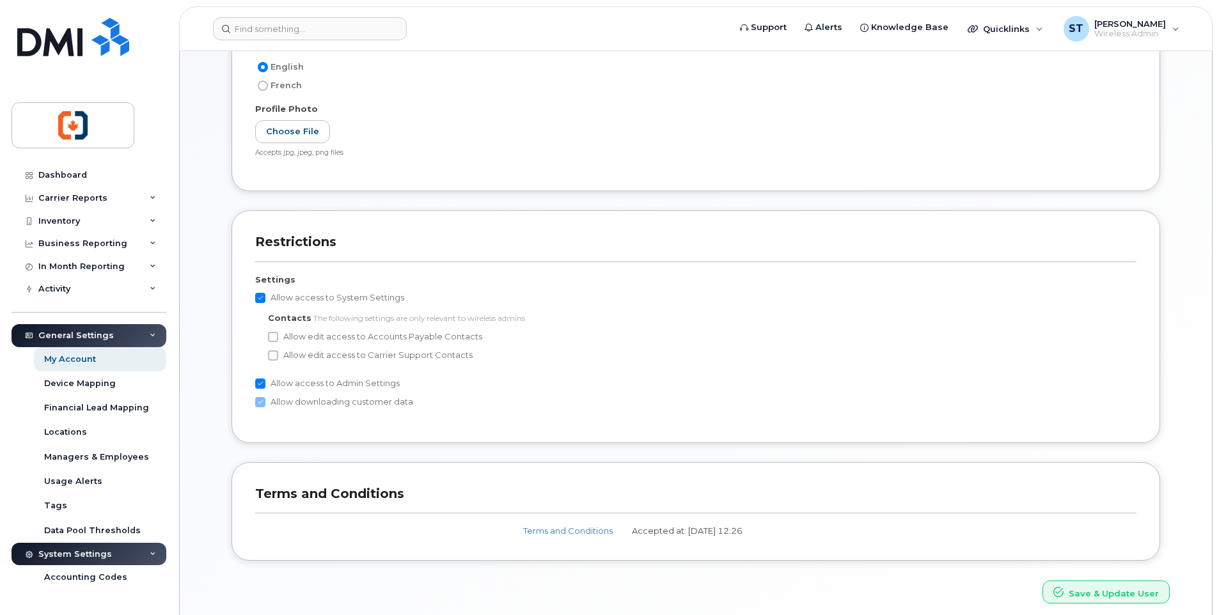
scroll to position [448, 0]
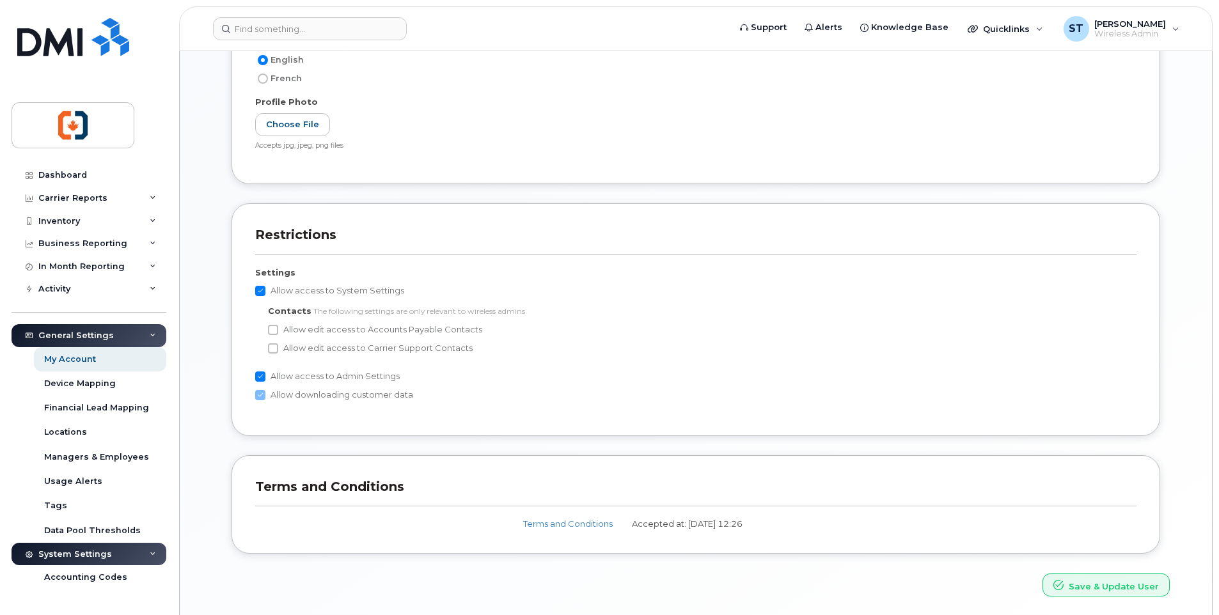
click at [281, 330] on label "Allow edit access to Accounts Payable Contacts" at bounding box center [375, 329] width 214 height 15
click at [278, 330] on input "Allow edit access to Accounts Payable Contacts" at bounding box center [273, 330] width 10 height 10
checkbox input "true"
click at [274, 344] on input "Allow edit access to Carrier Support Contacts" at bounding box center [273, 348] width 10 height 10
checkbox input "true"
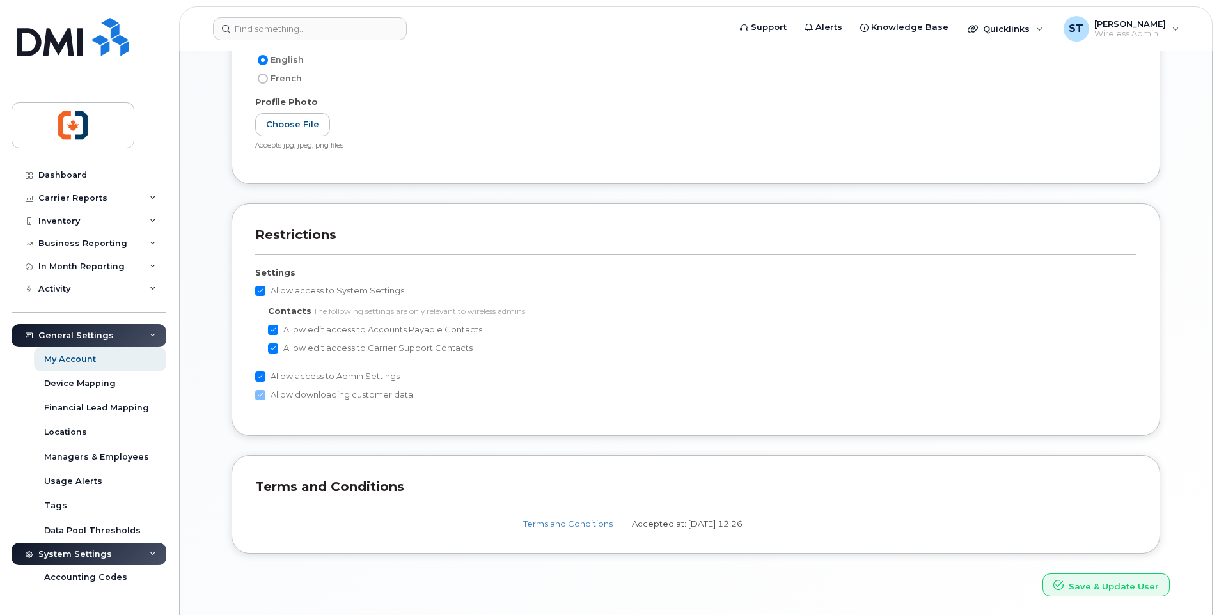
scroll to position [493, 0]
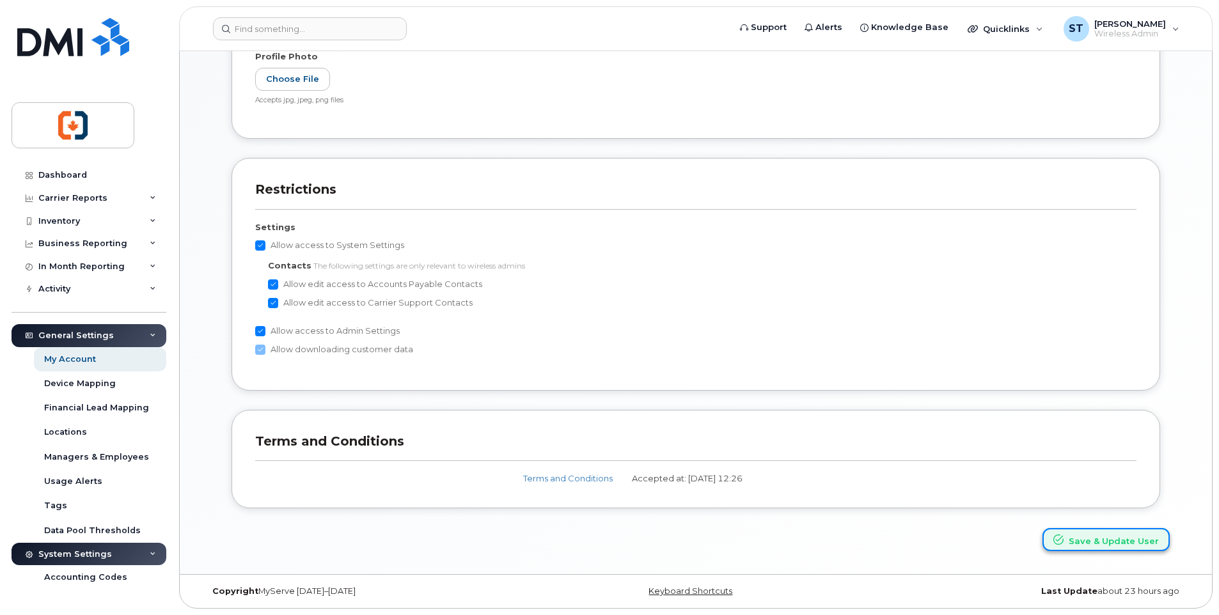
click at [1112, 540] on button "Save & Update User" at bounding box center [1105, 540] width 127 height 24
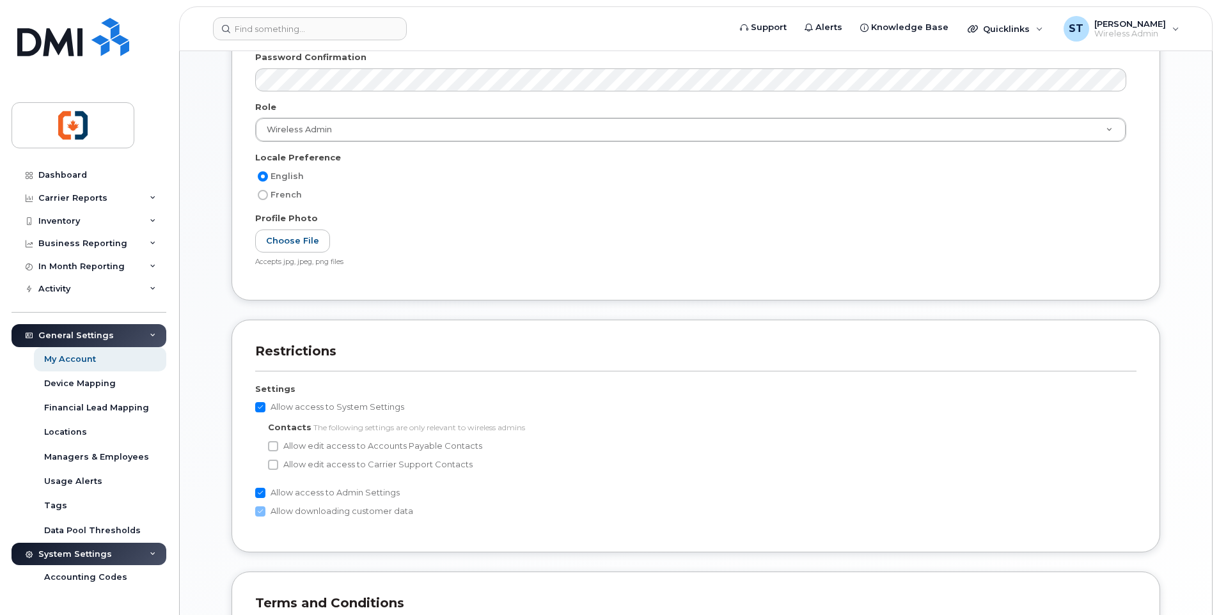
scroll to position [448, 0]
click at [274, 449] on label "Allow edit access to Accounts Payable Contacts" at bounding box center [375, 442] width 214 height 15
click at [274, 448] on input "Allow edit access to Accounts Payable Contacts" at bounding box center [273, 443] width 10 height 10
checkbox input "true"
click at [277, 465] on input "Allow edit access to Carrier Support Contacts" at bounding box center [273, 462] width 10 height 10
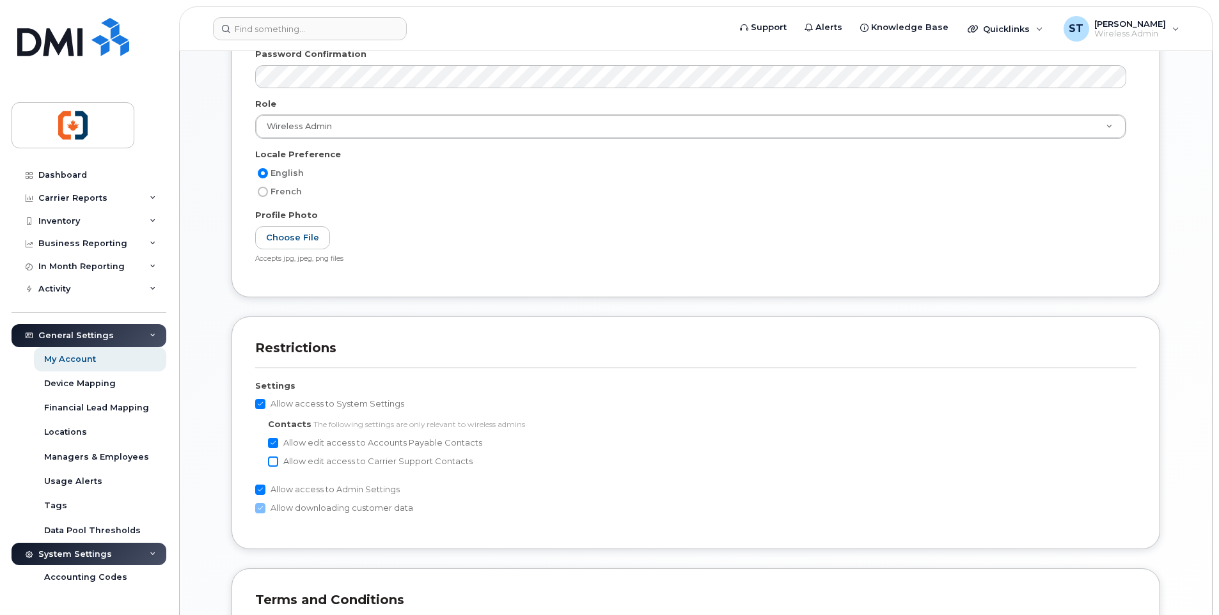
checkbox input "true"
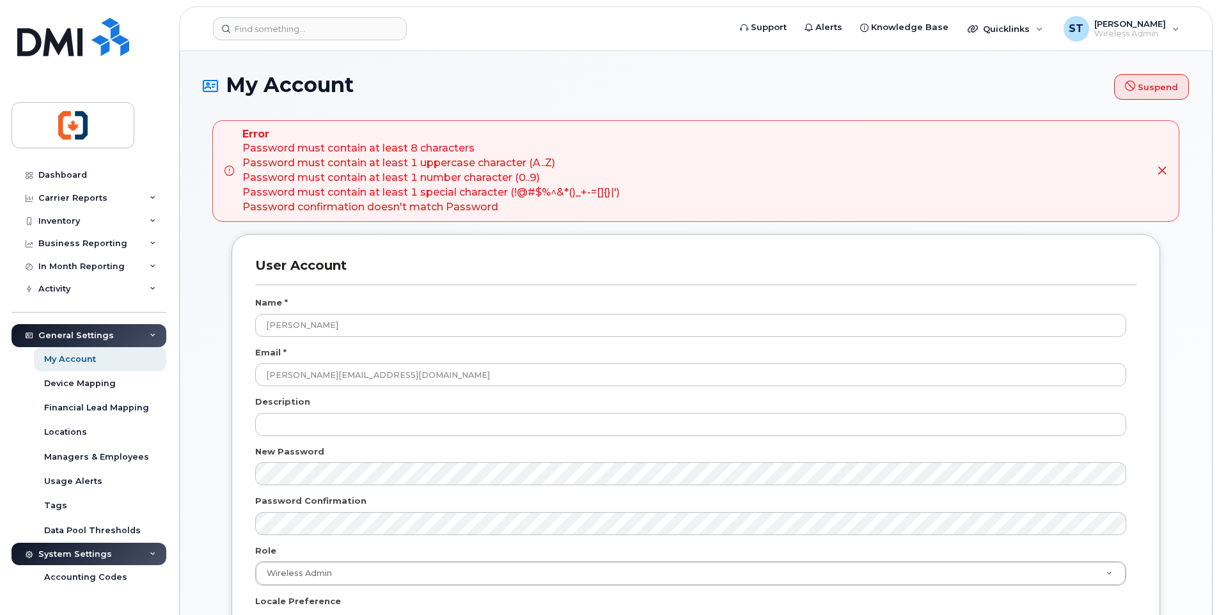
scroll to position [0, 0]
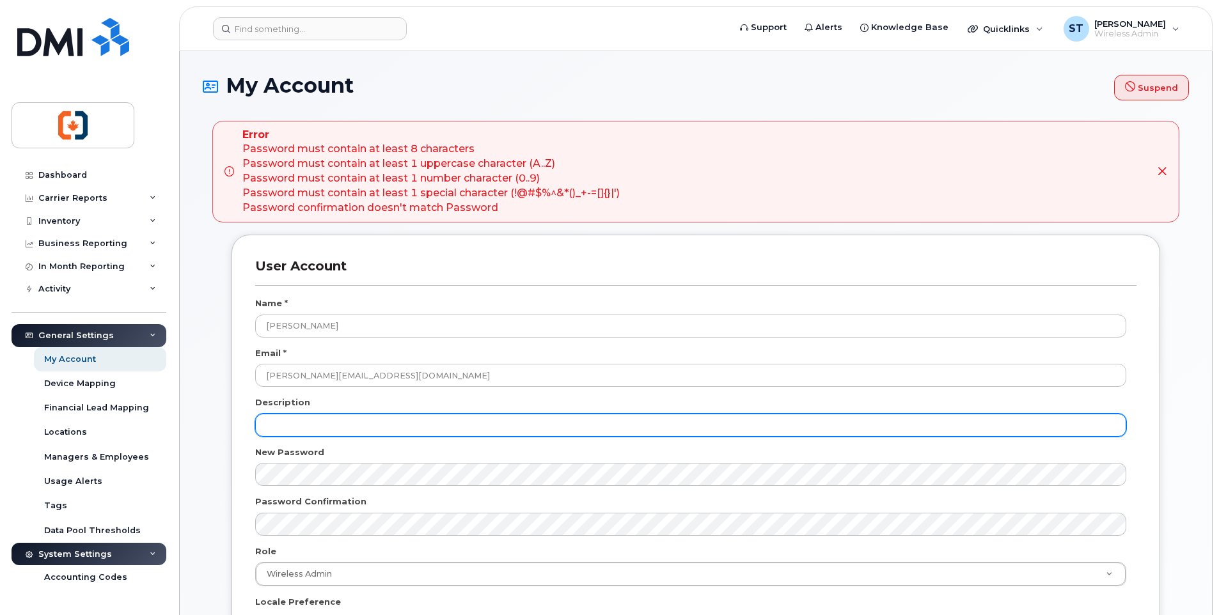
click at [298, 418] on input "text" at bounding box center [690, 425] width 871 height 23
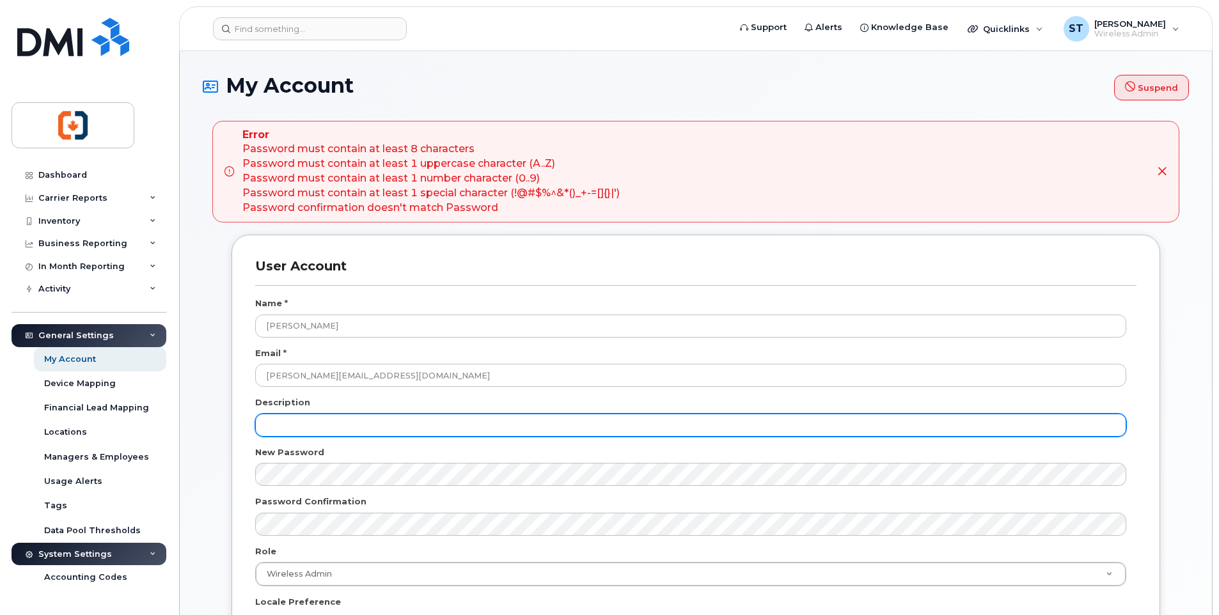
click at [813, 419] on input "text" at bounding box center [690, 425] width 871 height 23
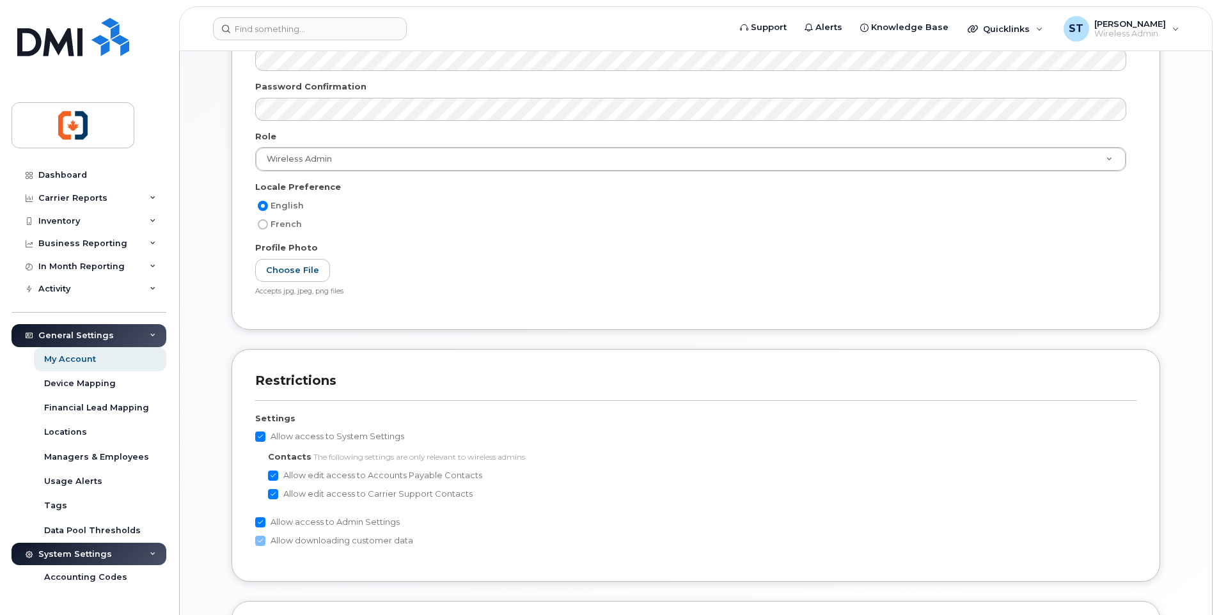
scroll to position [575, 0]
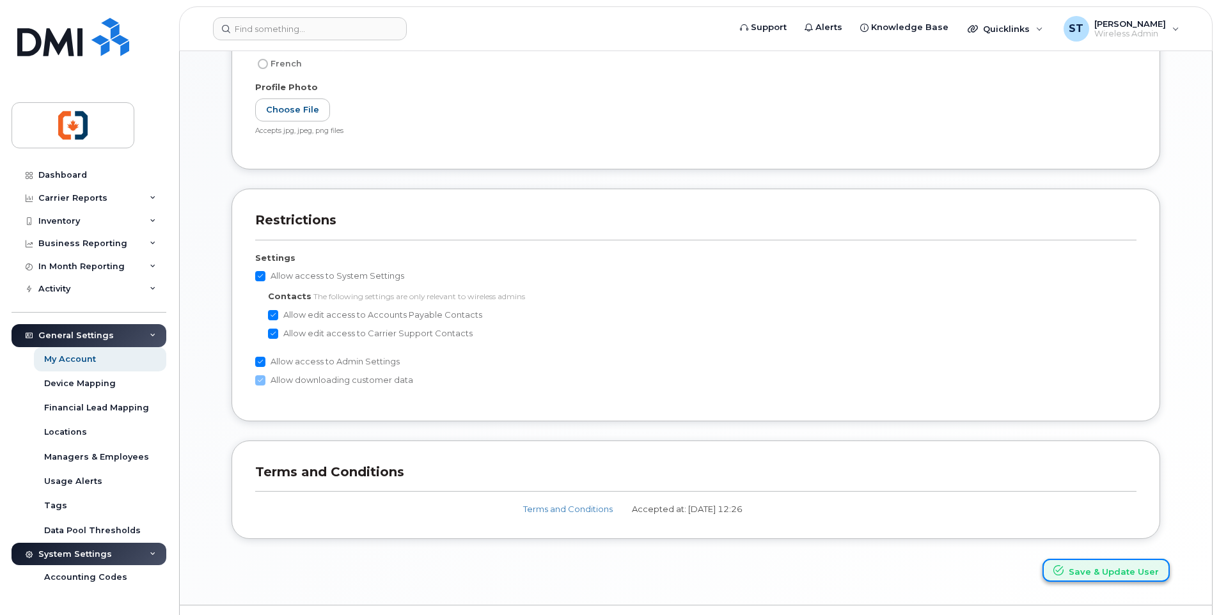
click at [1083, 578] on button "Save & Update User" at bounding box center [1105, 571] width 127 height 24
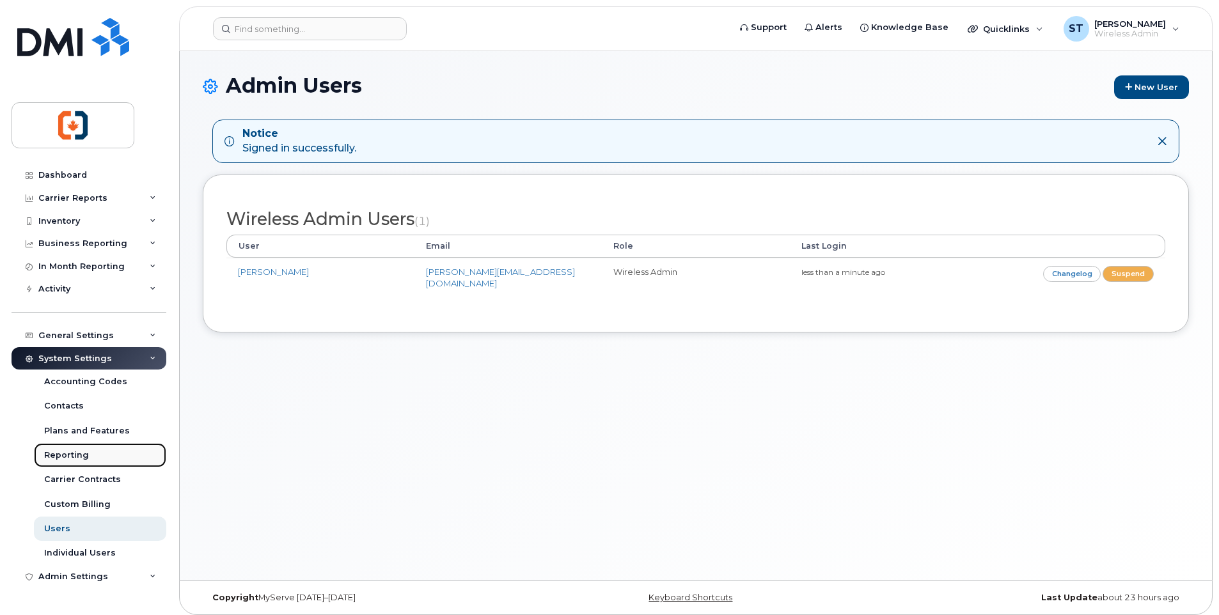
click at [74, 453] on div "Reporting" at bounding box center [66, 455] width 45 height 12
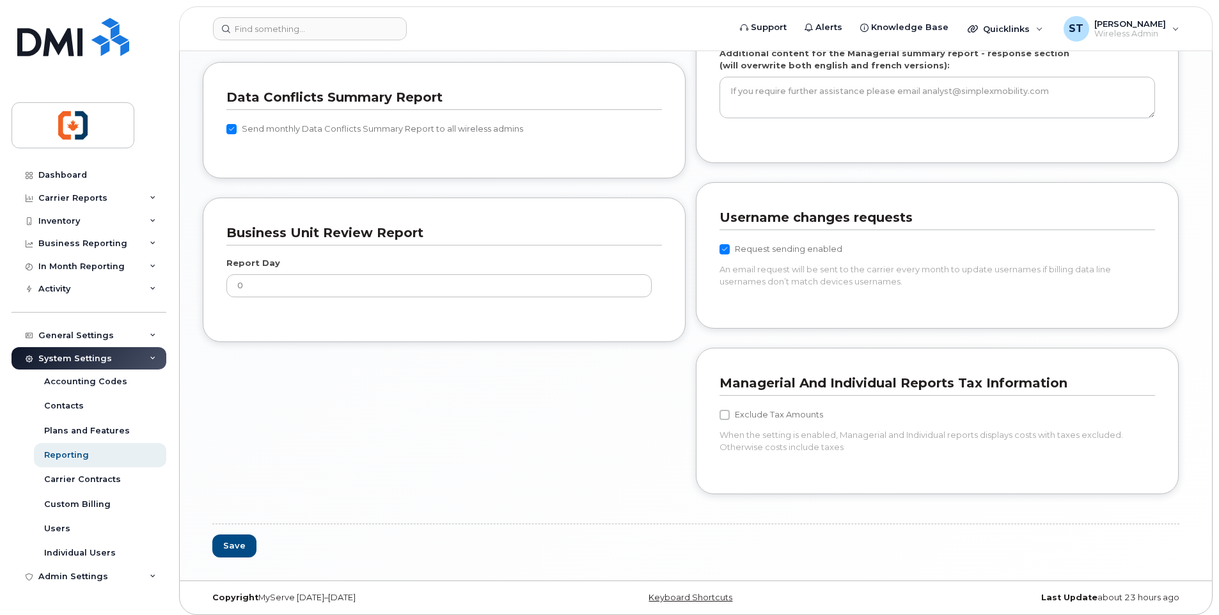
scroll to position [1056, 0]
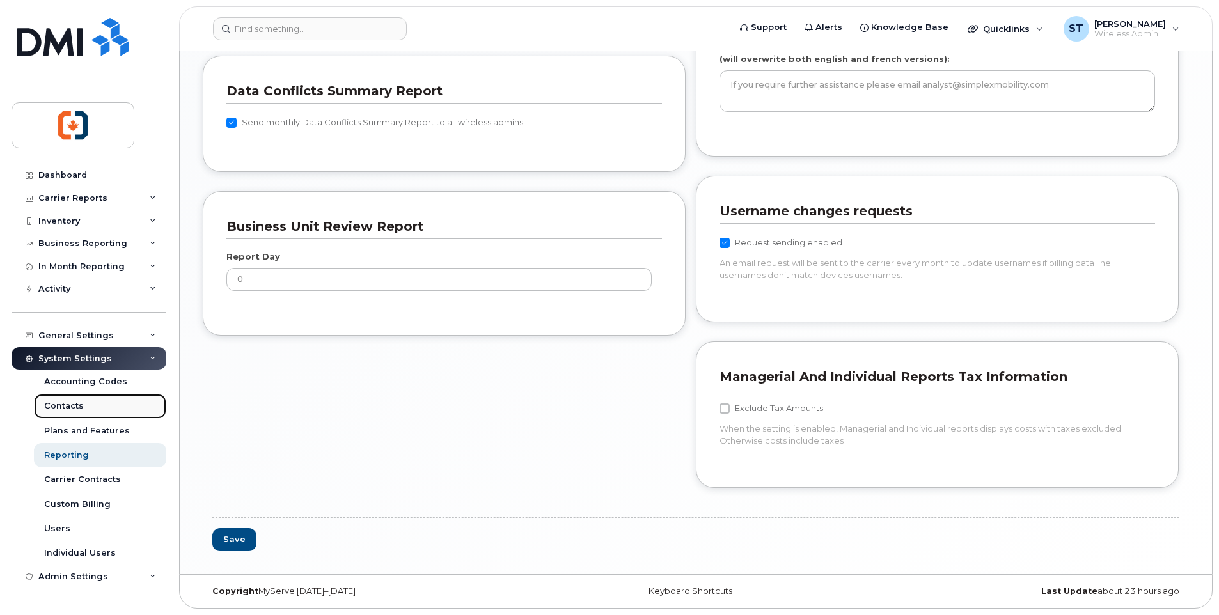
click at [68, 403] on div "Contacts" at bounding box center [64, 406] width 40 height 12
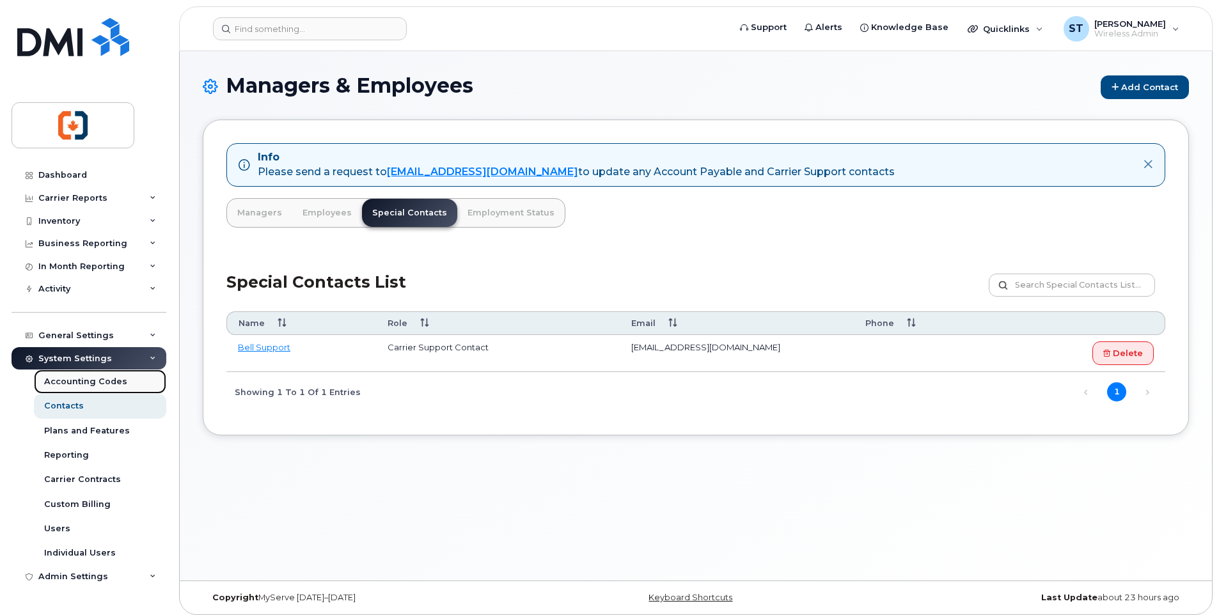
click at [79, 384] on div "Accounting Codes" at bounding box center [85, 382] width 83 height 12
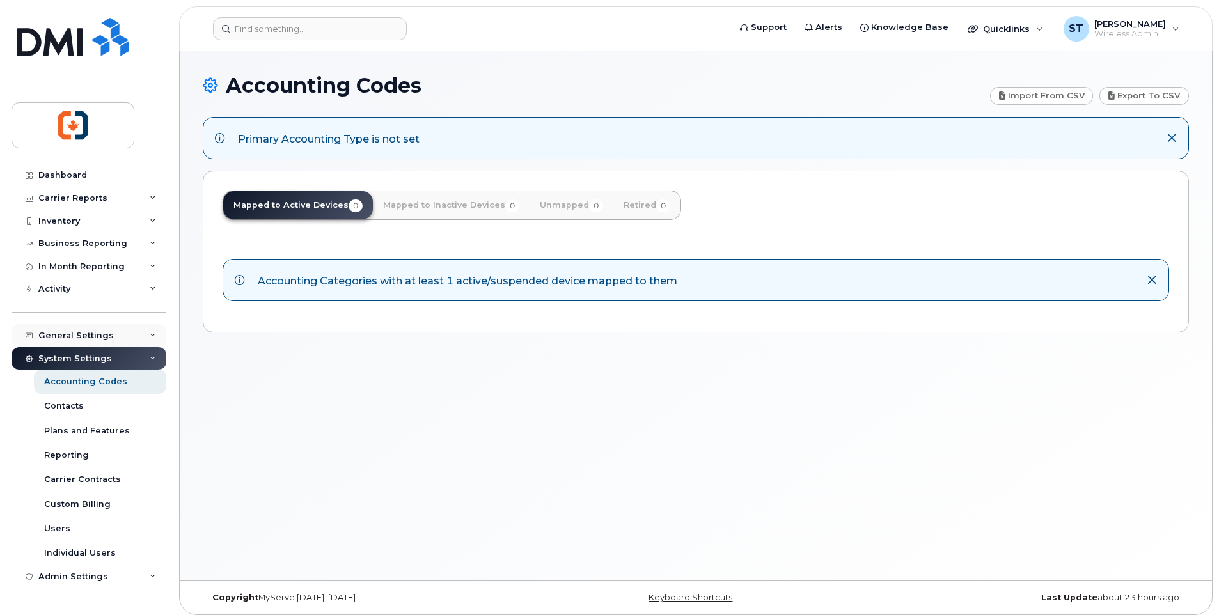
click at [85, 336] on div "General Settings" at bounding box center [75, 336] width 75 height 10
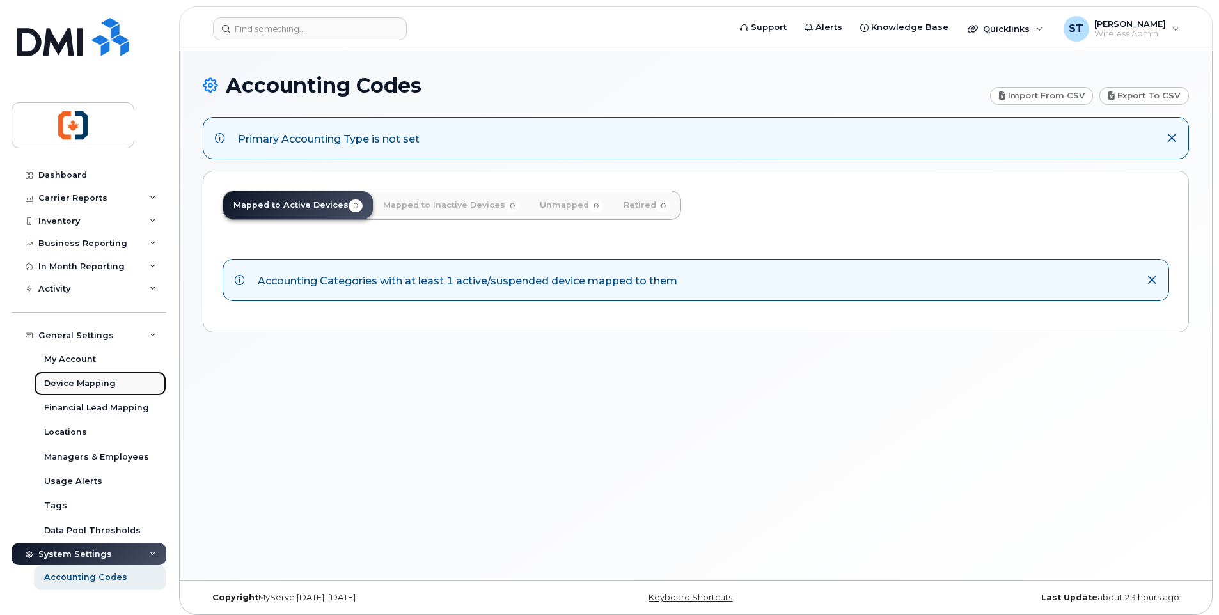
click at [98, 383] on div "Device Mapping" at bounding box center [80, 384] width 72 height 12
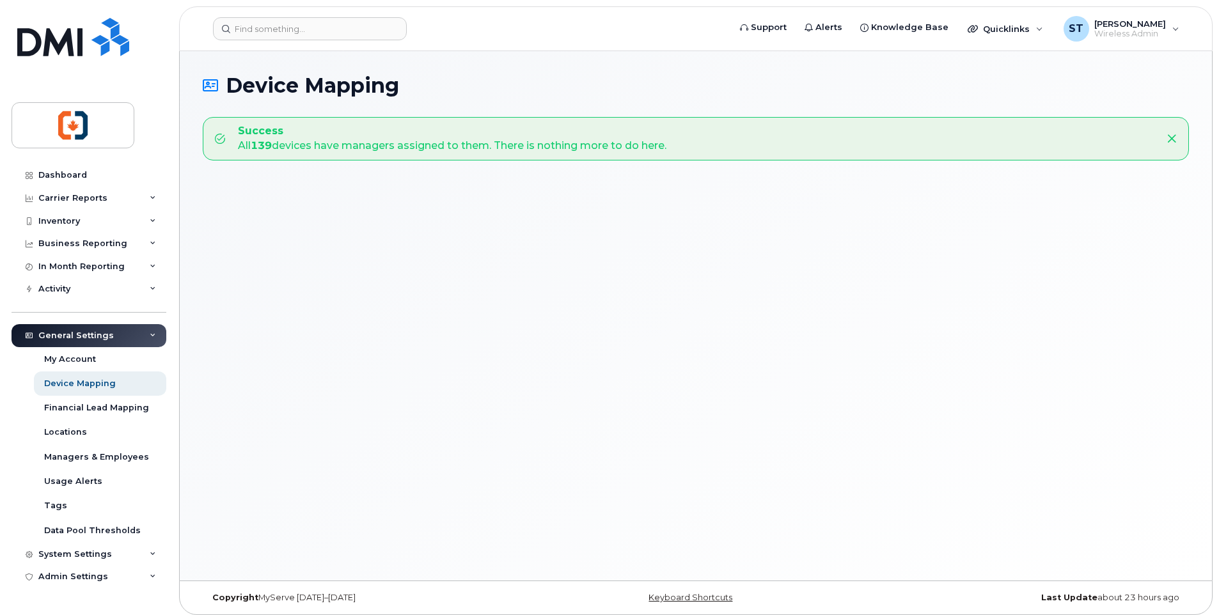
click at [1169, 137] on icon at bounding box center [1171, 139] width 10 height 10
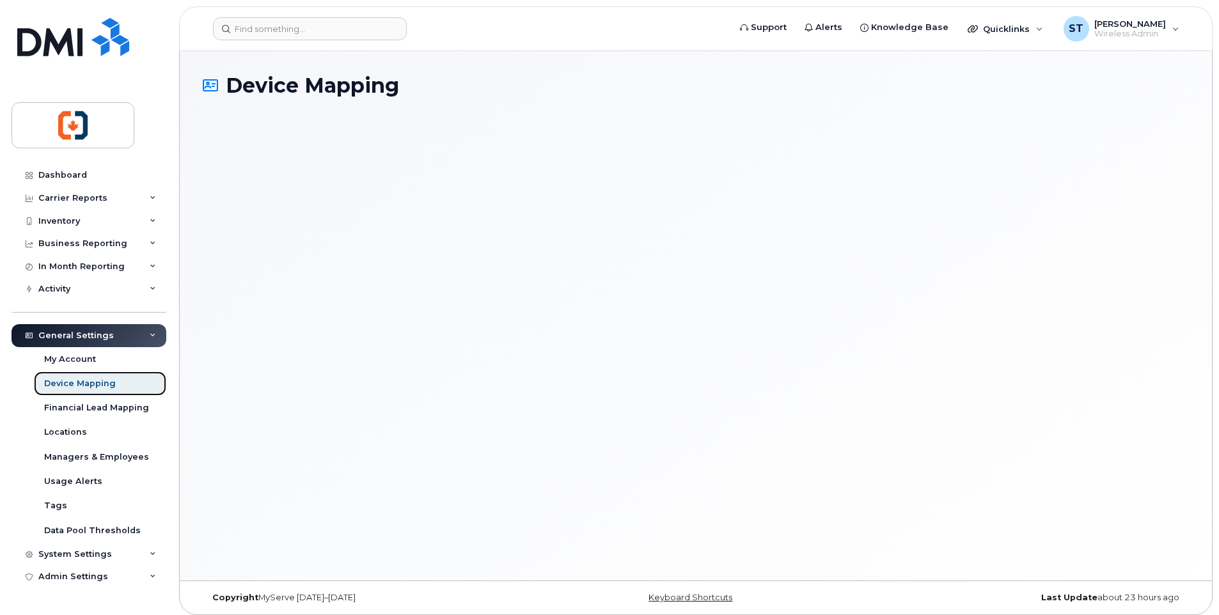
click at [102, 386] on div "Device Mapping" at bounding box center [80, 384] width 72 height 12
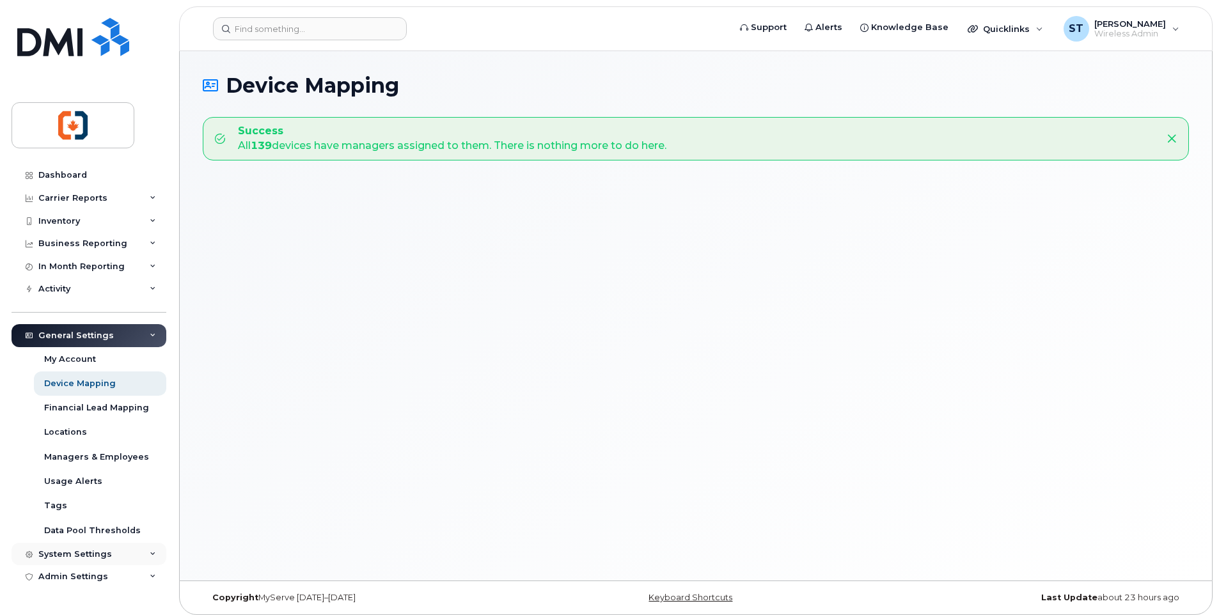
click at [91, 556] on div "System Settings" at bounding box center [75, 554] width 74 height 10
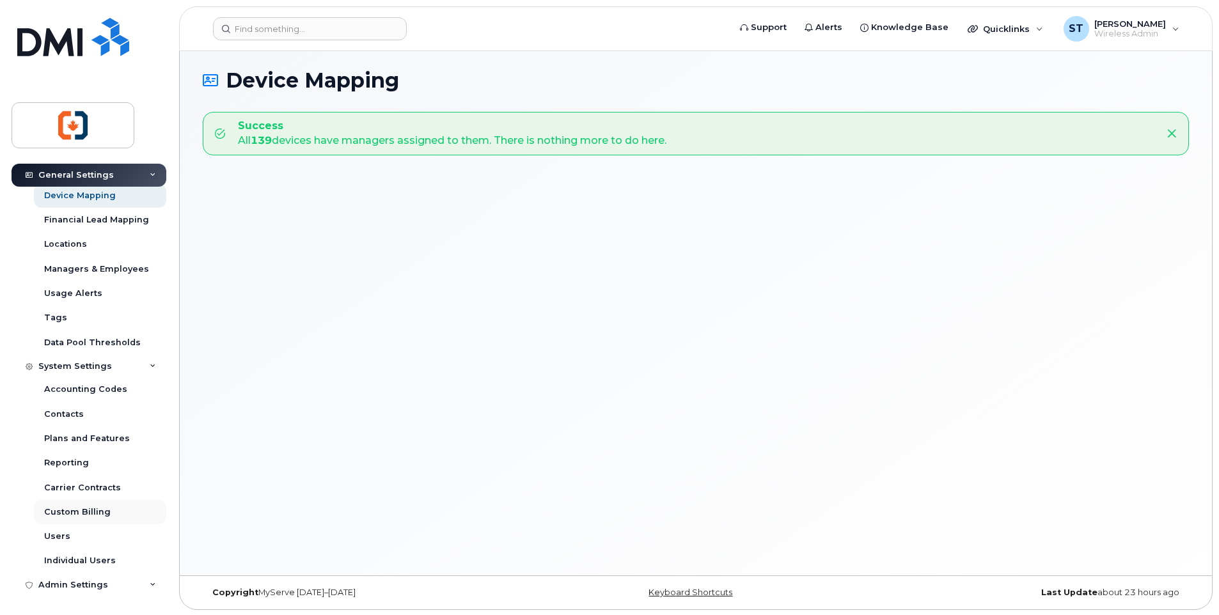
scroll to position [6, 0]
click at [85, 244] on link "Locations" at bounding box center [100, 244] width 132 height 24
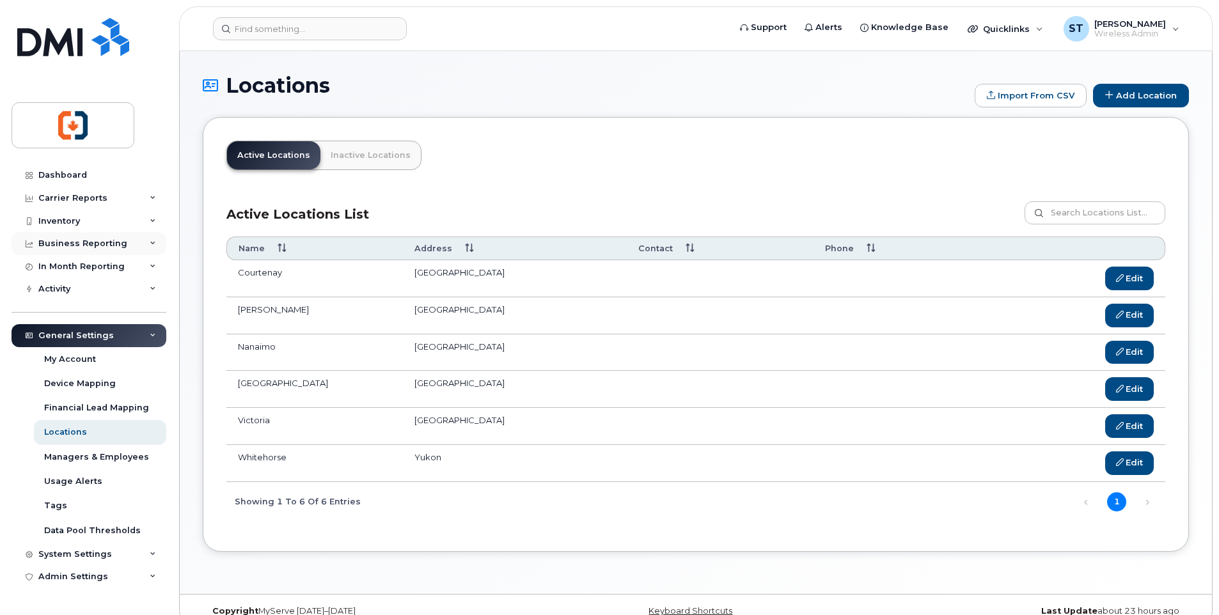
click at [84, 244] on div "Business Reporting" at bounding box center [82, 243] width 89 height 10
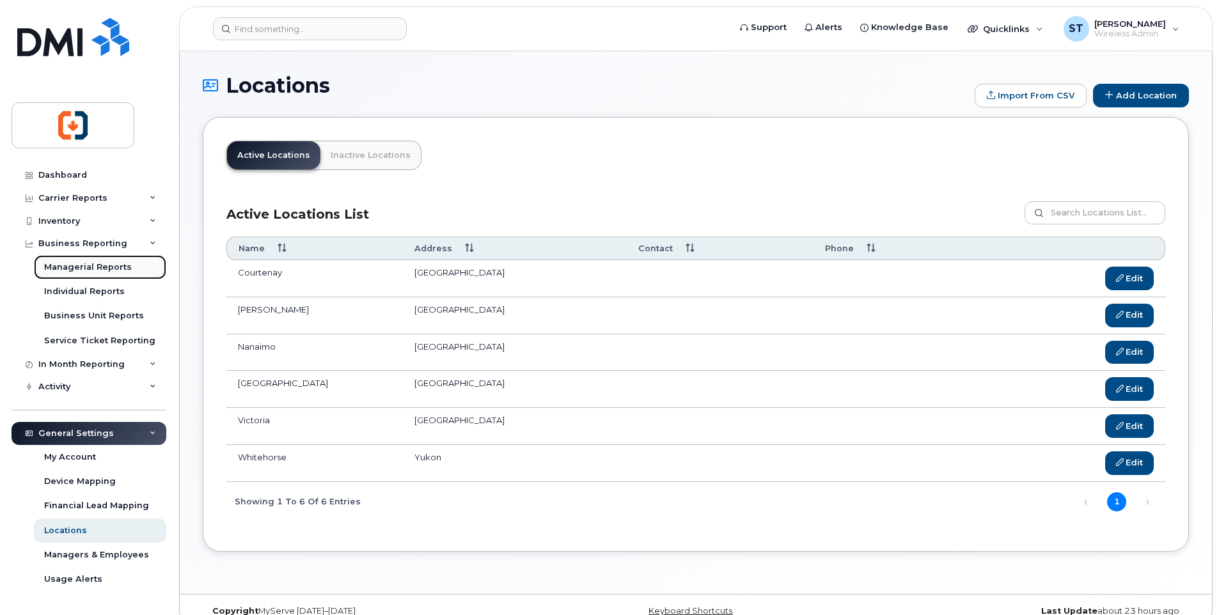
click at [84, 269] on div "Managerial Reports" at bounding box center [88, 268] width 88 height 12
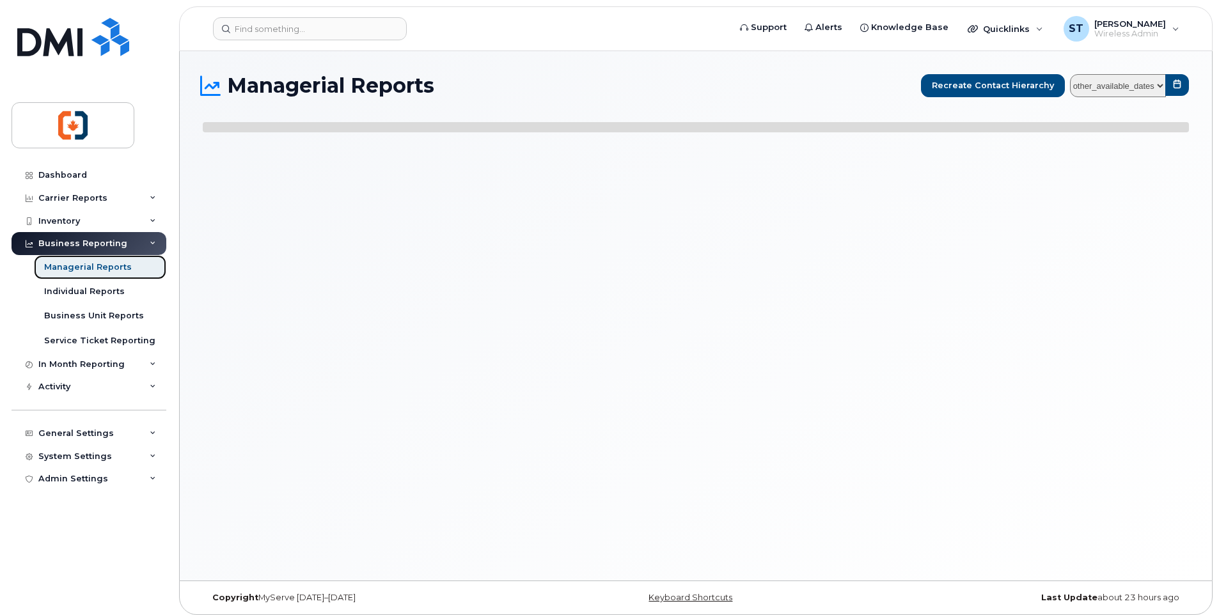
select select
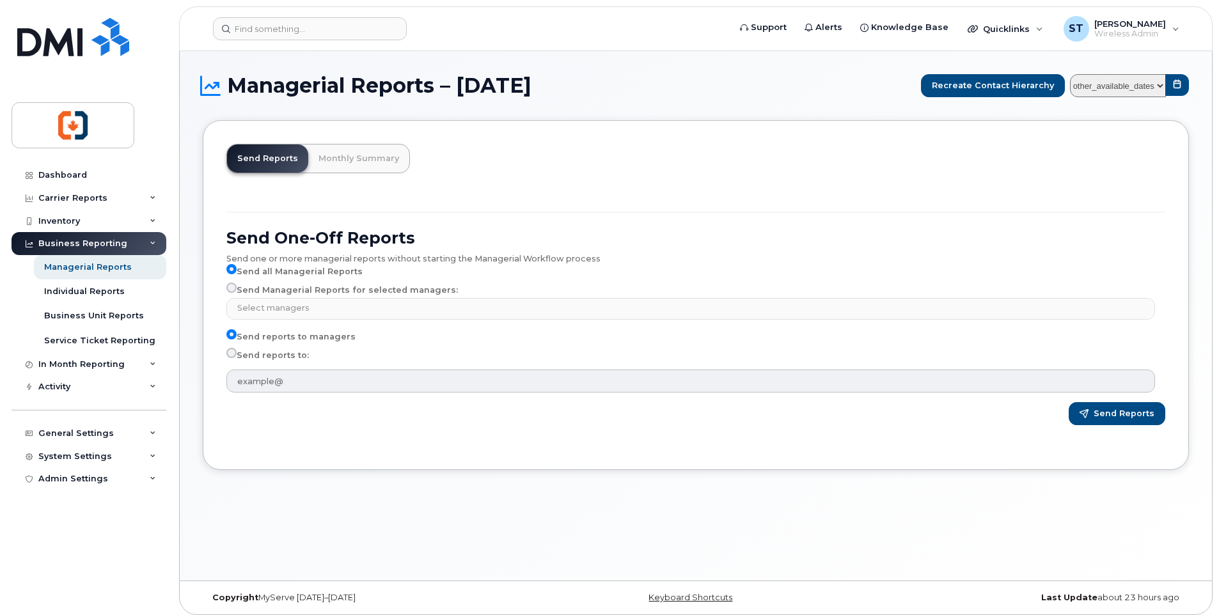
click at [233, 292] on input "Send Managerial Reports for selected managers:" at bounding box center [231, 288] width 10 height 10
radio input "true"
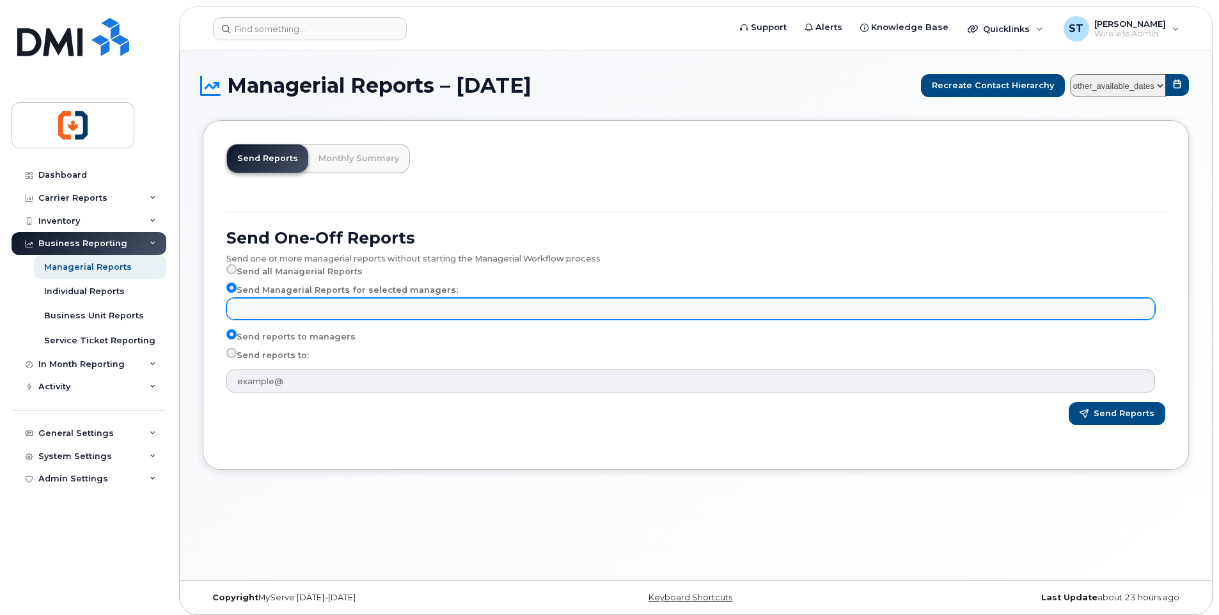
click at [310, 311] on input "text" at bounding box center [692, 308] width 917 height 18
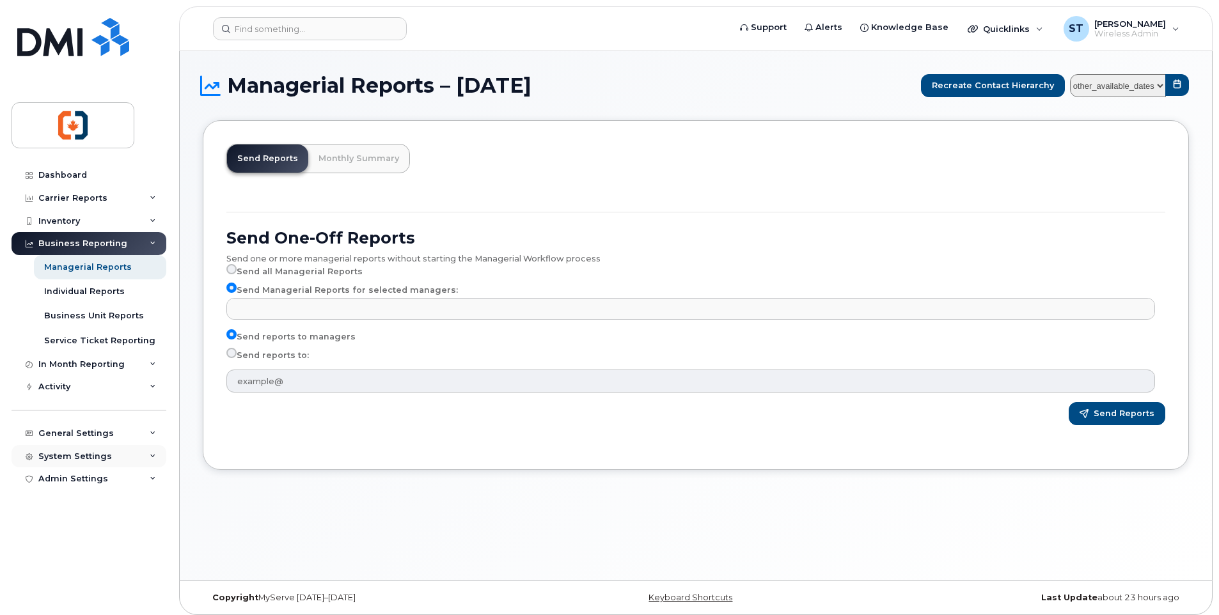
type input "Select managers"
click at [87, 457] on div "System Settings" at bounding box center [75, 456] width 74 height 10
click at [73, 553] on div "Reporting" at bounding box center [66, 553] width 45 height 12
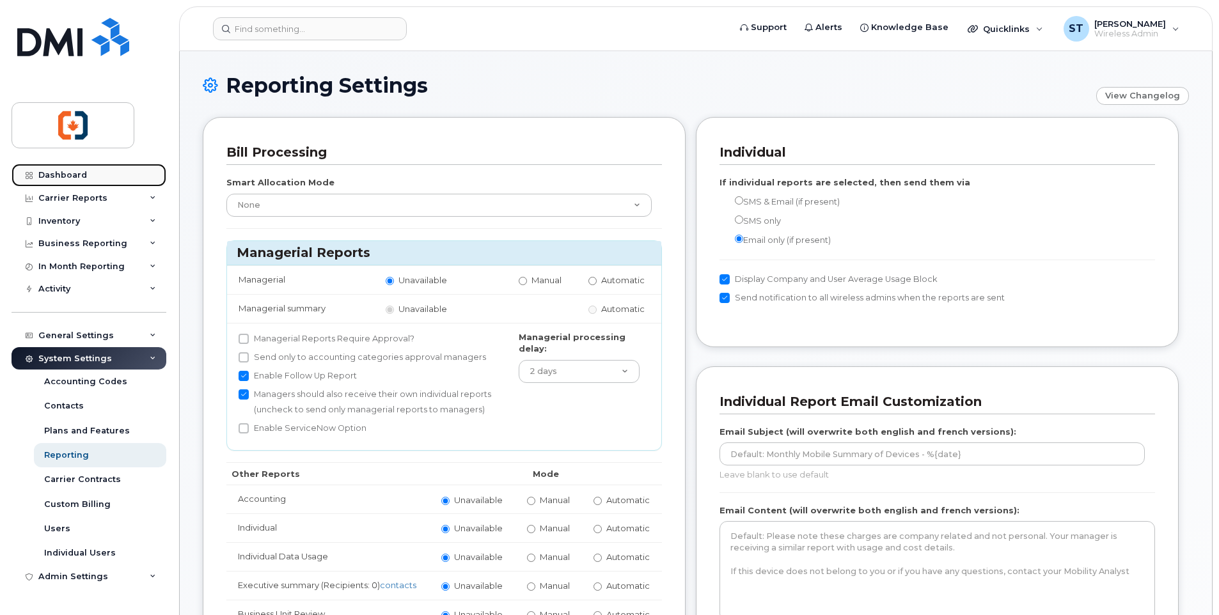
click at [65, 176] on div "Dashboard" at bounding box center [62, 175] width 49 height 10
